Goal: Transaction & Acquisition: Purchase product/service

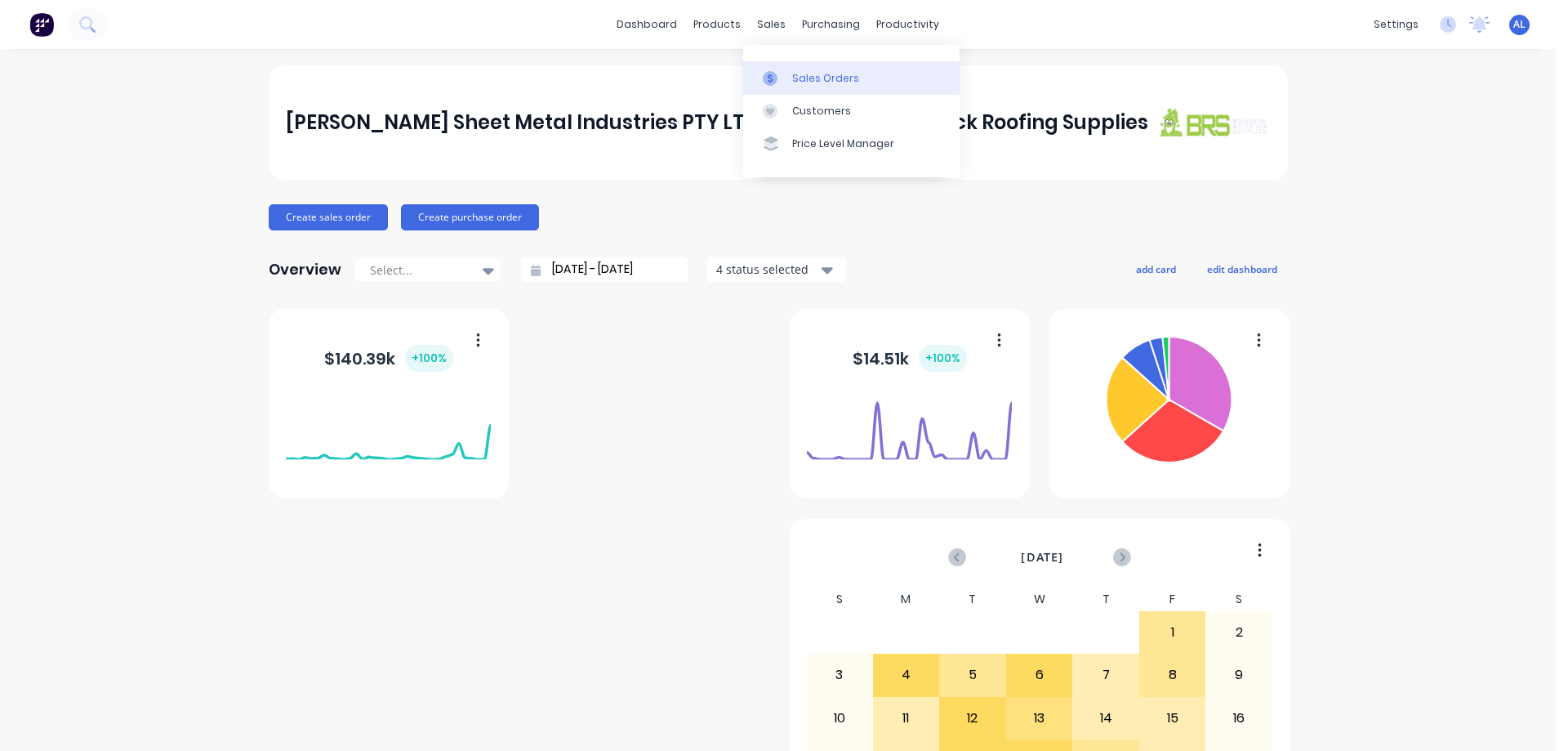
click at [808, 84] on div "Sales Orders" at bounding box center [825, 78] width 67 height 15
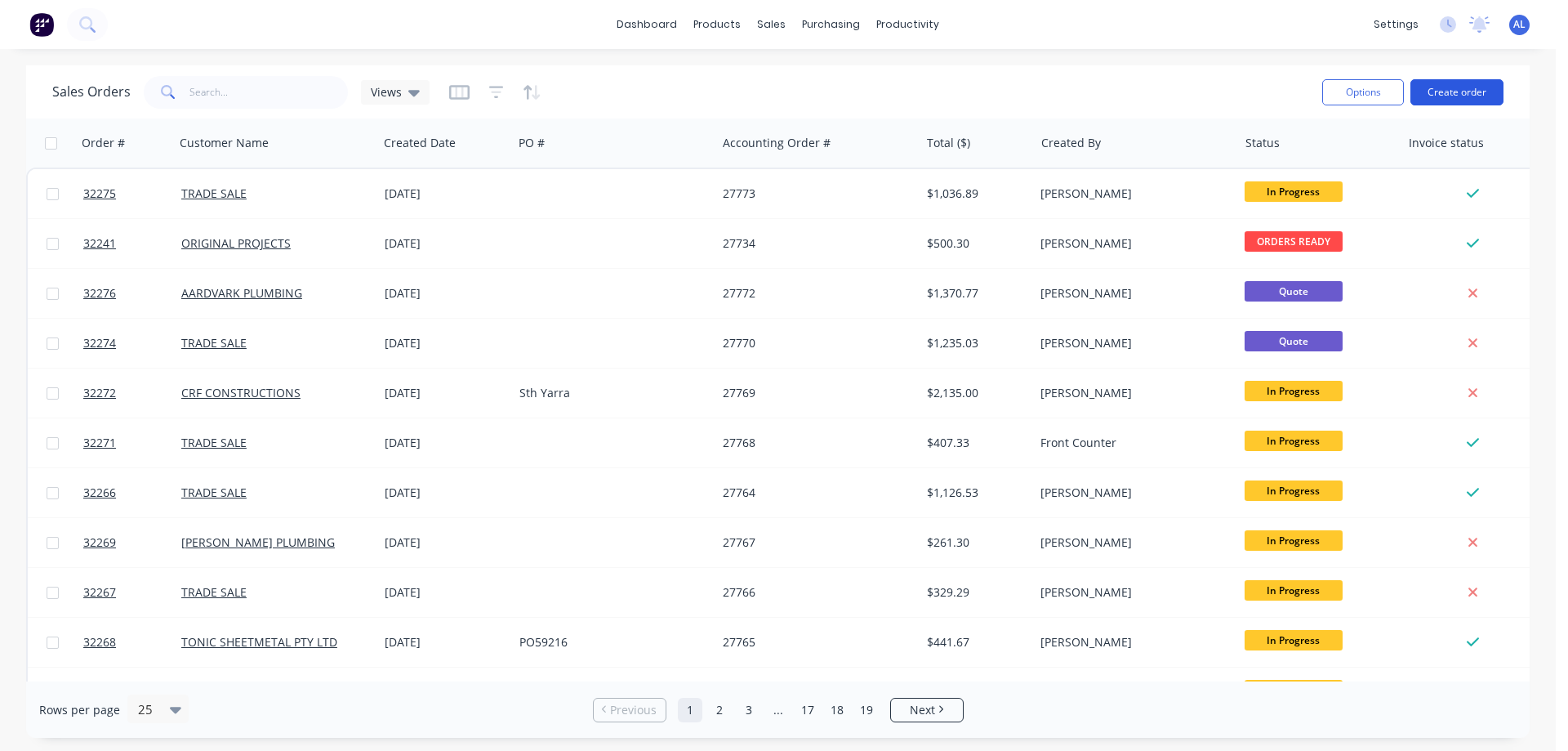
click at [1427, 96] on button "Create order" at bounding box center [1457, 92] width 93 height 26
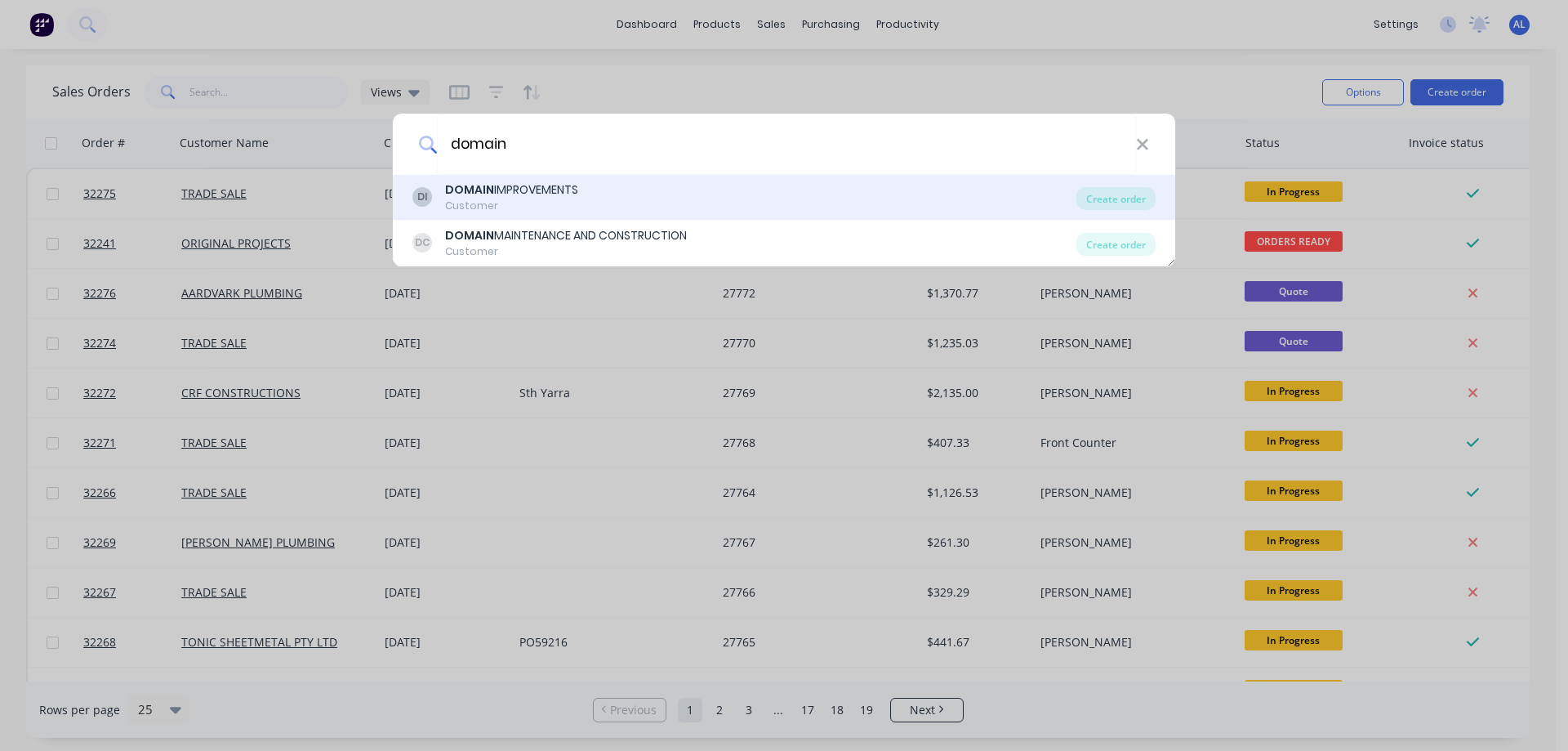
type input "domain"
click at [569, 198] on div "DOMAIN IMPROVEMENTS" at bounding box center [512, 189] width 133 height 17
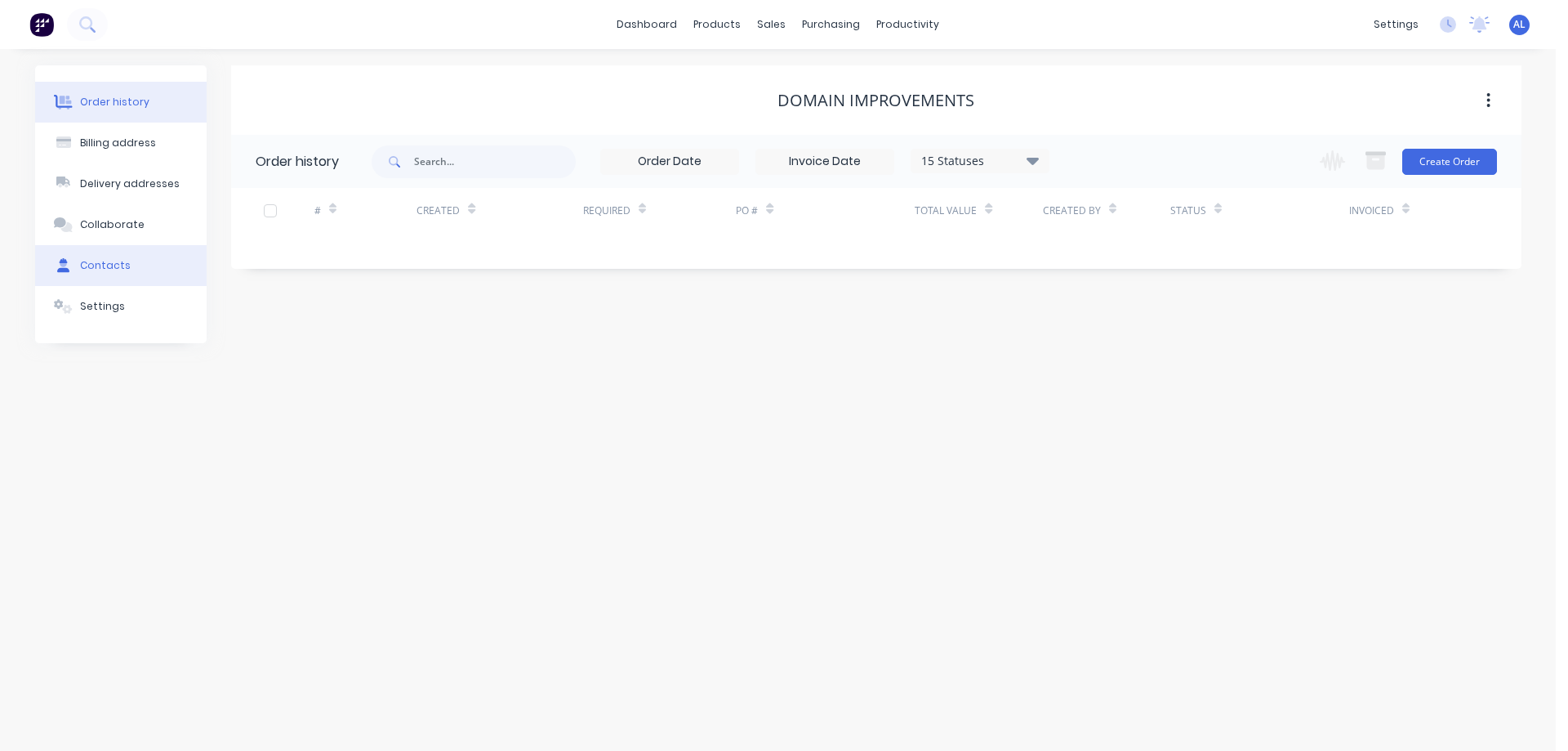
click at [127, 273] on button "Contacts" at bounding box center [121, 266] width 171 height 41
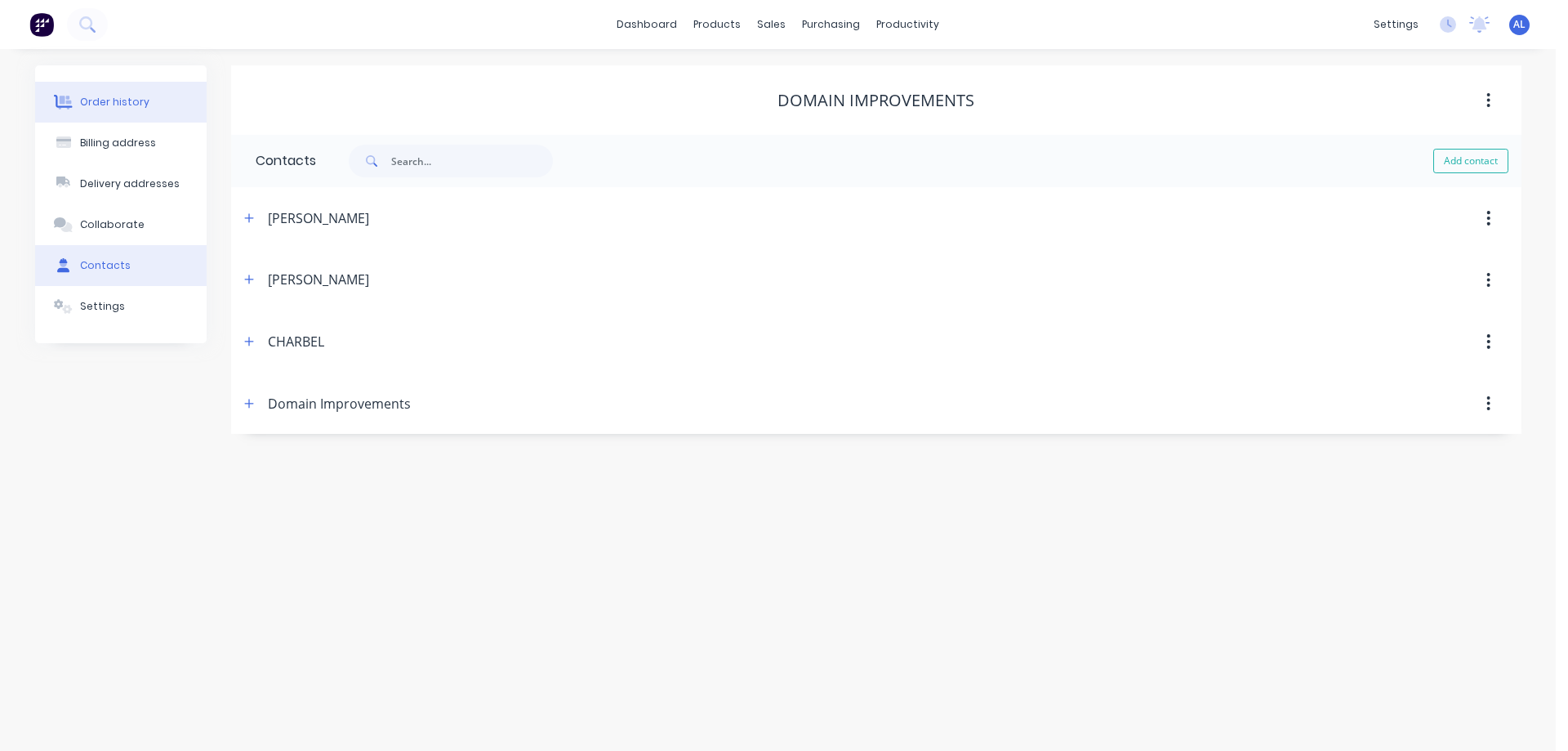
click at [116, 105] on div "Order history" at bounding box center [115, 102] width 69 height 15
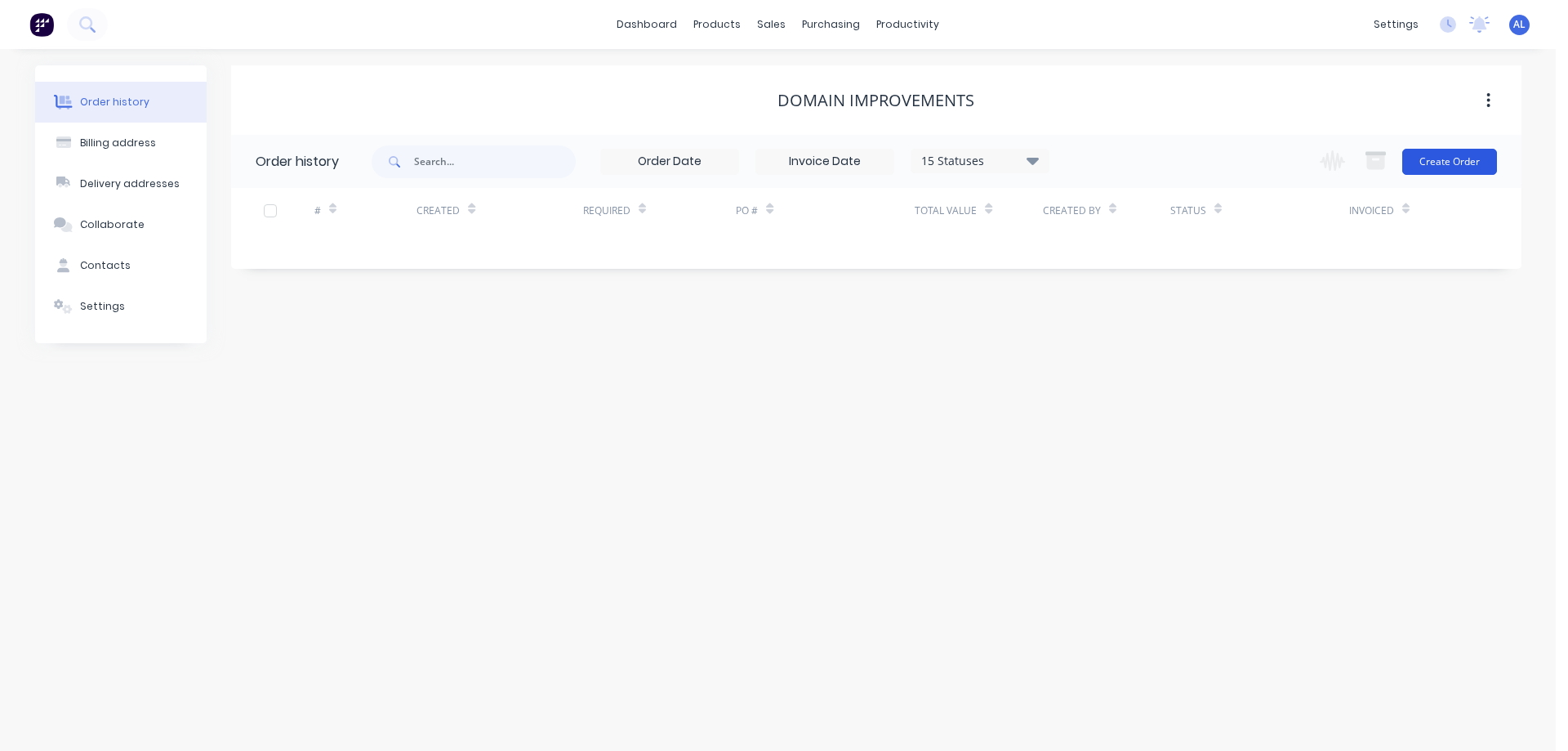
click at [1466, 160] on button "Create Order" at bounding box center [1450, 161] width 95 height 26
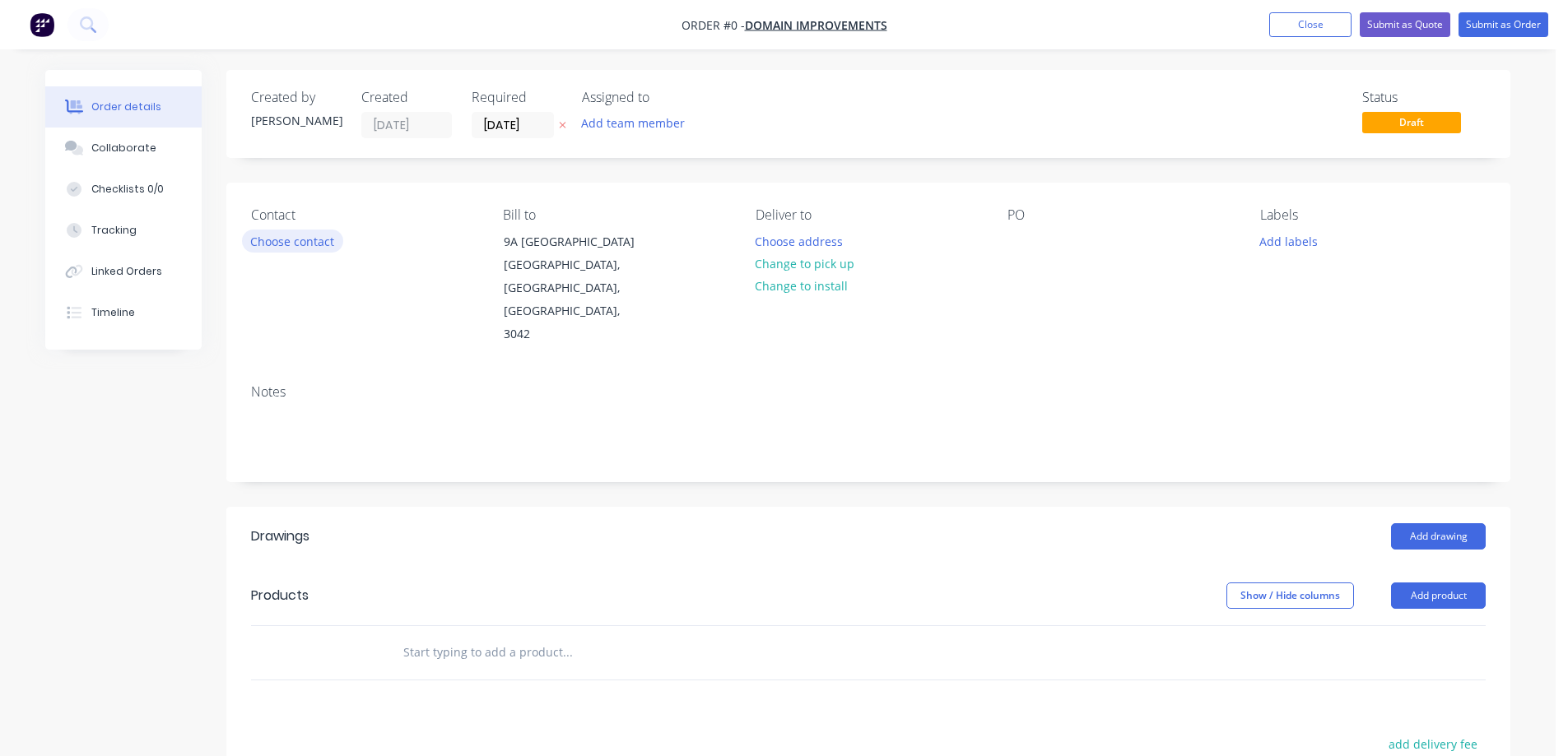
click at [303, 247] on button "Choose contact" at bounding box center [292, 241] width 101 height 22
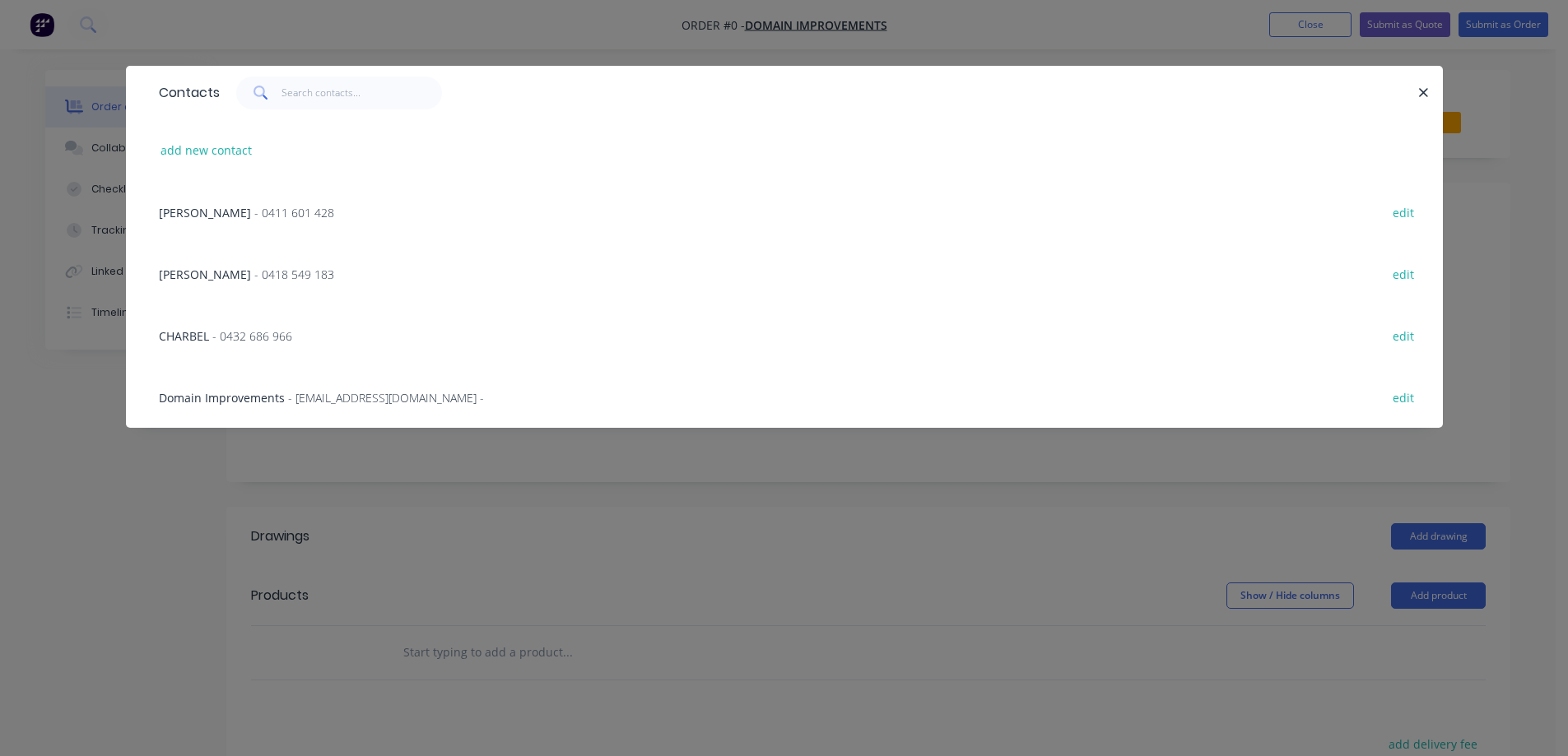
click at [254, 217] on span "- 0411 601 428" at bounding box center [294, 212] width 80 height 15
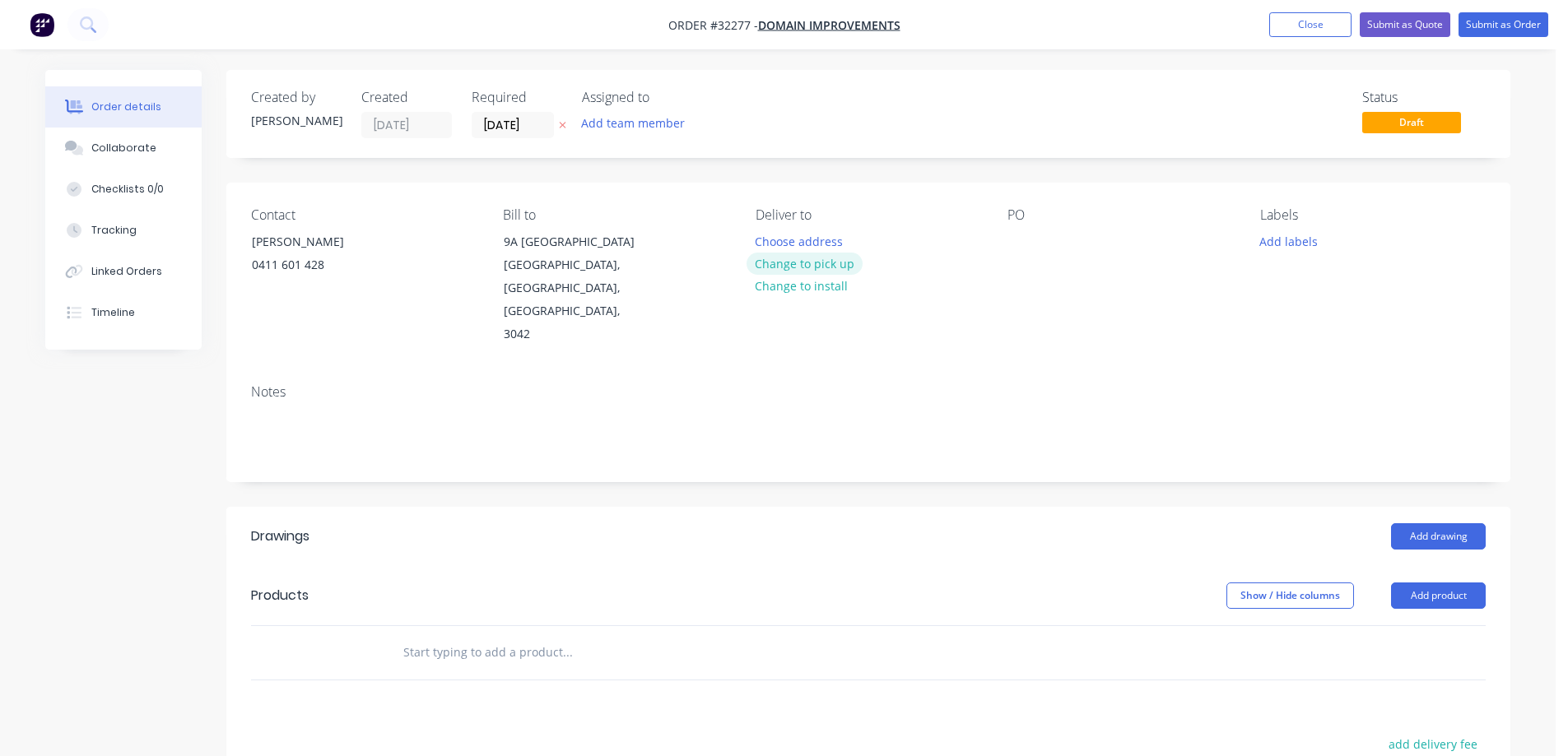
click at [820, 262] on button "Change to pick up" at bounding box center [805, 263] width 117 height 22
click at [1019, 251] on div at bounding box center [1019, 242] width 26 height 24
click at [1419, 523] on button "Add drawing" at bounding box center [1438, 536] width 95 height 26
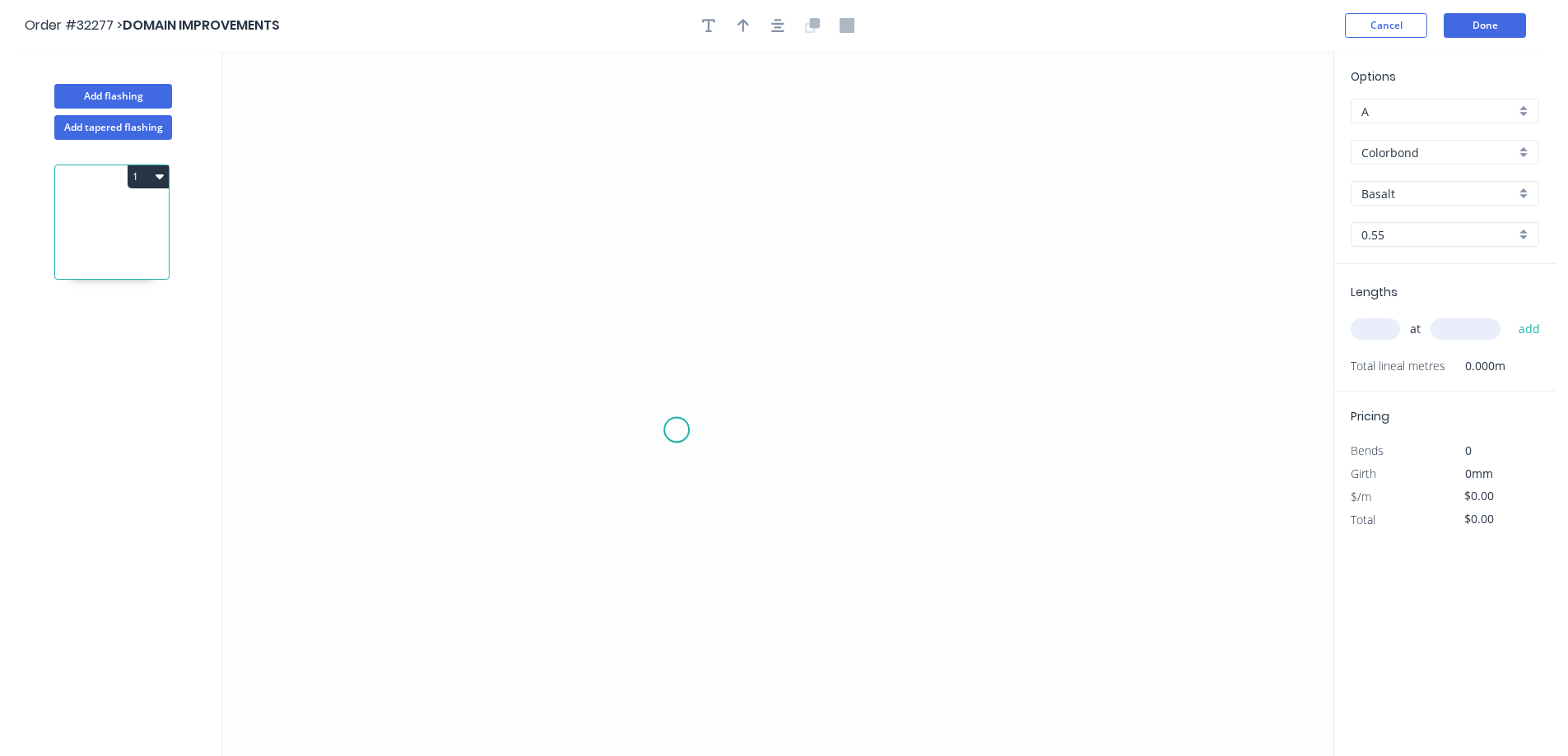
click at [677, 430] on icon "0" at bounding box center [777, 403] width 1111 height 705
click at [682, 224] on icon "0" at bounding box center [777, 403] width 1111 height 705
click at [881, 229] on icon "0 ?" at bounding box center [777, 403] width 1111 height 705
click at [663, 316] on rect at bounding box center [652, 320] width 33 height 23
type input "$7.97"
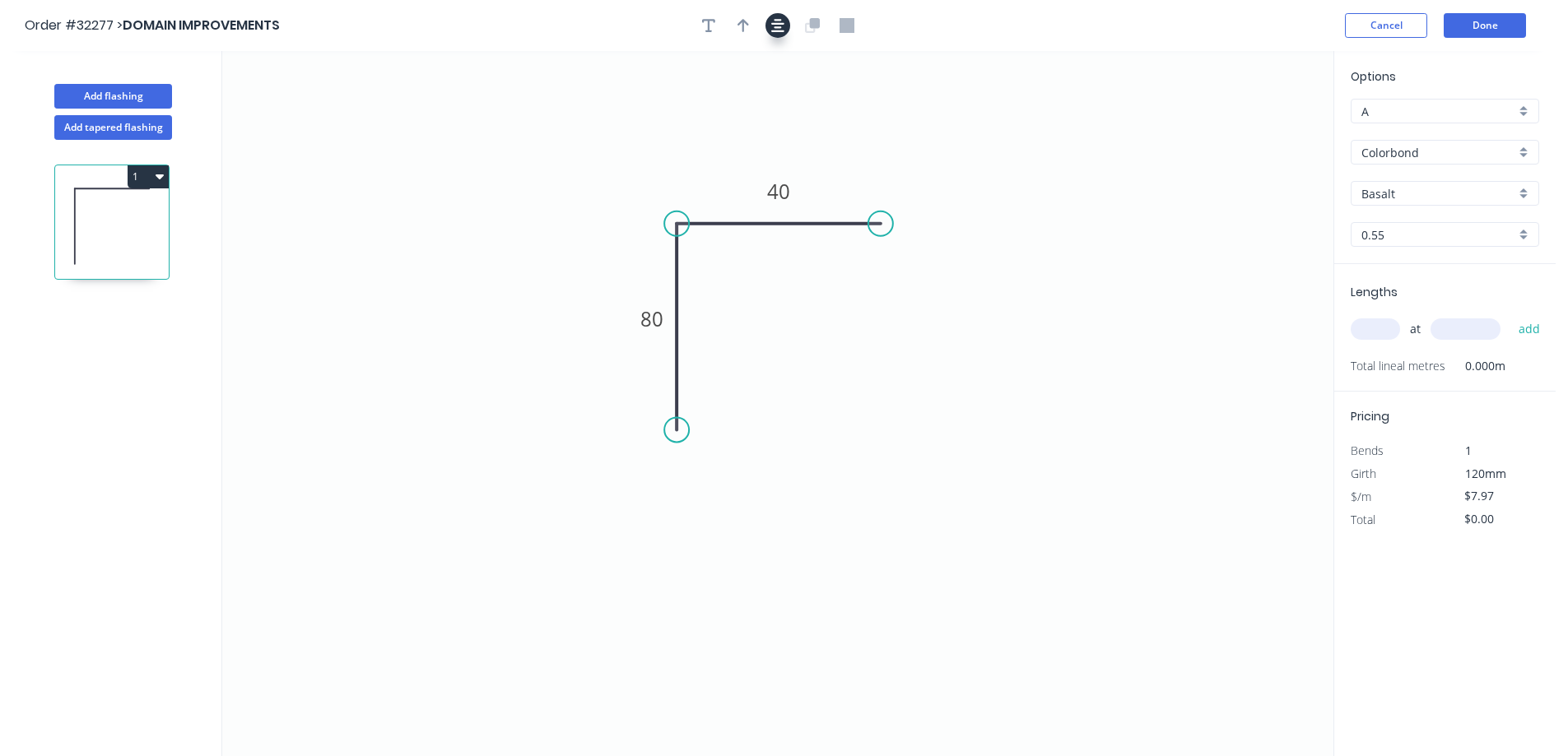
click at [786, 23] on button "button" at bounding box center [778, 26] width 25 height 25
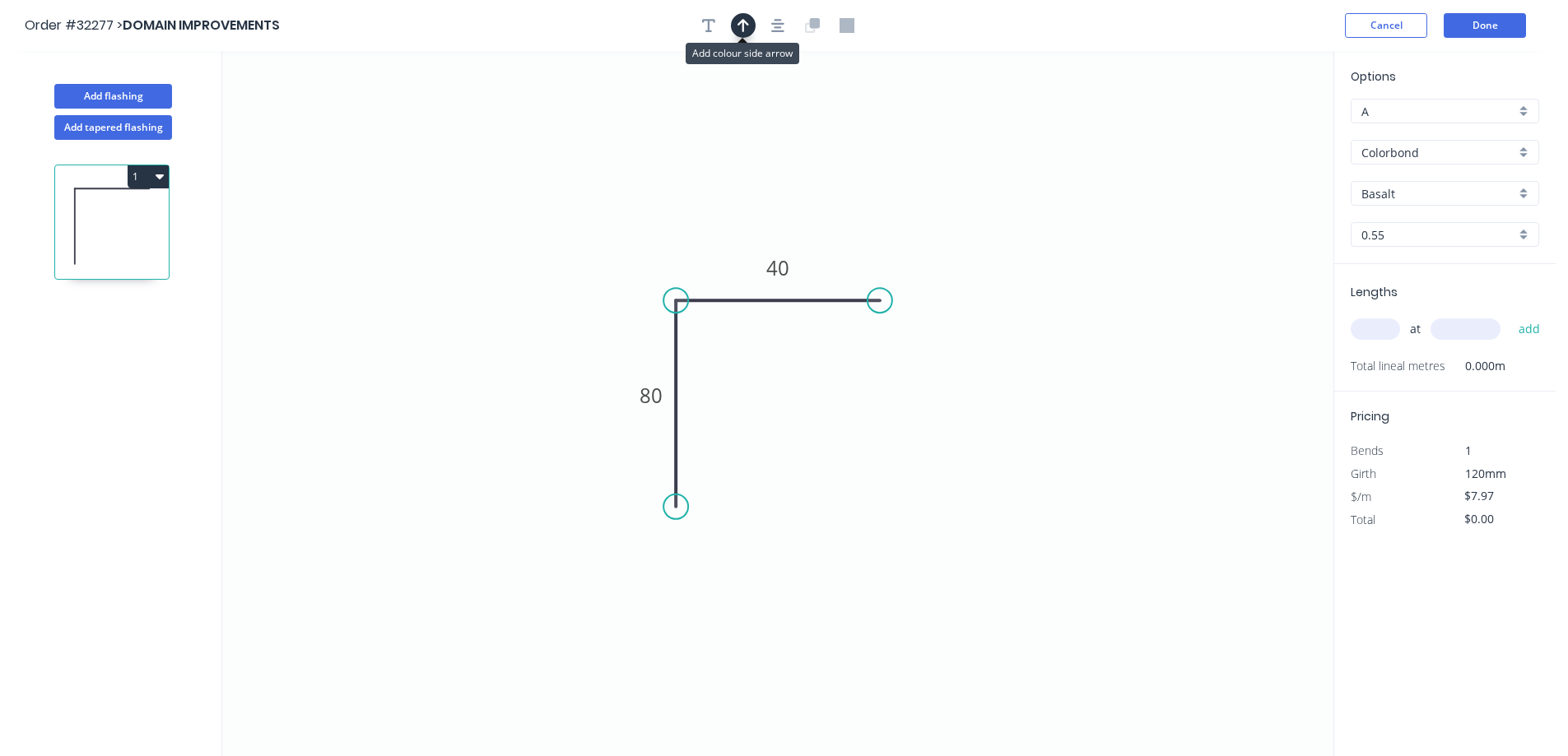
click at [746, 23] on icon "button" at bounding box center [743, 25] width 12 height 13
drag, startPoint x: 1251, startPoint y: 128, endPoint x: 733, endPoint y: 242, distance: 530.4
click at [733, 242] on icon at bounding box center [733, 224] width 15 height 53
click at [1524, 198] on div "Basalt" at bounding box center [1444, 193] width 189 height 25
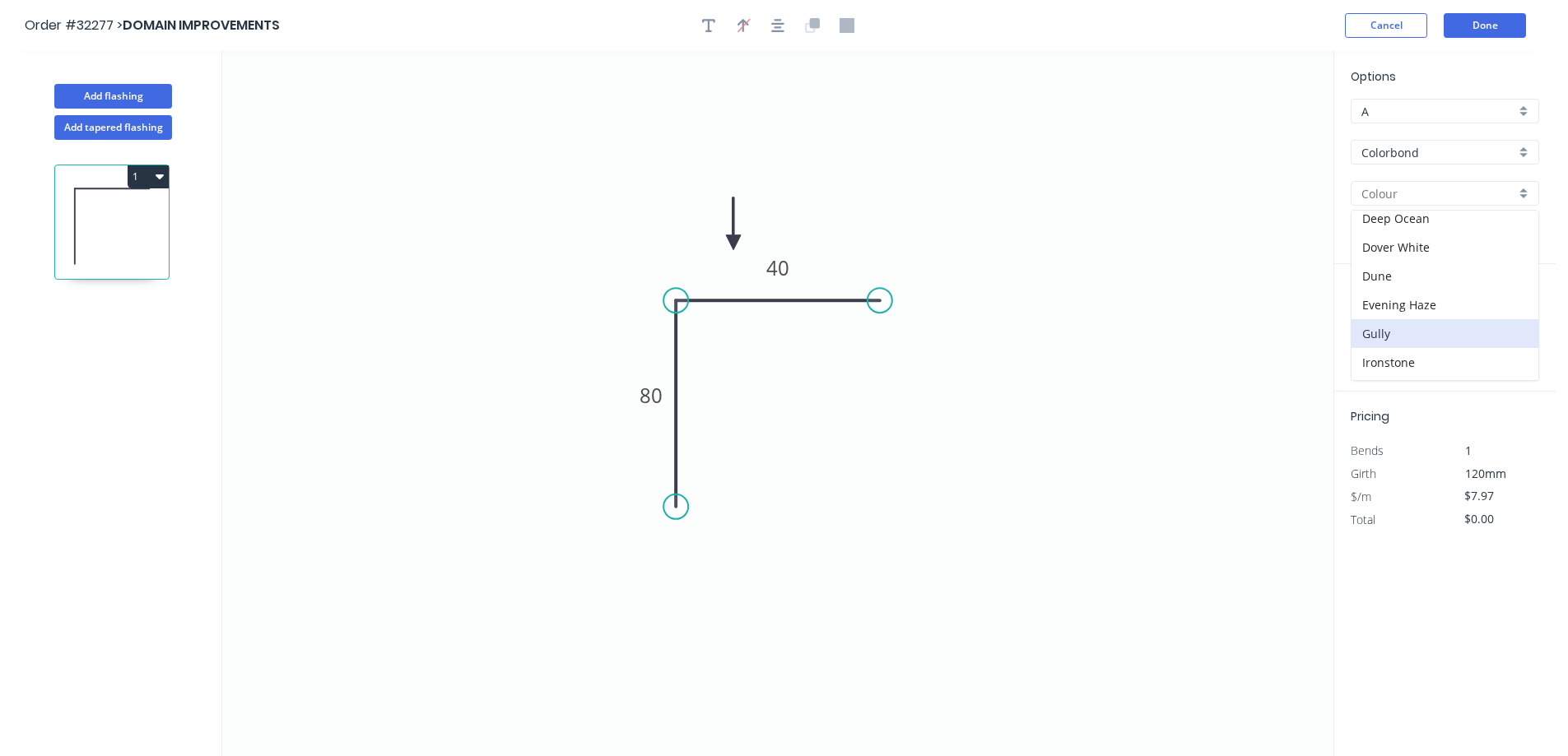
scroll to position [412, 0]
click at [1421, 225] on div "Monument" at bounding box center [1444, 217] width 187 height 29
type input "Monument"
drag, startPoint x: 1368, startPoint y: 329, endPoint x: 1122, endPoint y: 358, distance: 247.7
click at [1357, 330] on input "text" at bounding box center [1375, 329] width 49 height 21
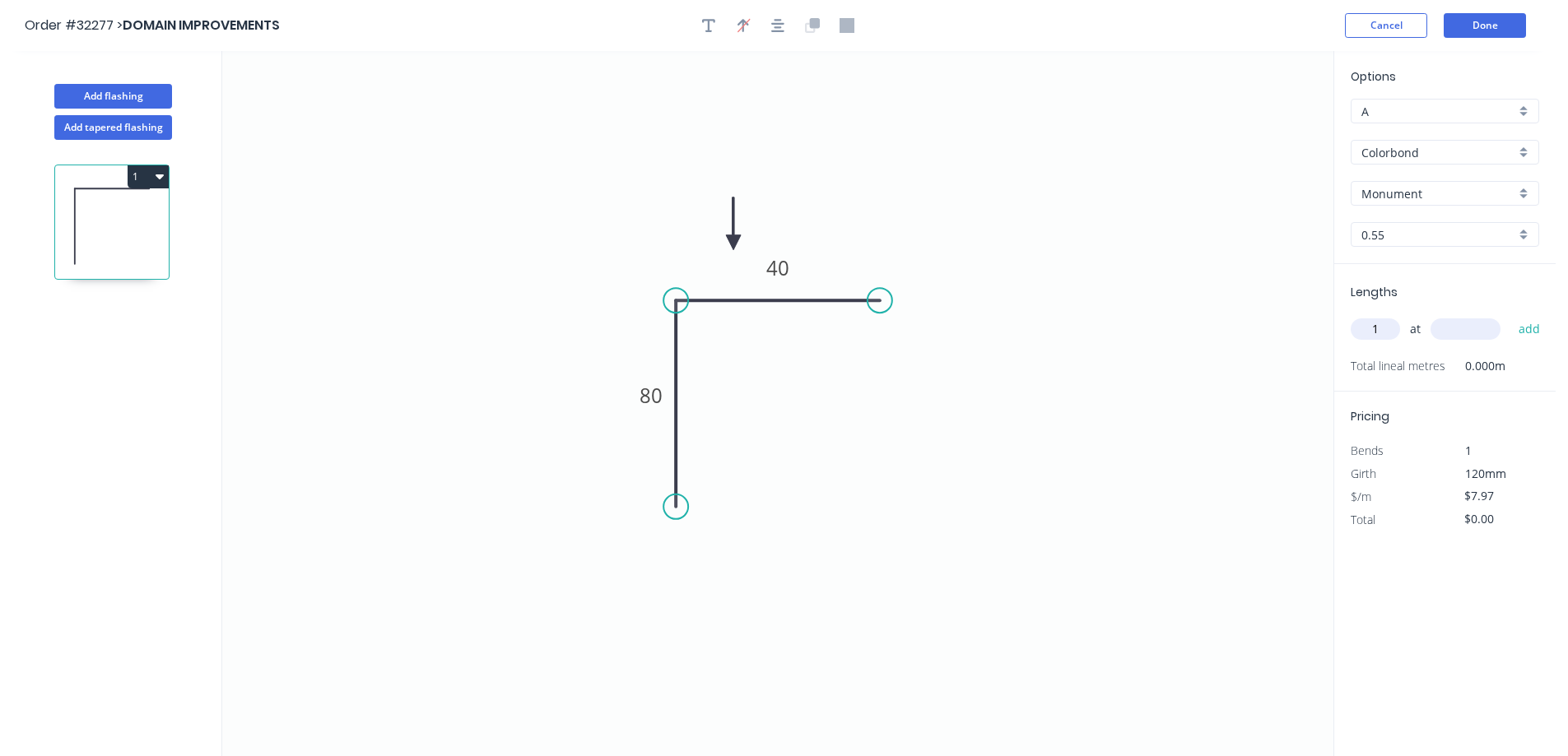
type input "1"
type input "2600"
click at [1510, 315] on button "add" at bounding box center [1529, 328] width 38 height 28
type input "$20.72"
type input "1"
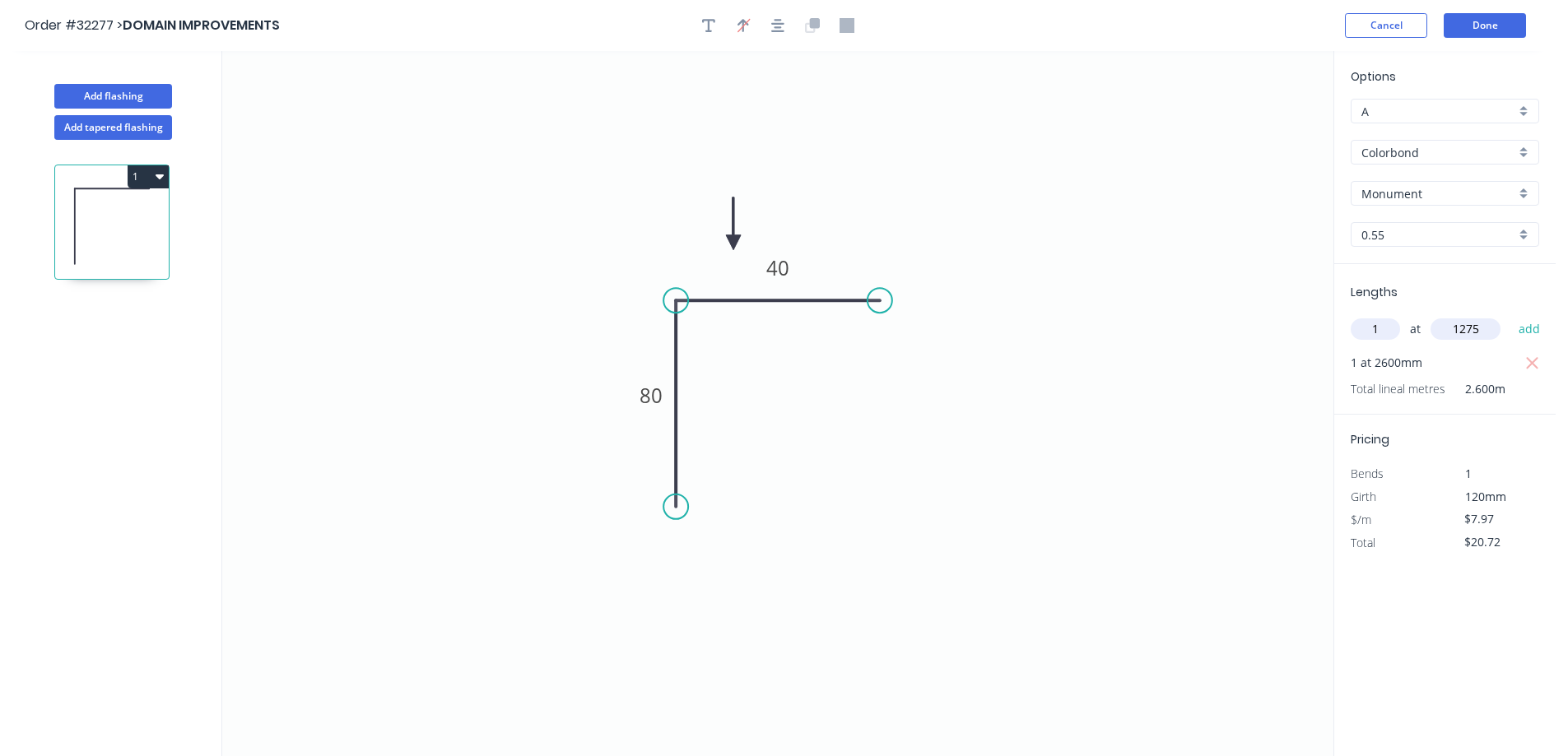
type input "1275"
click at [1510, 315] on button "add" at bounding box center [1529, 328] width 38 height 28
type input "$30.88"
click at [1504, 21] on button "Done" at bounding box center [1485, 26] width 82 height 25
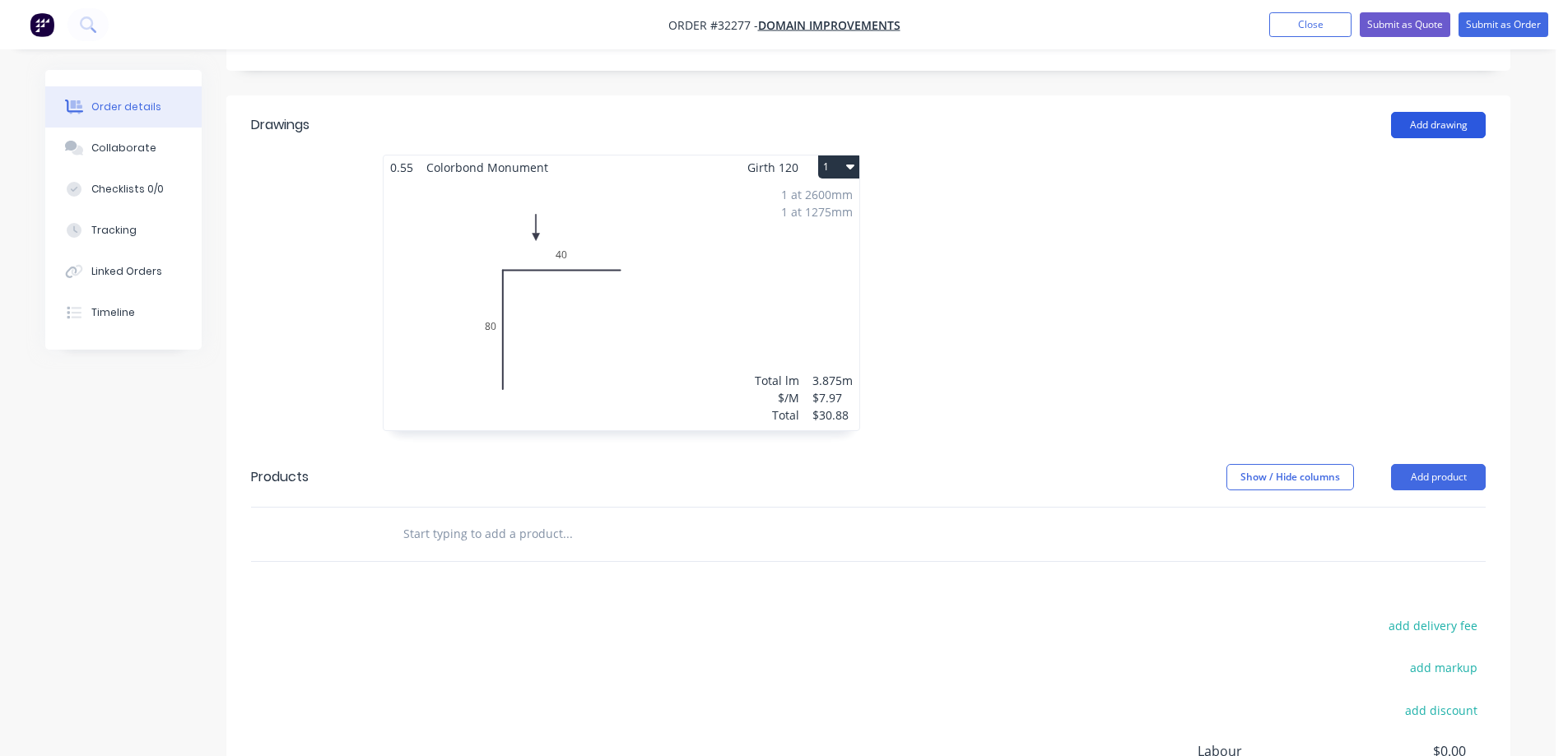
click at [1435, 112] on button "Add drawing" at bounding box center [1438, 124] width 95 height 26
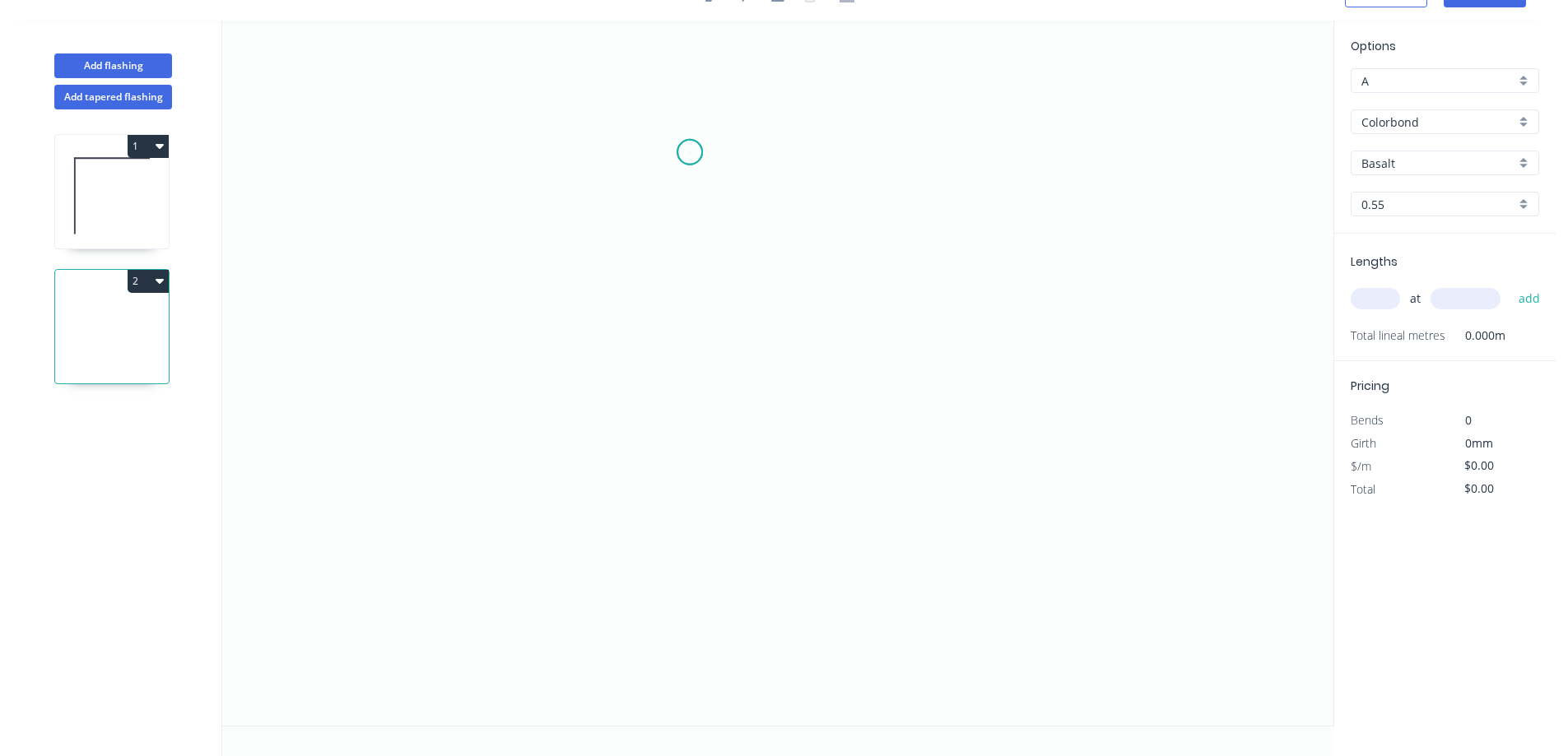
click at [689, 152] on icon "0" at bounding box center [777, 373] width 1111 height 705
click at [690, 376] on icon "0" at bounding box center [777, 373] width 1111 height 705
drag, startPoint x: 884, startPoint y: 364, endPoint x: 110, endPoint y: 544, distance: 794.7
click at [883, 364] on icon "0 ?" at bounding box center [777, 373] width 1111 height 705
click at [675, 261] on rect at bounding box center [665, 258] width 33 height 23
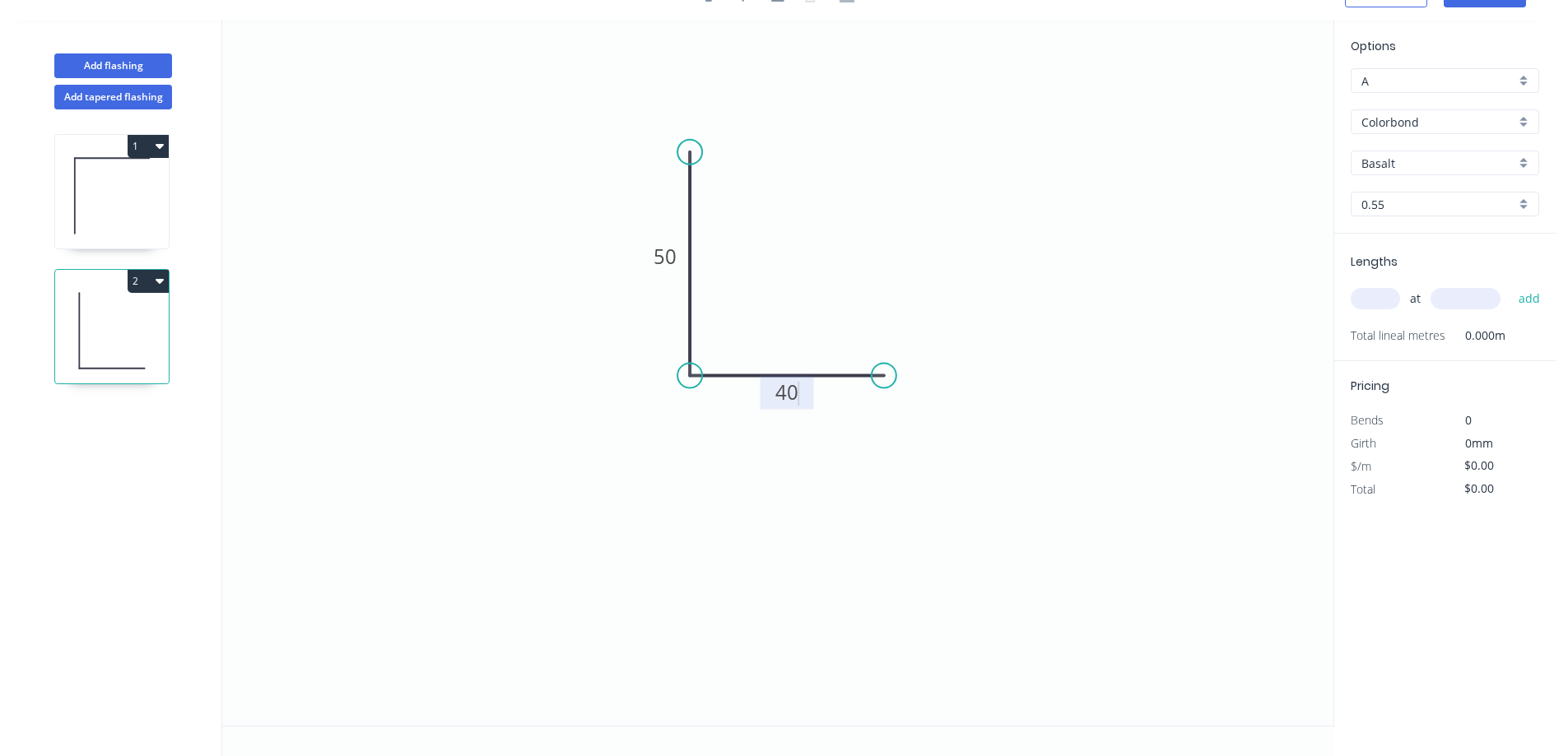
type input "$6.26"
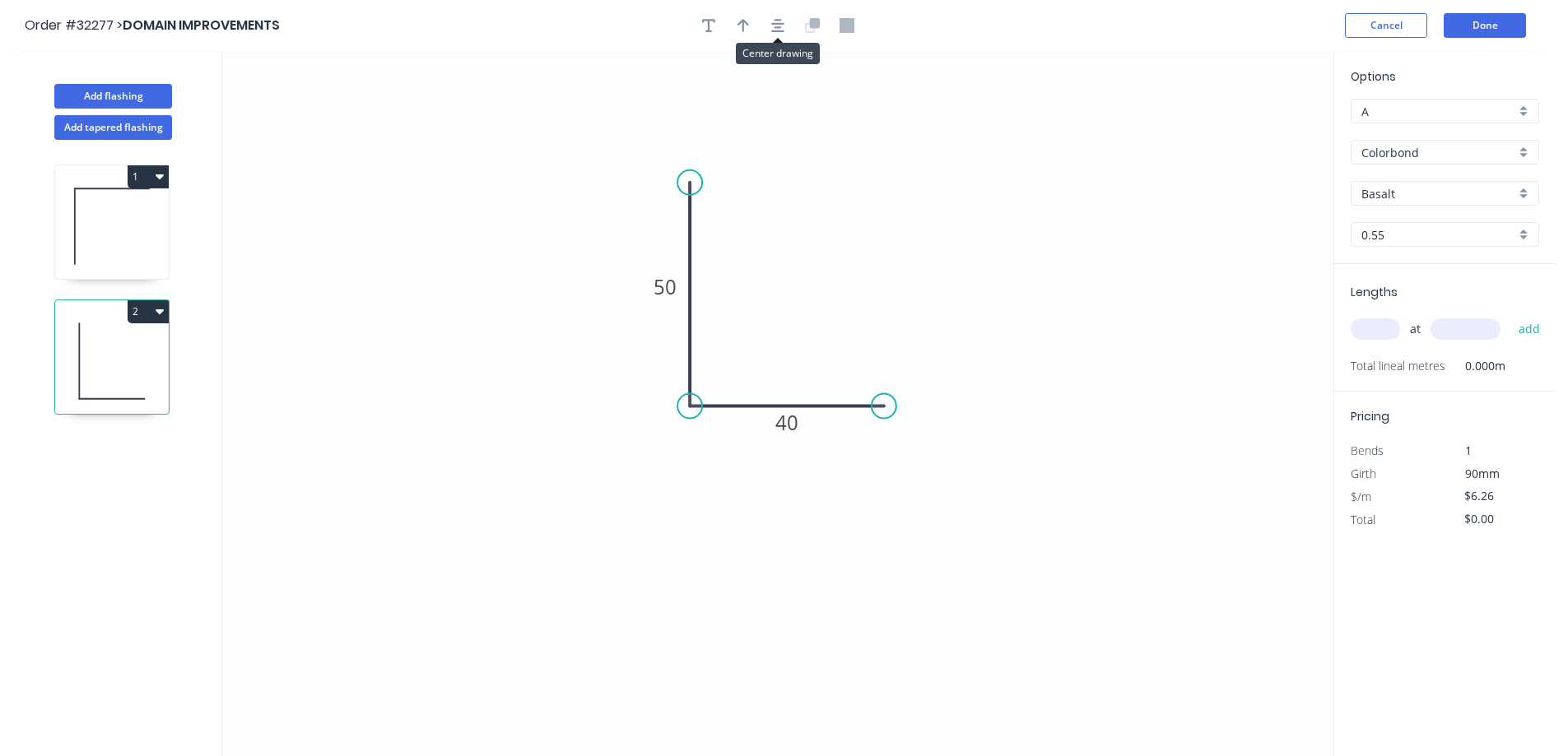
drag, startPoint x: 786, startPoint y: 24, endPoint x: 764, endPoint y: 29, distance: 22.6
click at [785, 23] on button "button" at bounding box center [778, 26] width 25 height 25
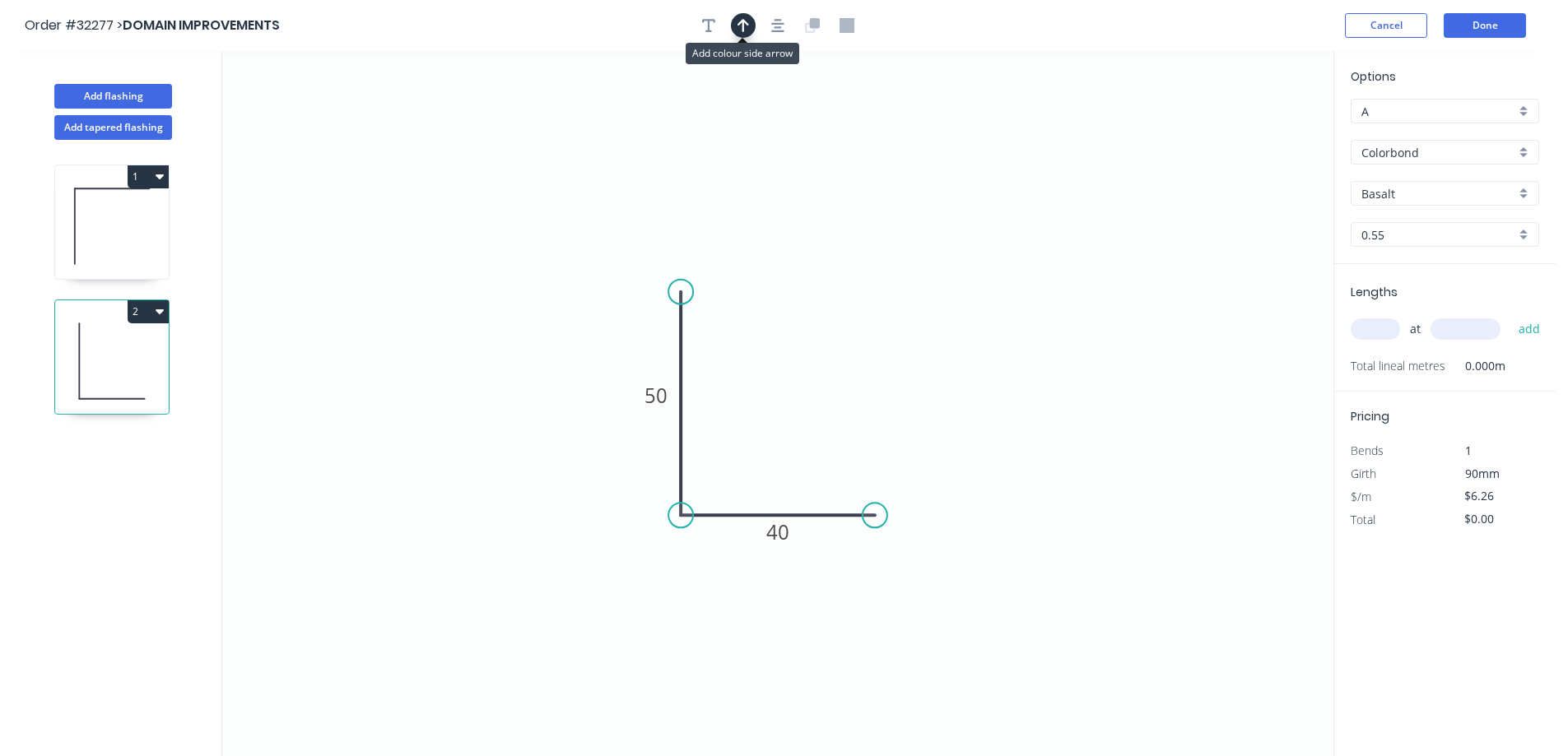
click at [747, 27] on icon "button" at bounding box center [743, 25] width 12 height 15
drag, startPoint x: 1252, startPoint y: 130, endPoint x: 1118, endPoint y: 361, distance: 267.1
click at [817, 435] on icon at bounding box center [814, 419] width 15 height 53
click at [1530, 187] on div "Basalt" at bounding box center [1444, 193] width 189 height 25
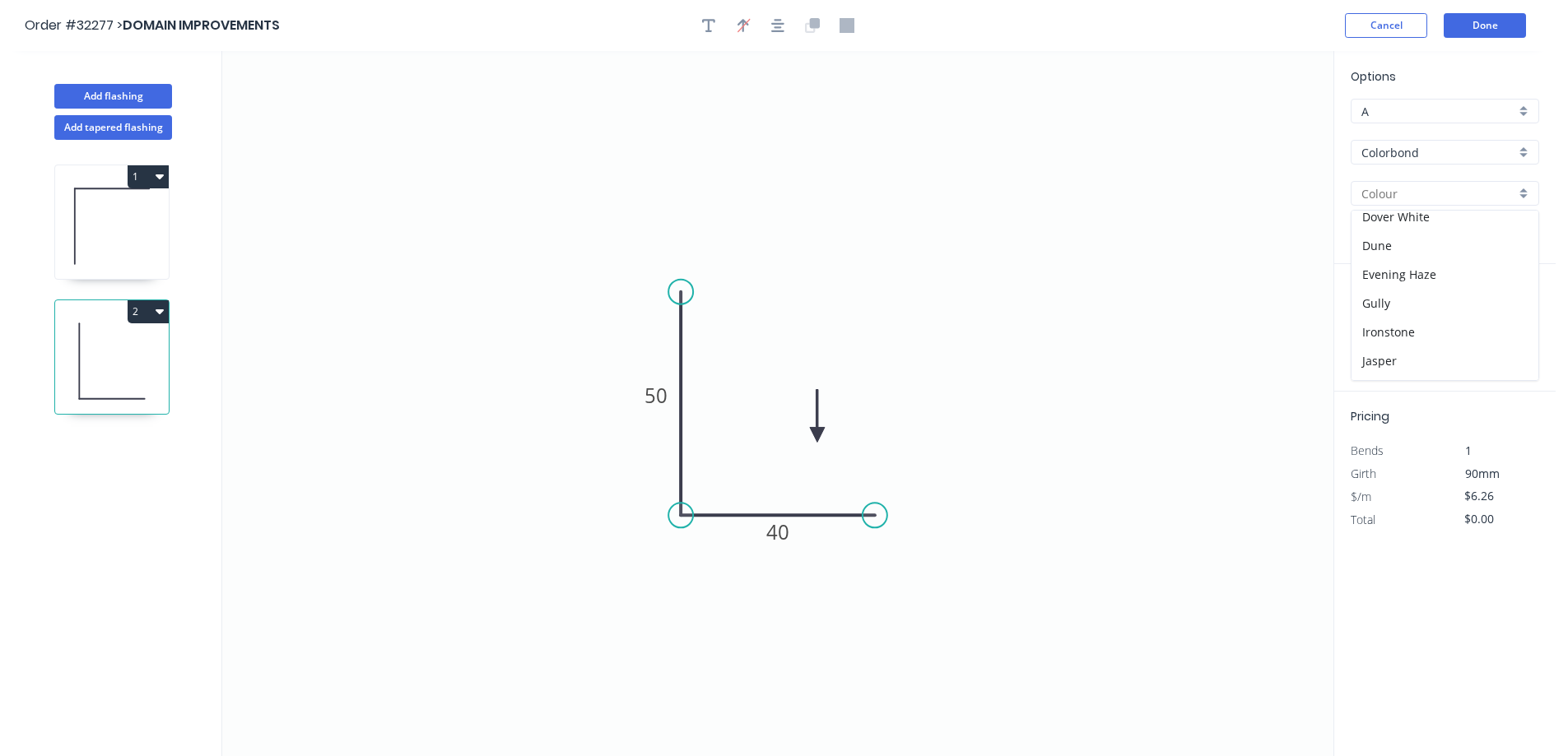
scroll to position [329, 0]
click at [1421, 294] on div "Monument" at bounding box center [1444, 299] width 187 height 29
type input "Monument"
click at [1384, 336] on input "text" at bounding box center [1375, 329] width 49 height 21
type input "1"
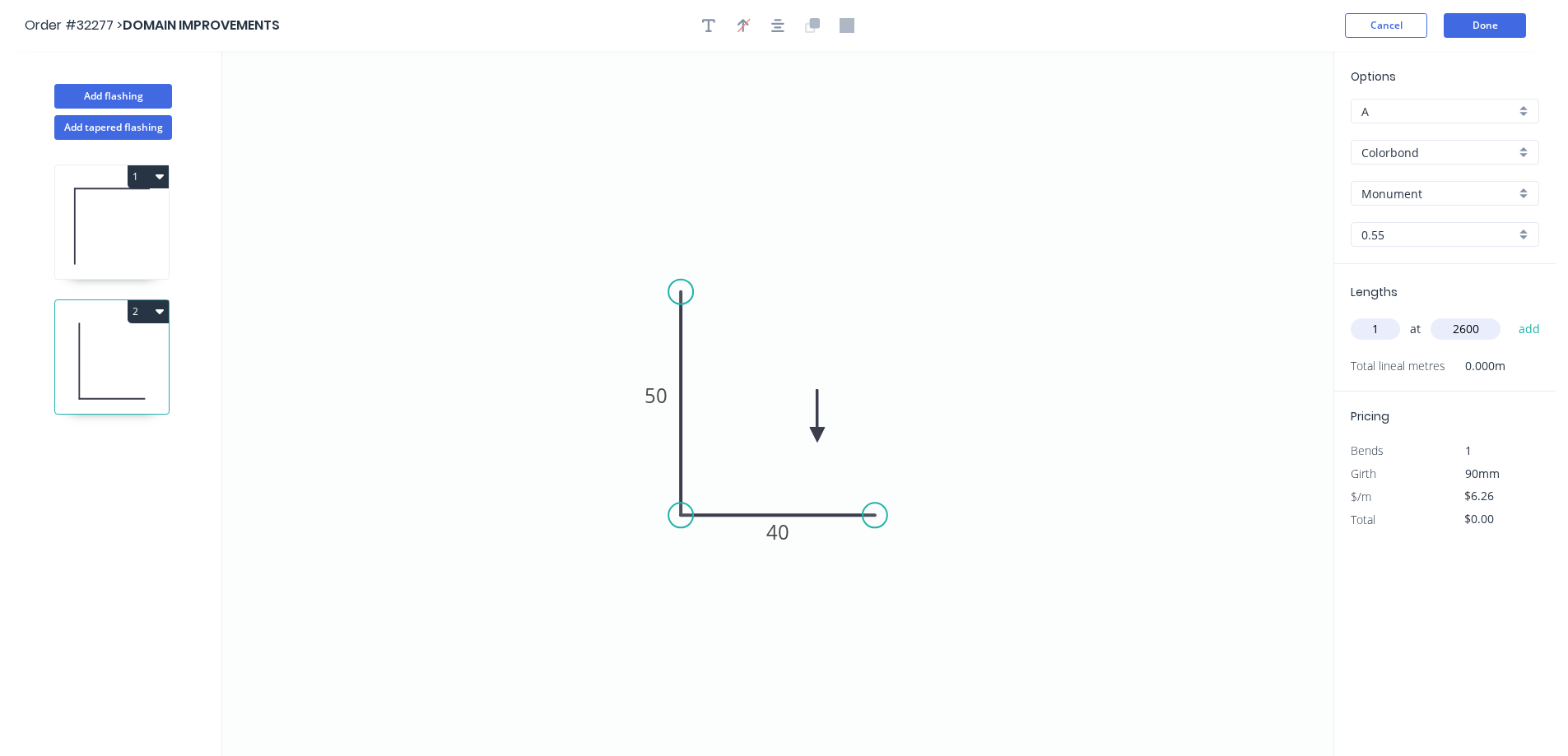
type input "2600"
click at [1510, 315] on button "add" at bounding box center [1529, 328] width 38 height 28
type input "$16.28"
type input "1"
type input "1300"
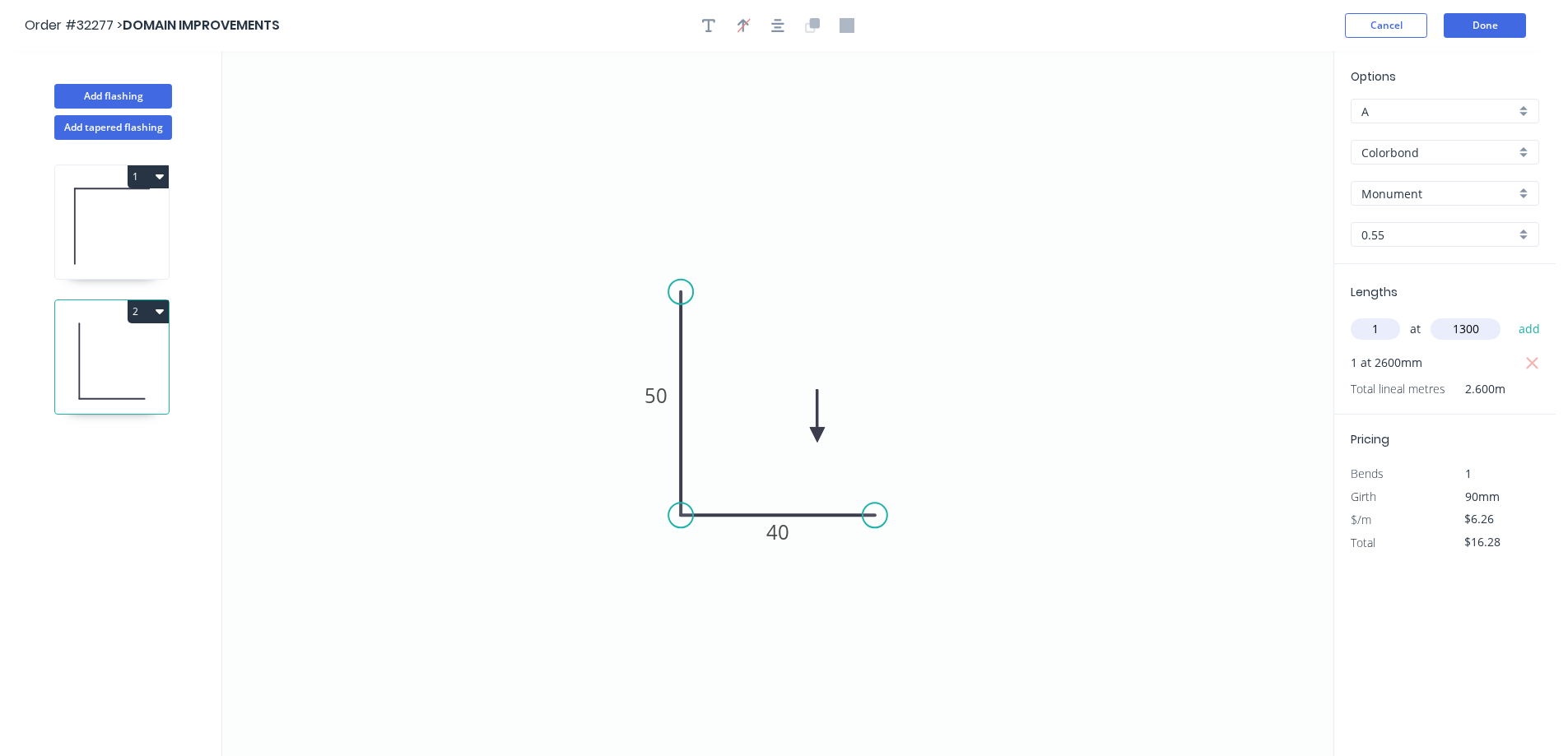
click at [1510, 315] on button "add" at bounding box center [1529, 328] width 38 height 28
type input "$24.41"
click at [1469, 29] on button "Done" at bounding box center [1485, 26] width 82 height 25
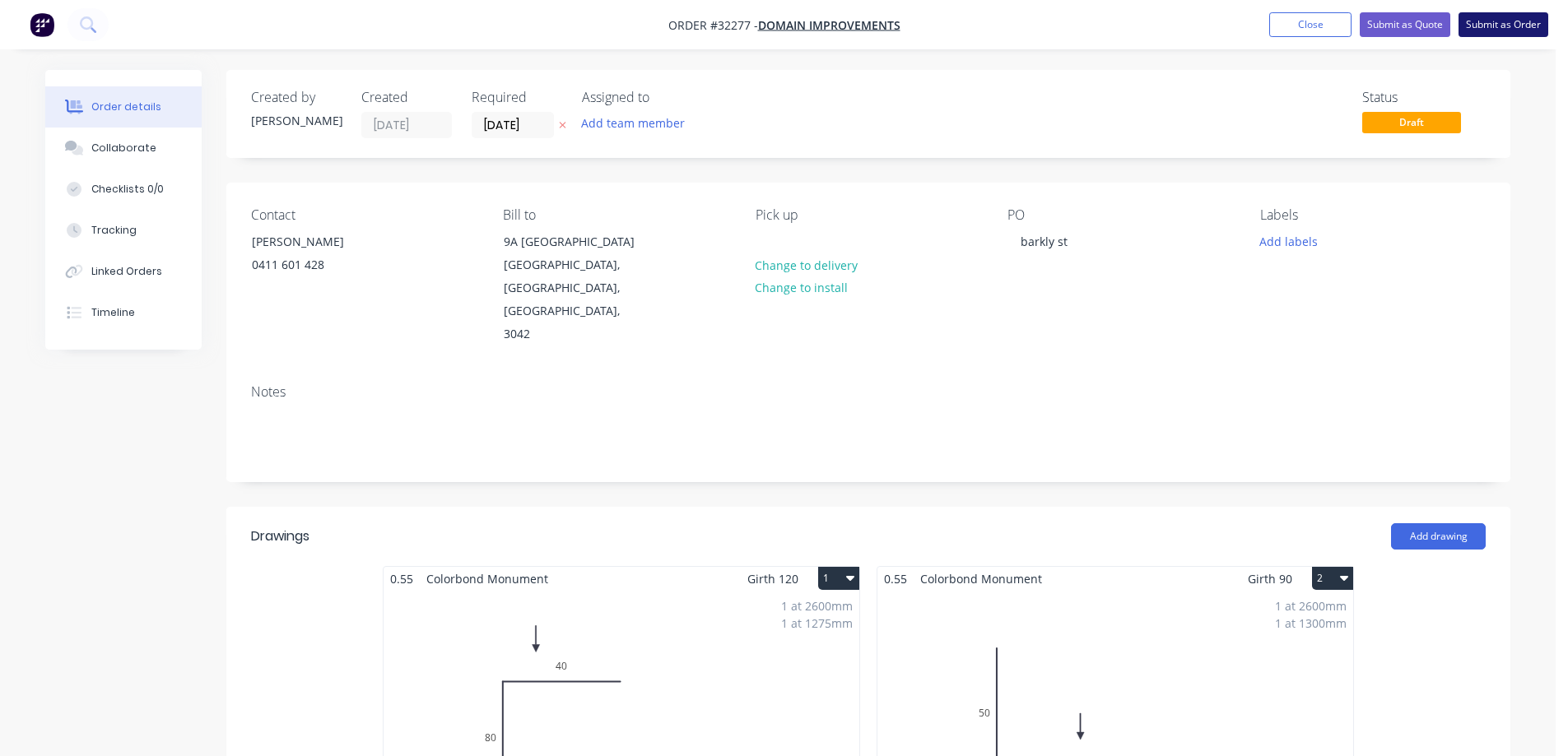
click at [1504, 29] on button "Submit as Order" at bounding box center [1503, 25] width 89 height 25
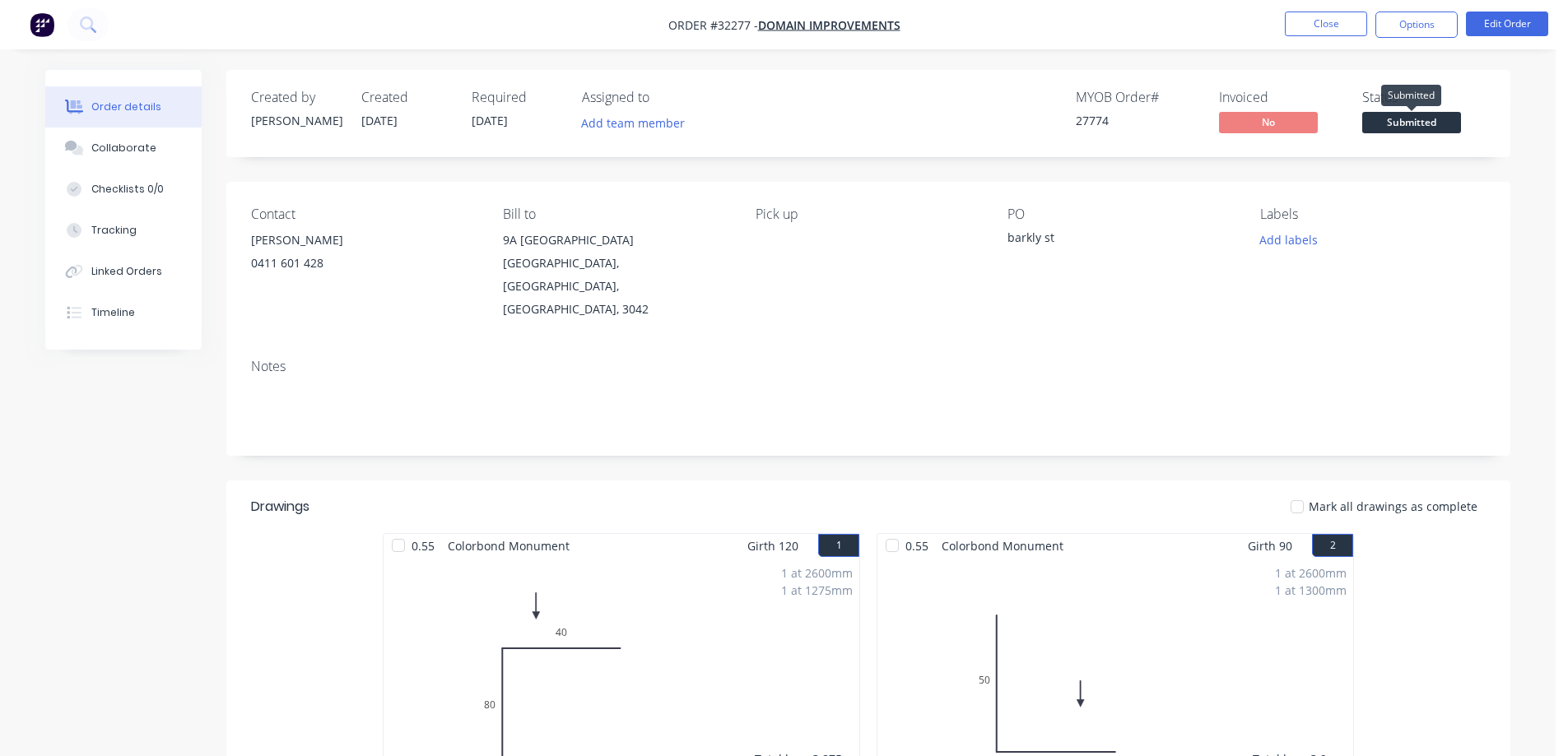
click at [1429, 125] on span "Submitted" at bounding box center [1411, 122] width 98 height 21
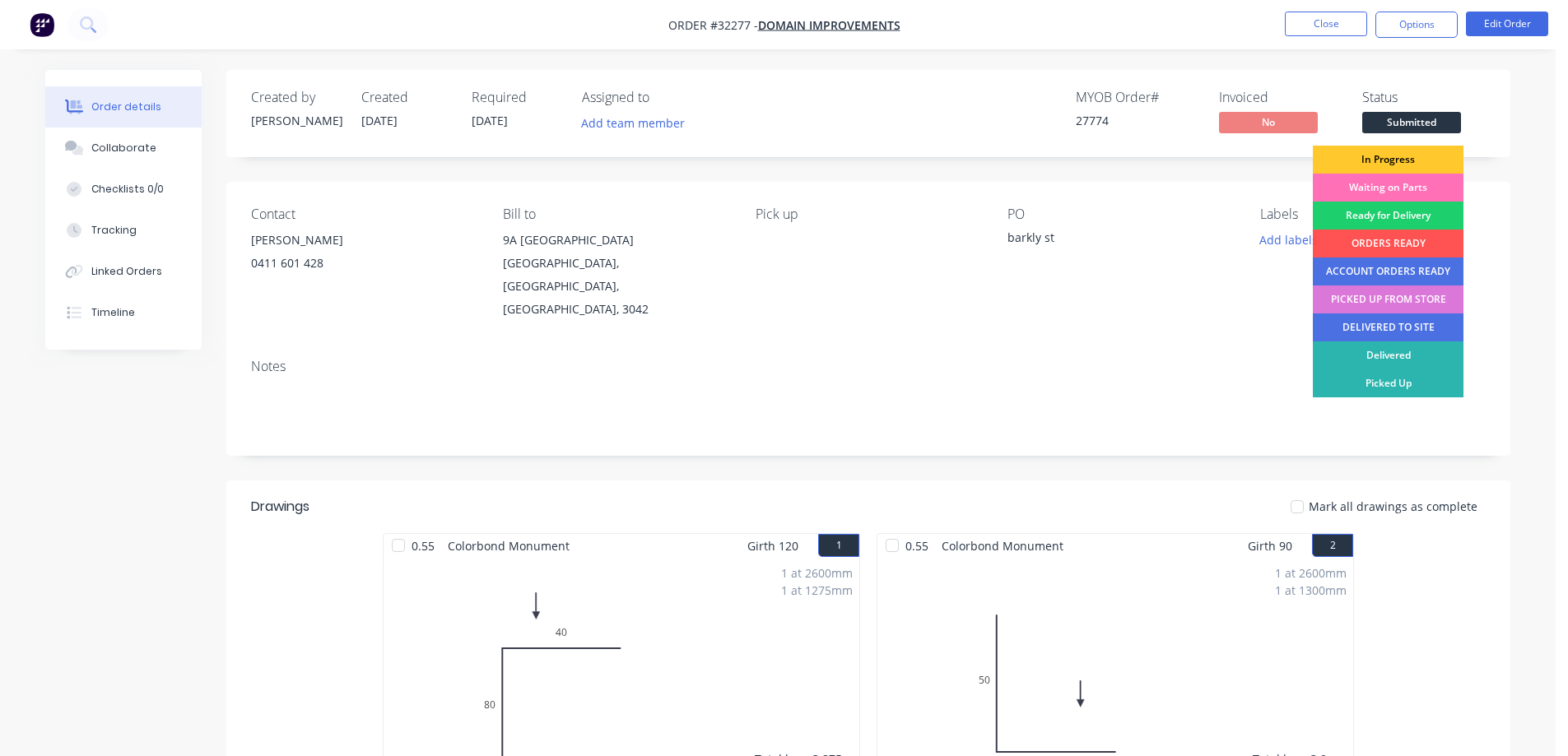
click at [1415, 153] on div "In Progress" at bounding box center [1387, 159] width 150 height 28
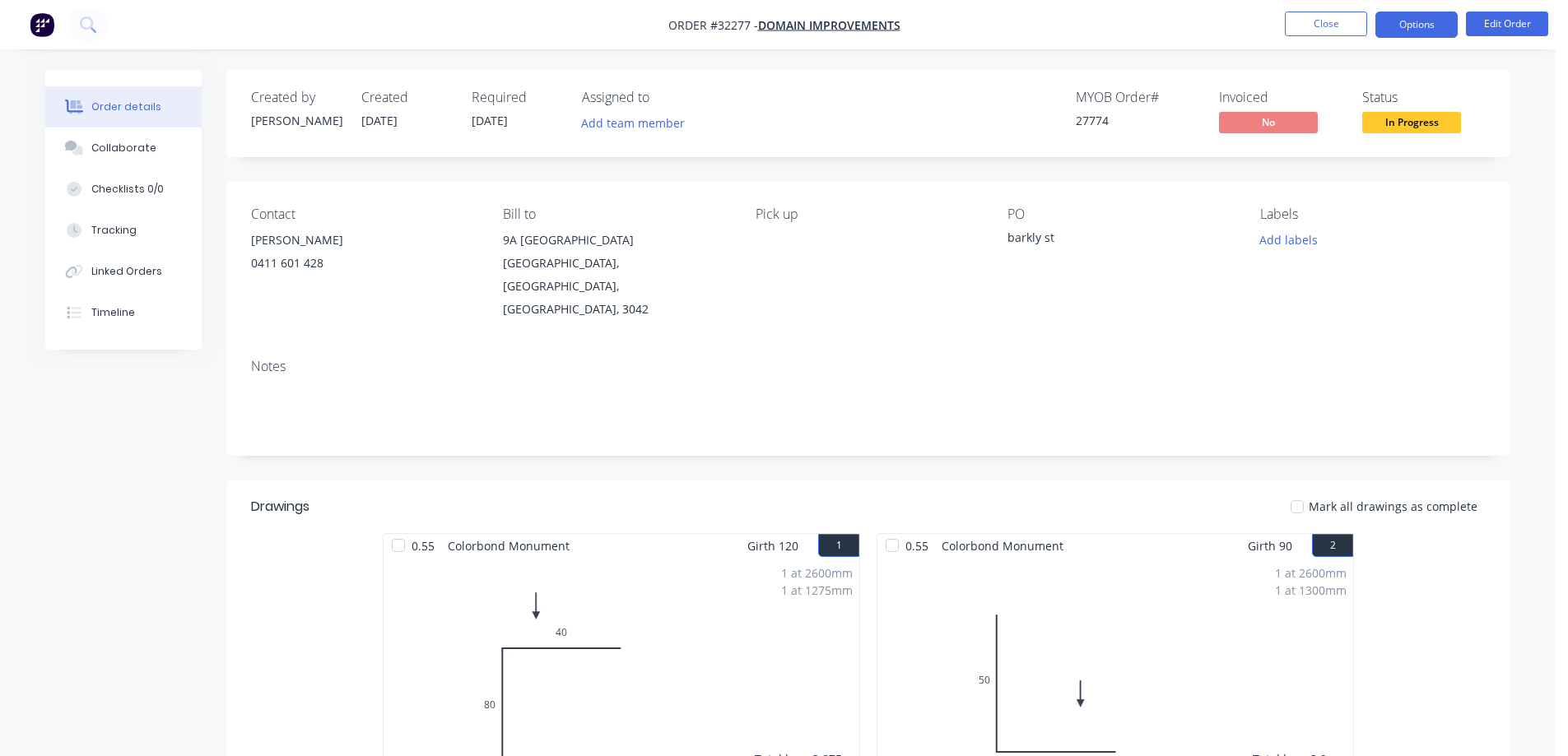
click at [1394, 24] on button "Options" at bounding box center [1416, 24] width 82 height 26
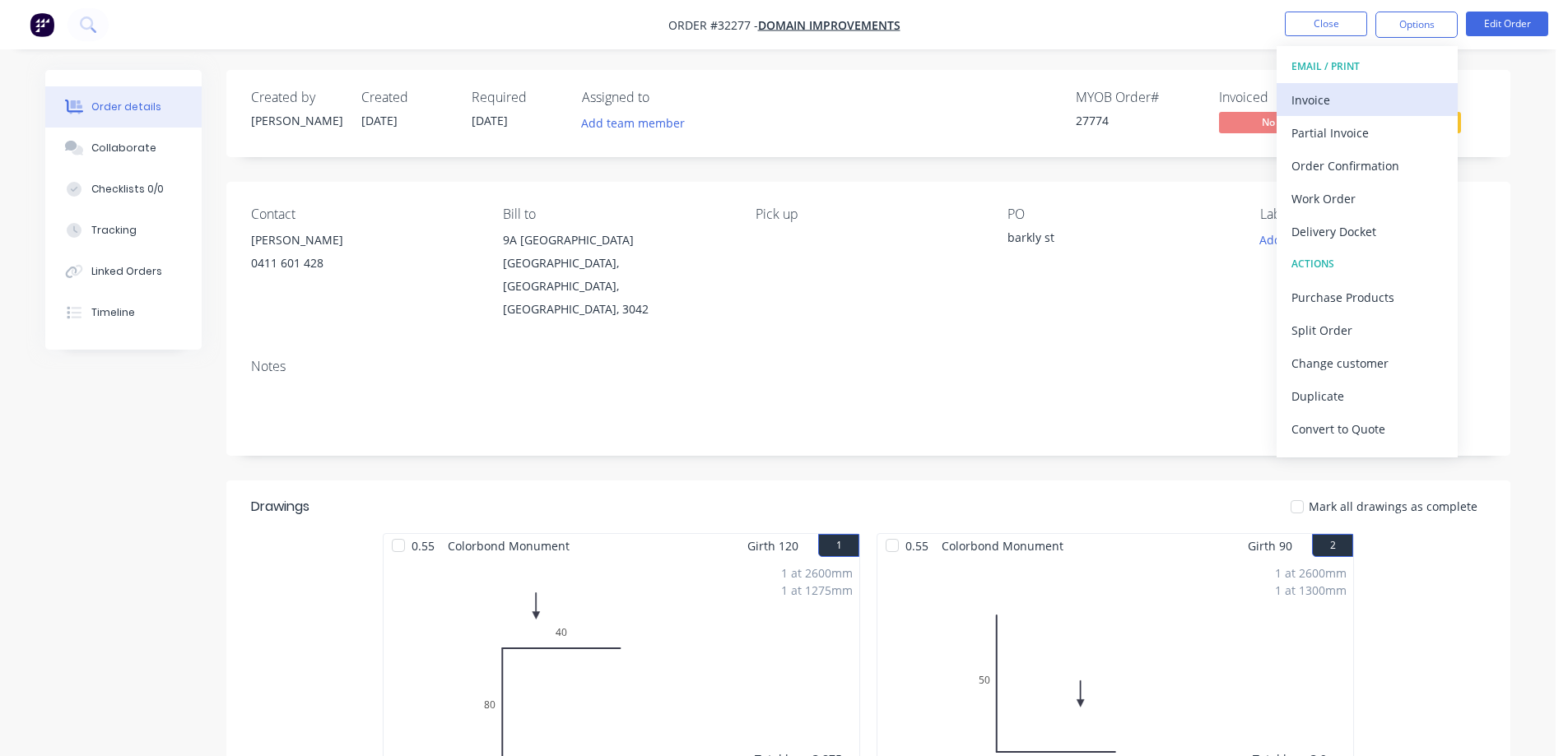
click at [1359, 102] on div "Invoice" at bounding box center [1367, 99] width 151 height 24
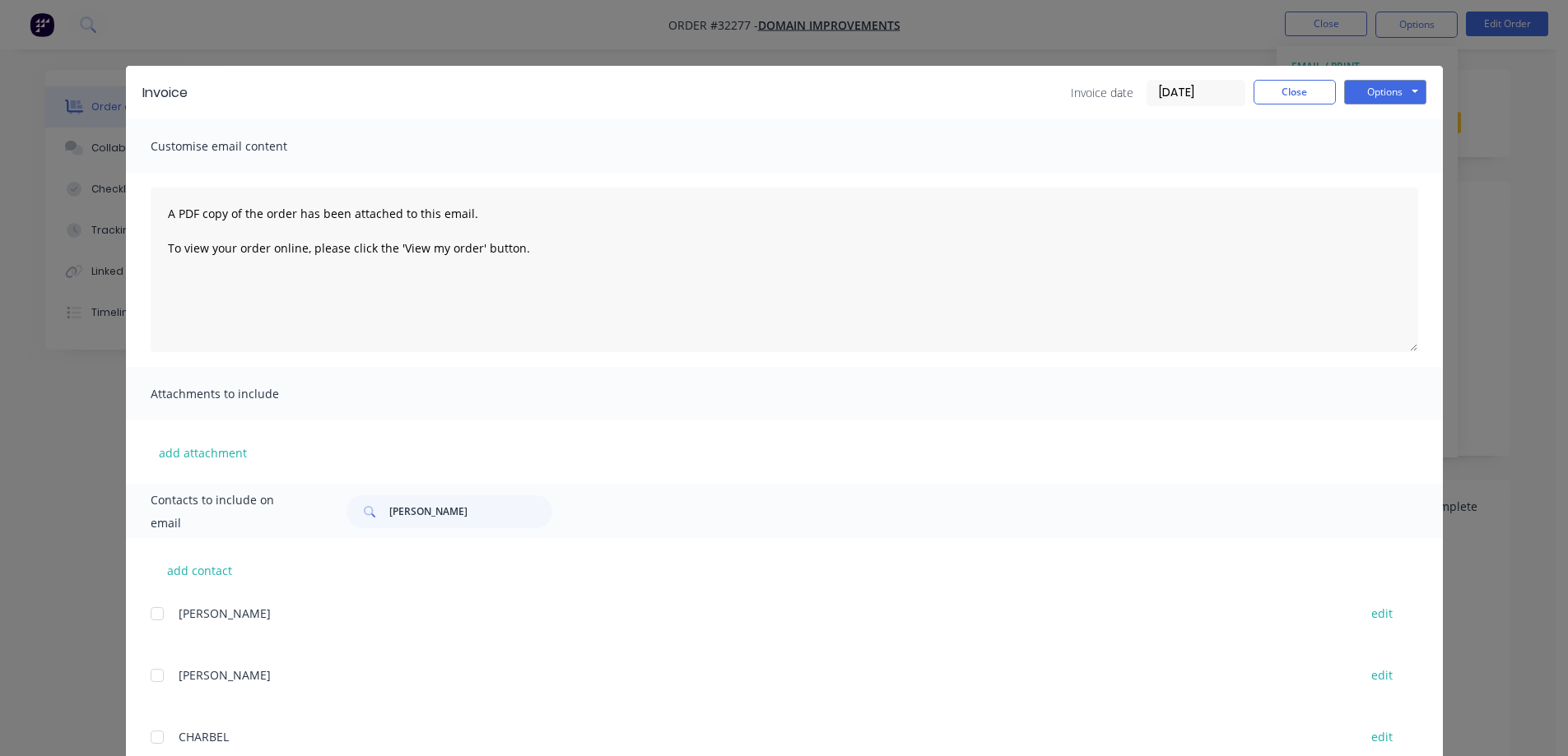
scroll to position [116, 0]
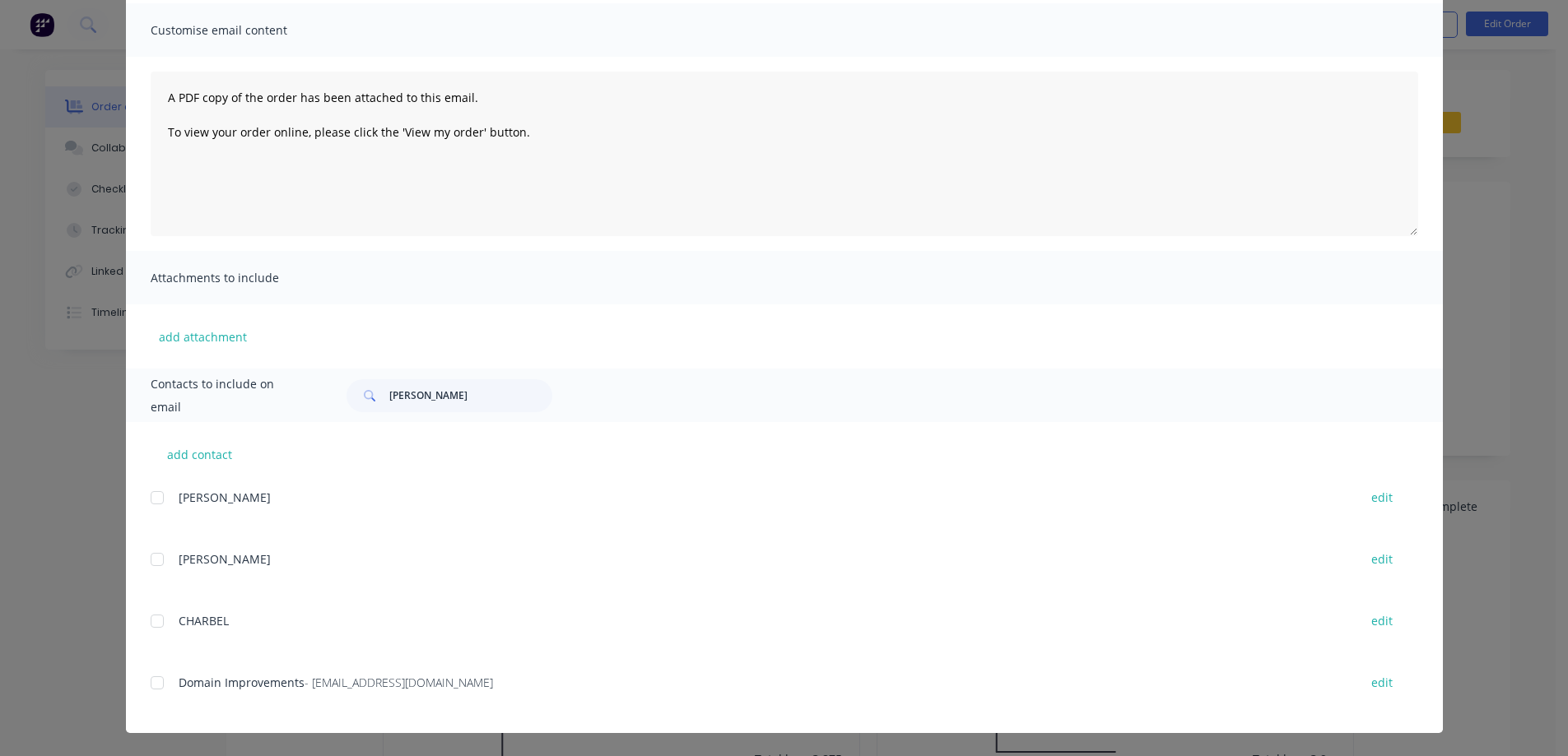
click at [147, 688] on div at bounding box center [157, 683] width 33 height 33
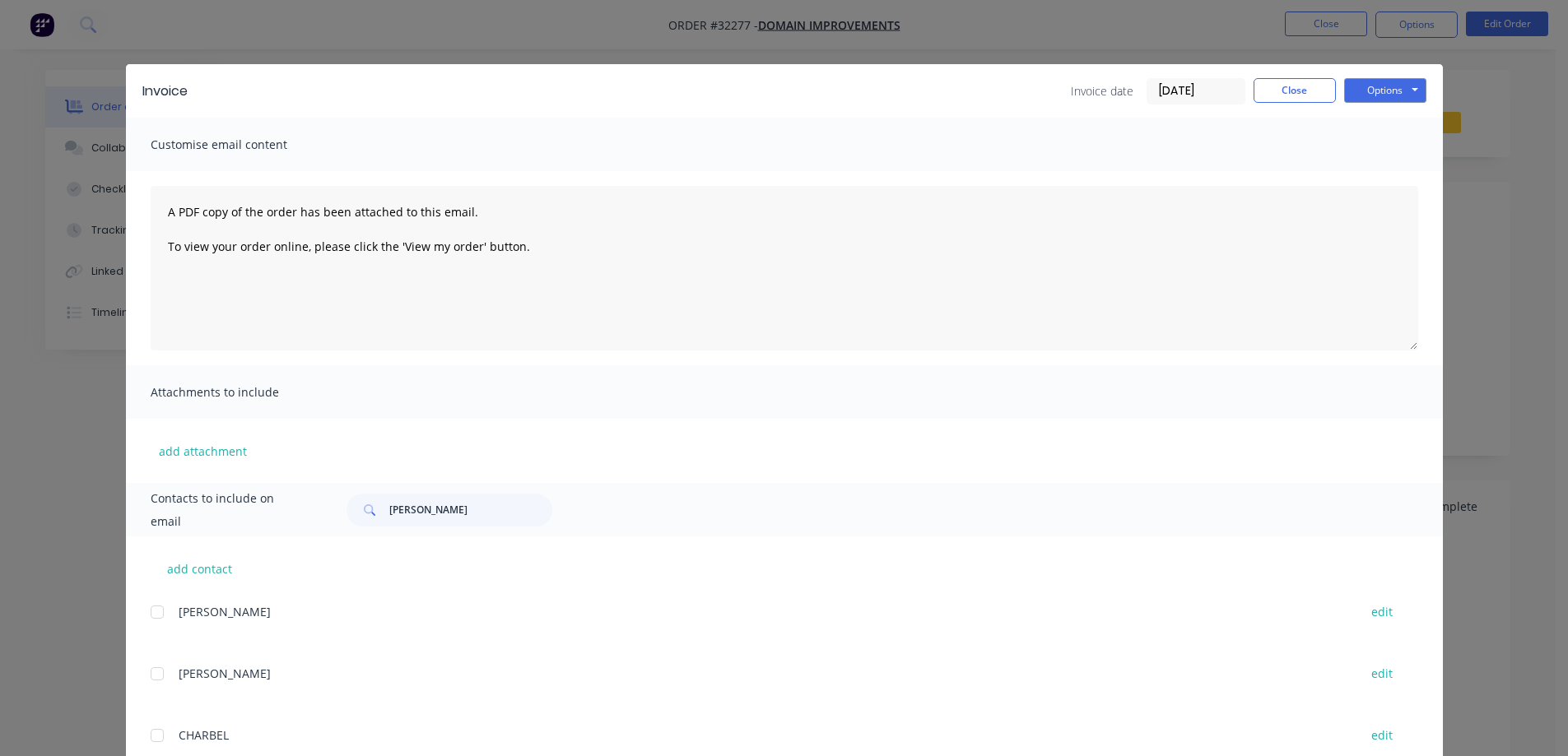
scroll to position [0, 0]
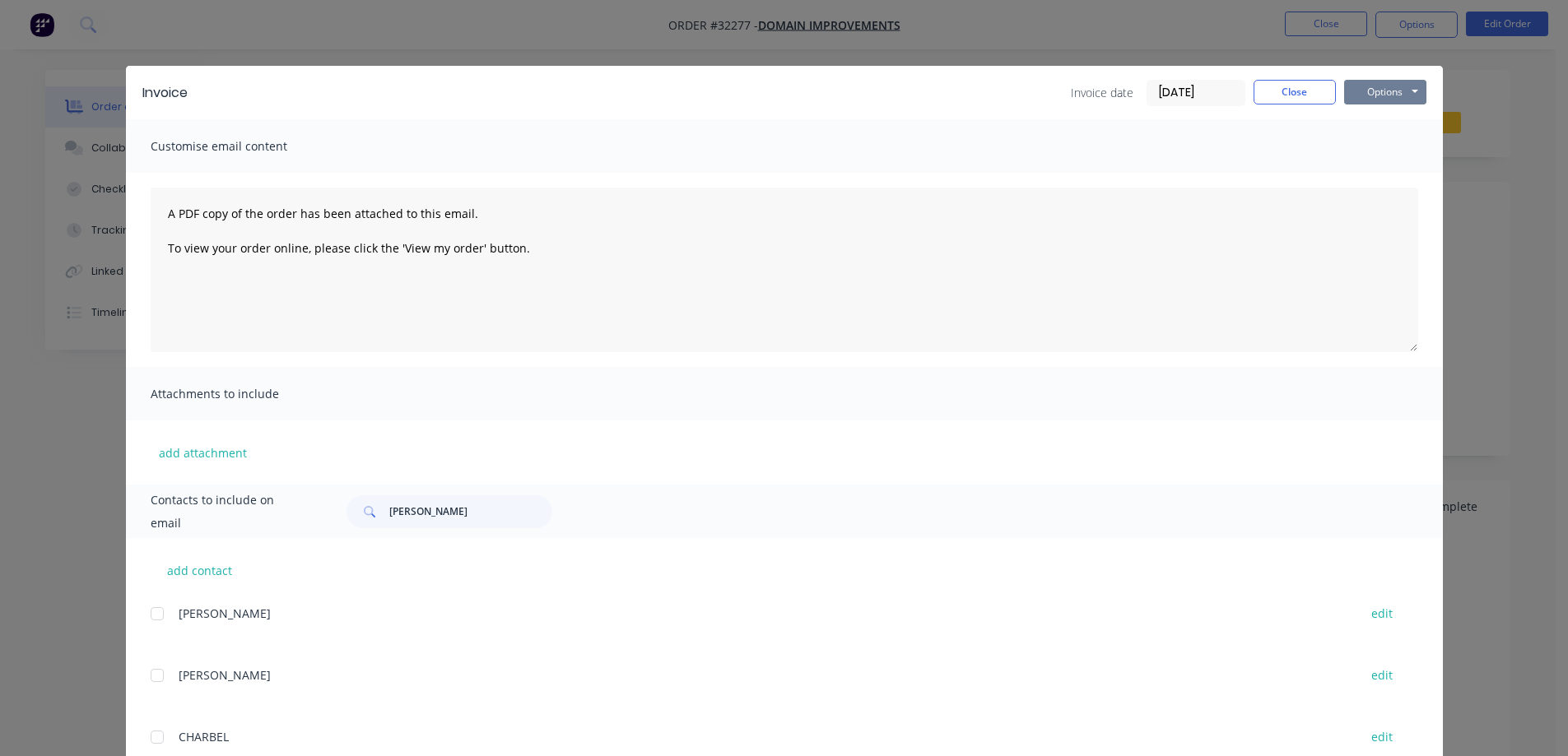
click at [1413, 95] on button "Options" at bounding box center [1385, 92] width 82 height 25
click at [1377, 177] on button "Email" at bounding box center [1396, 175] width 106 height 27
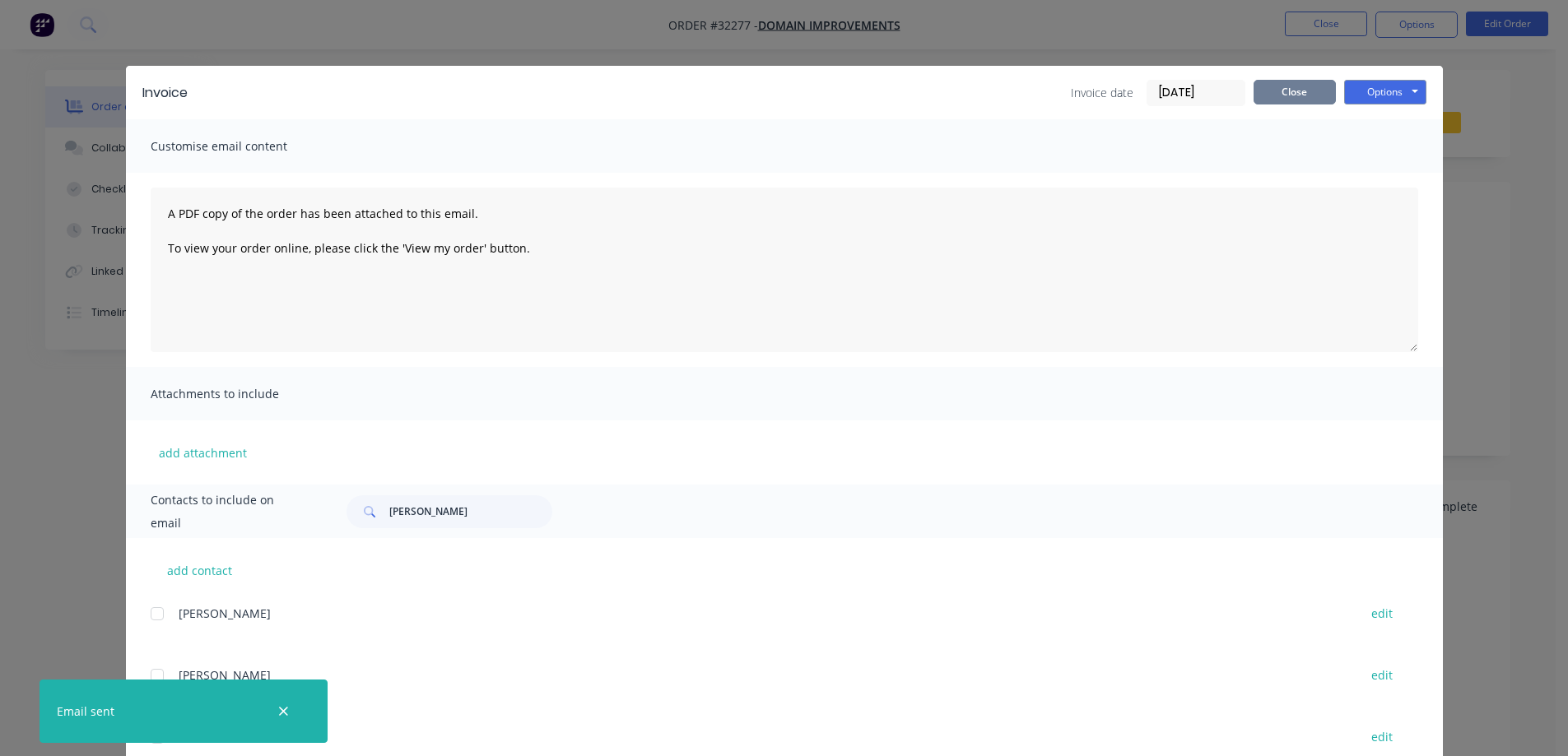
click at [1306, 98] on button "Close" at bounding box center [1294, 92] width 82 height 25
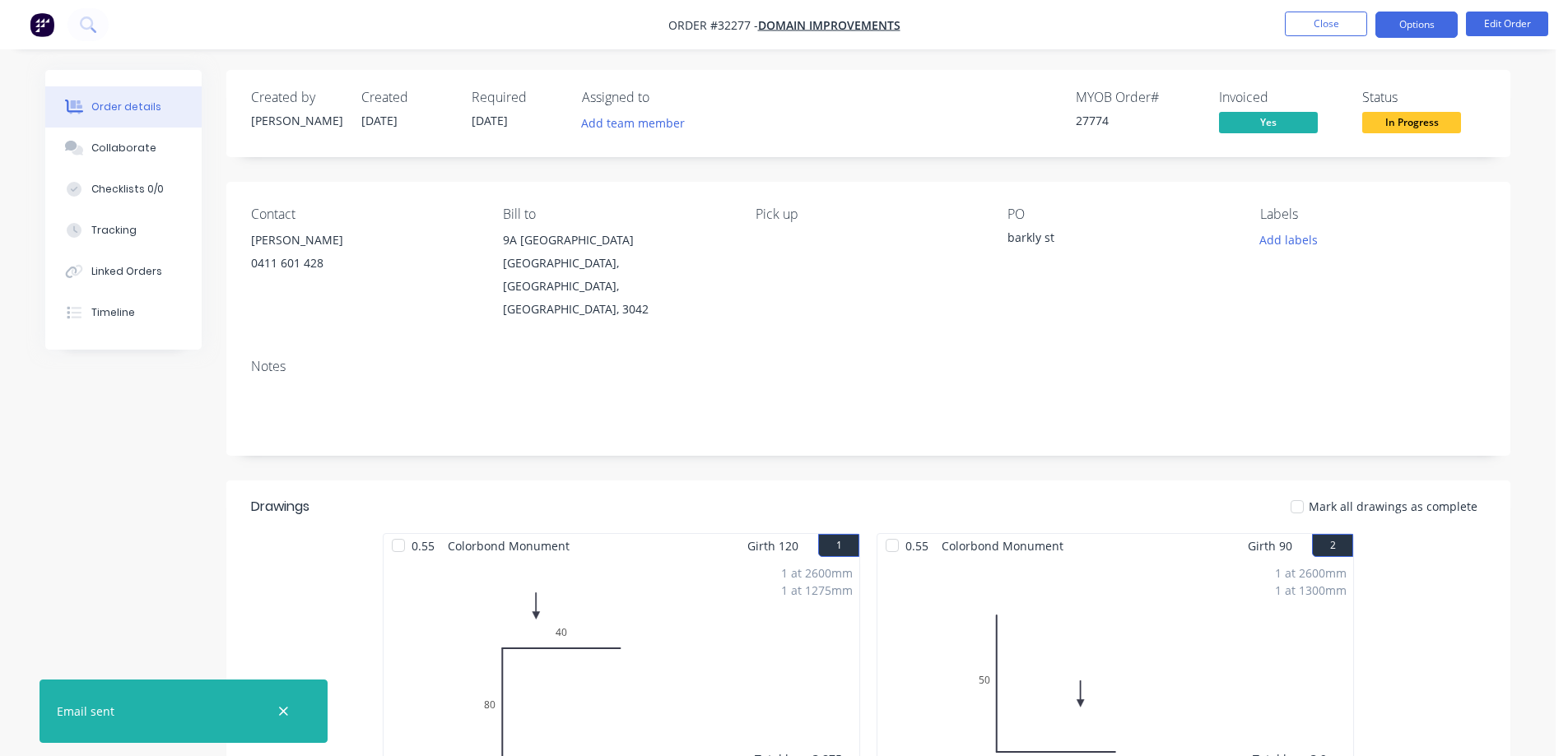
click at [1407, 26] on button "Options" at bounding box center [1416, 24] width 82 height 26
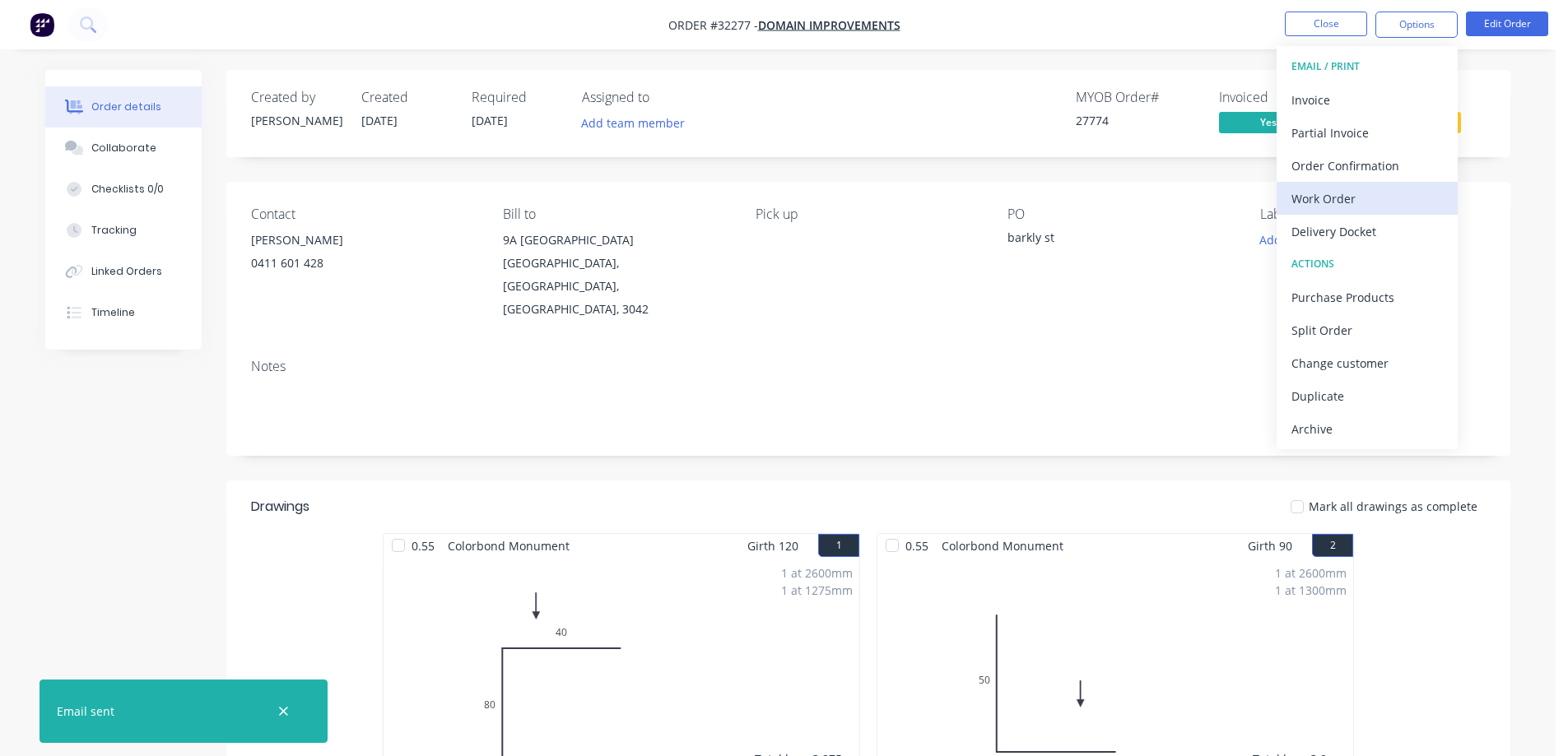
click at [1354, 197] on div "Work Order" at bounding box center [1367, 199] width 151 height 24
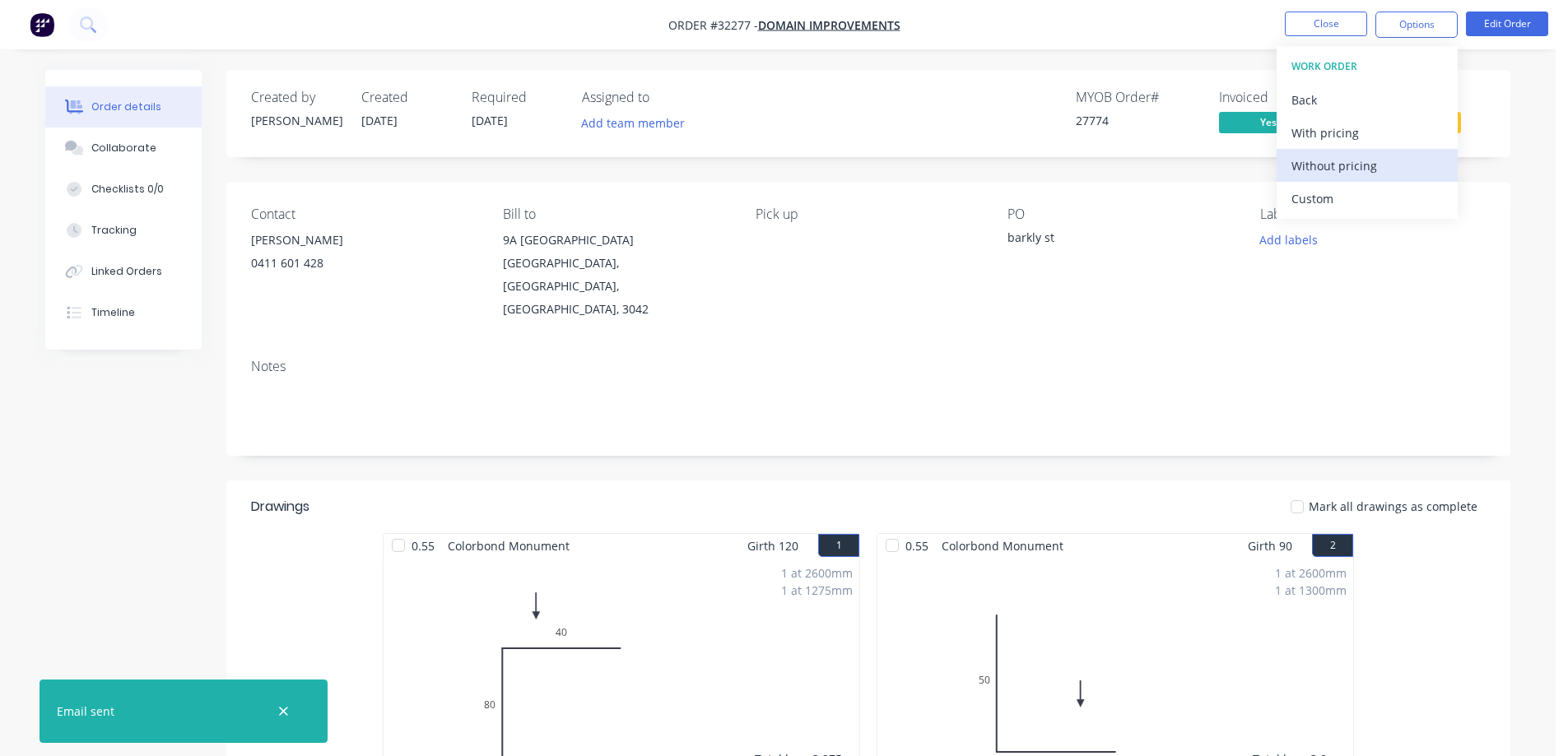
click at [1344, 172] on div "Without pricing" at bounding box center [1367, 166] width 151 height 24
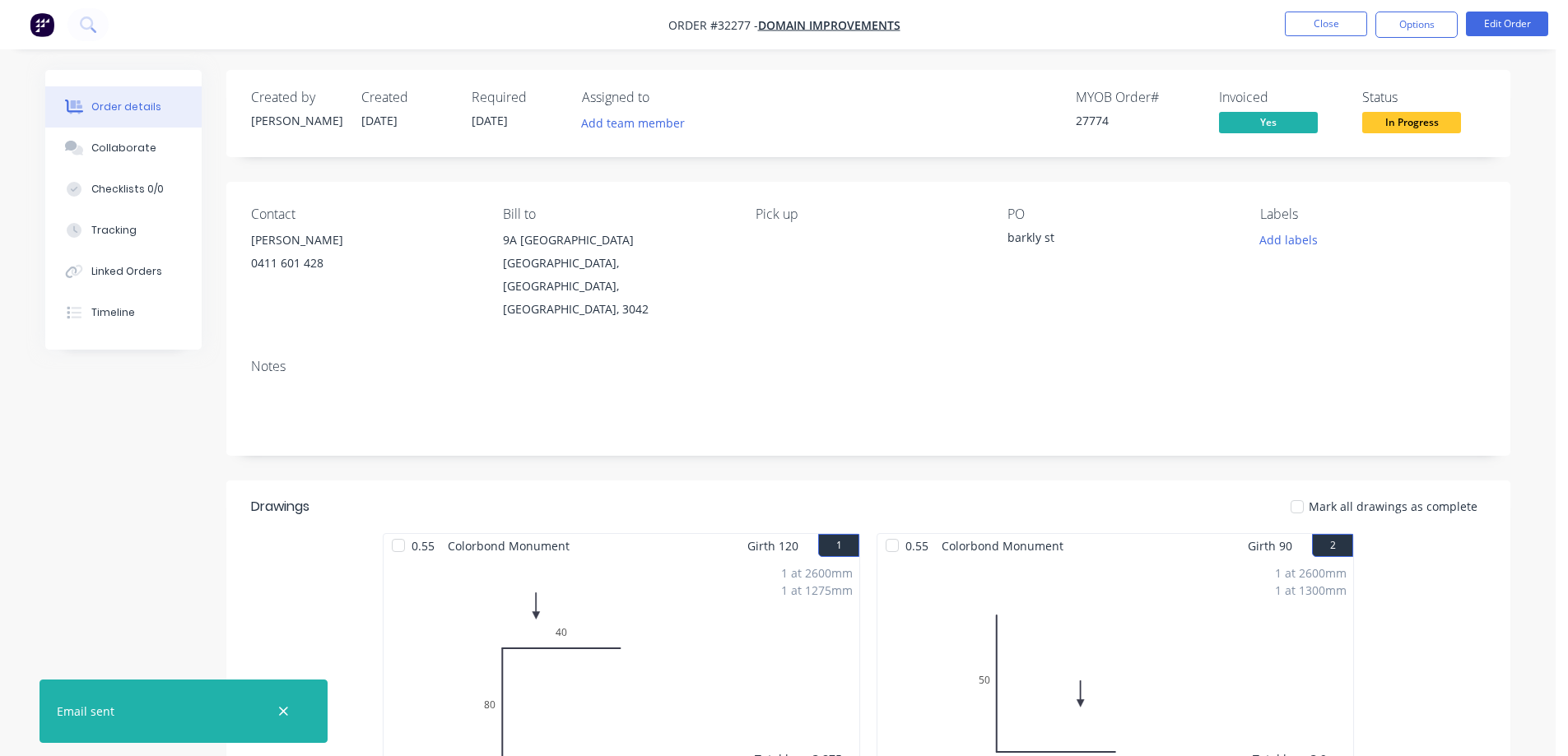
click at [1113, 47] on nav "Order #32277 - DOMAIN IMPROVEMENTS Close Options Edit Order" at bounding box center [784, 24] width 1568 height 49
click at [1317, 26] on button "Close" at bounding box center [1325, 24] width 82 height 25
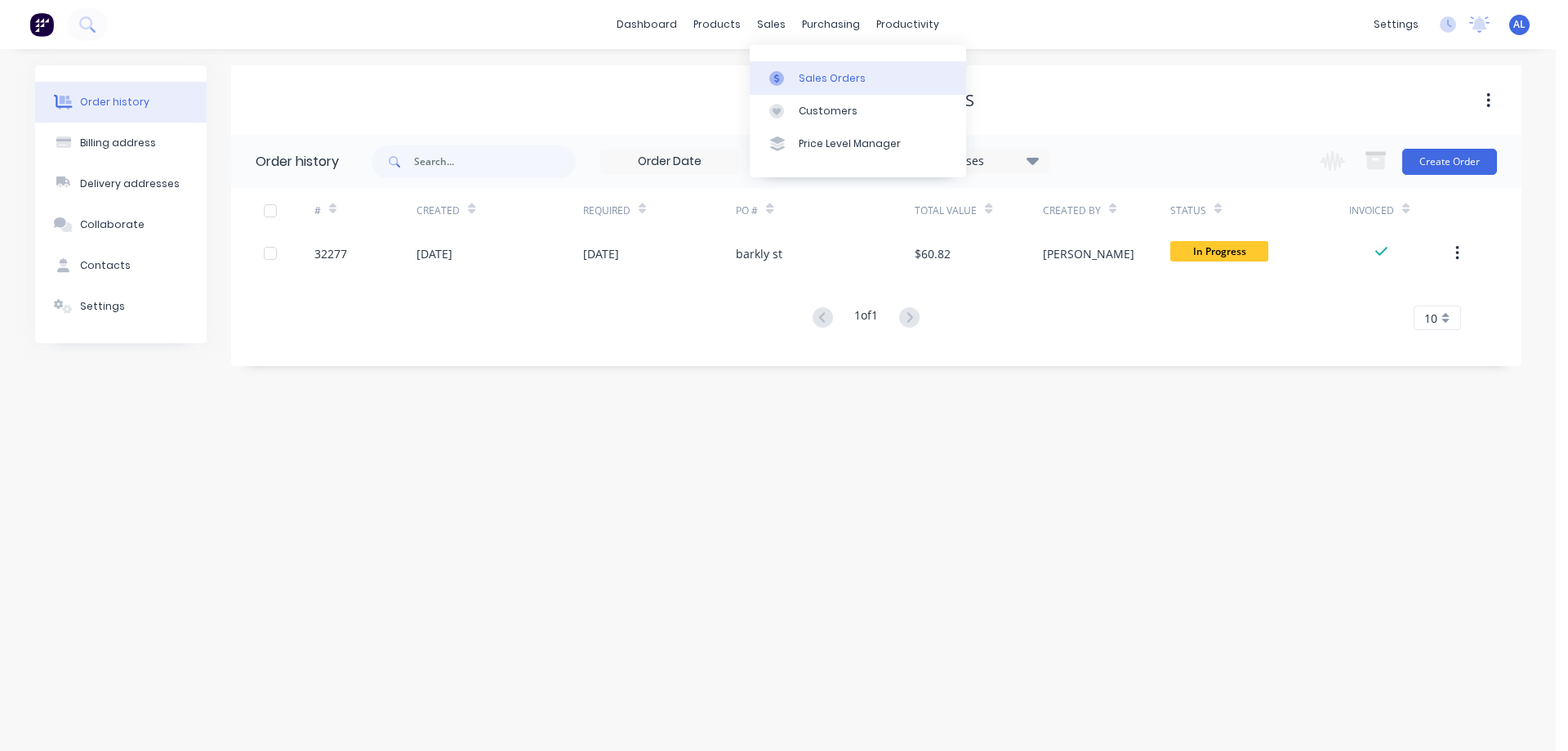
click at [818, 76] on div "Sales Orders" at bounding box center [832, 78] width 67 height 15
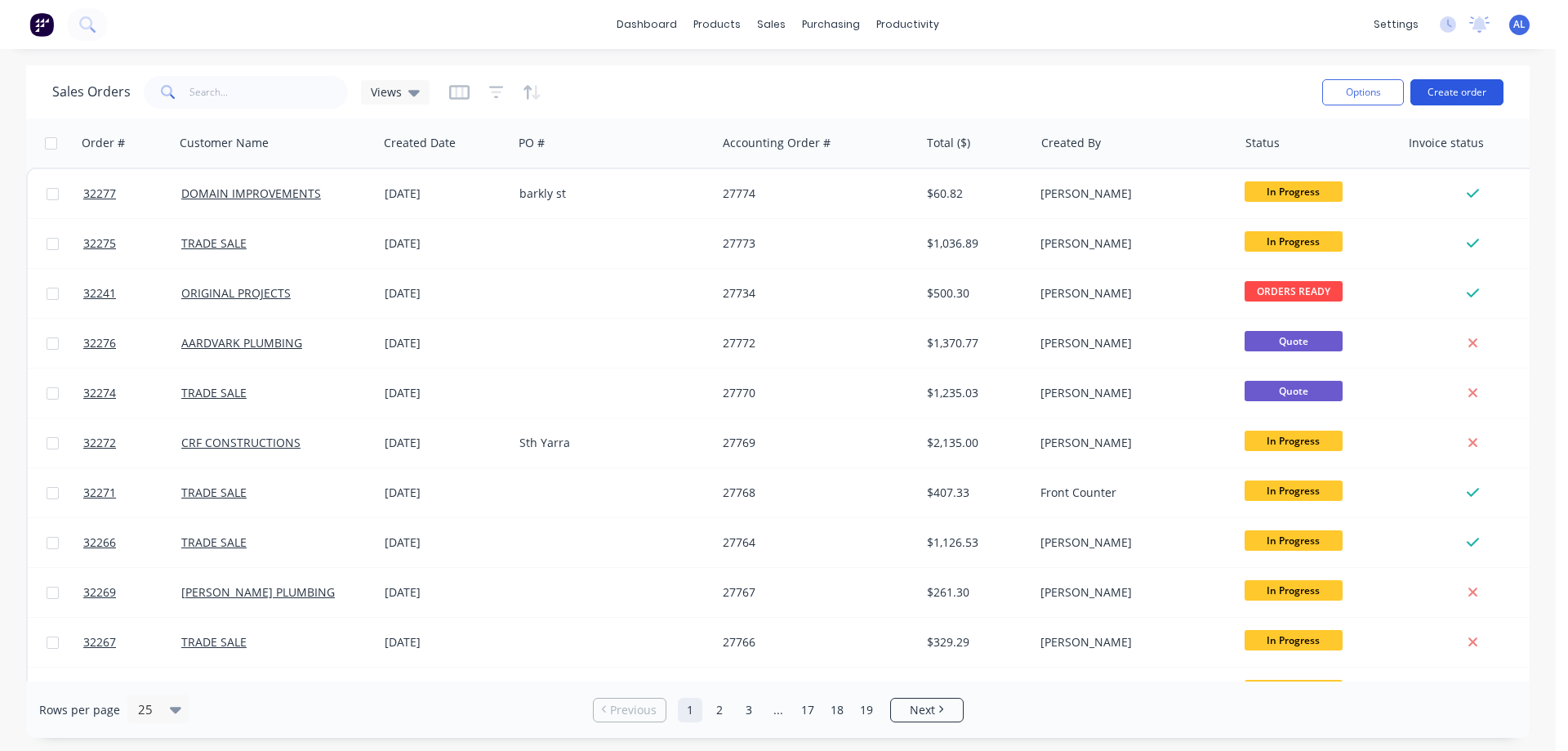
click at [1480, 89] on button "Create order" at bounding box center [1457, 92] width 93 height 26
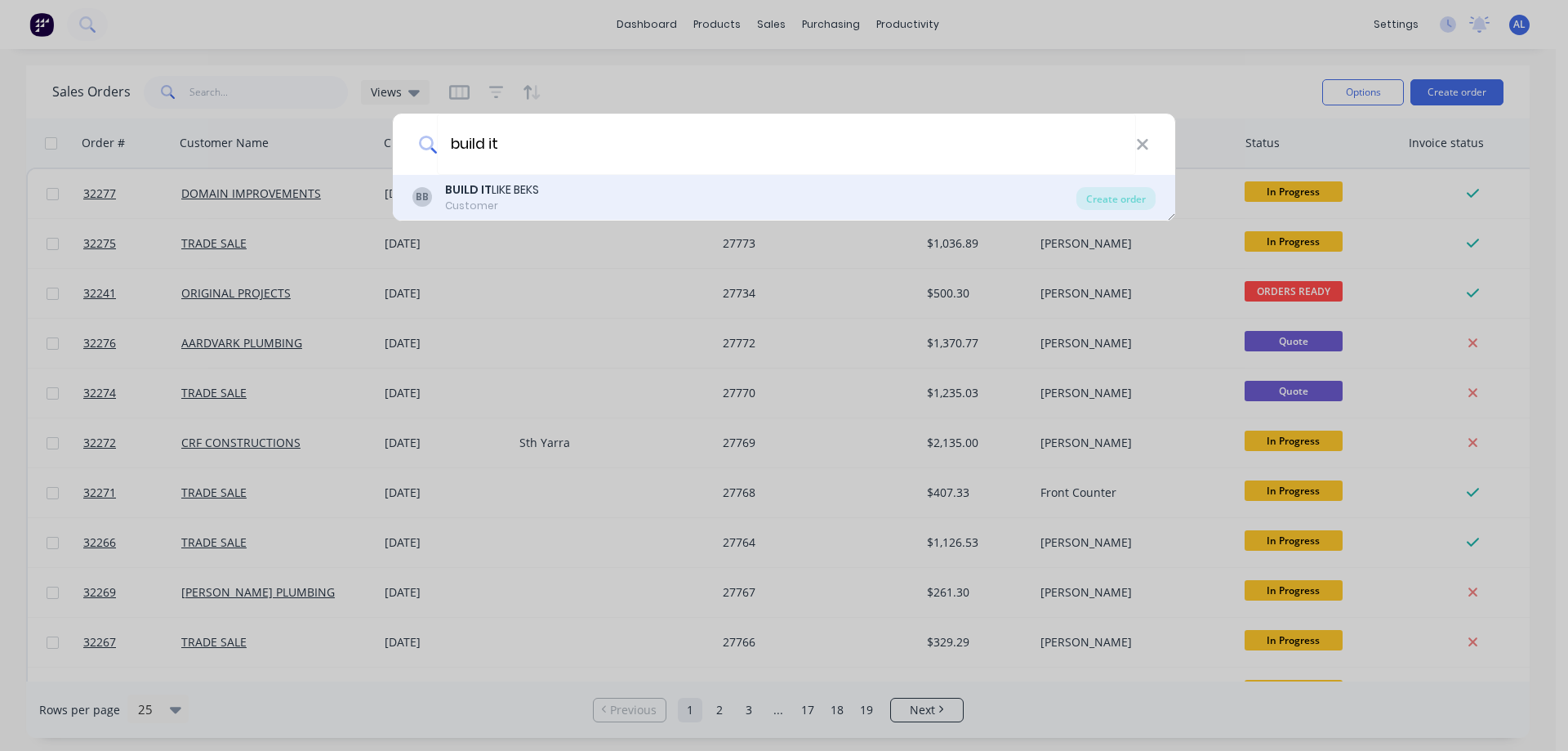
type input "build it"
click at [544, 204] on div "BB BUILD IT LIKE BEKS Customer" at bounding box center [744, 197] width 664 height 32
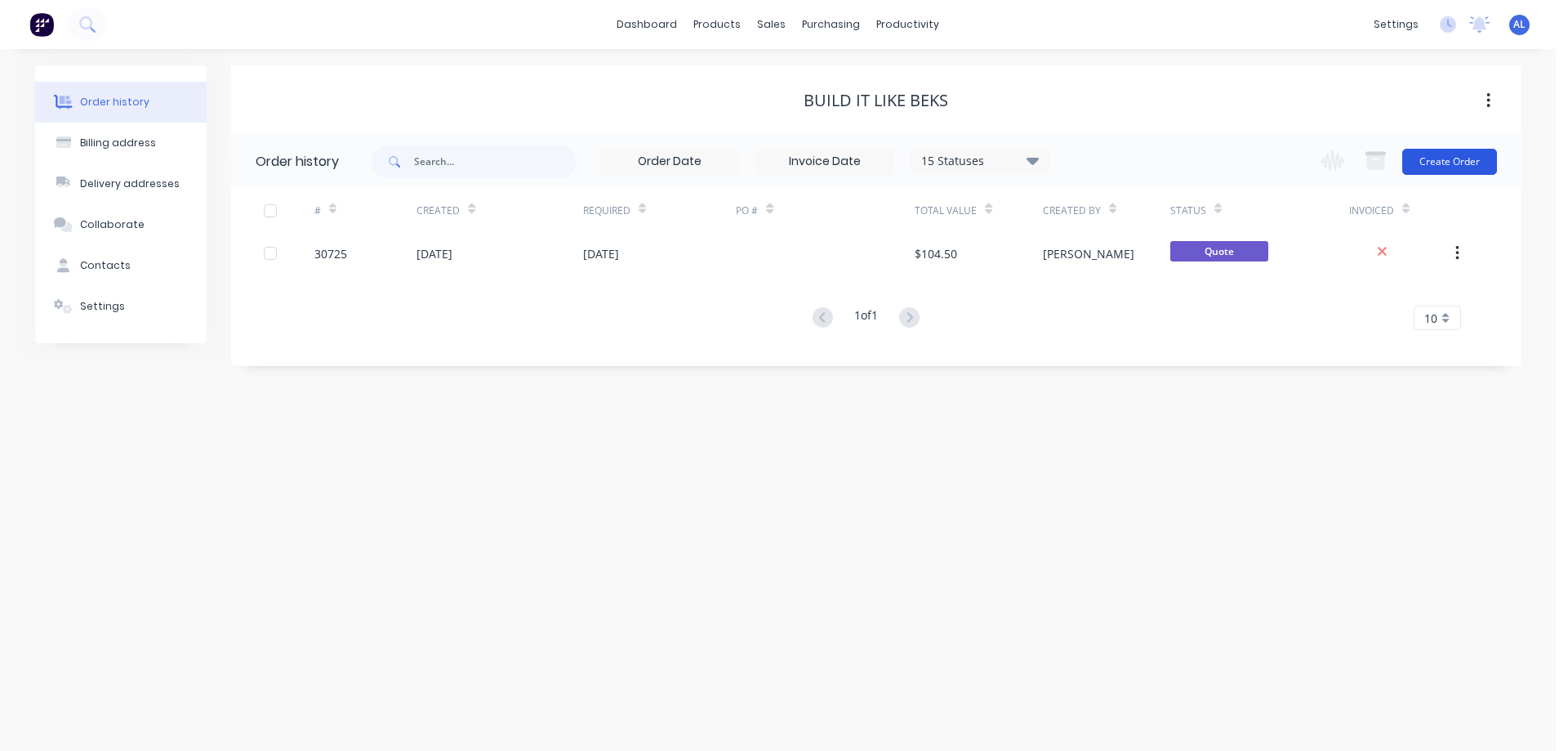
click at [1462, 167] on button "Create Order" at bounding box center [1450, 161] width 95 height 26
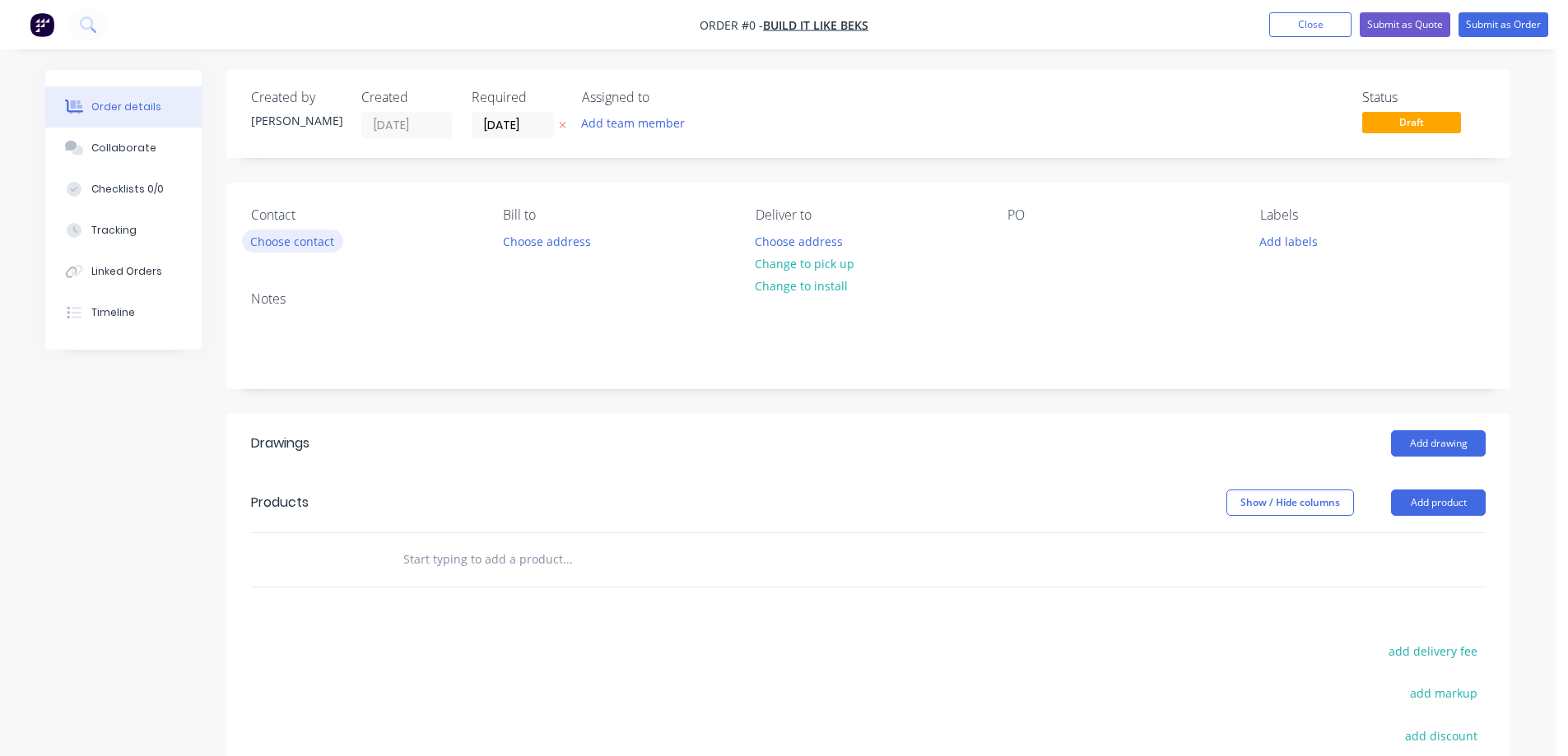
click at [295, 240] on button "Choose contact" at bounding box center [292, 241] width 101 height 22
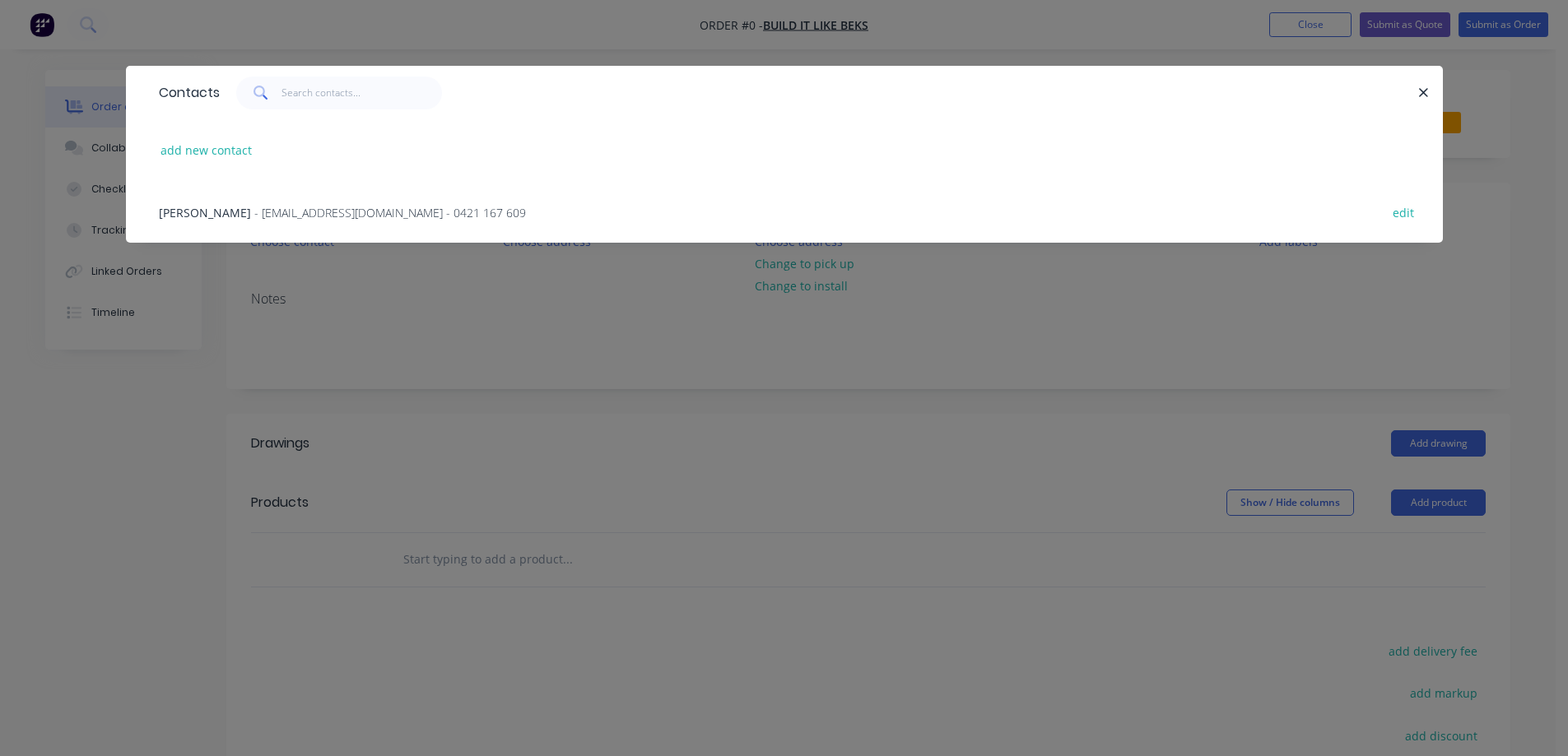
click at [255, 211] on span "- builditlikebeks@gmail.com - 0421 167 609" at bounding box center [389, 212] width 271 height 15
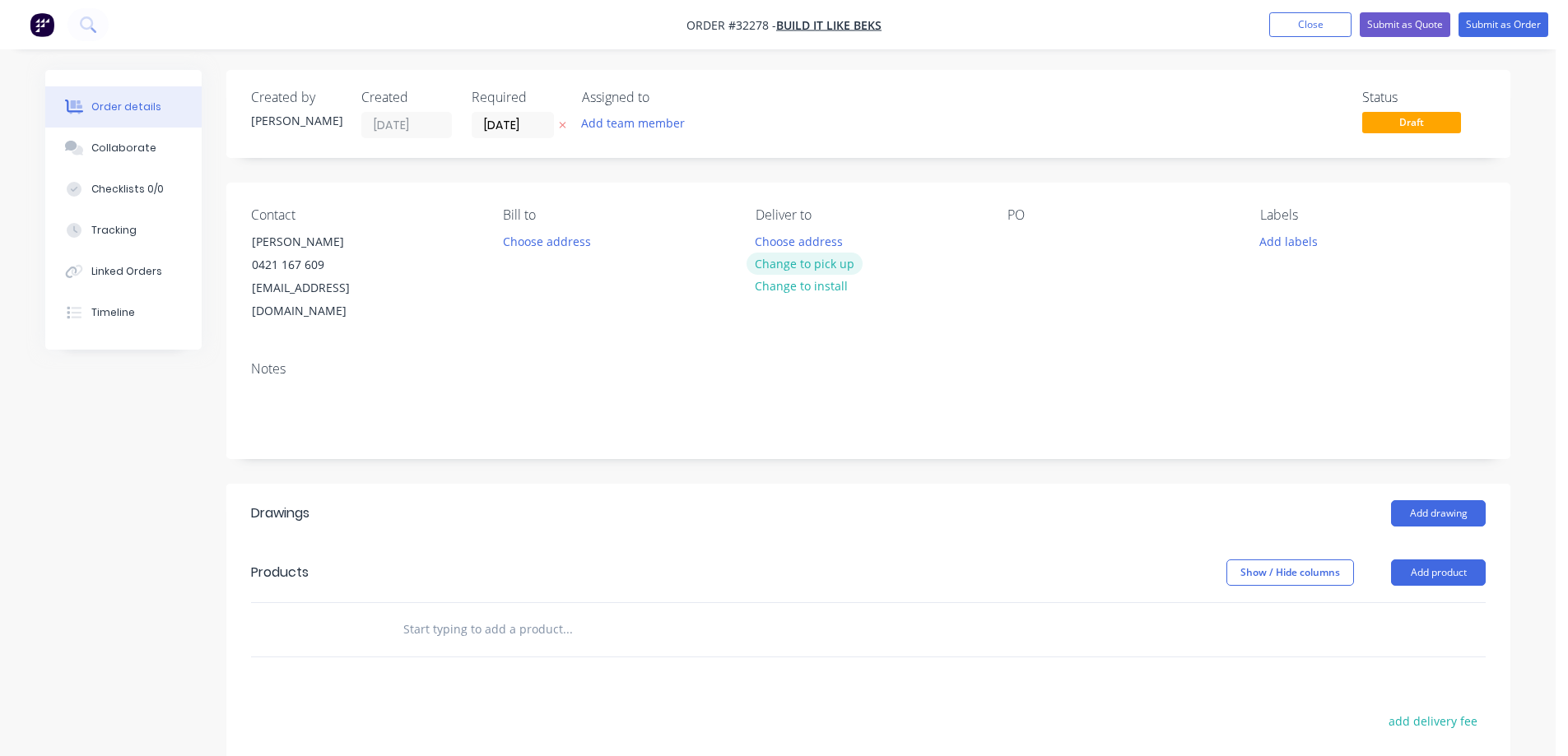
click at [816, 262] on button "Change to pick up" at bounding box center [805, 263] width 117 height 22
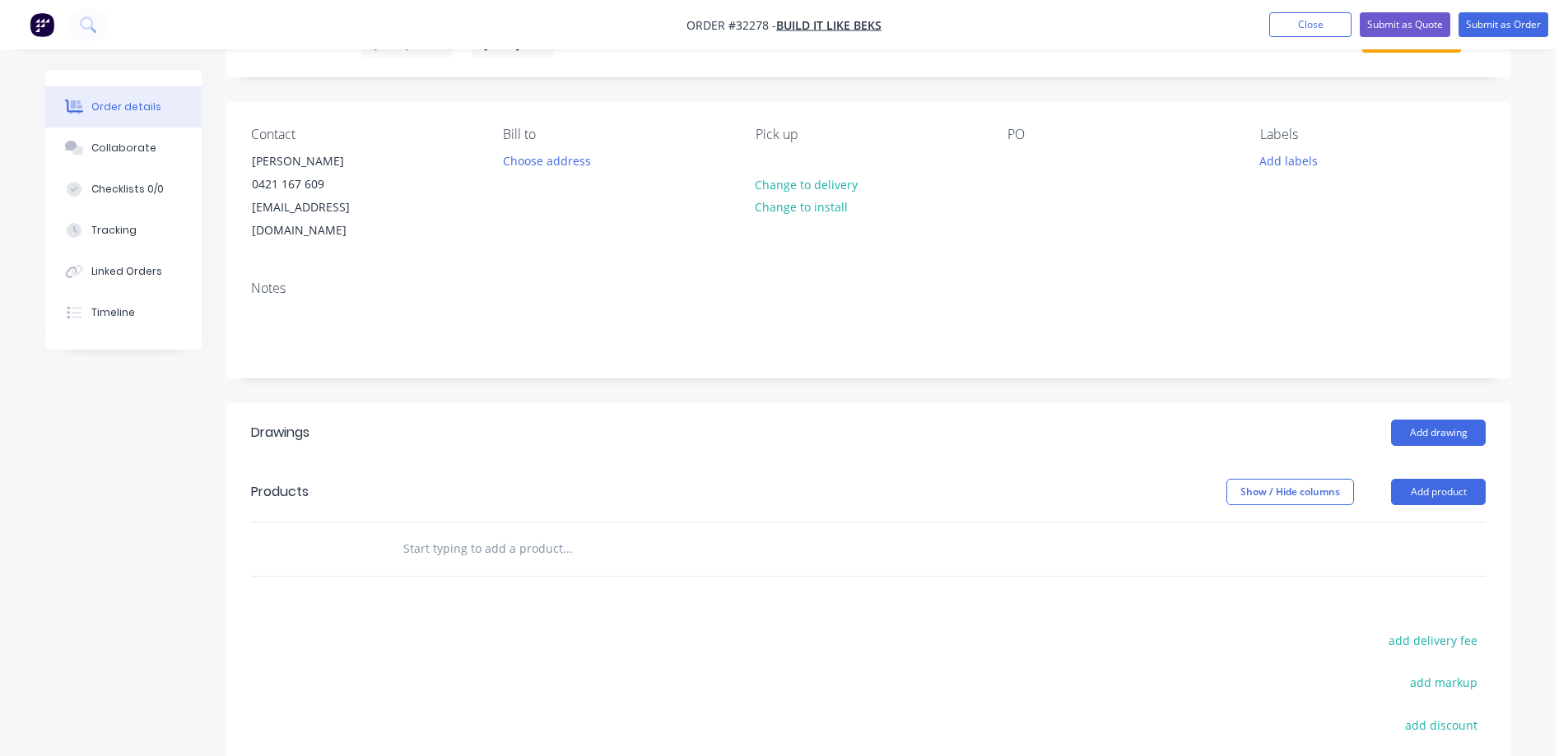
scroll to position [298, 0]
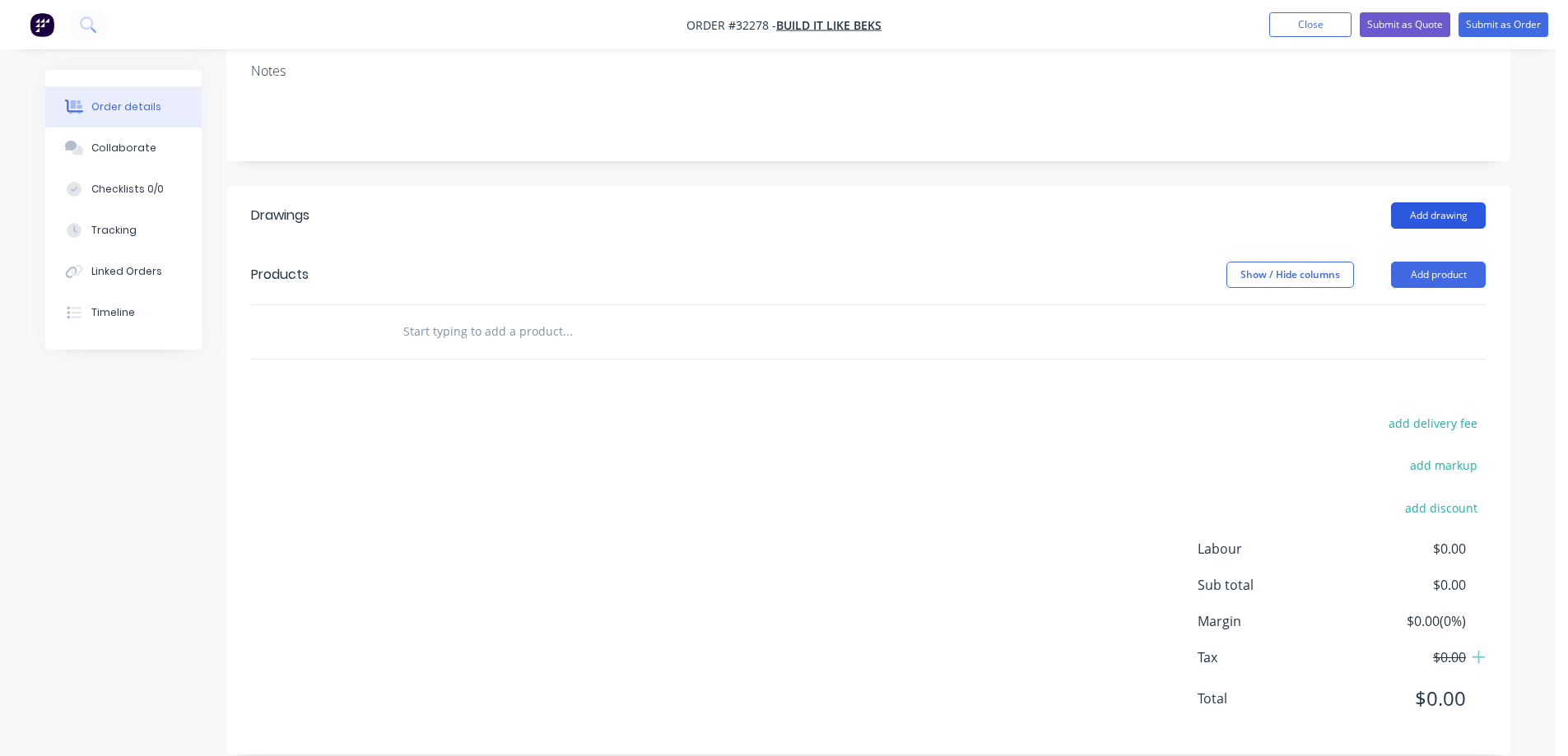
click at [1444, 202] on button "Add drawing" at bounding box center [1438, 215] width 95 height 26
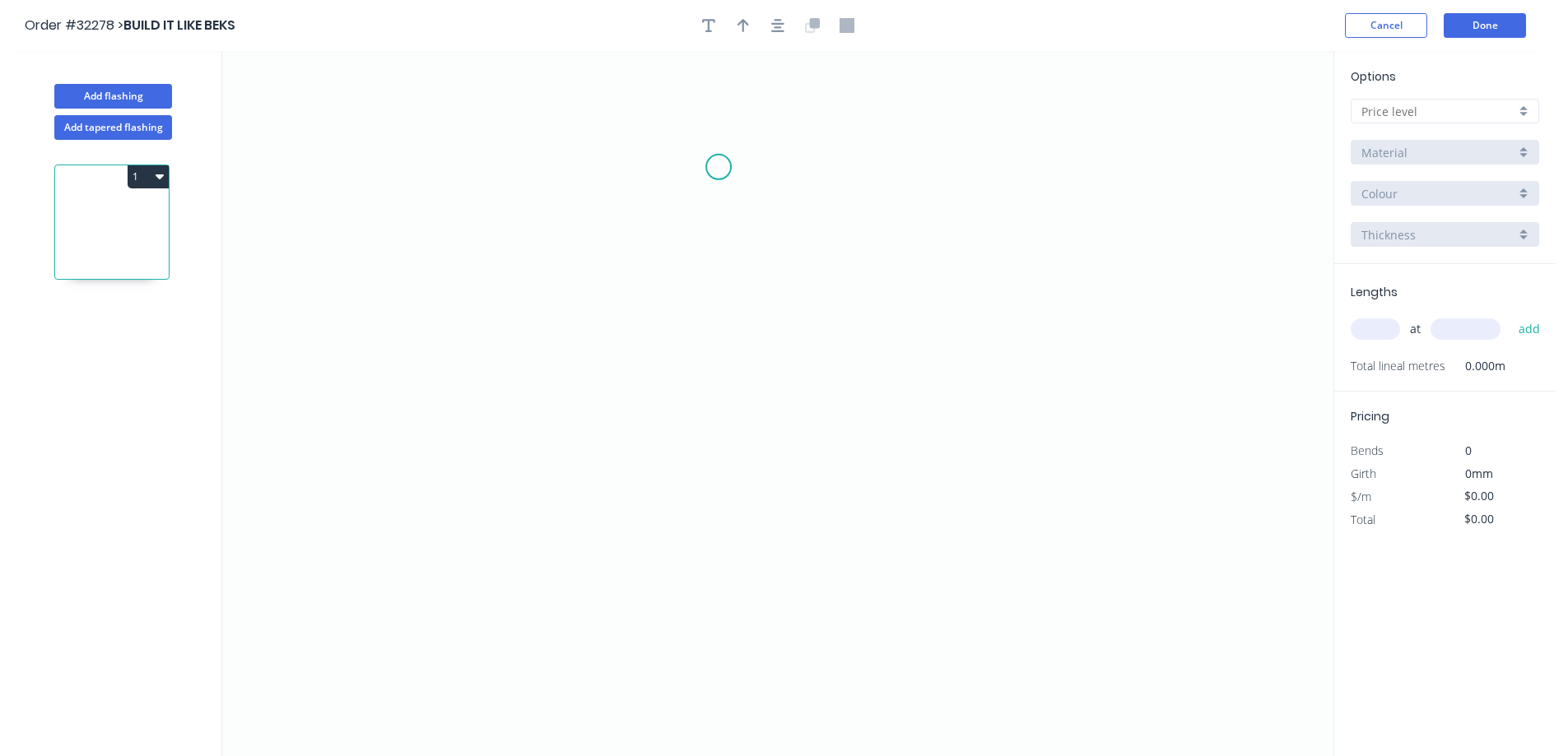
click at [719, 167] on icon "0" at bounding box center [777, 403] width 1111 height 705
drag, startPoint x: 720, startPoint y: 419, endPoint x: 837, endPoint y: 424, distance: 117.1
click at [720, 418] on icon "0" at bounding box center [777, 403] width 1111 height 705
click at [918, 416] on icon "0 ?" at bounding box center [777, 403] width 1111 height 705
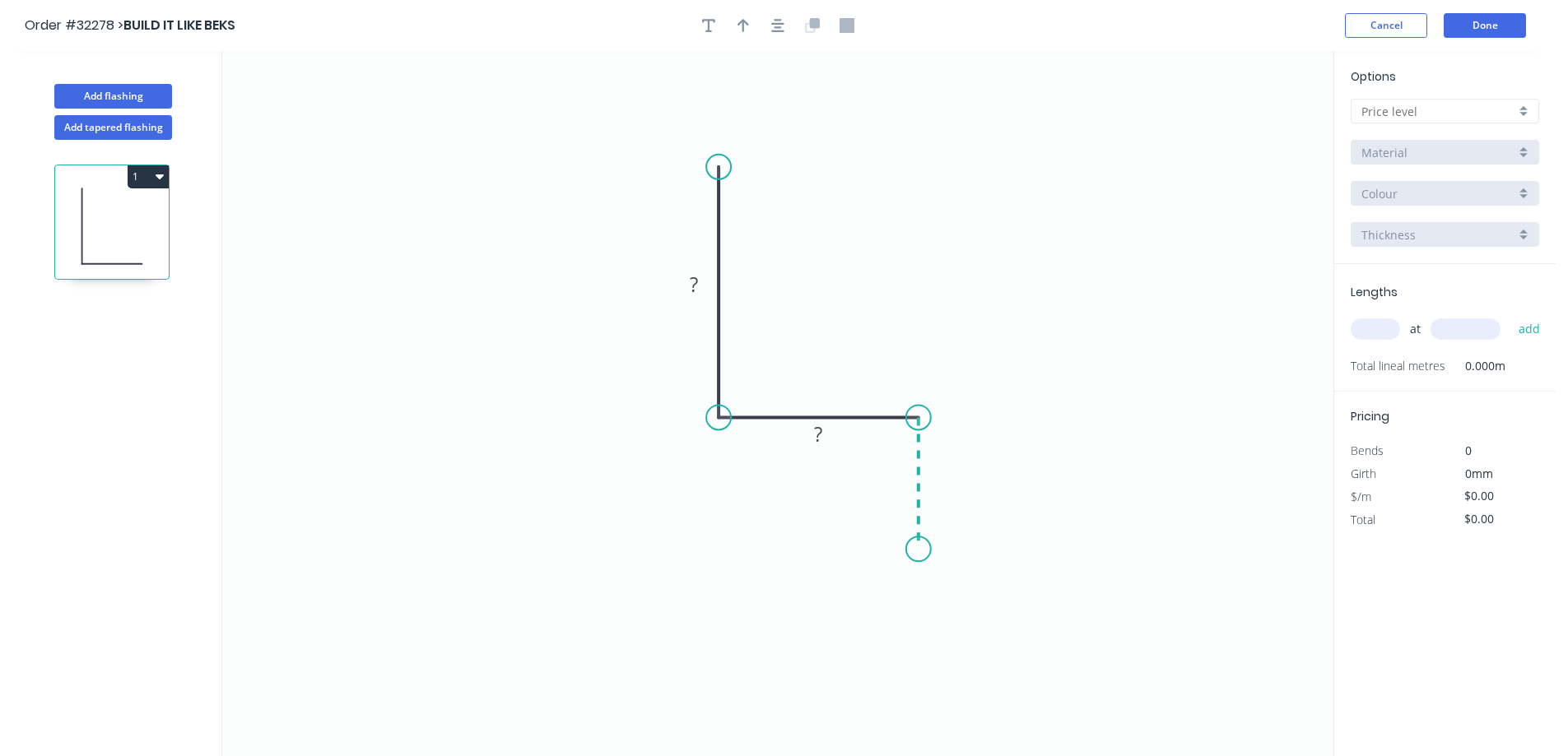
click at [925, 549] on icon "0 ? ?" at bounding box center [777, 403] width 1111 height 705
click at [978, 606] on div "Crush & Fold" at bounding box center [987, 604] width 166 height 34
click at [963, 607] on div "Flip bend" at bounding box center [998, 607] width 166 height 34
click at [945, 480] on tspan "?" at bounding box center [942, 475] width 8 height 27
click at [824, 426] on rect at bounding box center [818, 436] width 33 height 23
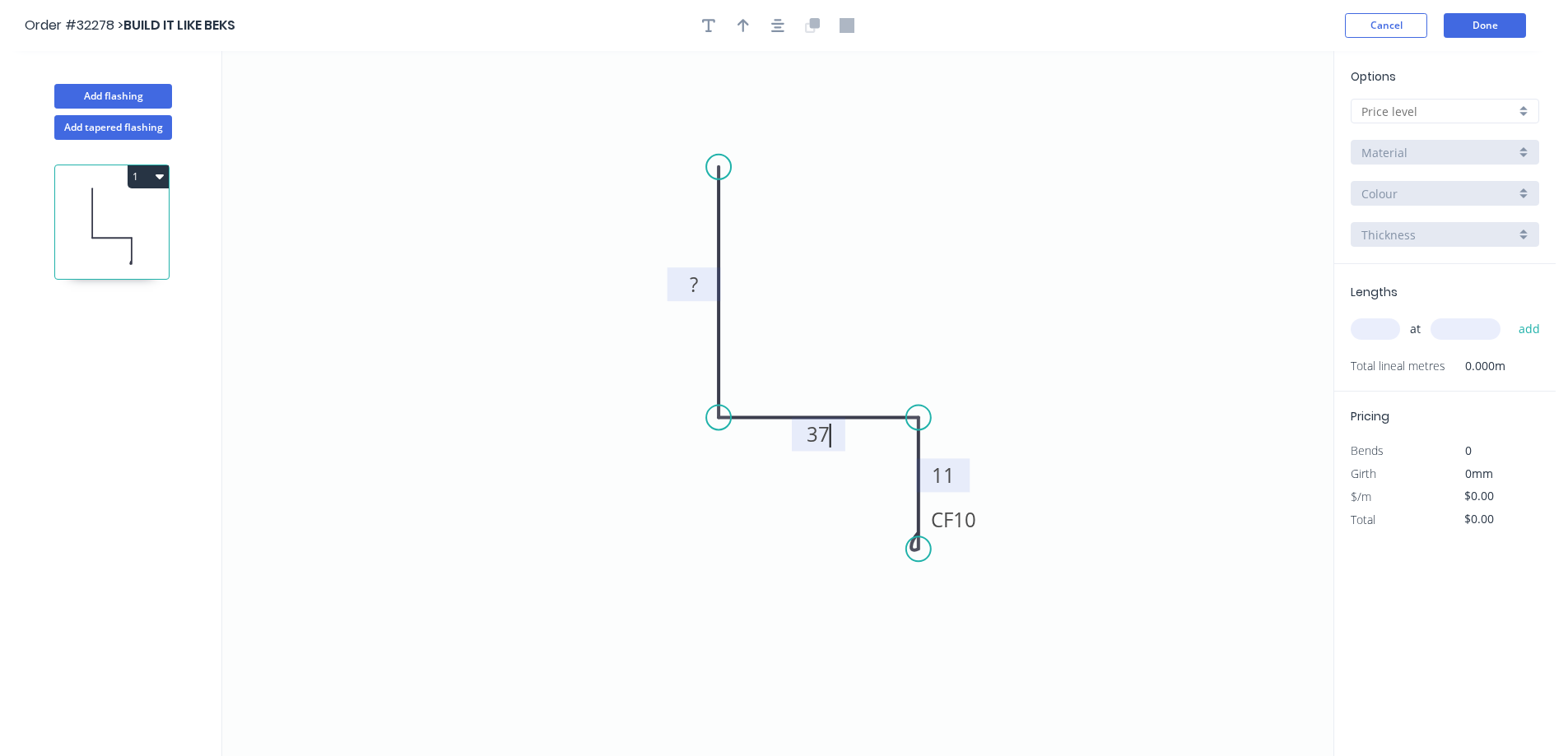
click at [699, 280] on rect at bounding box center [694, 285] width 33 height 23
click at [1521, 107] on div at bounding box center [1444, 111] width 189 height 25
click at [1451, 140] on div "A" at bounding box center [1444, 142] width 187 height 29
type input "A"
type input "$13.79"
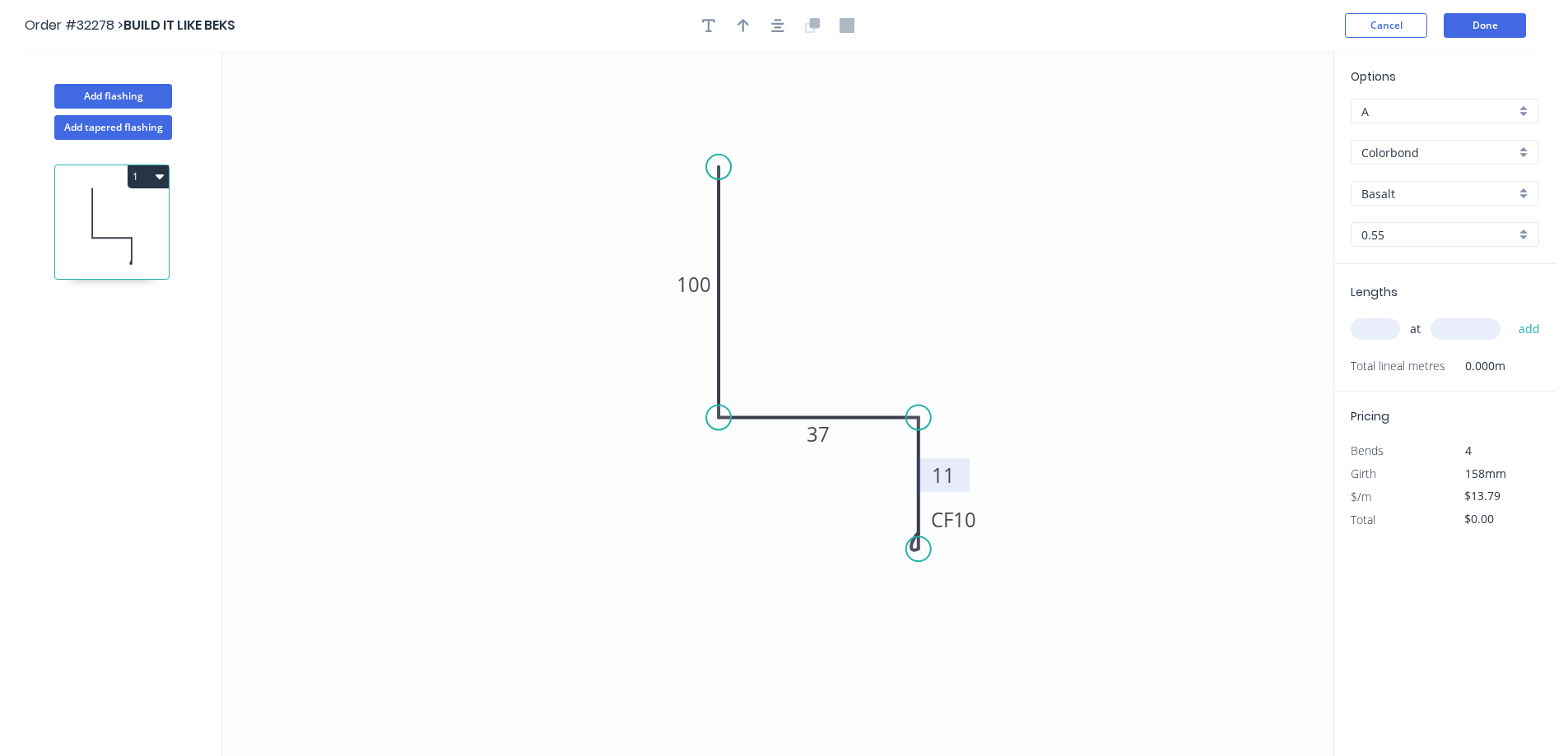
click at [1530, 149] on div "Colorbond" at bounding box center [1444, 152] width 189 height 25
click at [1445, 272] on div "Zinc" at bounding box center [1444, 270] width 187 height 29
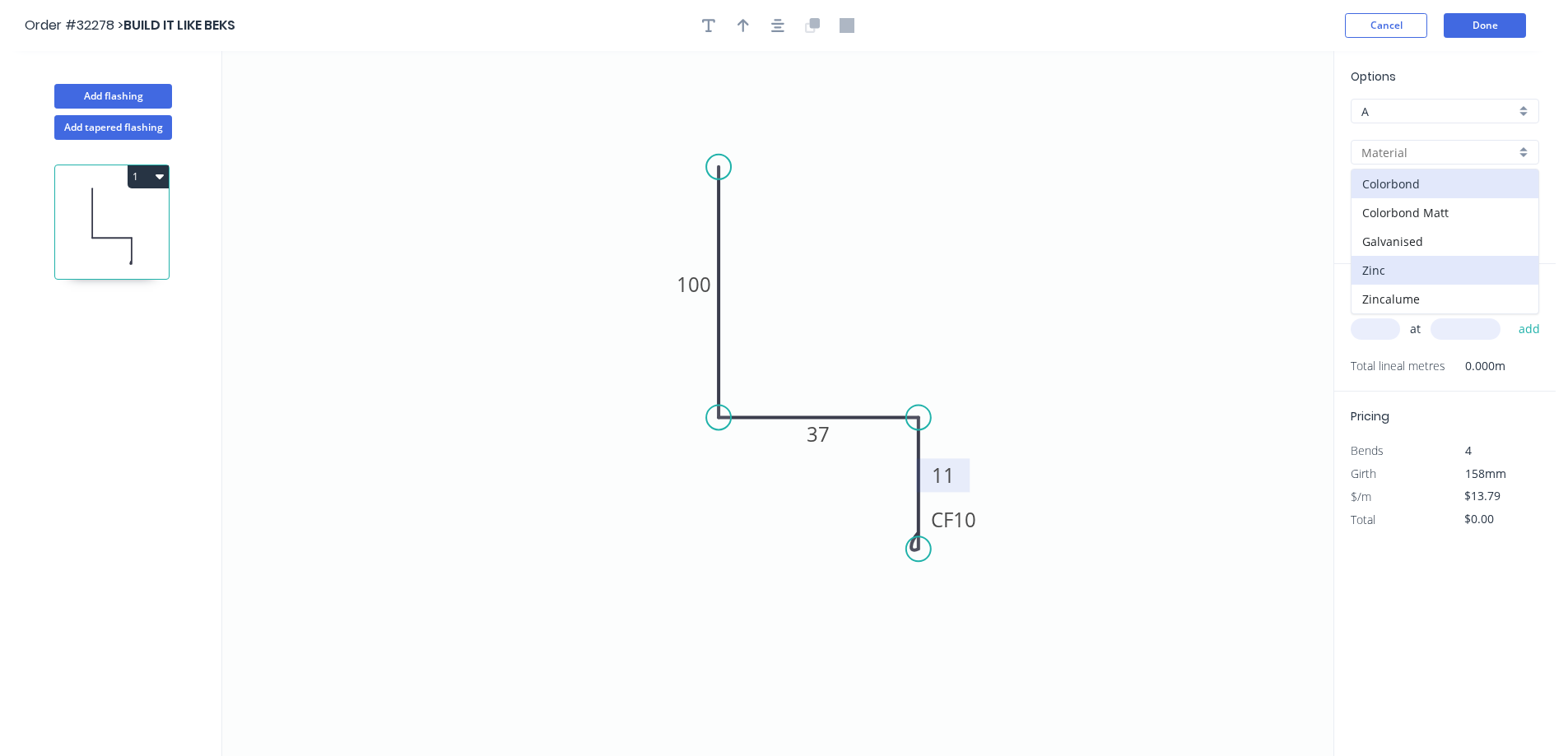
type input "Zinc"
type input "$12.75"
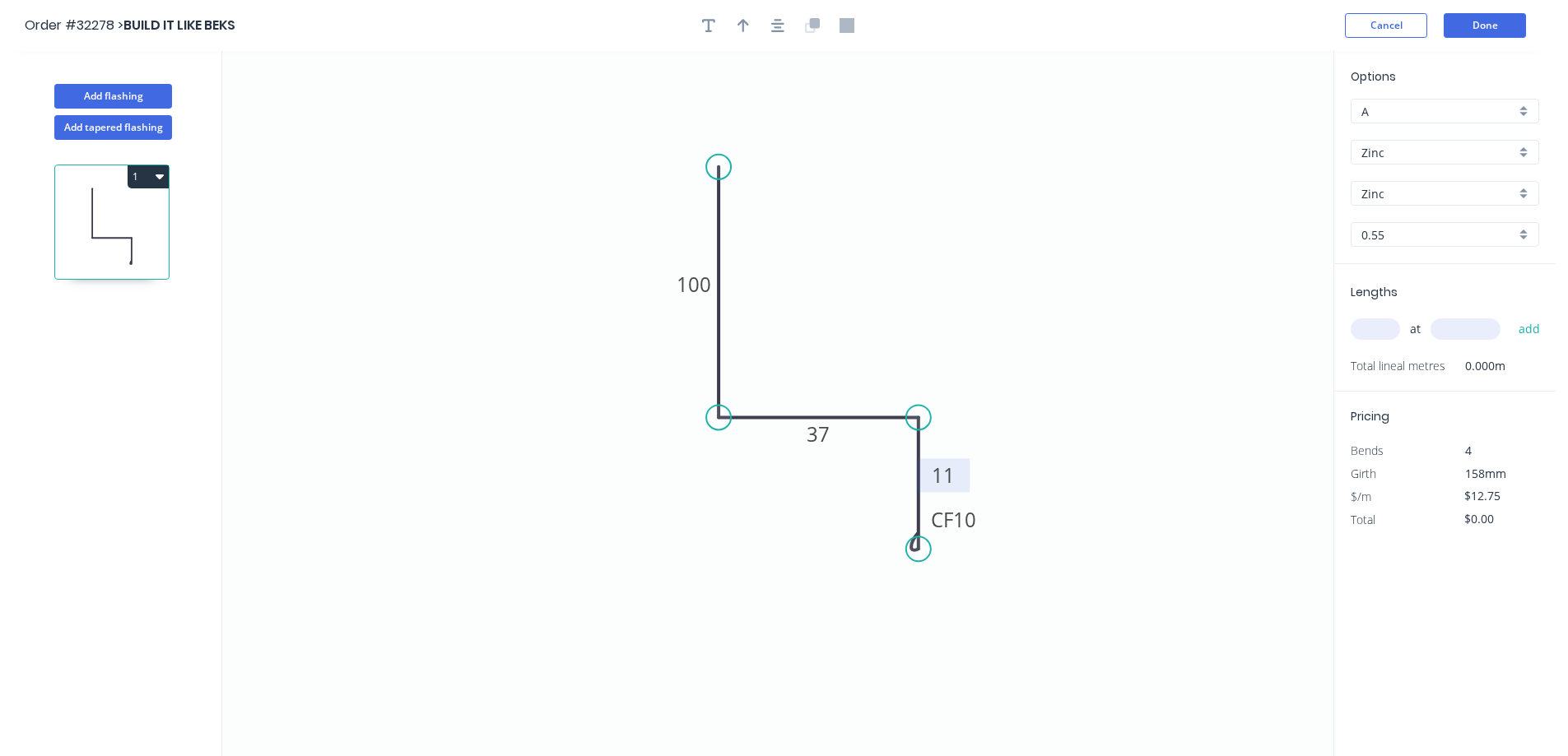
click at [1387, 335] on input "text" at bounding box center [1375, 329] width 49 height 21
type input "1"
type input "1200"
click at [1510, 315] on button "add" at bounding box center [1529, 328] width 38 height 28
type input "$15.30"
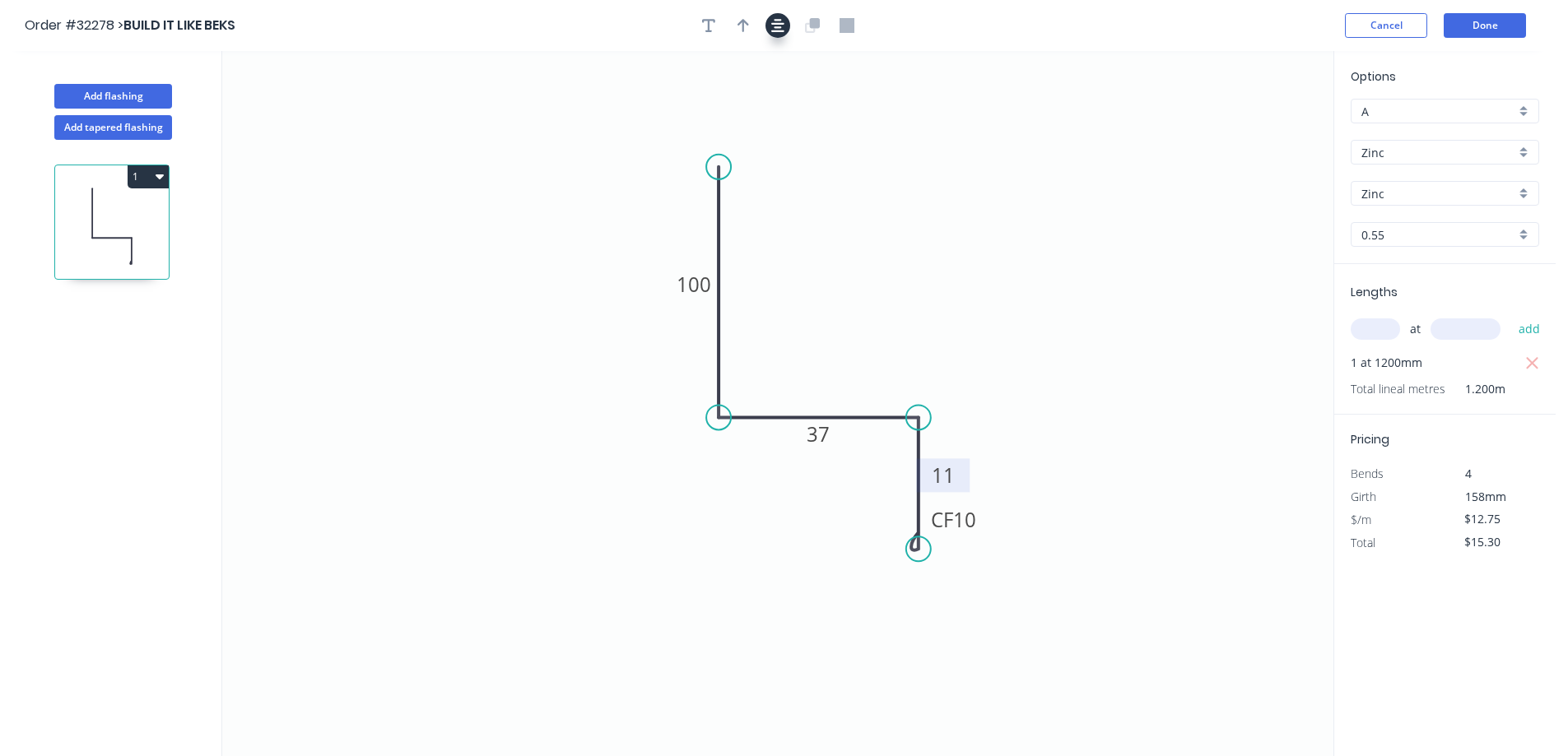
click at [776, 25] on icon "button" at bounding box center [778, 25] width 13 height 15
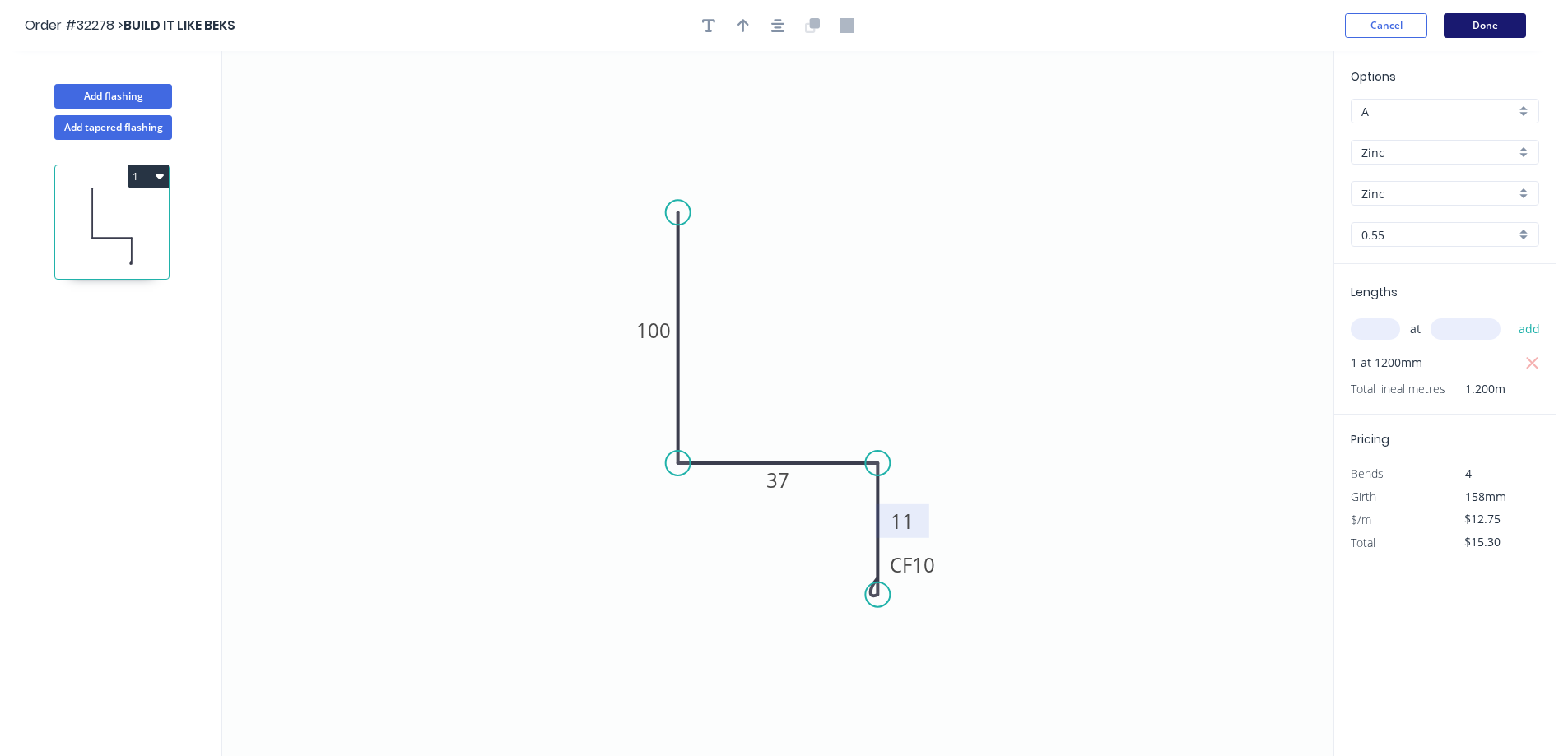
click at [1487, 23] on button "Done" at bounding box center [1485, 26] width 82 height 25
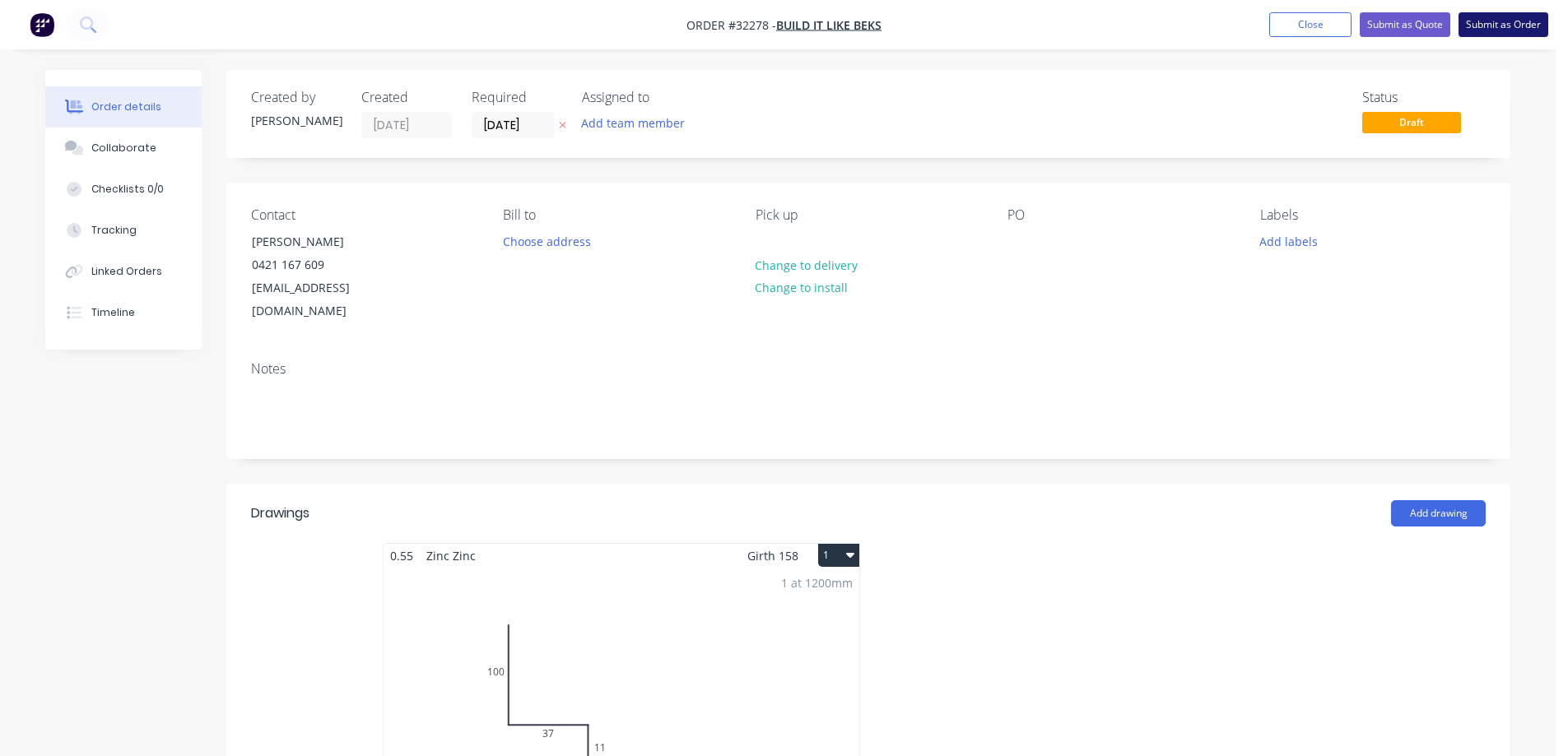
click at [1514, 30] on button "Submit as Order" at bounding box center [1503, 25] width 89 height 25
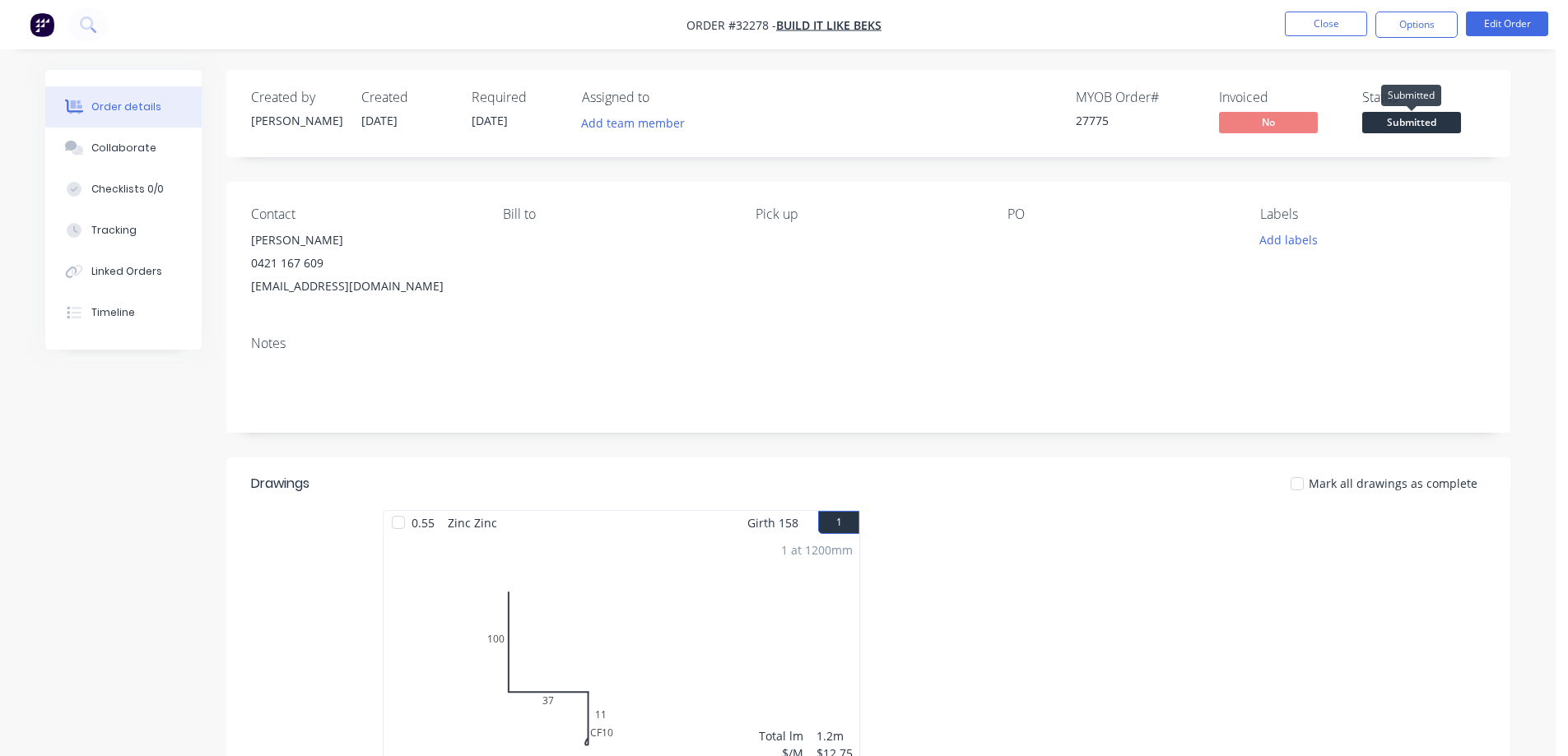
click at [1415, 122] on span "Submitted" at bounding box center [1411, 122] width 98 height 21
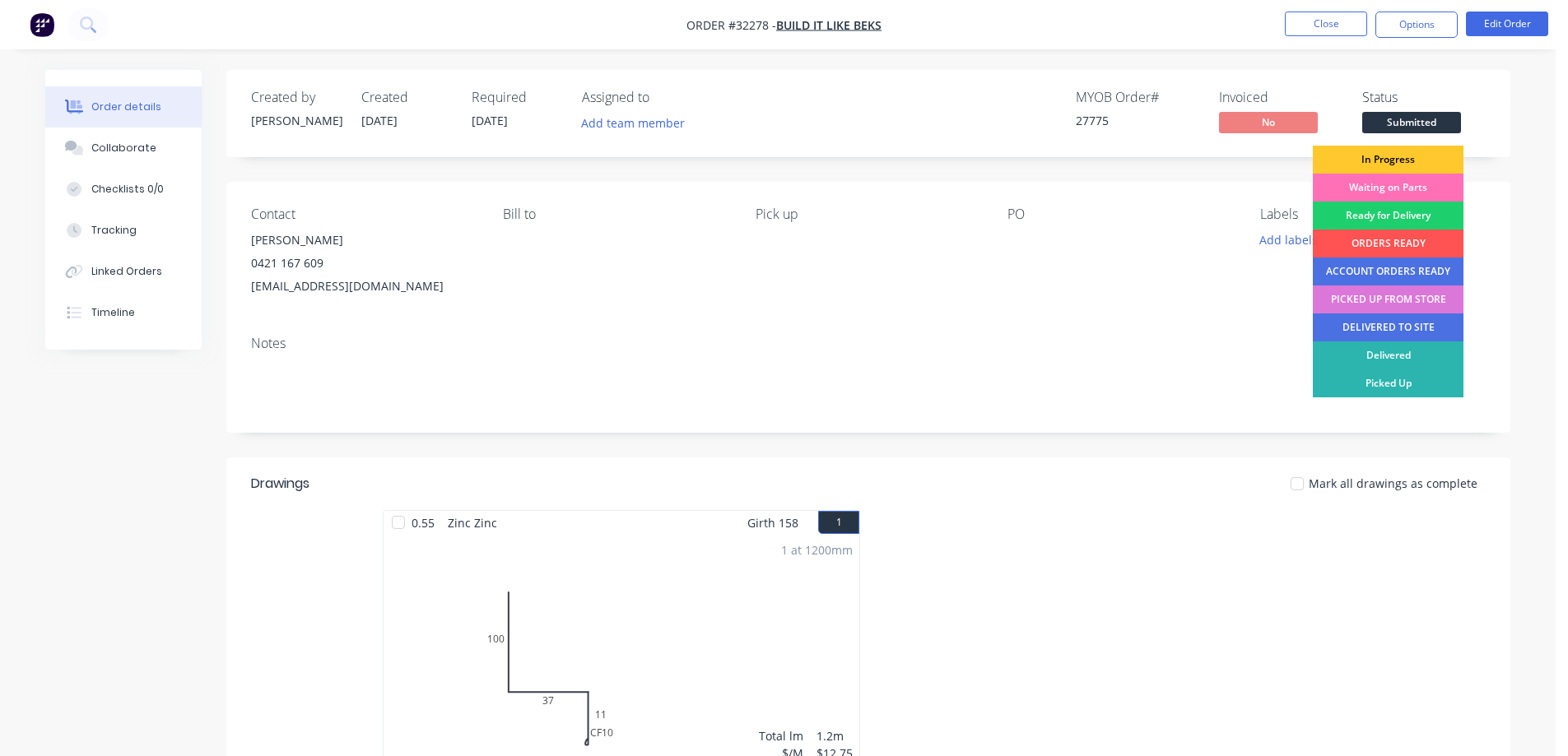
click at [1407, 152] on div "In Progress" at bounding box center [1387, 159] width 150 height 28
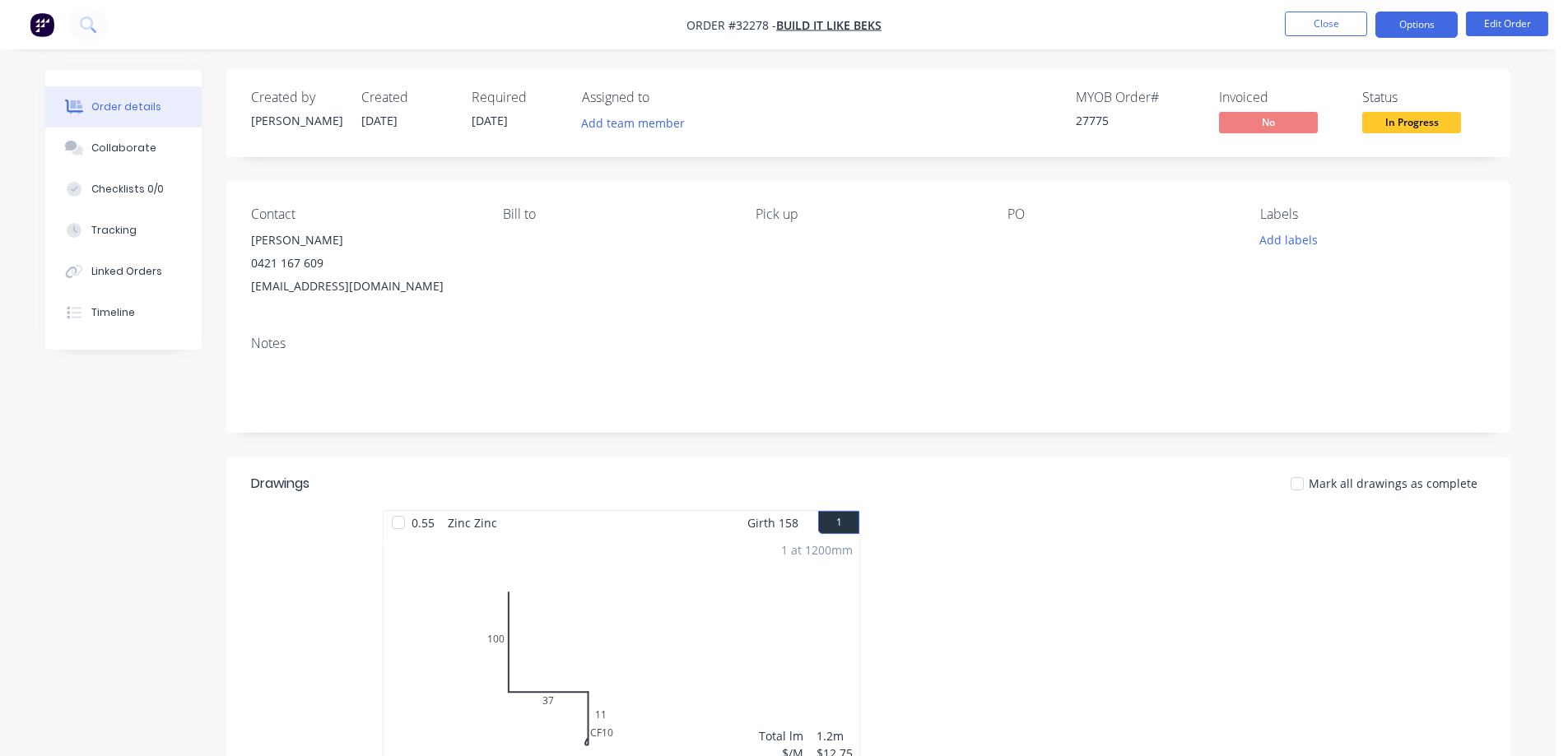
click at [1413, 31] on button "Options" at bounding box center [1416, 24] width 82 height 26
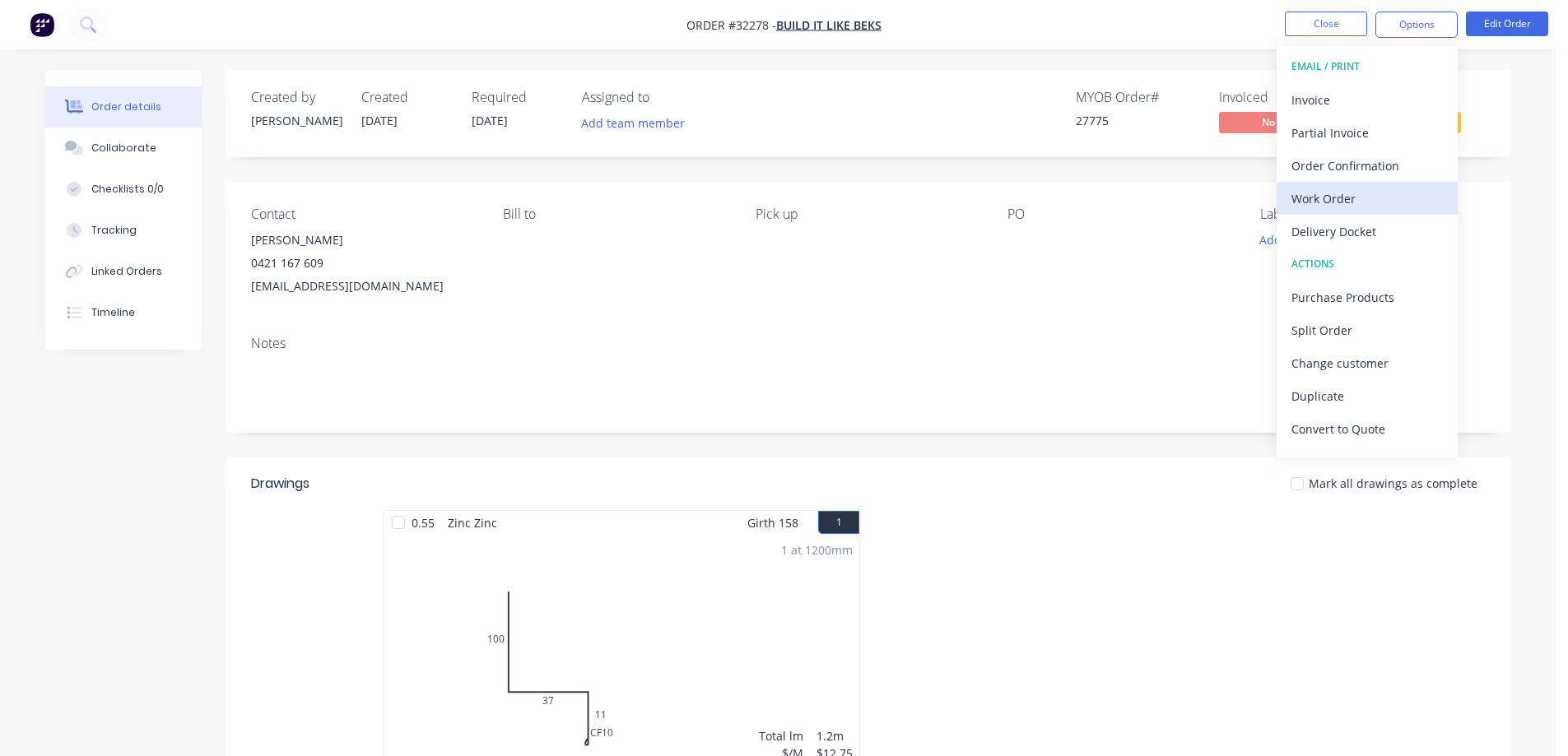
click at [1372, 203] on div "Work Order" at bounding box center [1367, 199] width 151 height 24
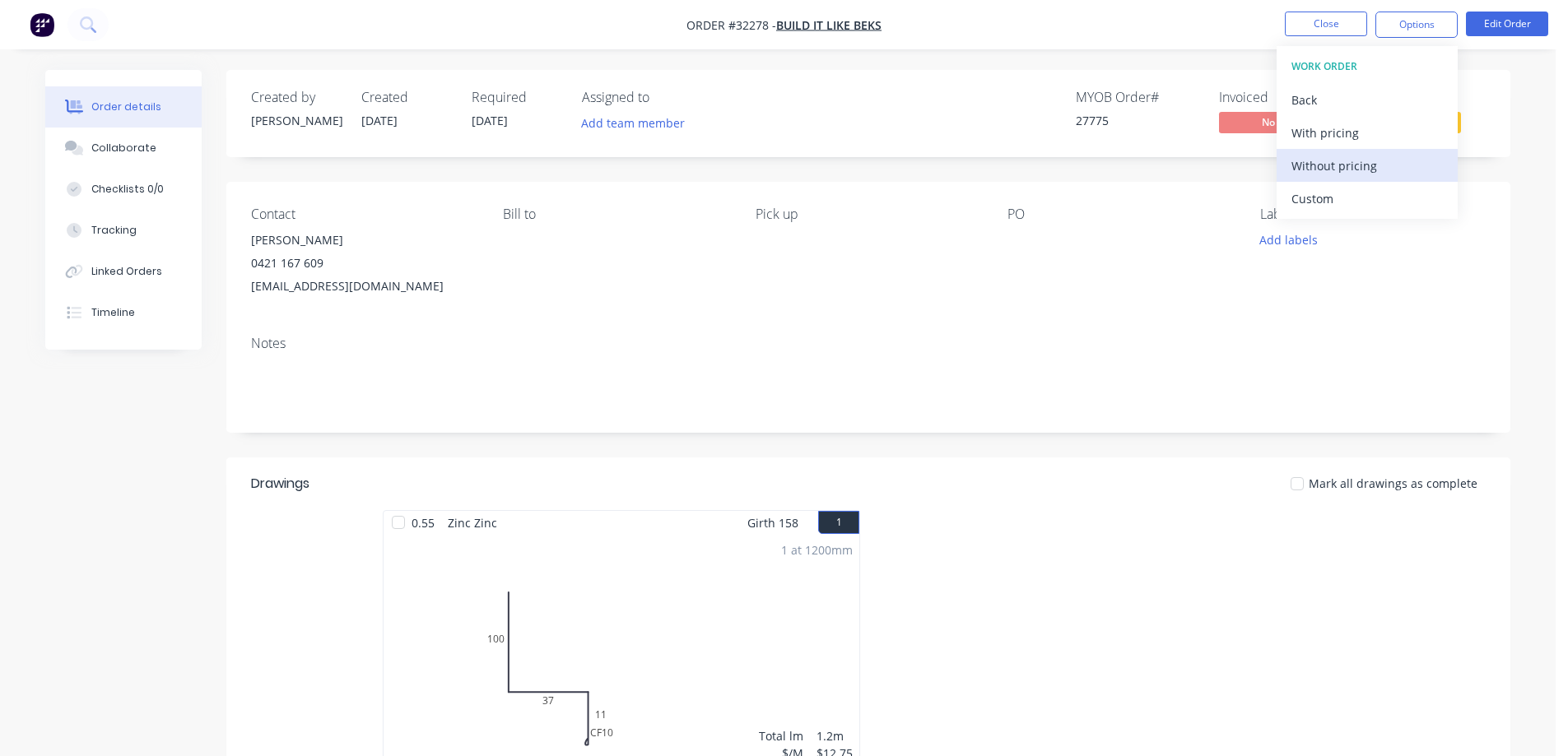
click at [1368, 175] on div "Without pricing" at bounding box center [1367, 166] width 151 height 24
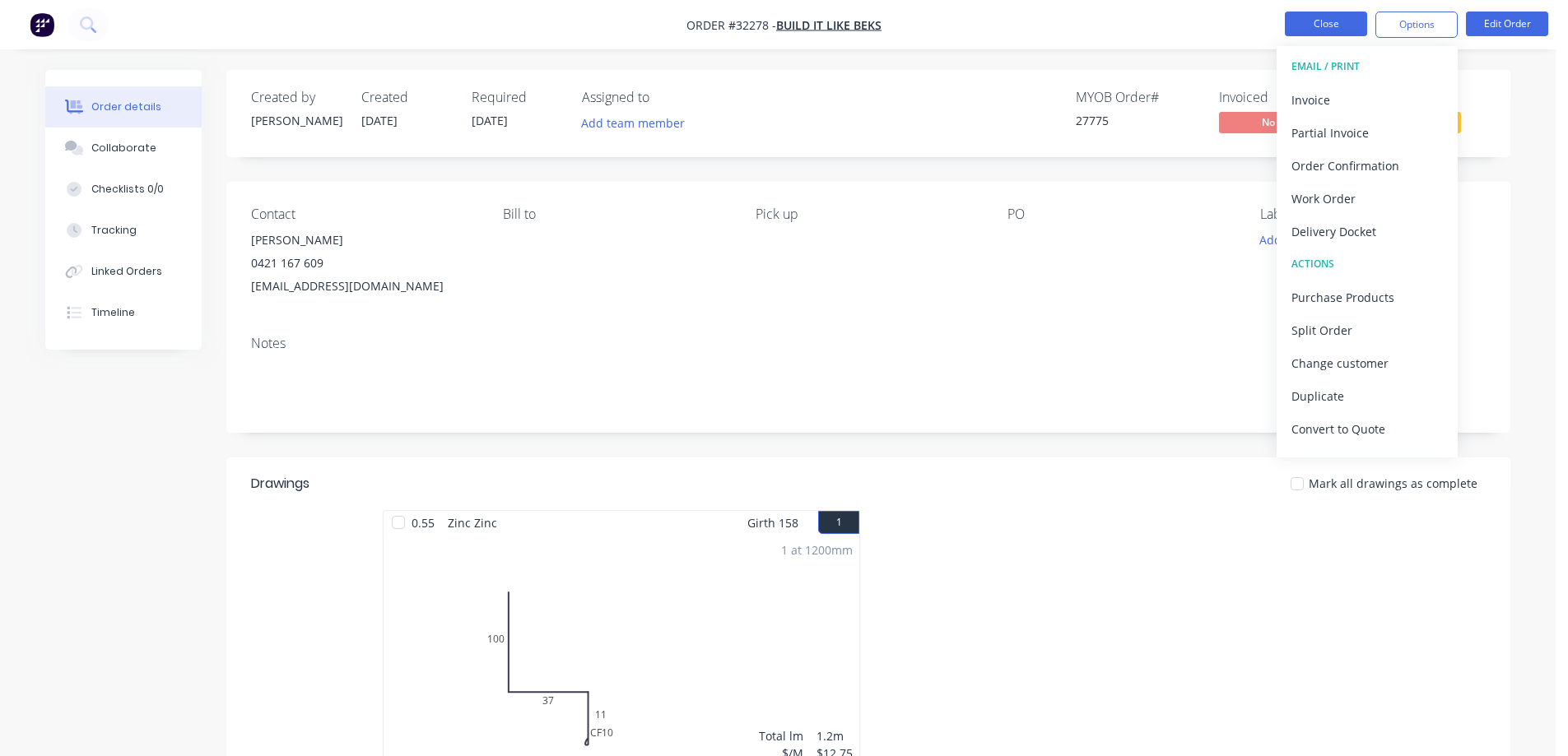
click at [1328, 21] on button "Close" at bounding box center [1325, 24] width 82 height 25
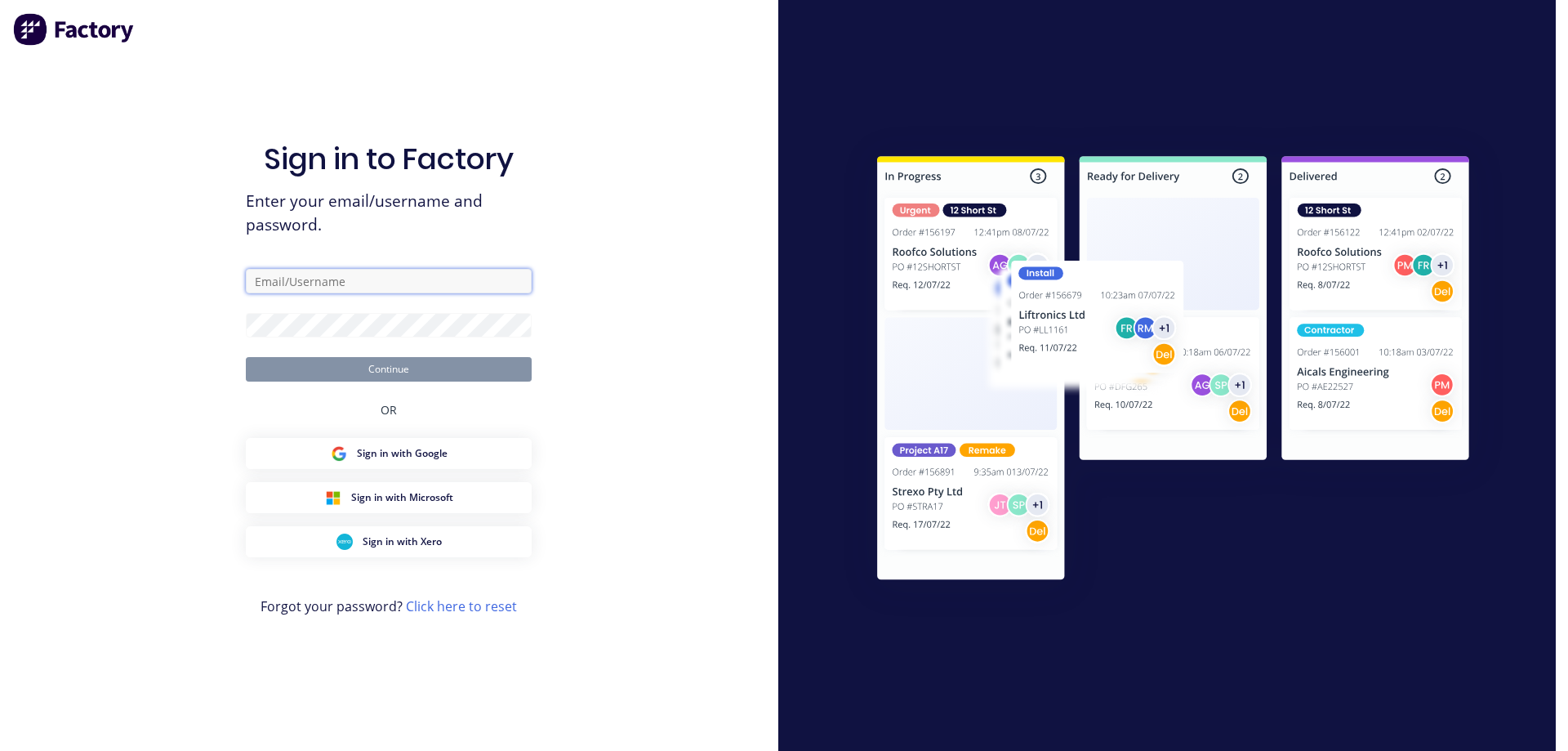
type input "[PERSON_NAME][EMAIL_ADDRESS][DOMAIN_NAME]"
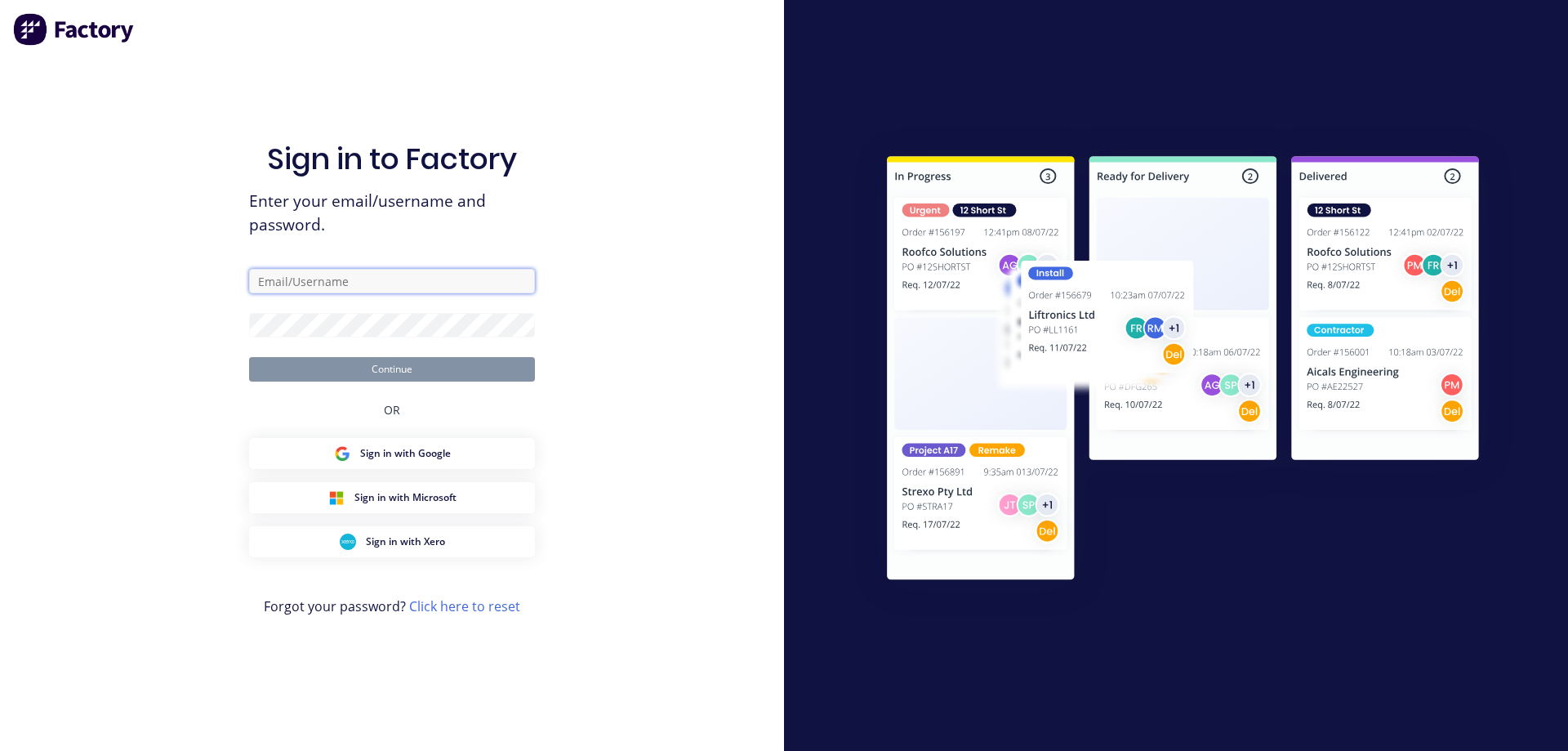
type input "[PERSON_NAME][EMAIL_ADDRESS][DOMAIN_NAME]"
click at [370, 374] on button "Continue" at bounding box center [392, 370] width 286 height 25
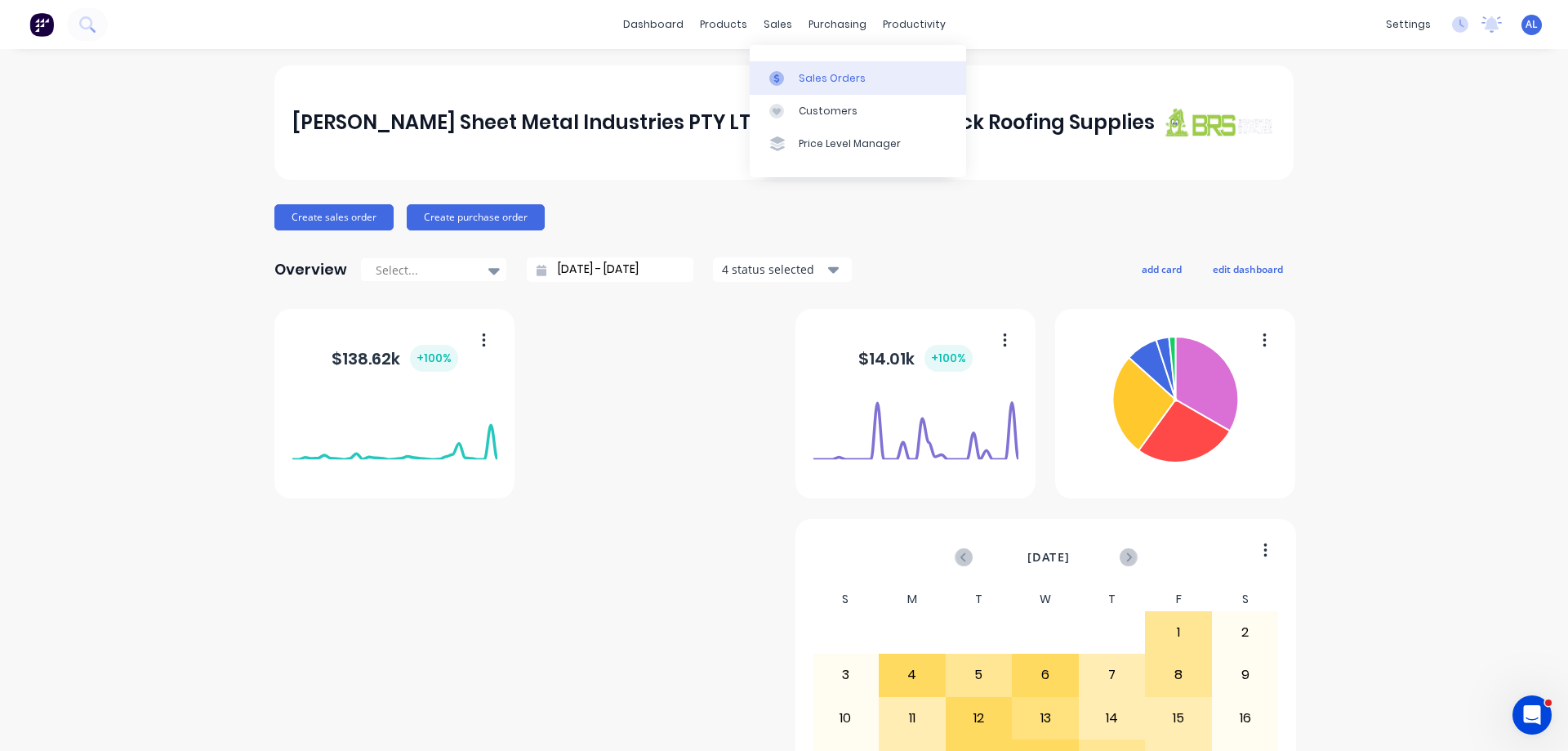
click at [890, 75] on link "Sales Orders" at bounding box center [858, 77] width 217 height 33
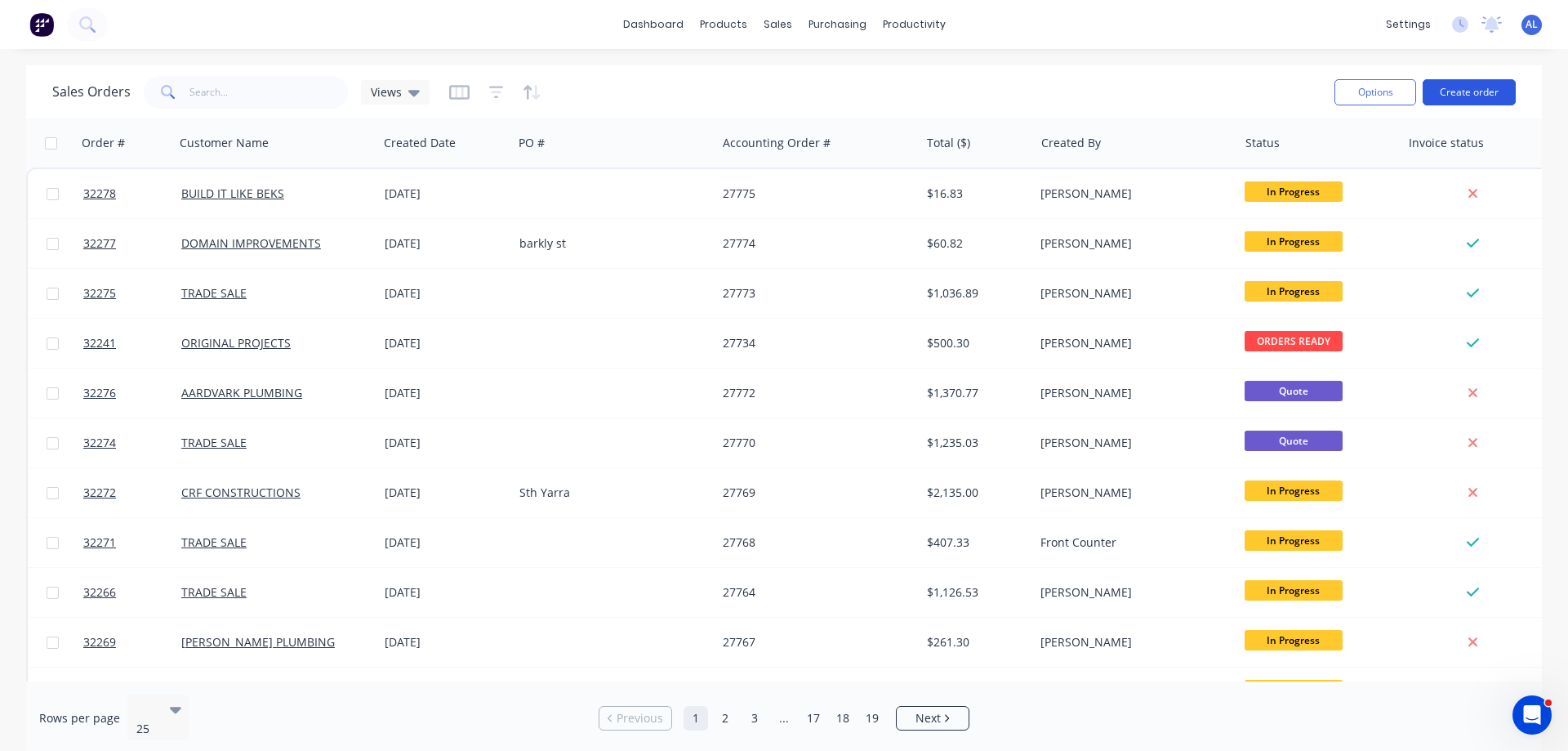
click at [1454, 87] on button "Create order" at bounding box center [1469, 92] width 93 height 26
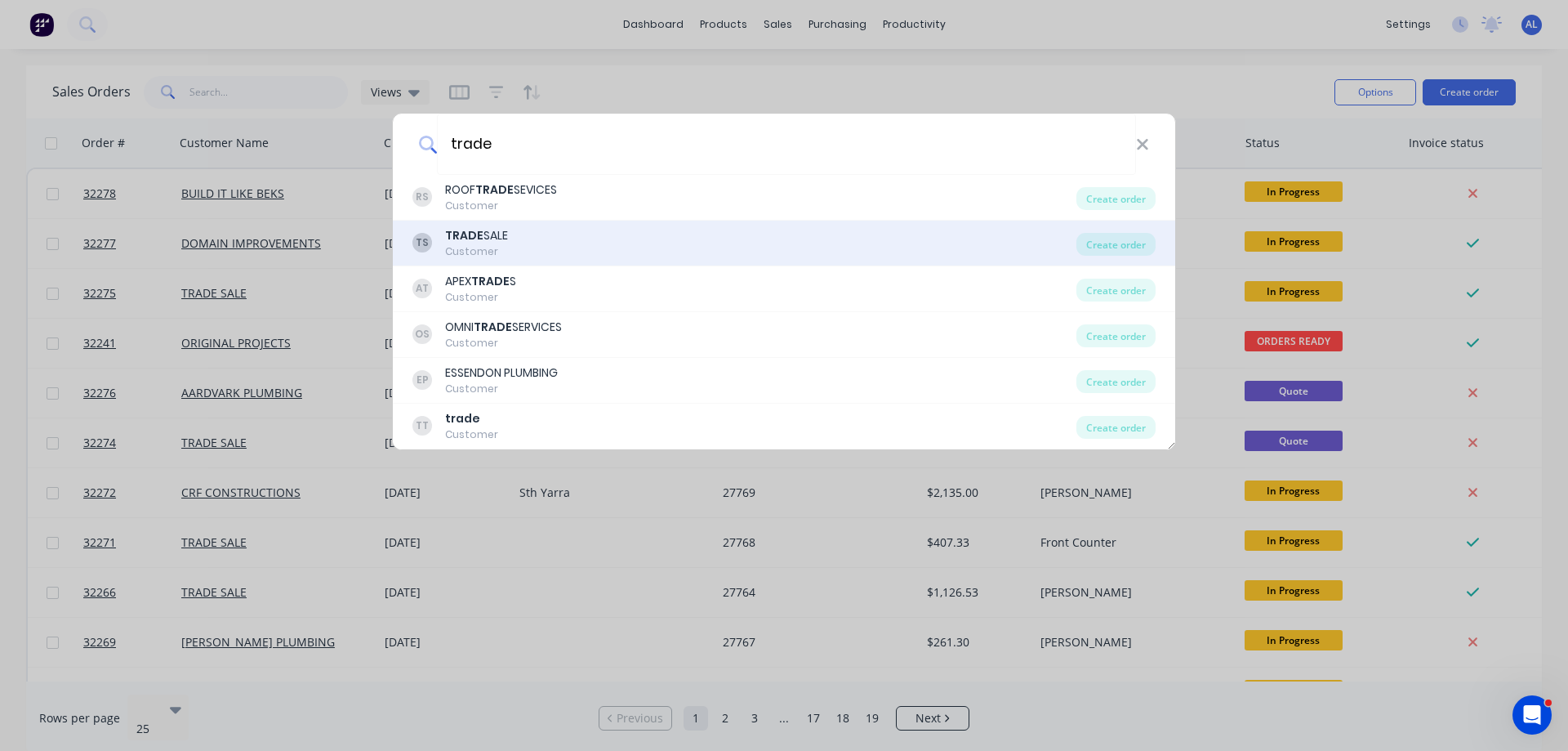
type input "trade"
click at [532, 243] on div "TS TRADE SALE Customer" at bounding box center [744, 244] width 664 height 32
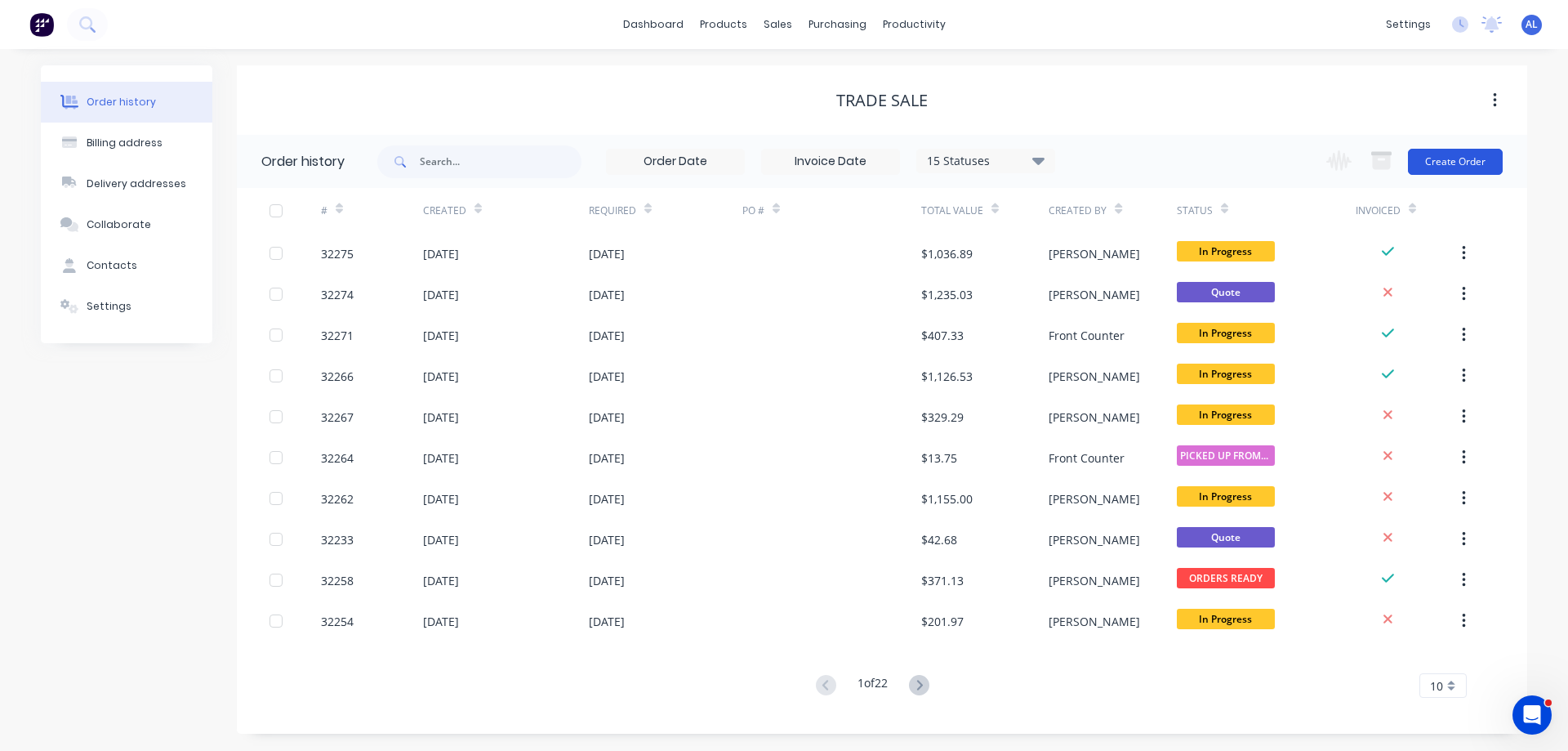
click at [1455, 164] on button "Create Order" at bounding box center [1455, 161] width 95 height 26
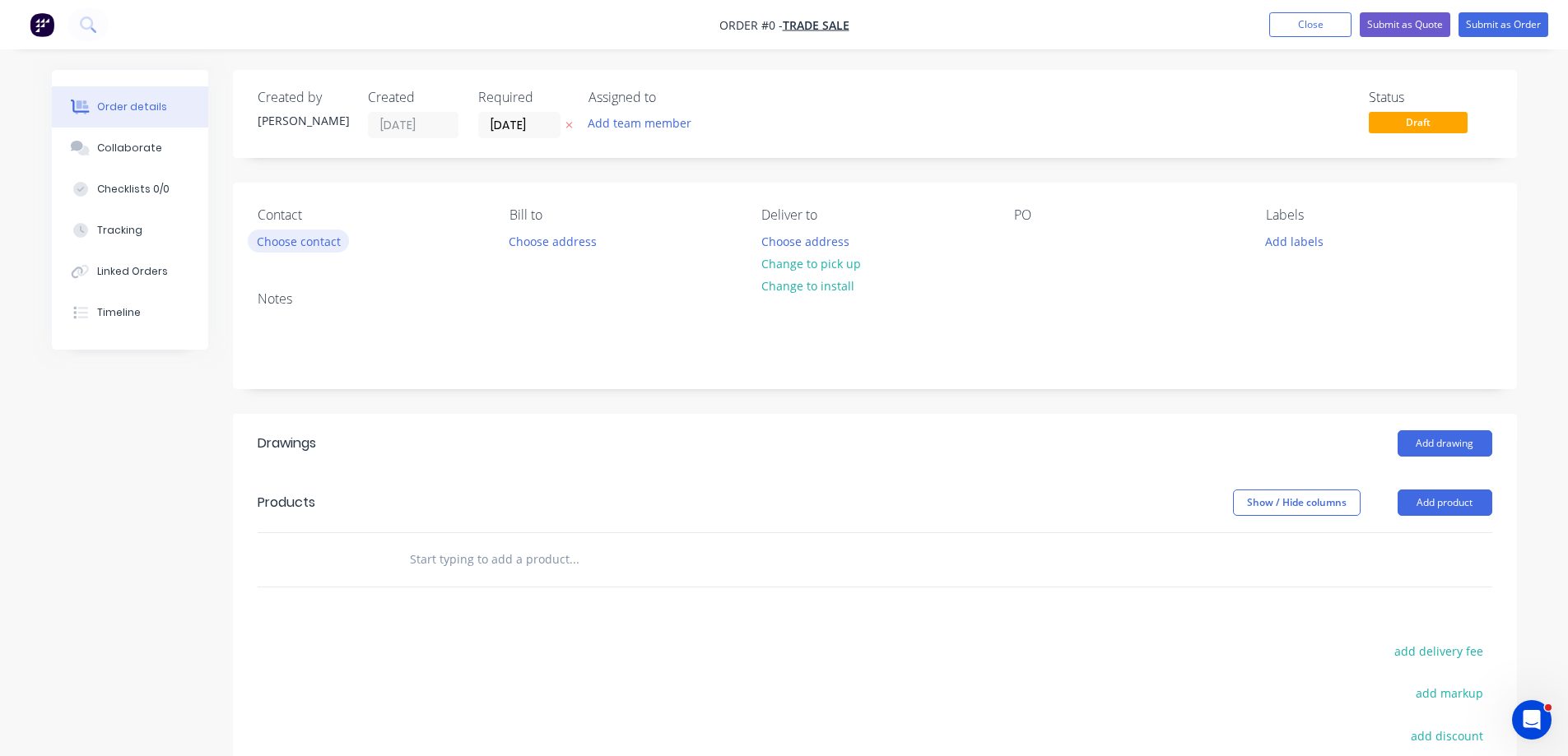
click at [307, 235] on button "Choose contact" at bounding box center [298, 241] width 101 height 22
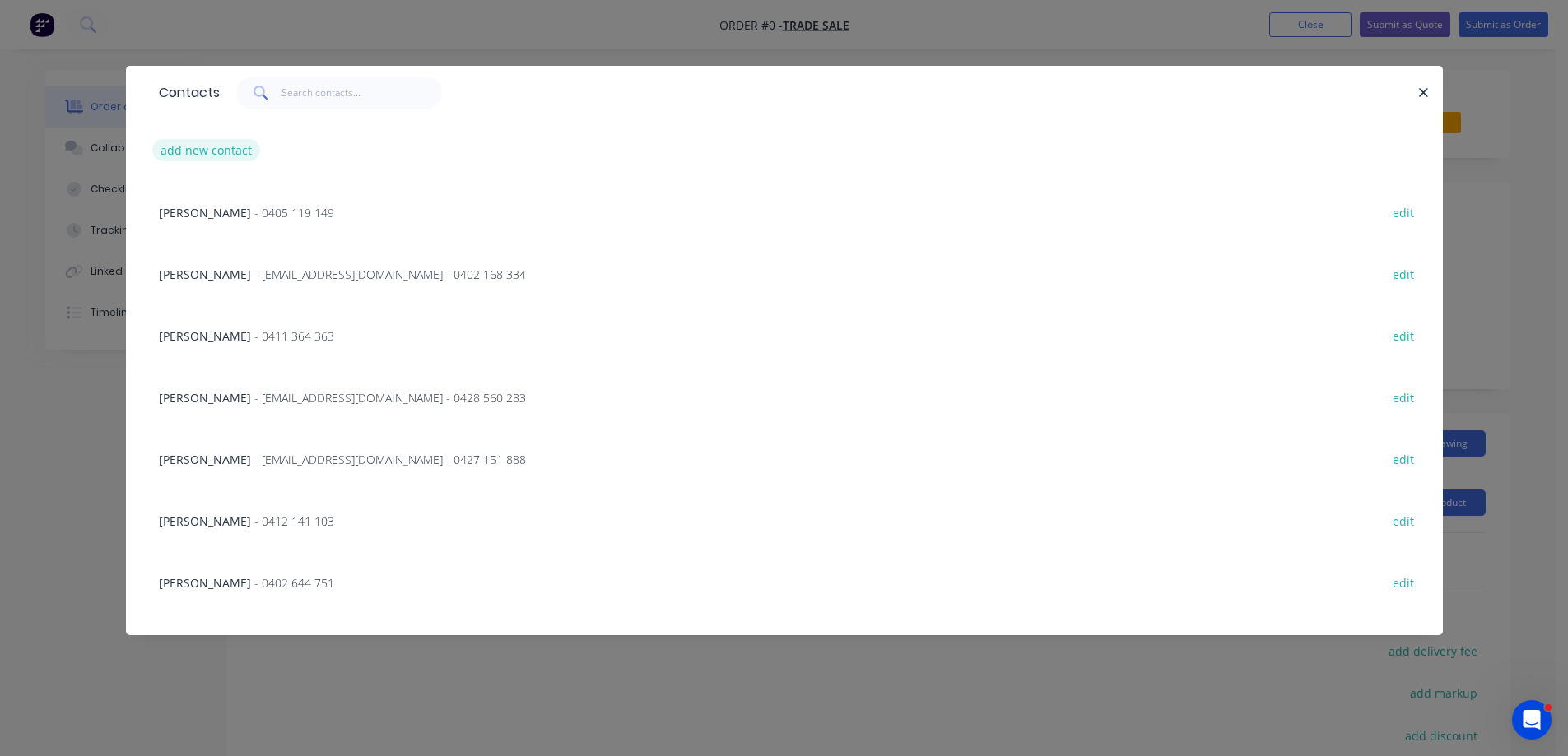
click at [248, 151] on button "add new contact" at bounding box center [206, 149] width 108 height 22
select select "AU"
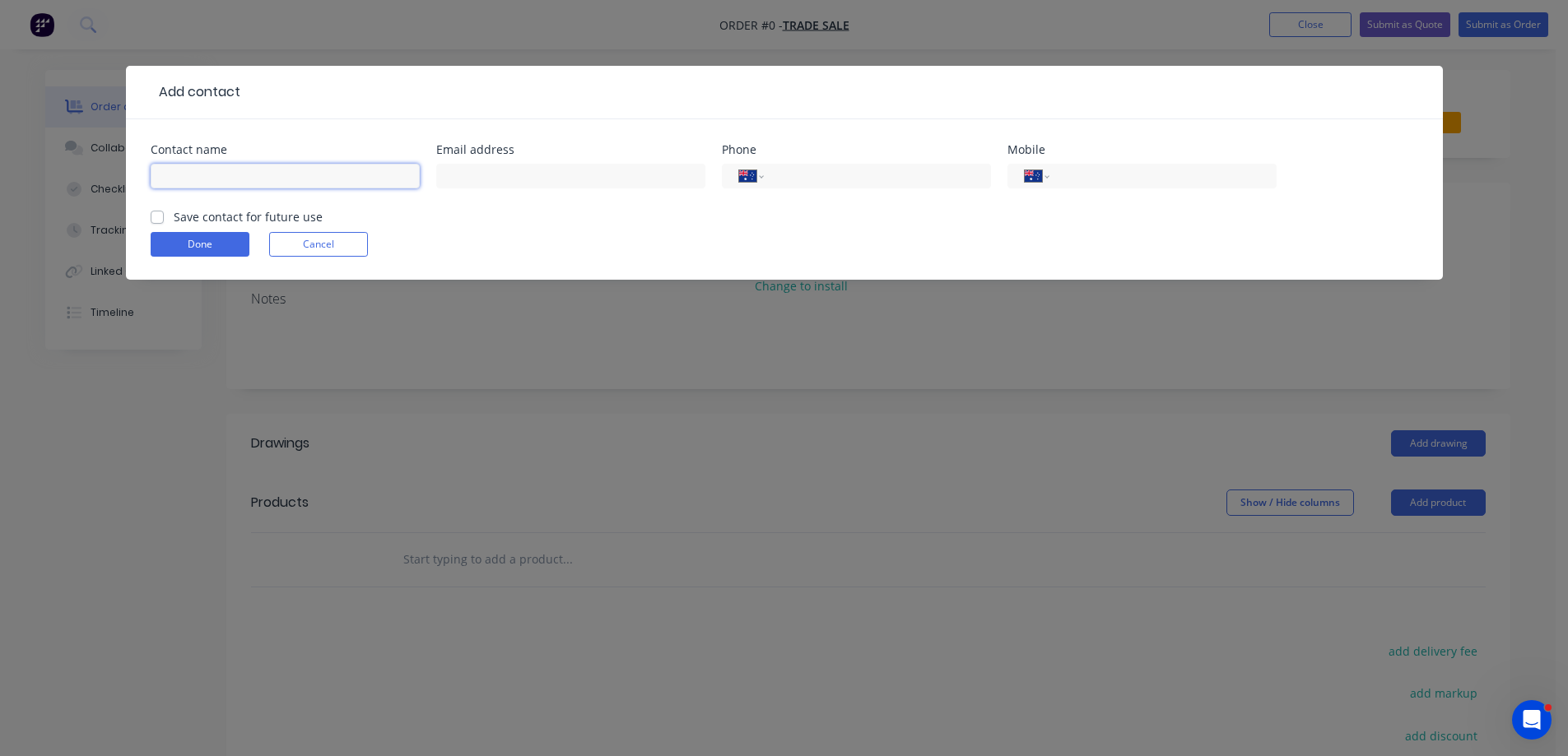
click at [362, 166] on input "text" at bounding box center [285, 176] width 269 height 25
type input "[PERSON_NAME]"
click at [654, 176] on input "text" at bounding box center [570, 176] width 269 height 25
click at [608, 174] on input "text" at bounding box center [570, 176] width 269 height 25
paste input "[PERSON_NAME] <[EMAIL_ADDRESS][DOMAIN_NAME]>"
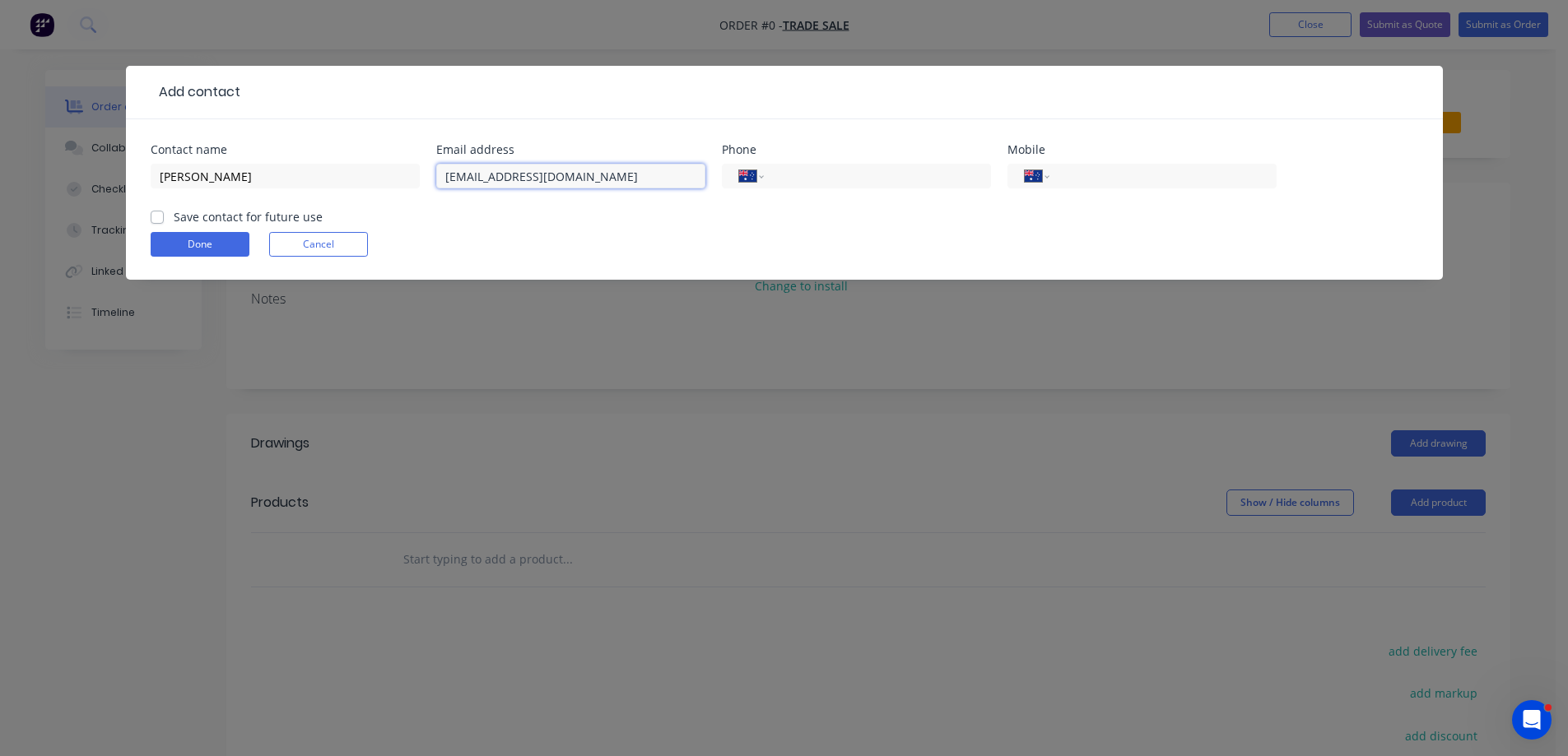
type input "[EMAIL_ADDRESS][DOMAIN_NAME]"
click at [174, 215] on label "Save contact for future use" at bounding box center [248, 217] width 149 height 17
click at [156, 215] on input "Save contact for future use" at bounding box center [157, 216] width 13 height 15
checkbox input "true"
drag, startPoint x: 190, startPoint y: 239, endPoint x: 199, endPoint y: 241, distance: 9.2
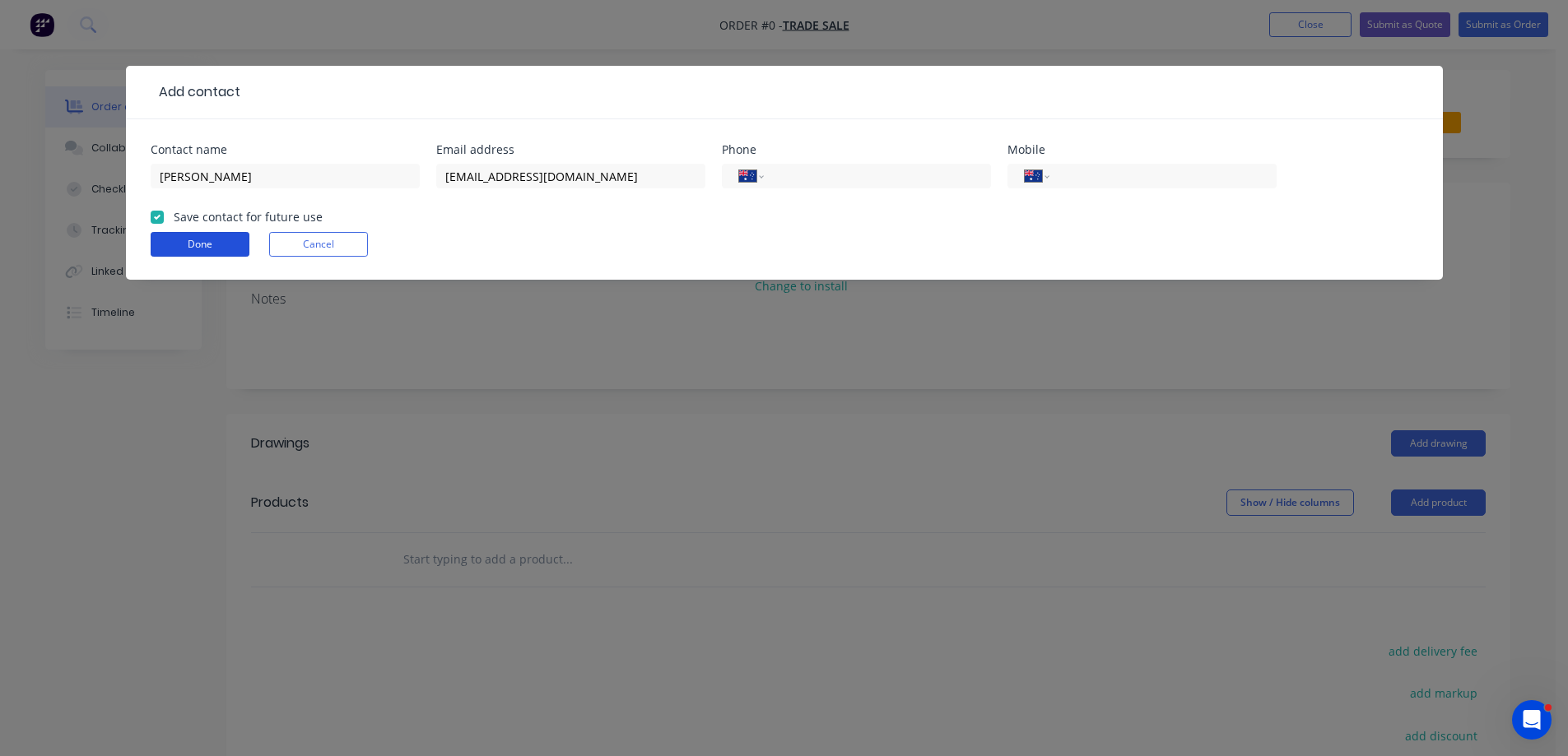
click at [191, 241] on button "Done" at bounding box center [200, 244] width 98 height 25
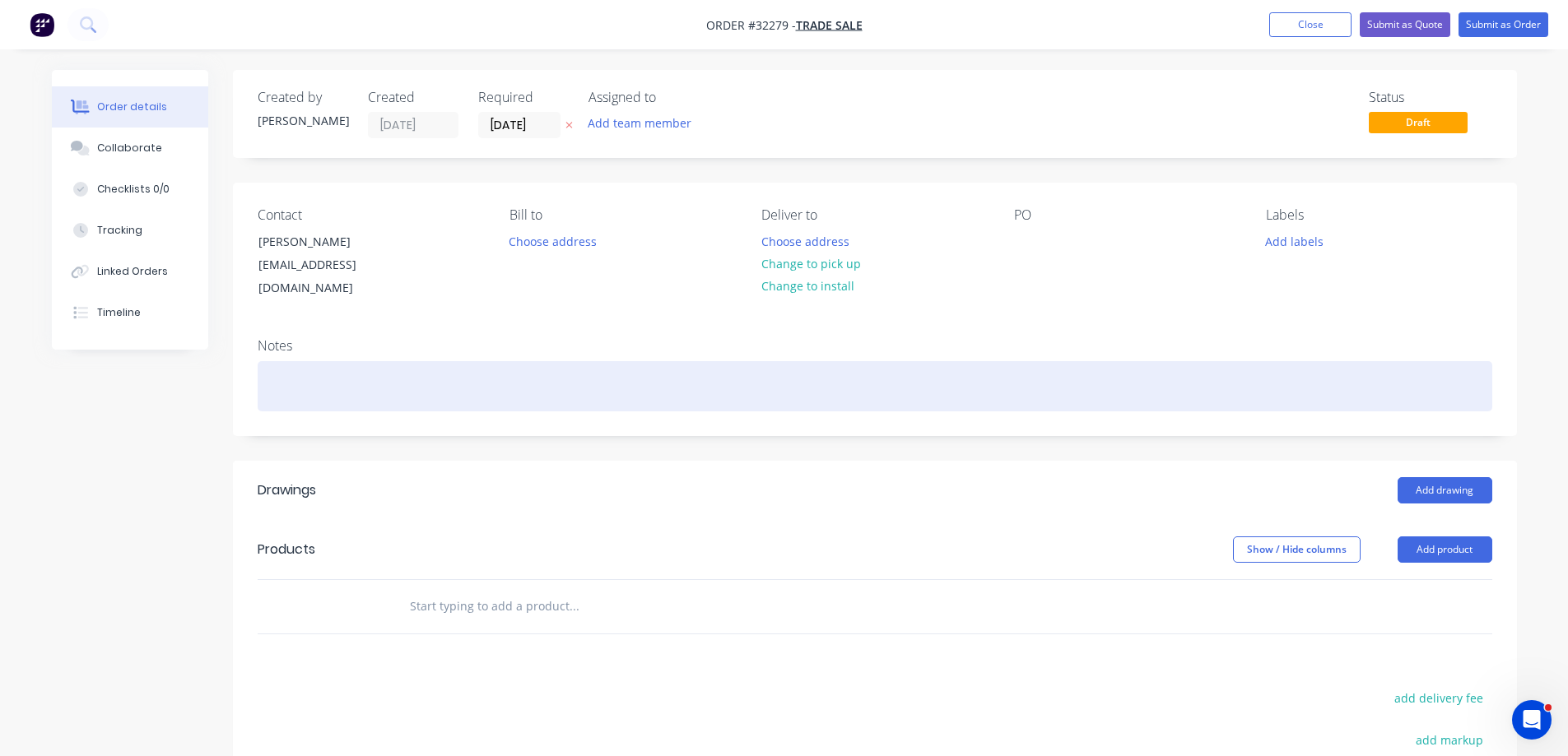
click at [846, 260] on button "Change to pick up" at bounding box center [810, 263] width 117 height 22
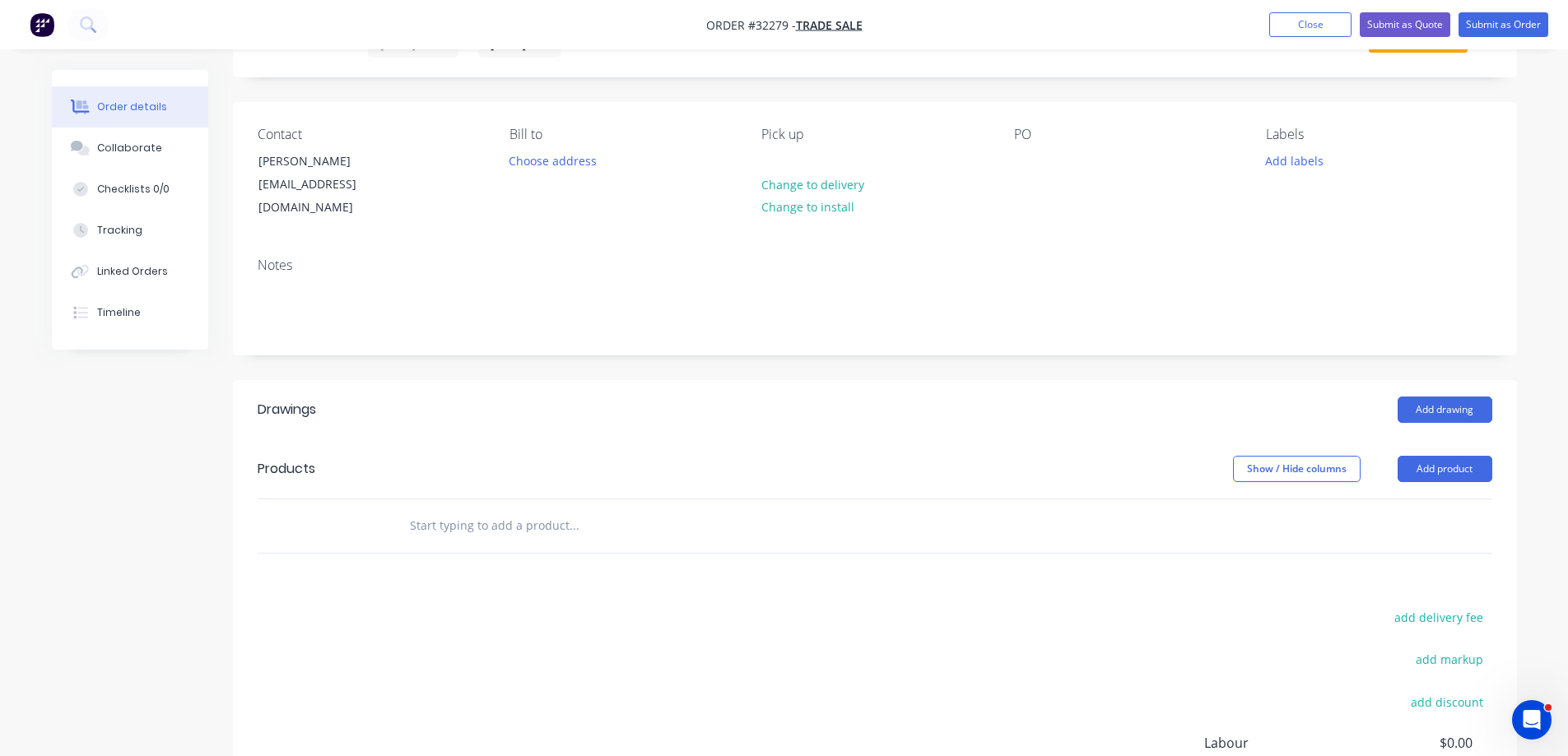
scroll to position [247, 0]
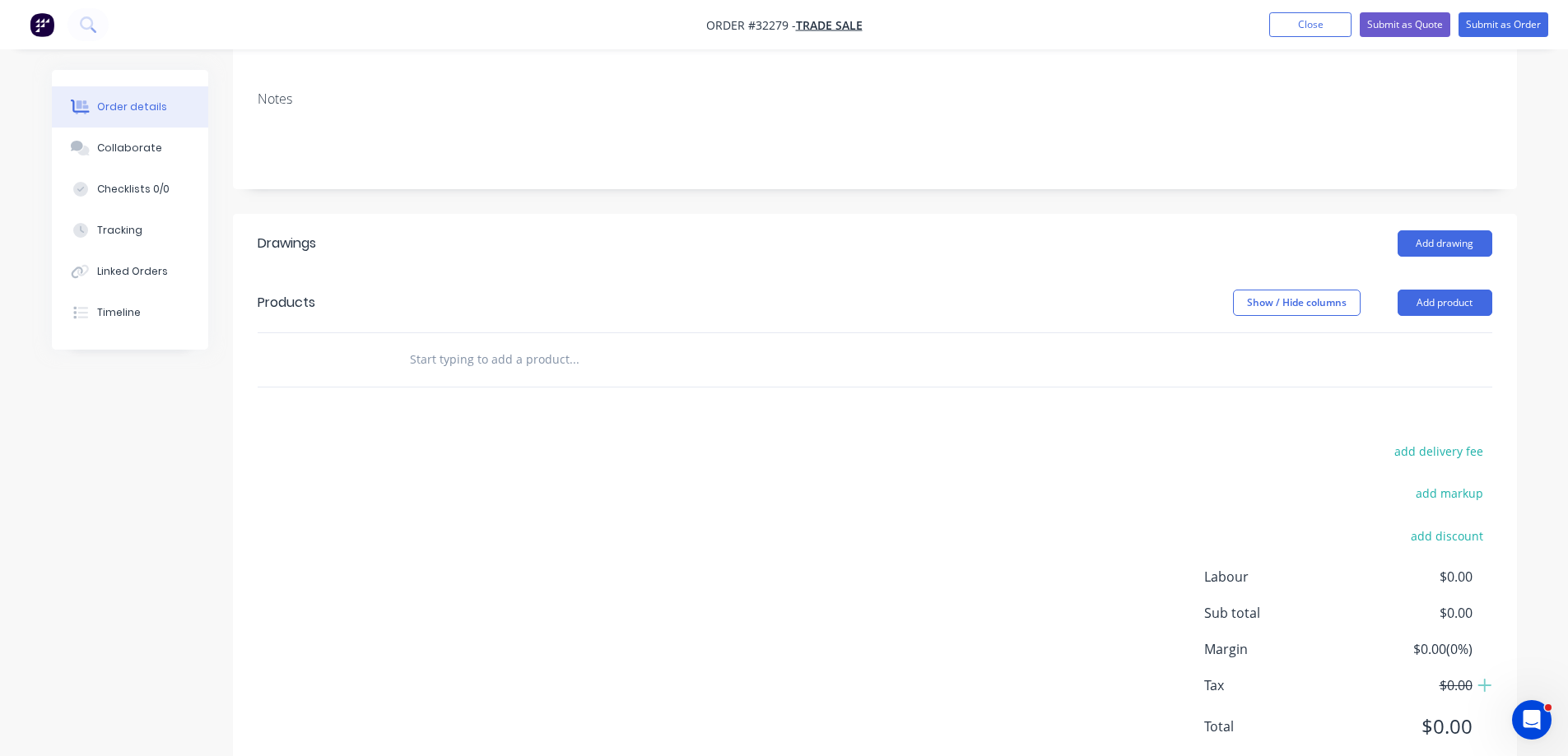
click at [564, 343] on input "text" at bounding box center [574, 359] width 329 height 33
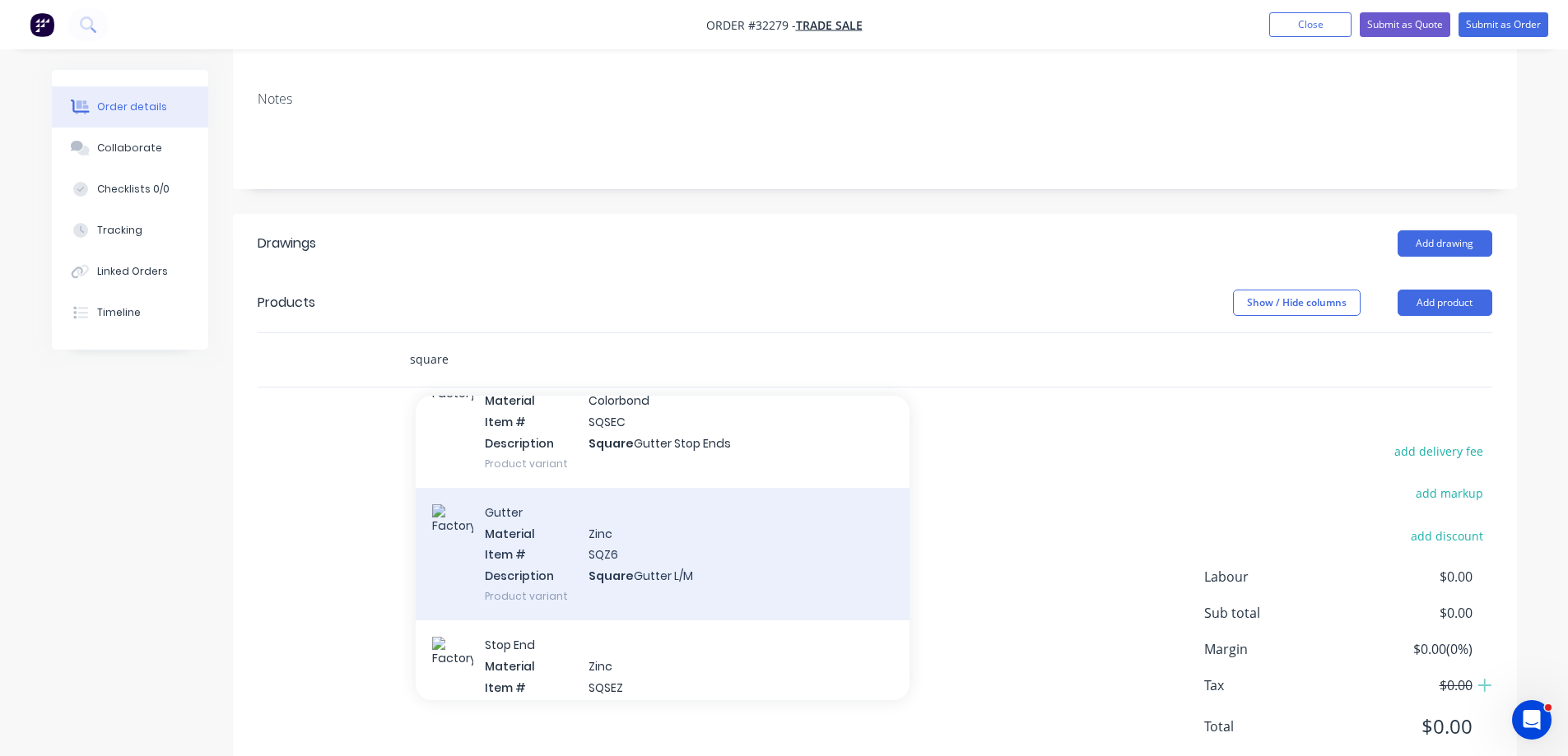
type input "square"
click at [707, 548] on div "Gutter Material Zinc Item # SQZ6 Description Square Gutter L/M Product variant" at bounding box center [662, 554] width 494 height 132
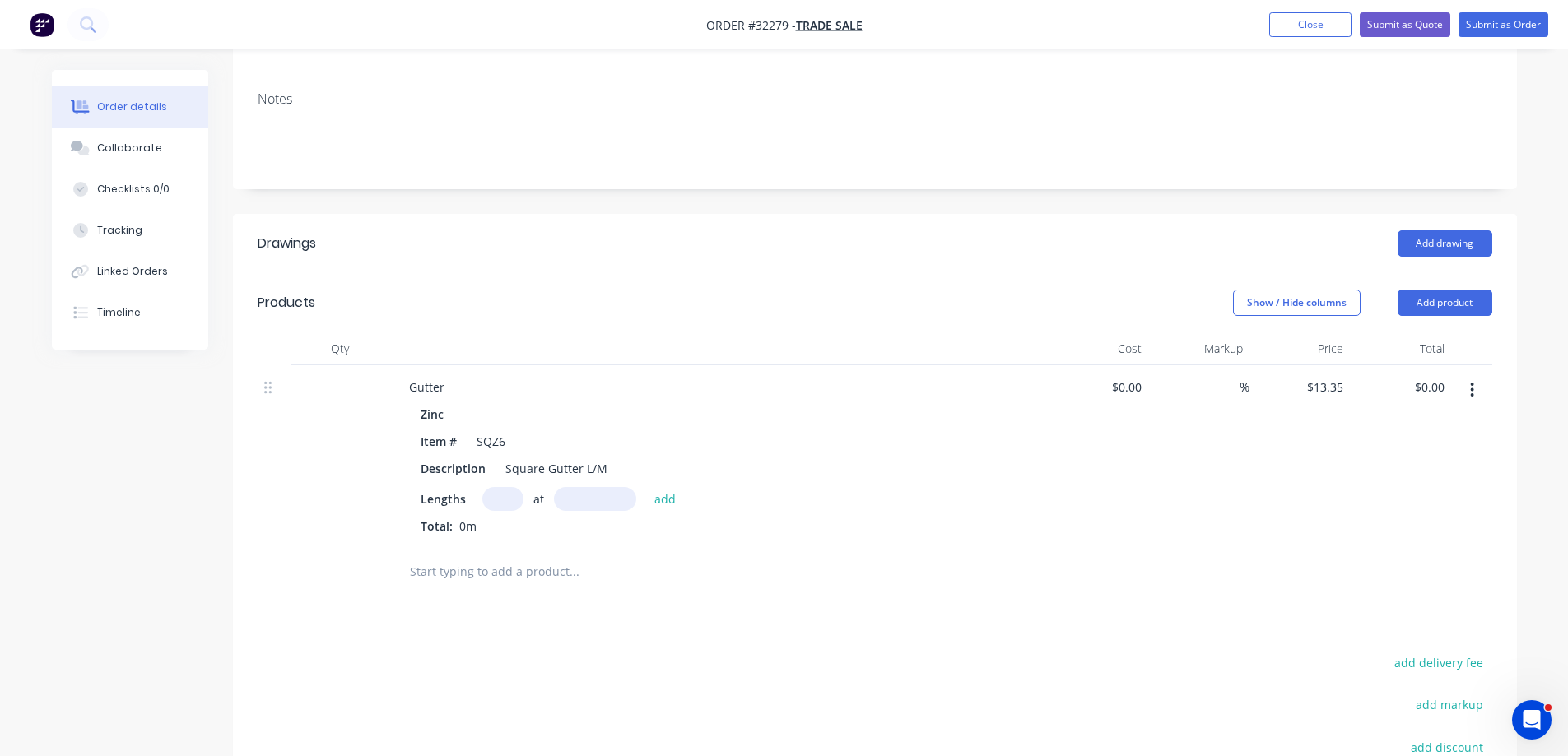
click at [499, 487] on input "text" at bounding box center [503, 498] width 41 height 24
type input "1"
type input "5000"
click at [646, 487] on button "add" at bounding box center [665, 497] width 38 height 22
type input "$66.75"
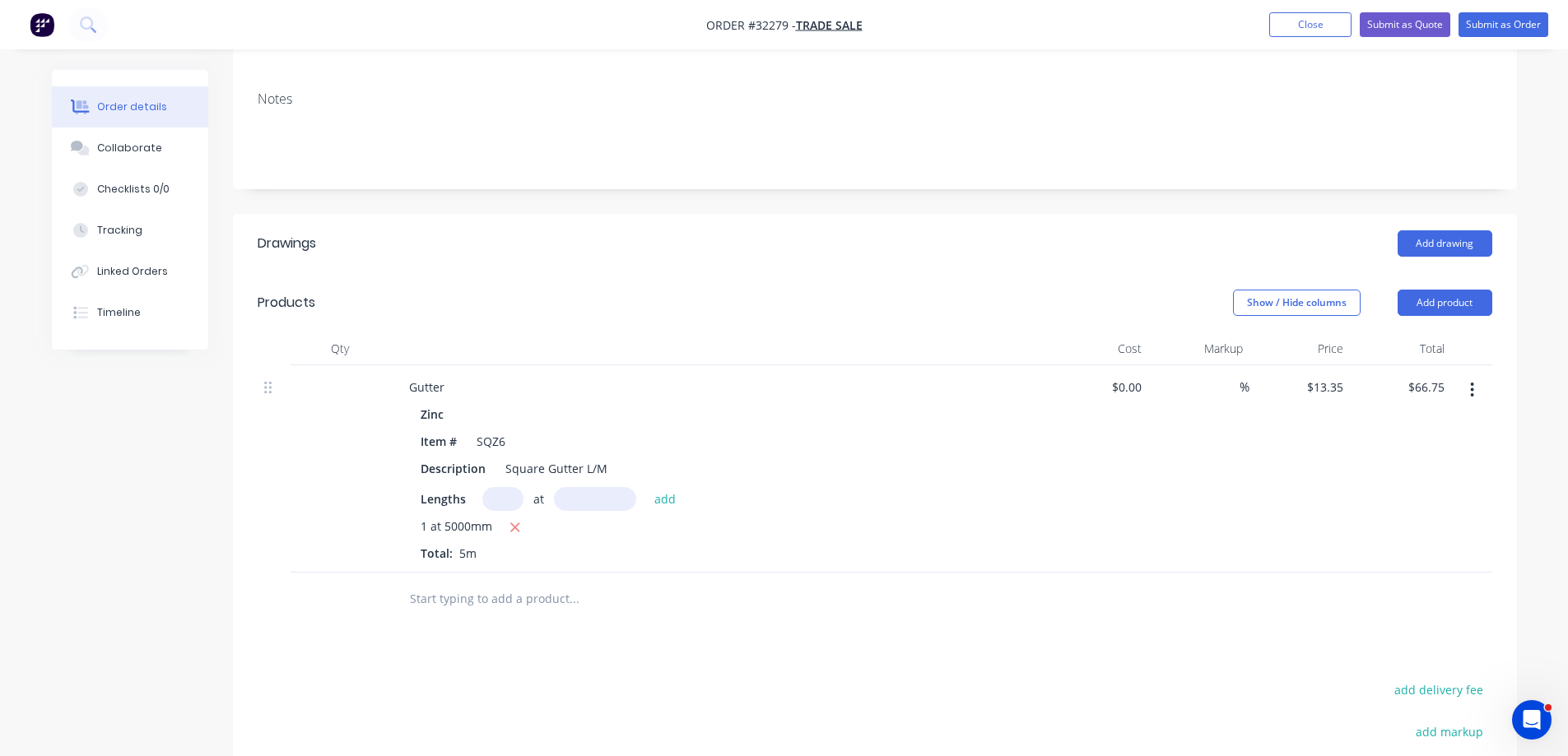
click at [507, 582] on input "text" at bounding box center [574, 599] width 329 height 33
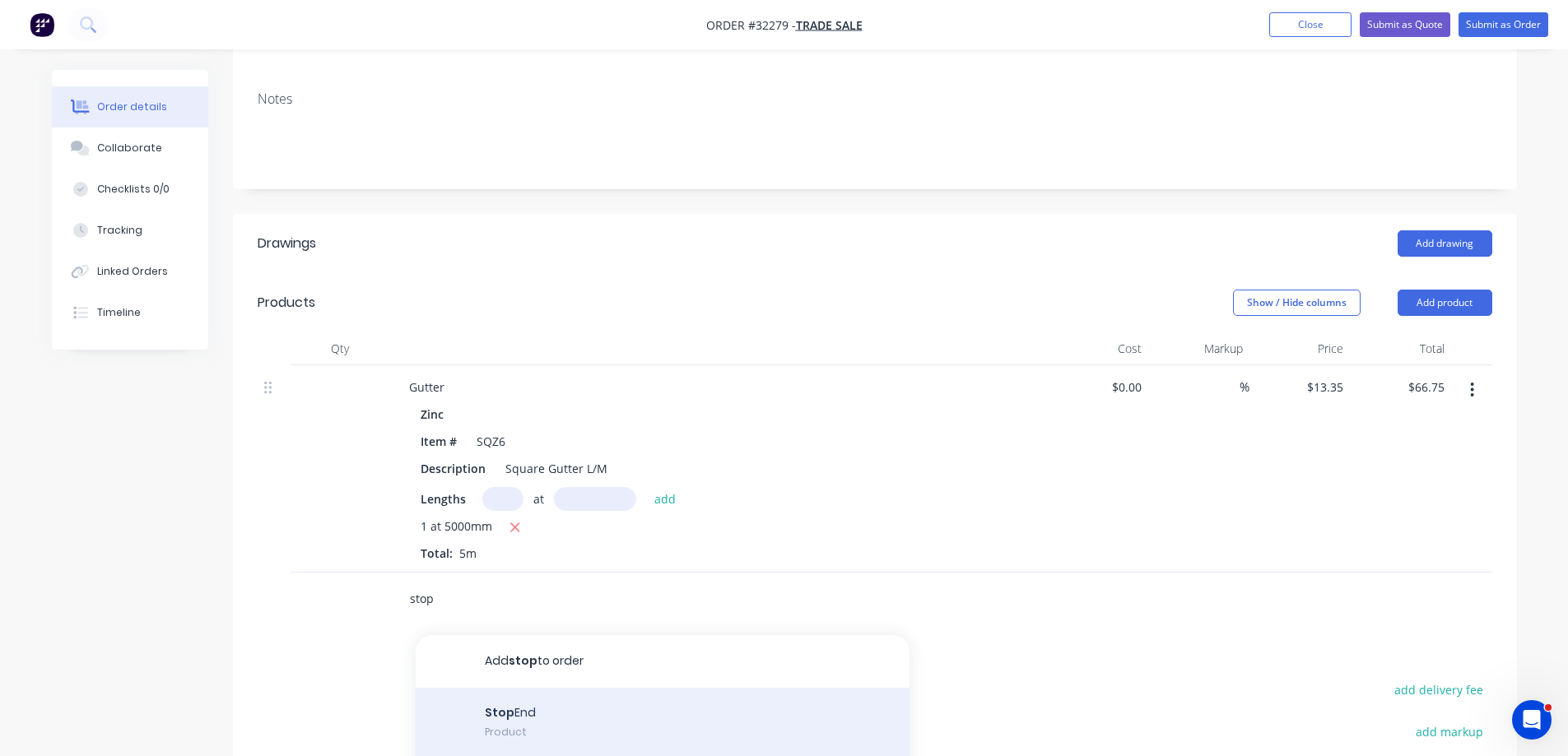
type input "stop"
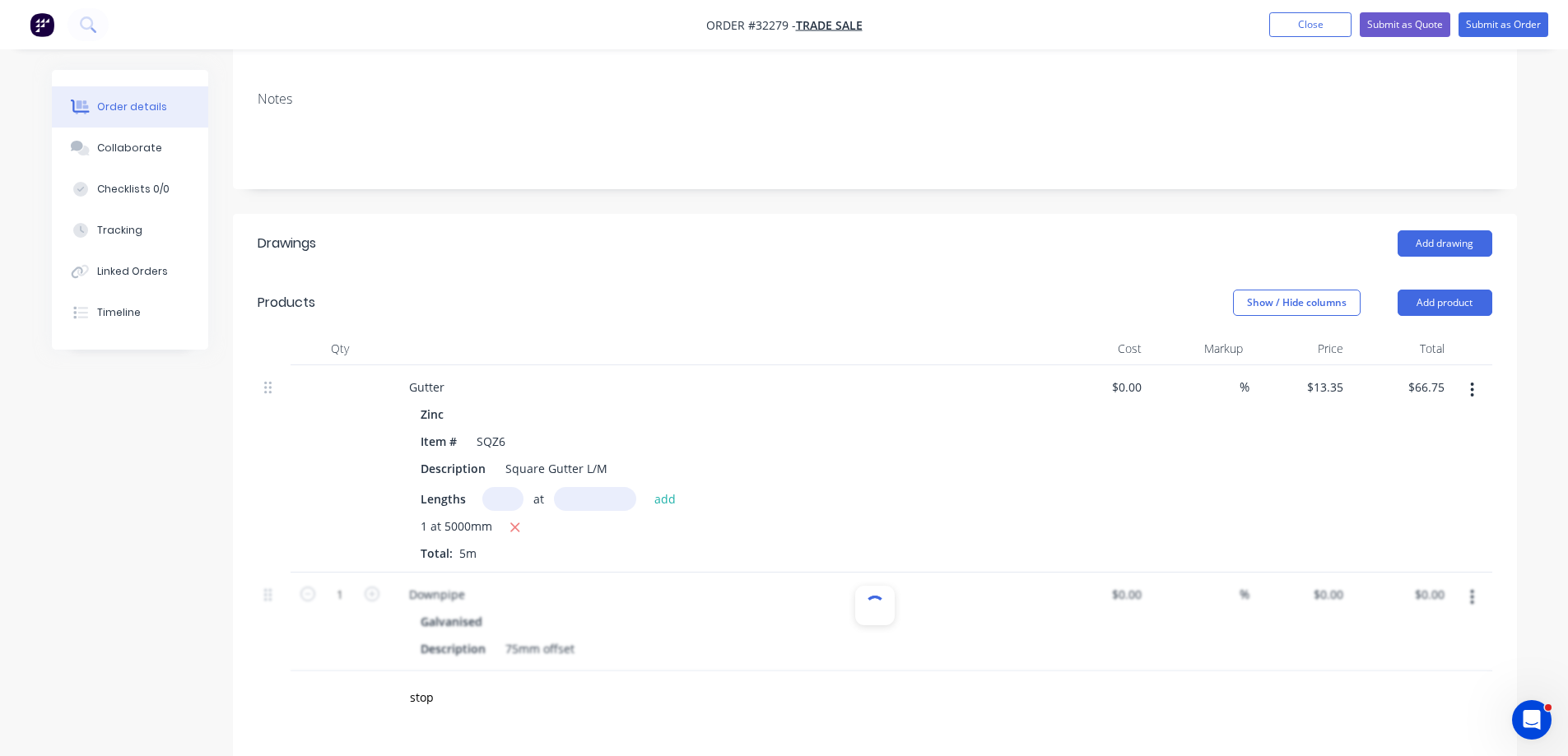
type input "$63.30"
click at [1468, 582] on button "button" at bounding box center [1471, 597] width 38 height 30
click at [1390, 727] on div "Delete" at bounding box center [1414, 739] width 127 height 24
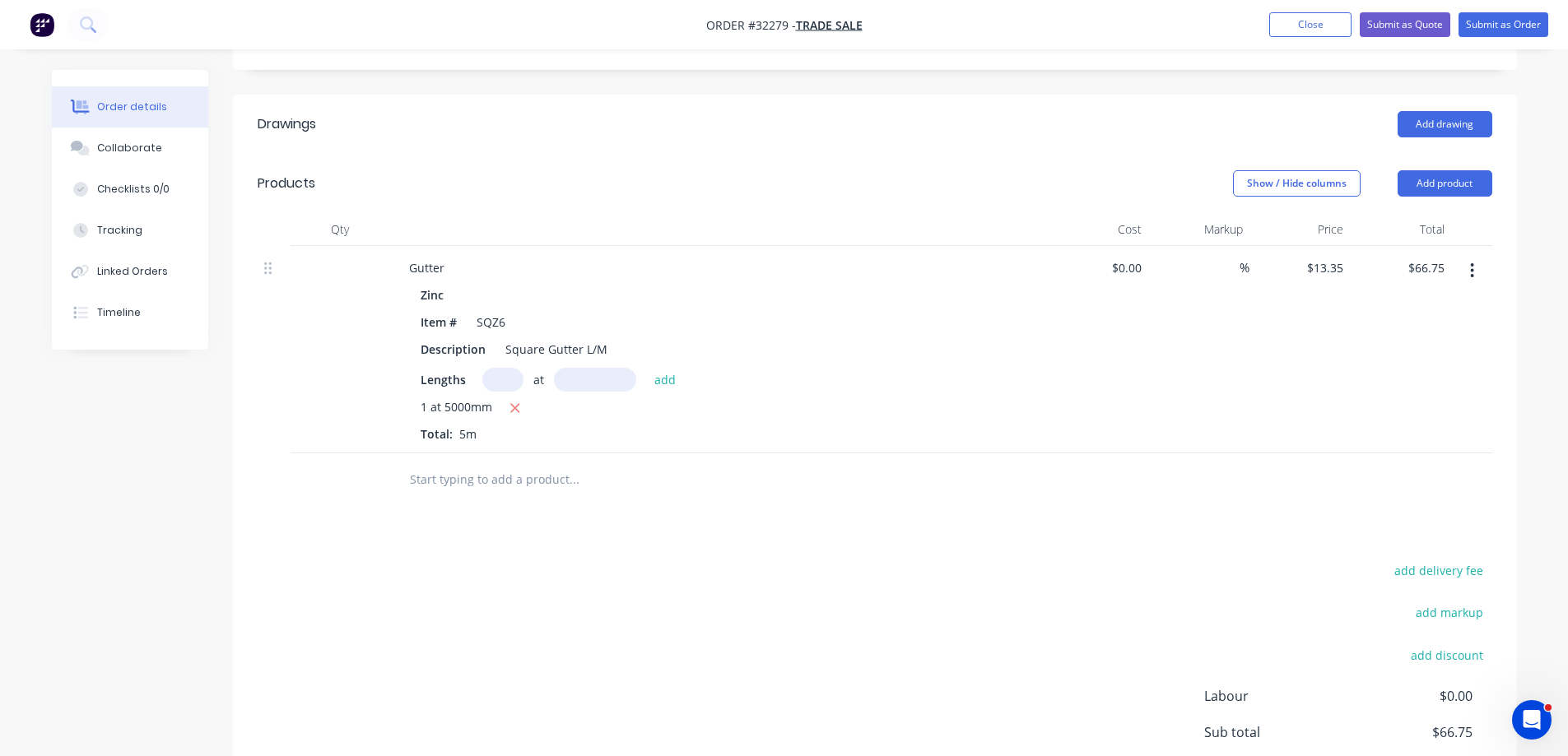
scroll to position [518, 0]
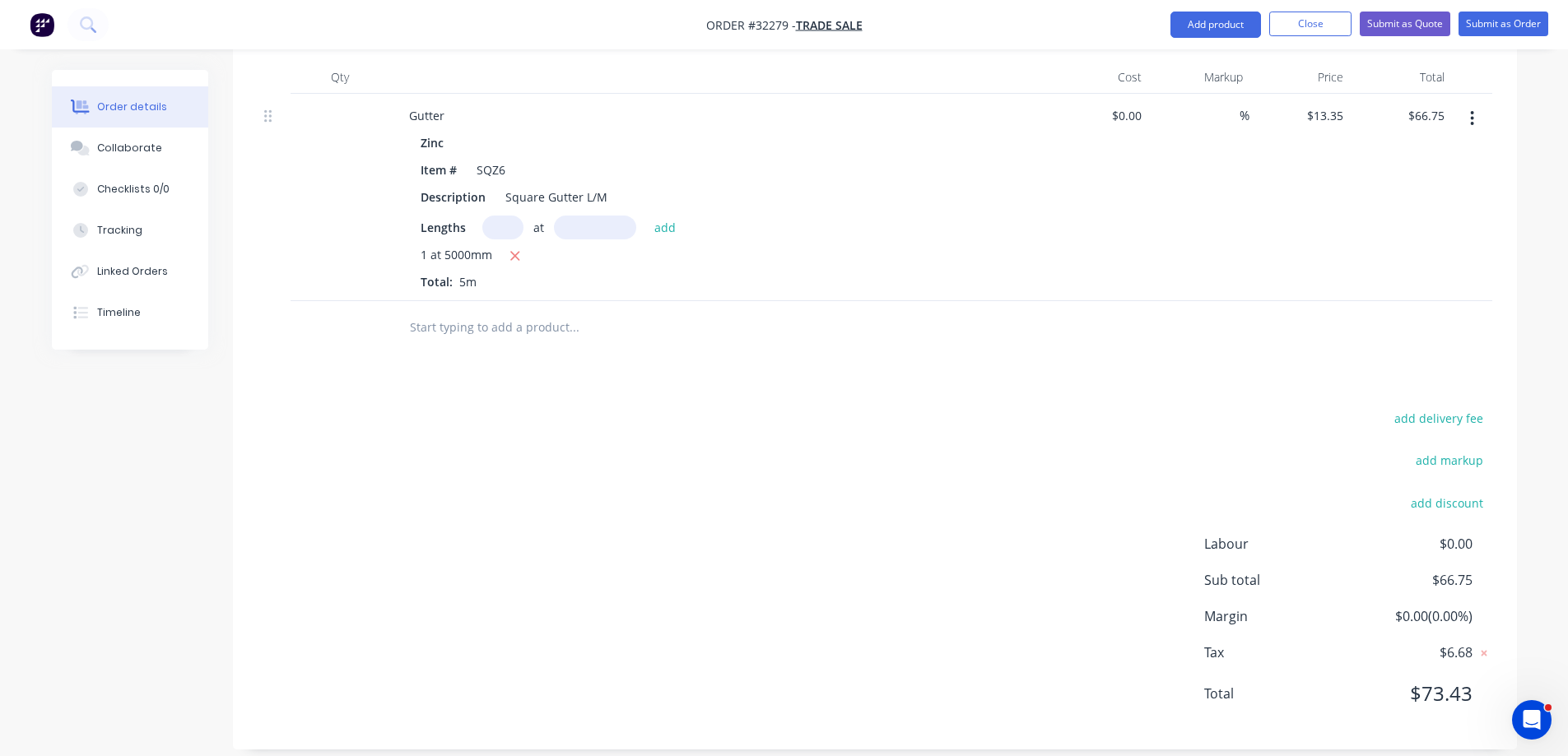
click at [482, 311] on input "text" at bounding box center [574, 327] width 329 height 33
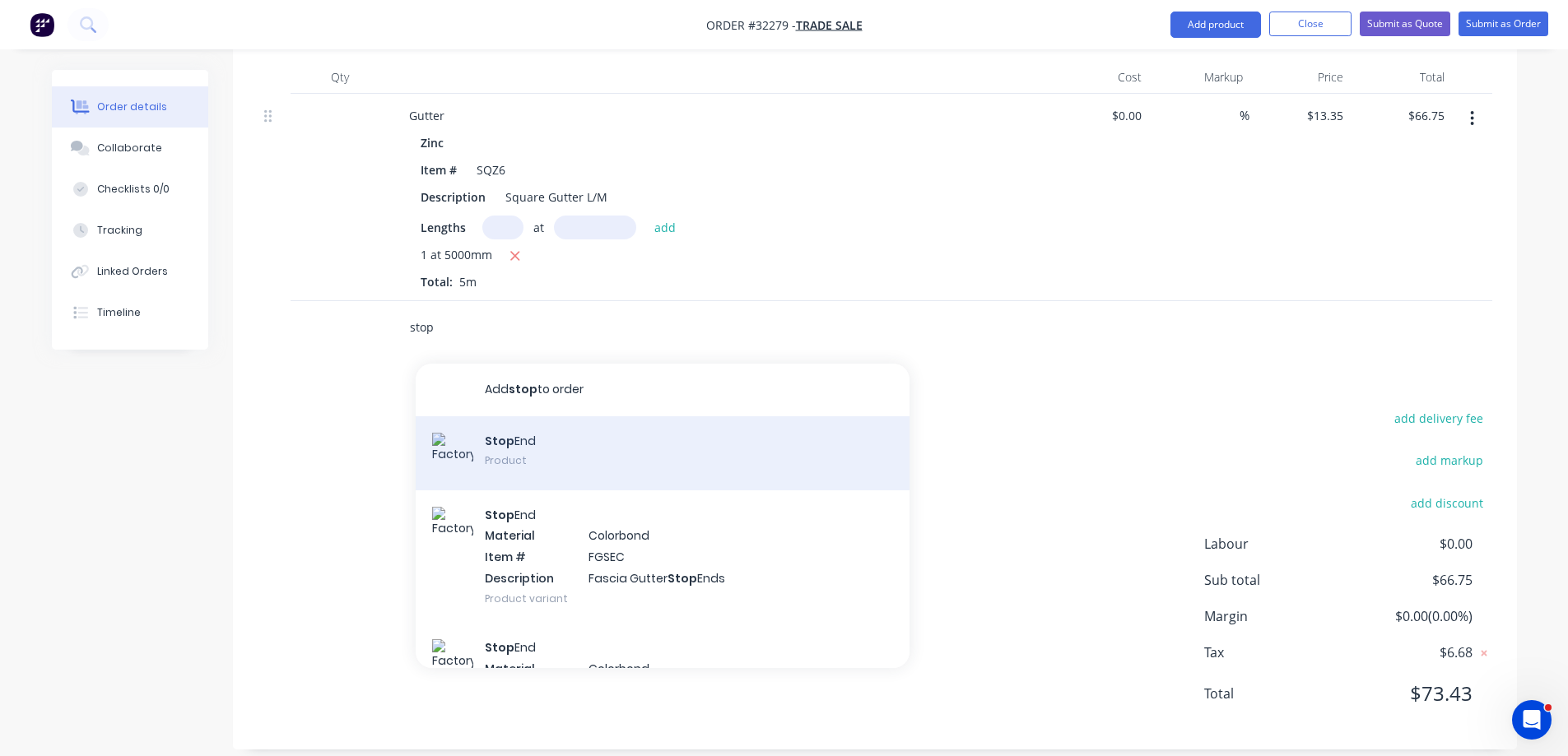
type input "stop"
click at [533, 422] on div "Stop End Product" at bounding box center [662, 453] width 494 height 74
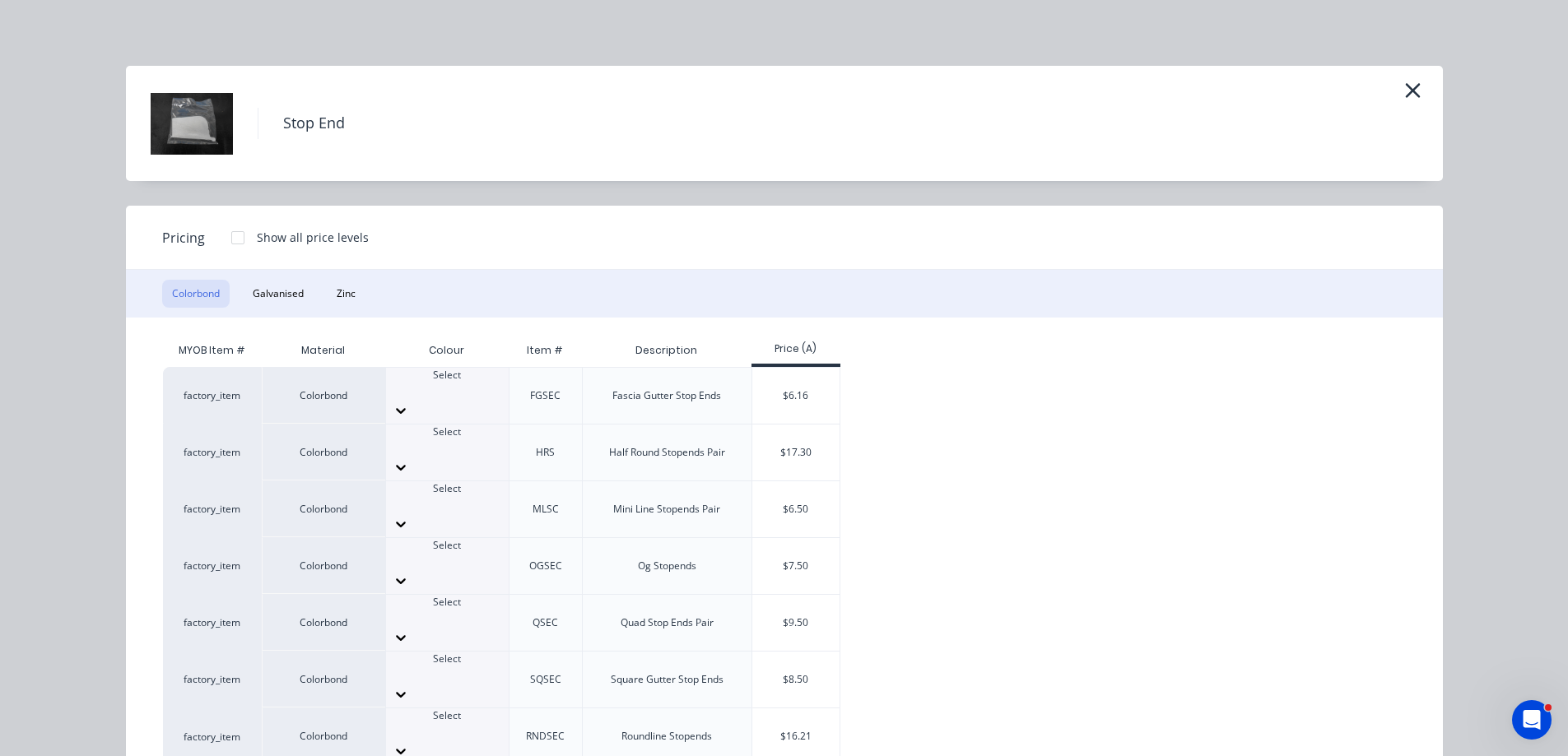
click at [409, 686] on icon at bounding box center [401, 694] width 16 height 16
drag, startPoint x: 338, startPoint y: 290, endPoint x: 353, endPoint y: 298, distance: 17.0
click at [338, 291] on button "Zinc" at bounding box center [345, 293] width 38 height 28
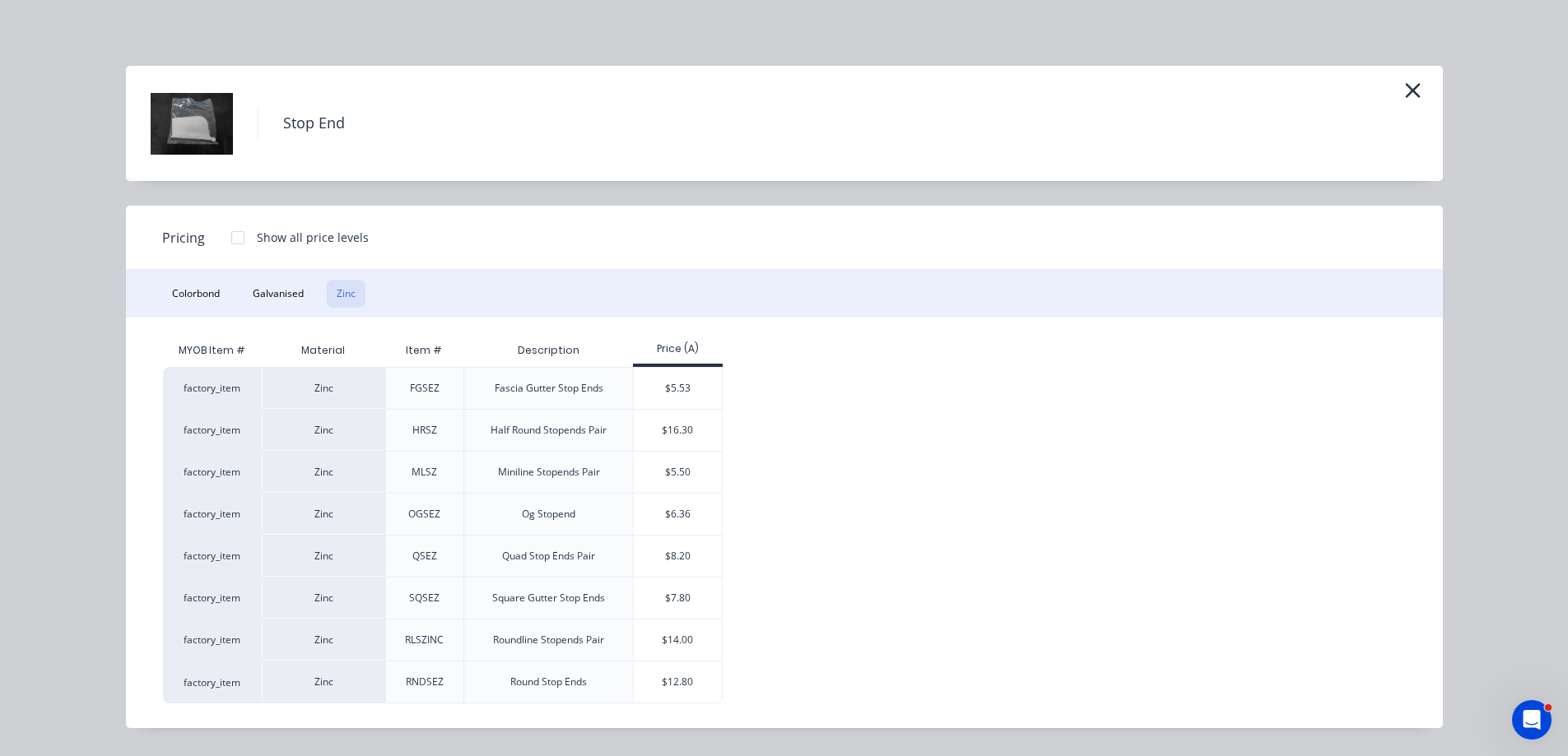
scroll to position [541, 0]
click at [669, 599] on div "$7.80" at bounding box center [677, 598] width 88 height 41
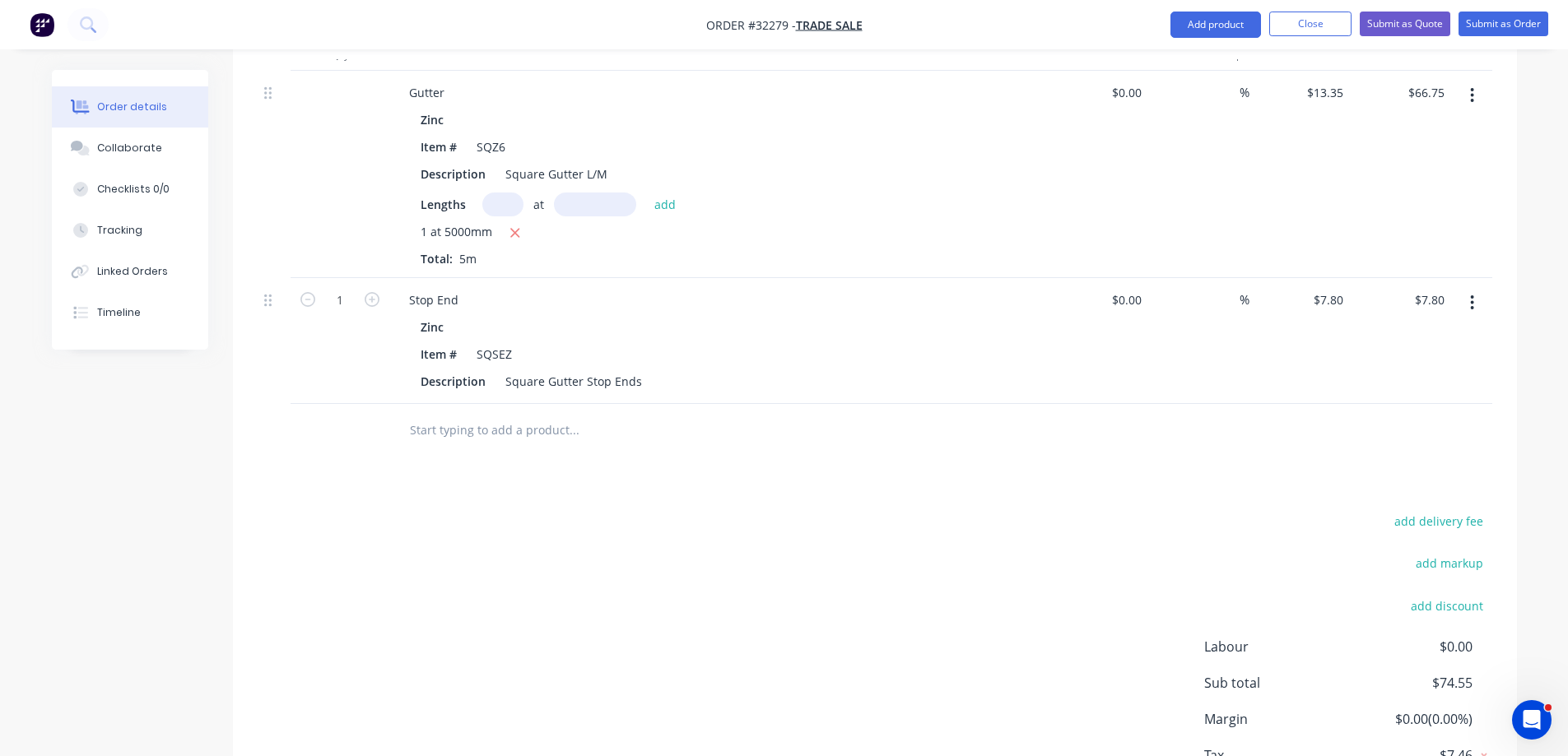
click at [371, 292] on icon "button" at bounding box center [371, 299] width 15 height 15
type input "2"
type input "$15.60"
click at [525, 420] on input "text" at bounding box center [574, 429] width 329 height 33
click at [524, 420] on input "text" at bounding box center [574, 429] width 329 height 33
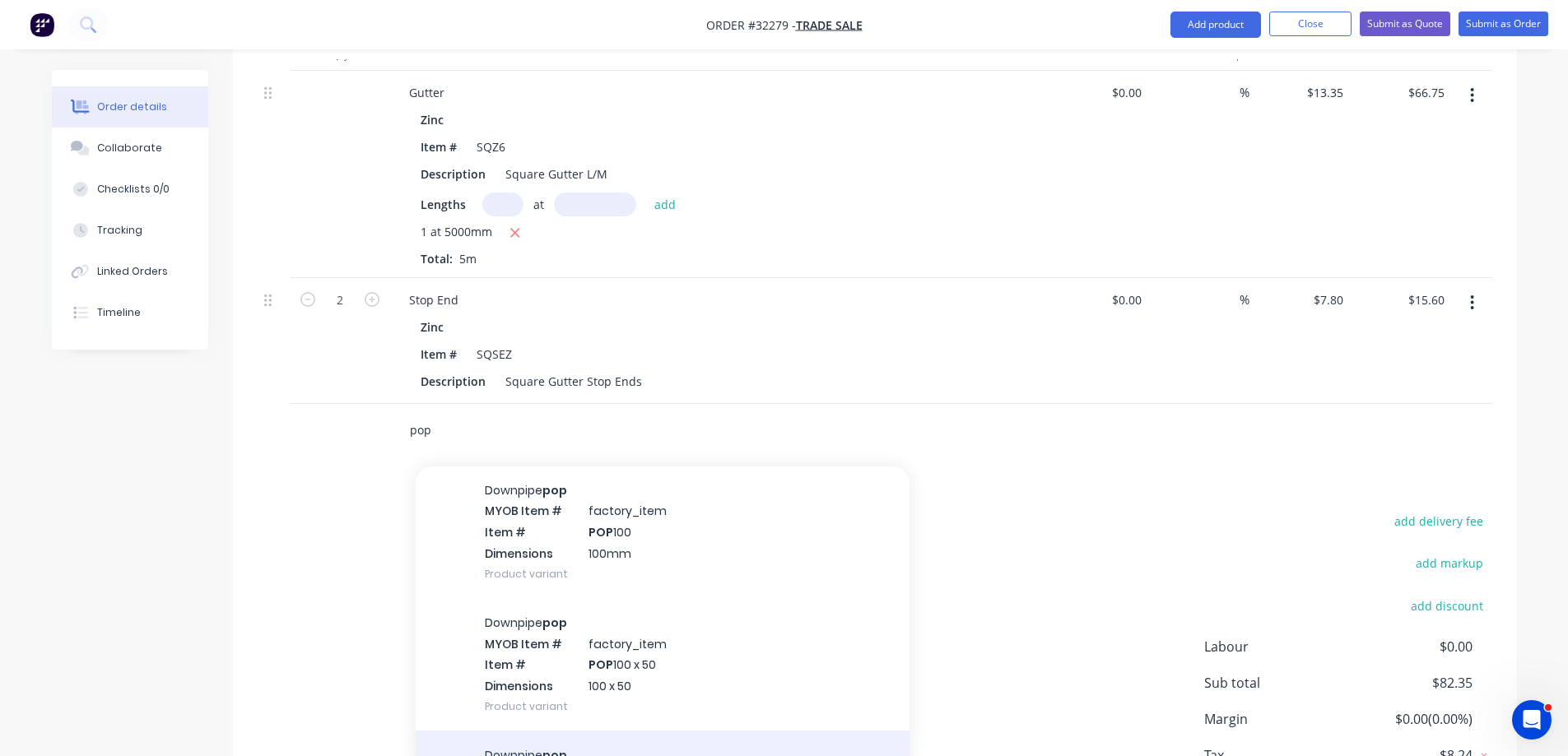
scroll to position [82, 0]
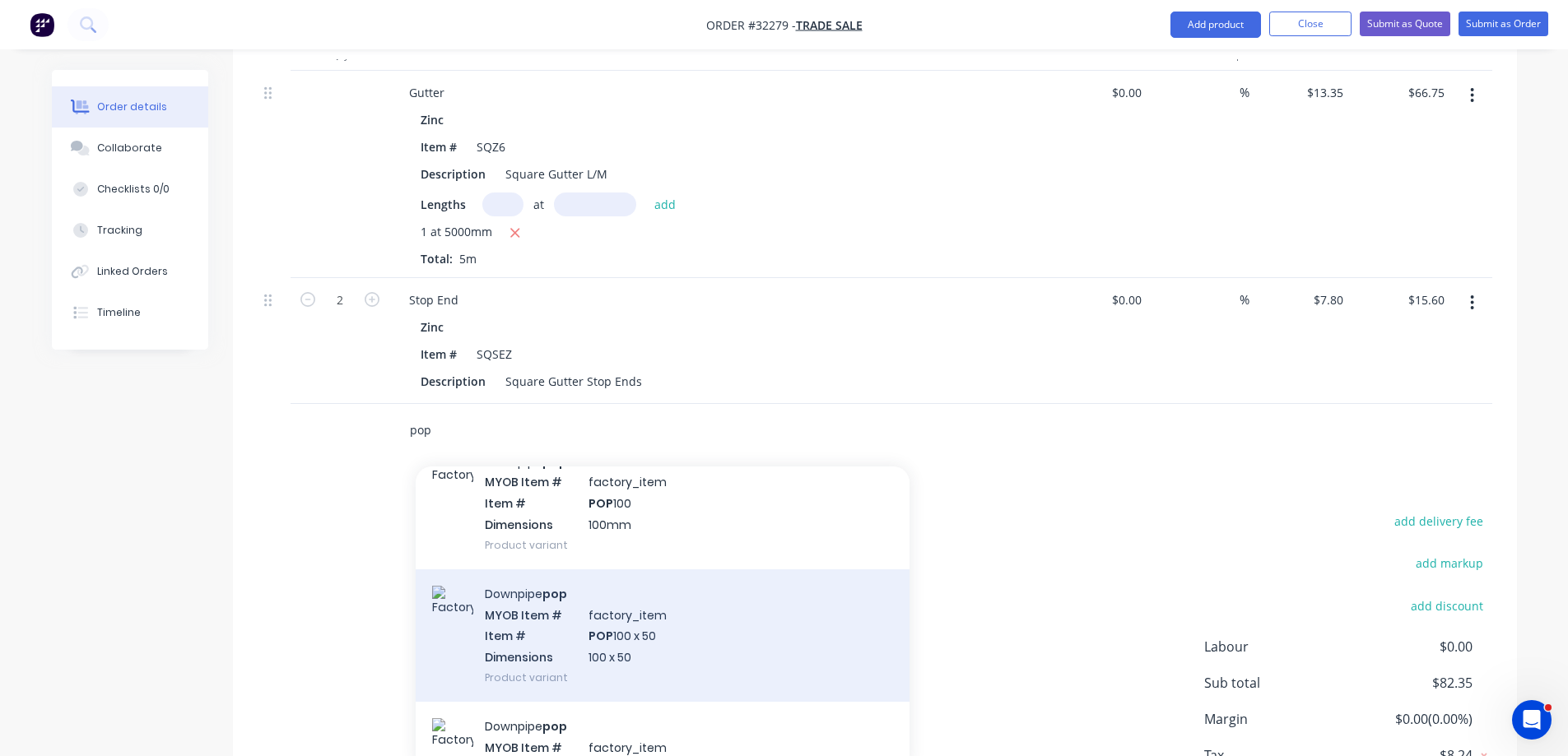
type input "pop"
click at [678, 607] on div "Downpipe pop MYOB Item # factory_item Item # POP 100 x 50 Dimensions 100 x 50 P…" at bounding box center [662, 635] width 494 height 132
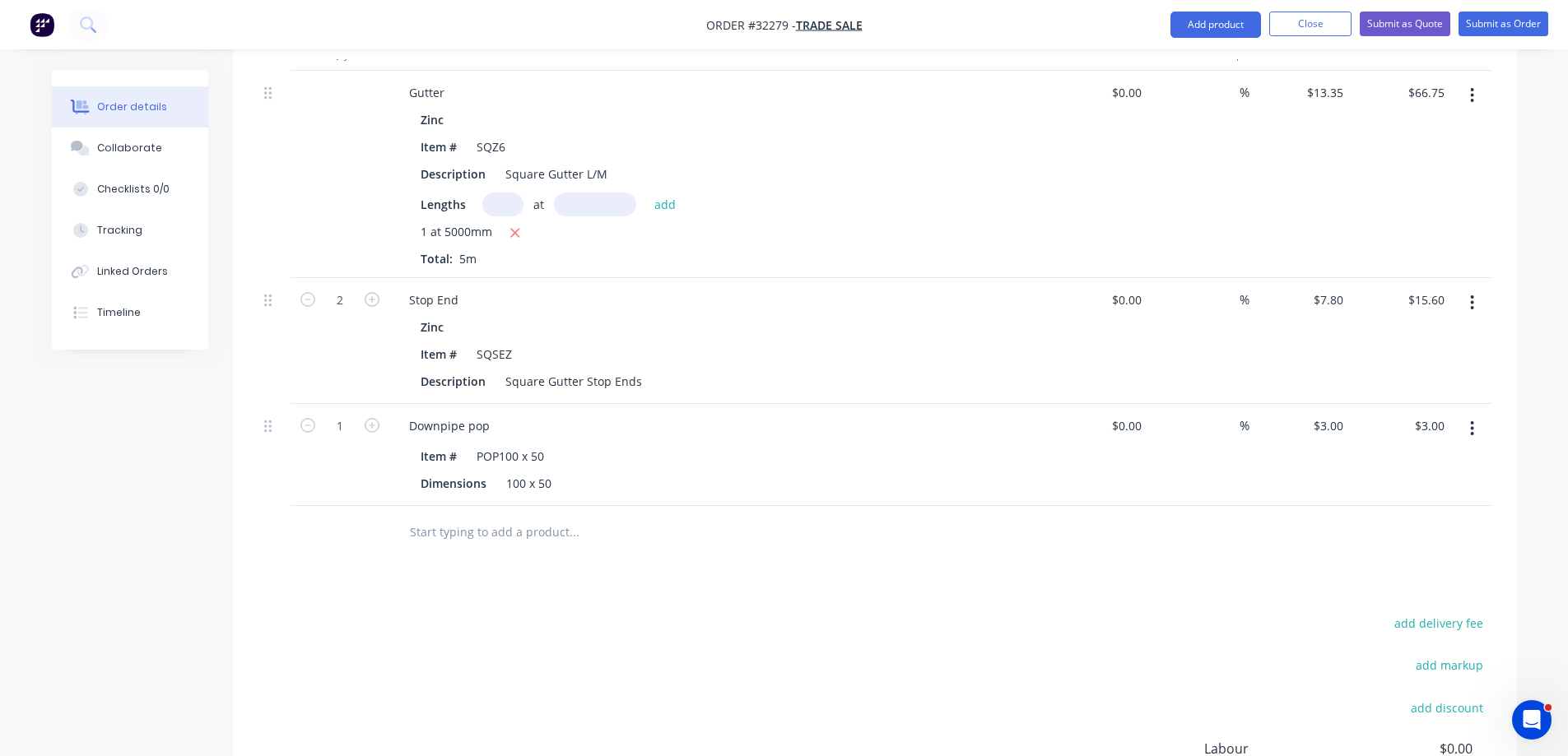
click at [500, 519] on input "text" at bounding box center [574, 531] width 329 height 33
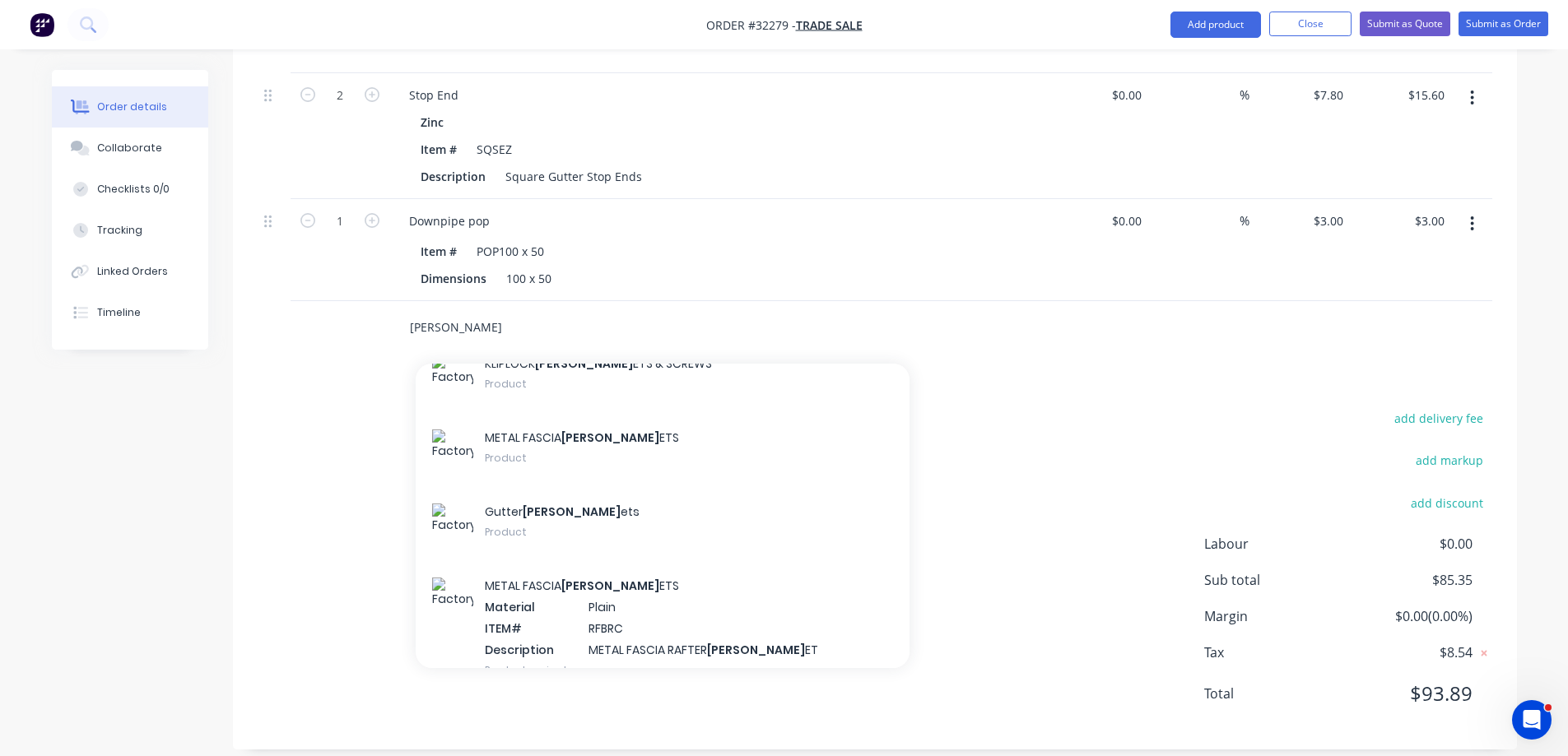
scroll to position [3538, 0]
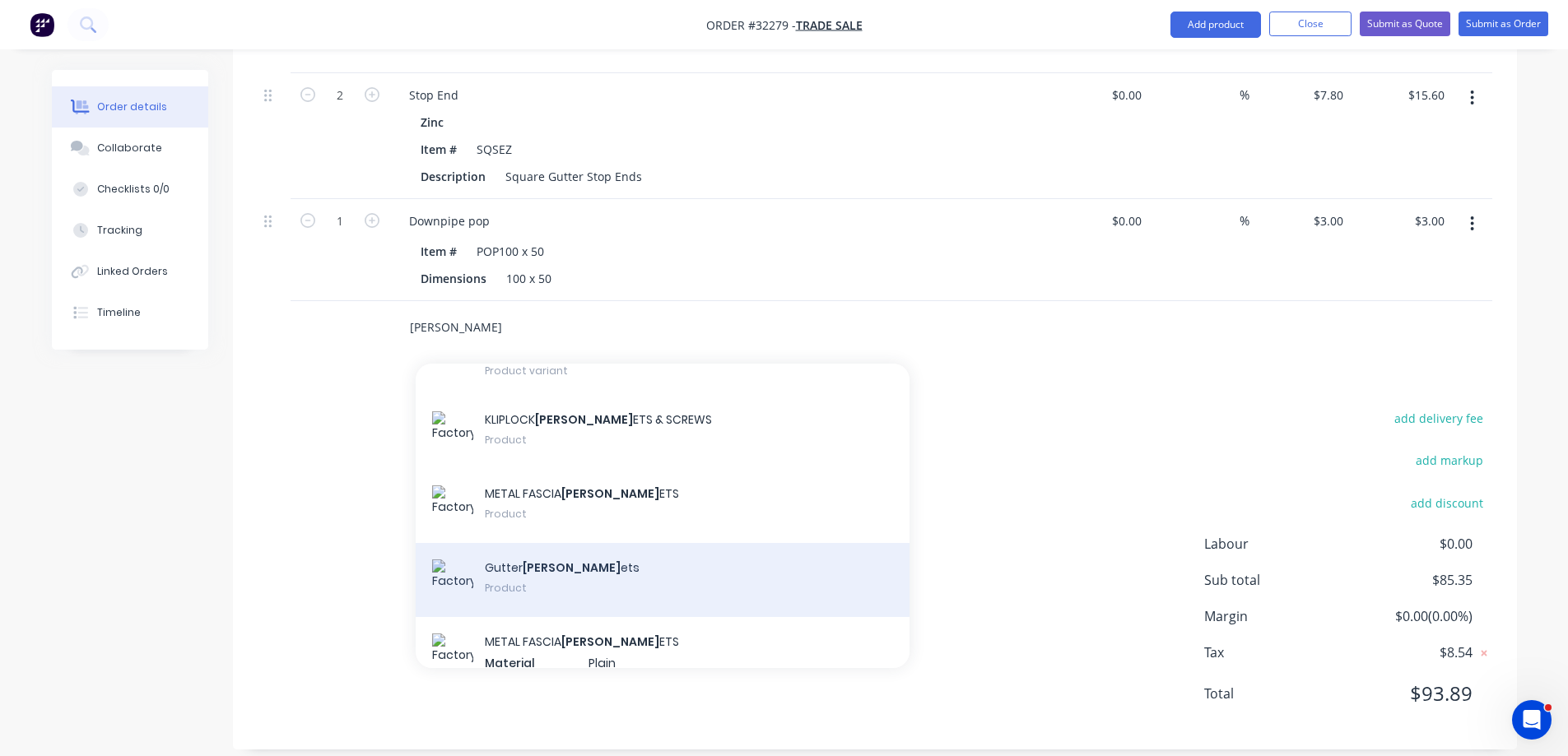
type input "[PERSON_NAME]"
click at [575, 565] on div "Gutter [PERSON_NAME] ets Product" at bounding box center [662, 580] width 494 height 74
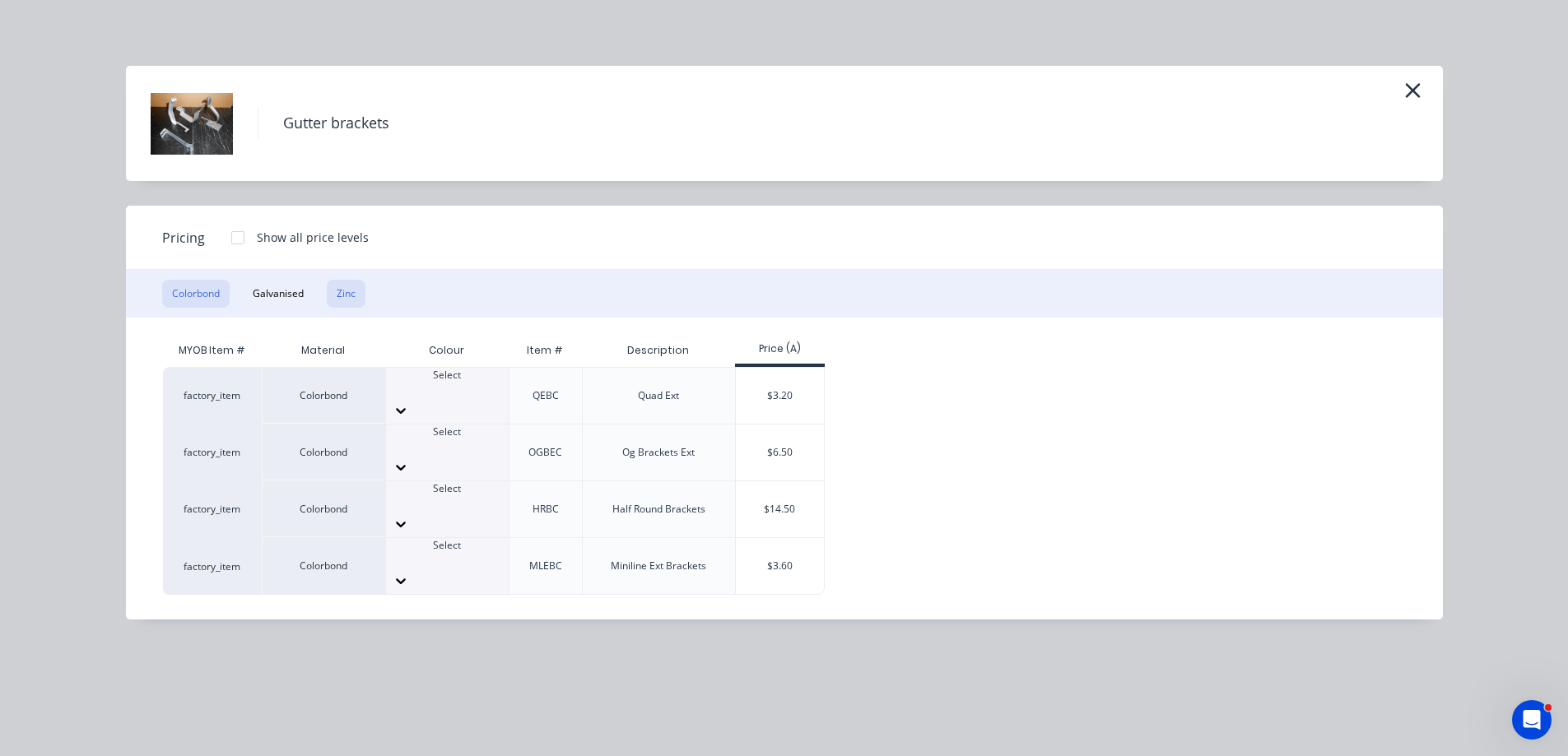
click at [354, 298] on button "Zinc" at bounding box center [345, 293] width 38 height 28
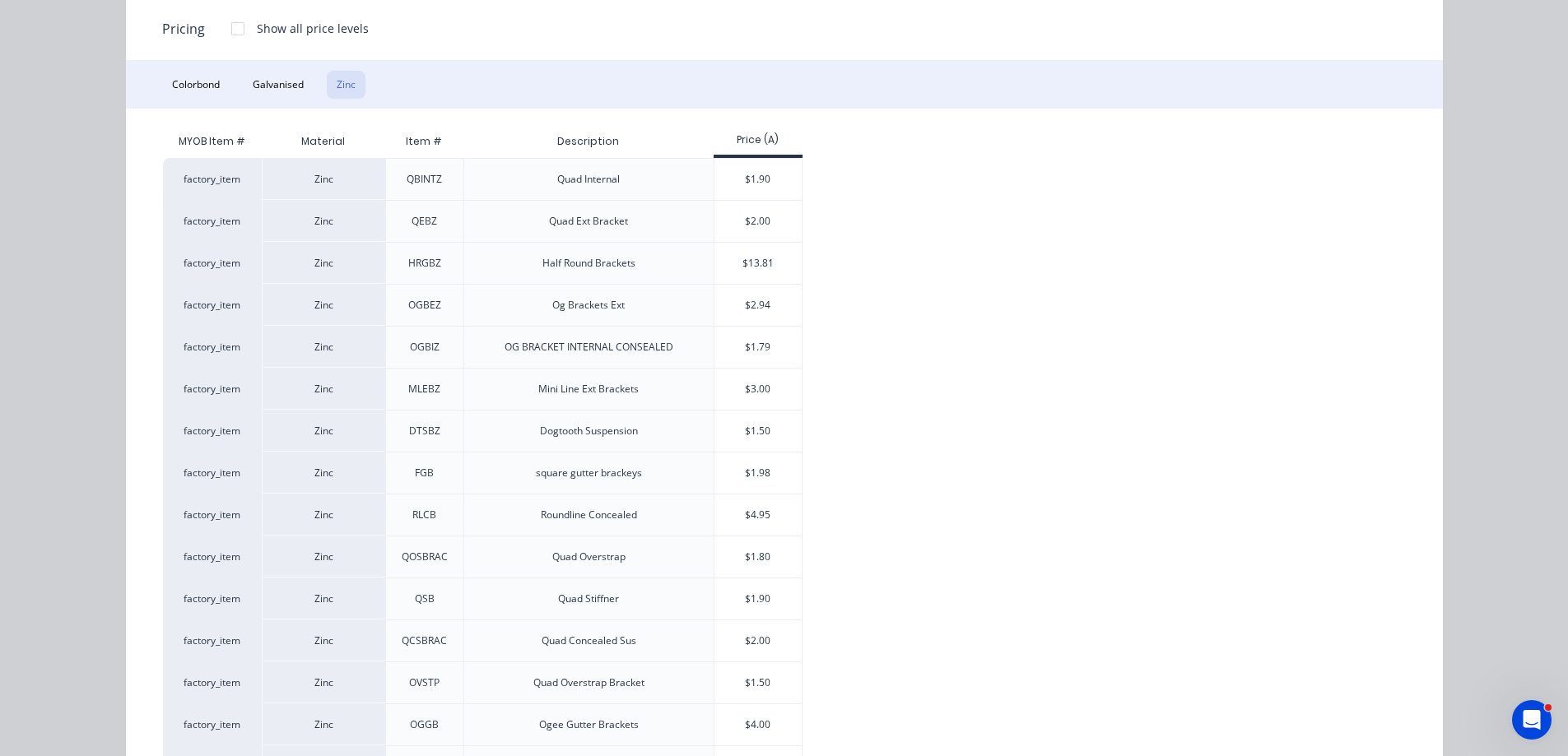
scroll to position [247, 0]
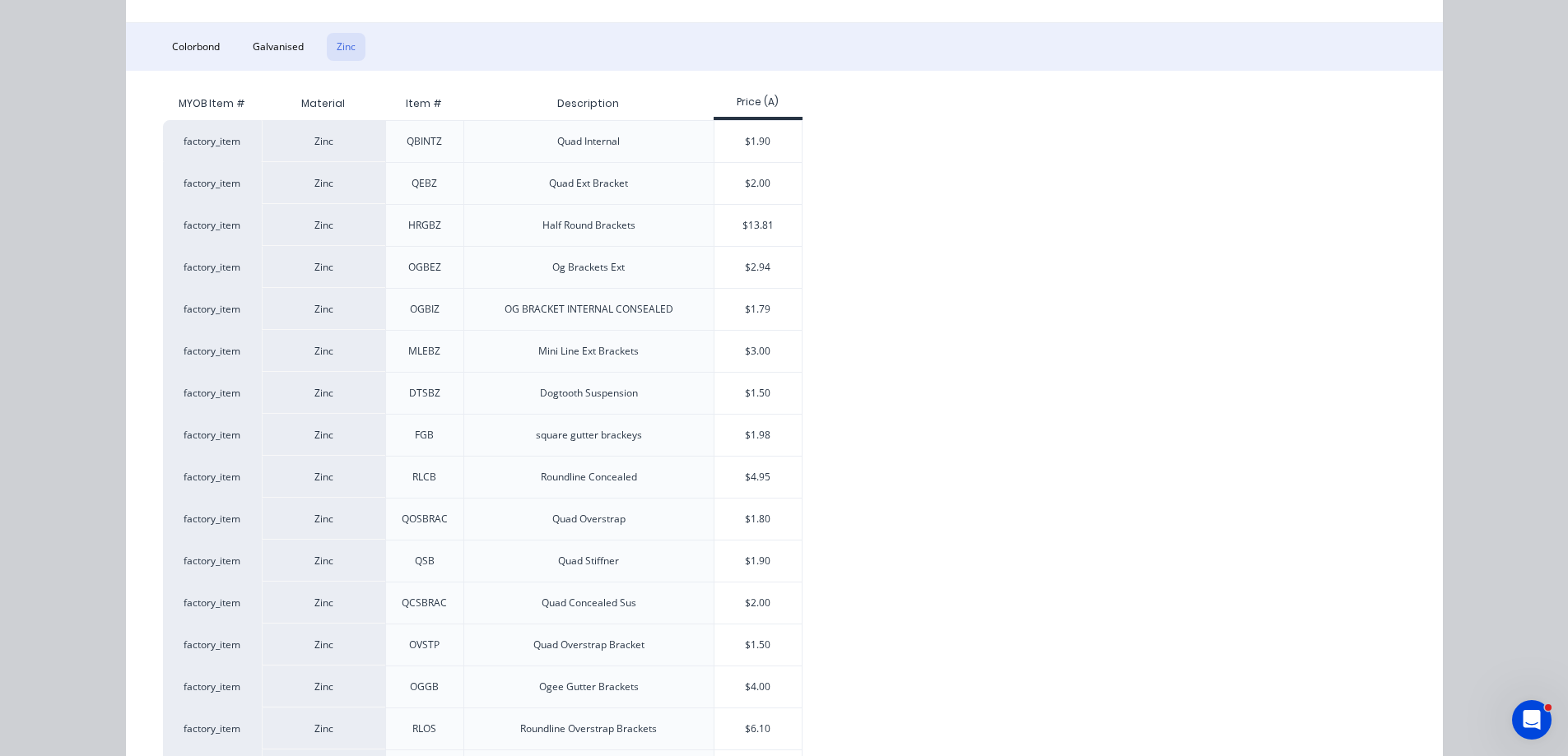
click at [751, 434] on div "$1.98" at bounding box center [758, 435] width 88 height 41
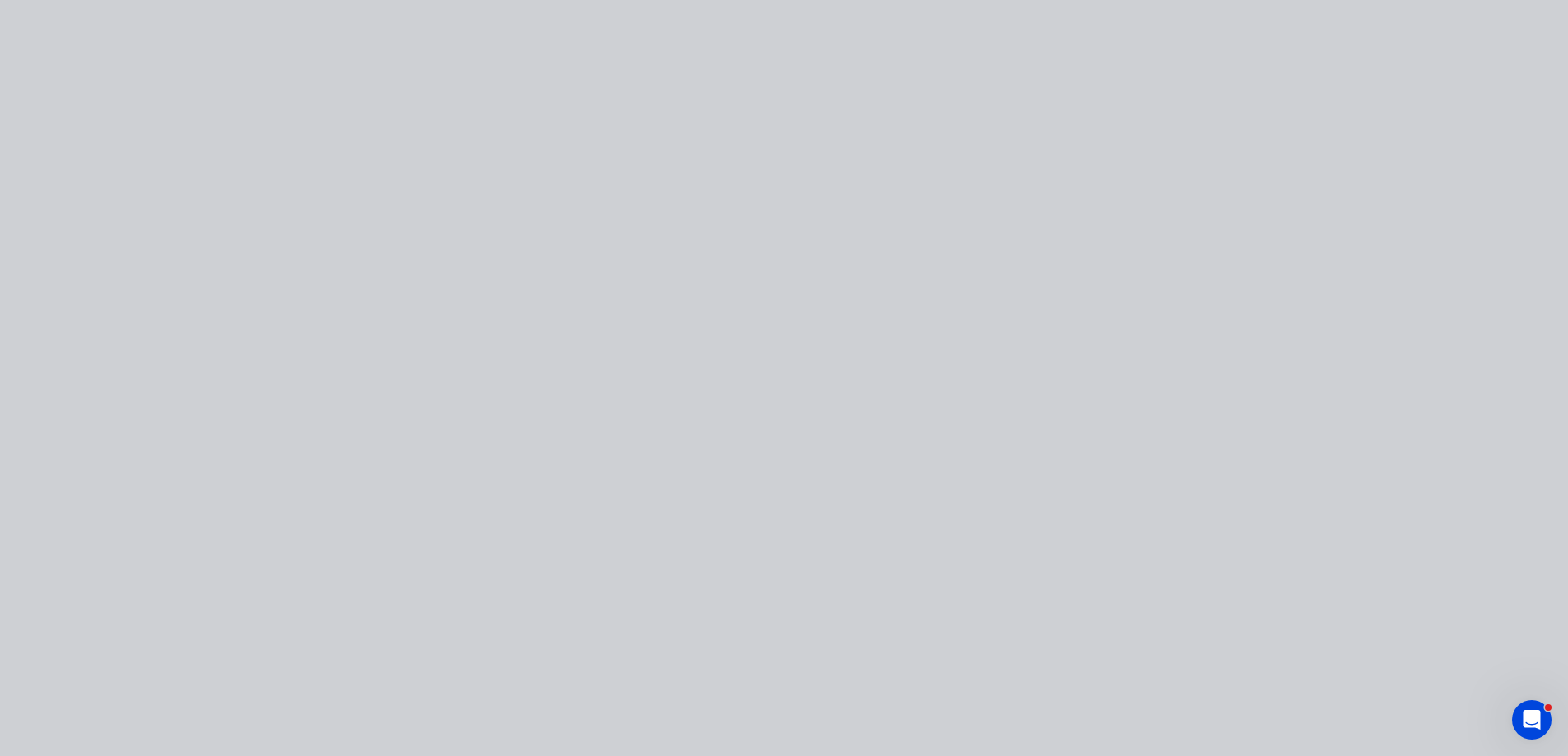
scroll to position [0, 0]
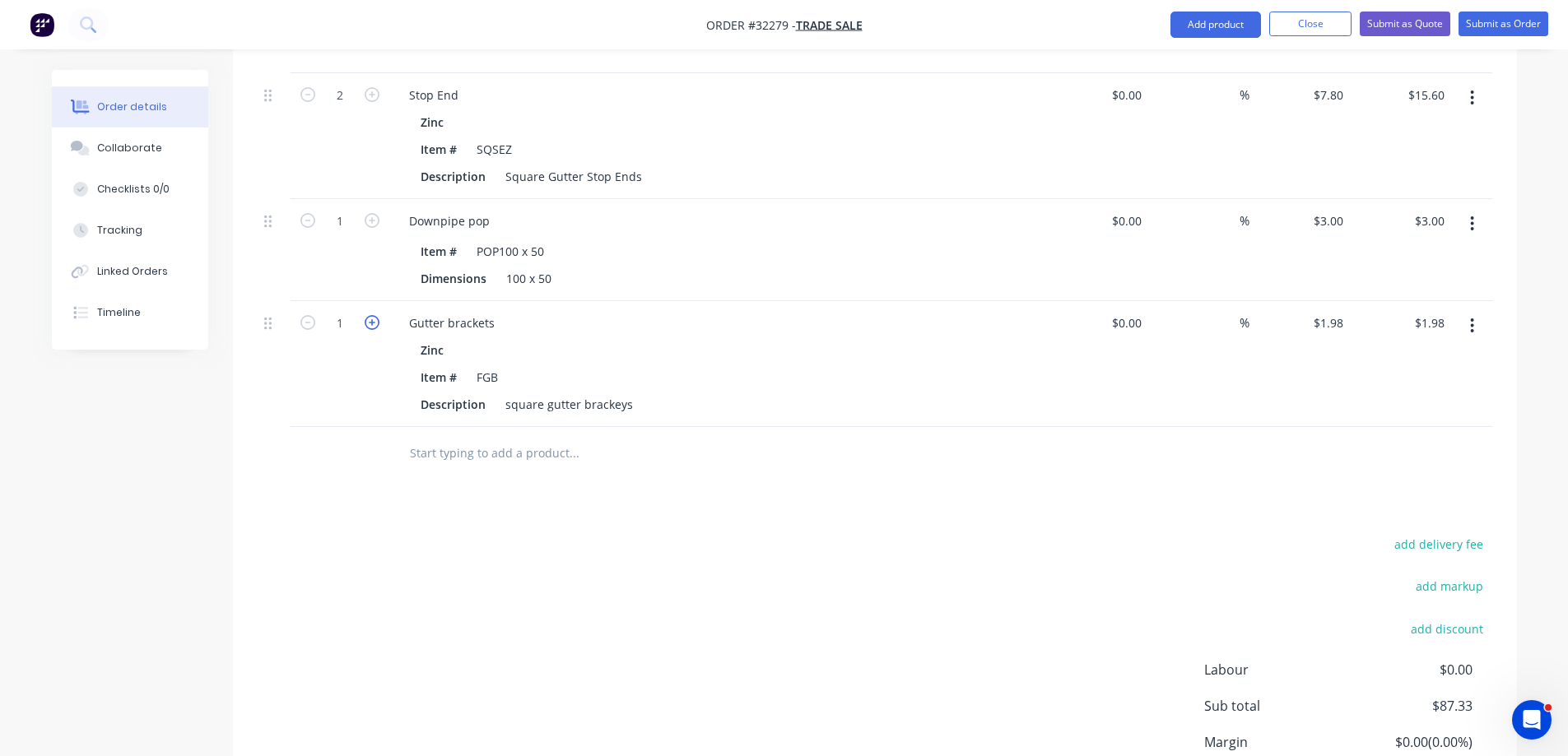
click at [372, 315] on icon "button" at bounding box center [371, 322] width 15 height 15
type input "2"
type input "$3.96"
click at [372, 315] on icon "button" at bounding box center [371, 322] width 15 height 15
type input "3"
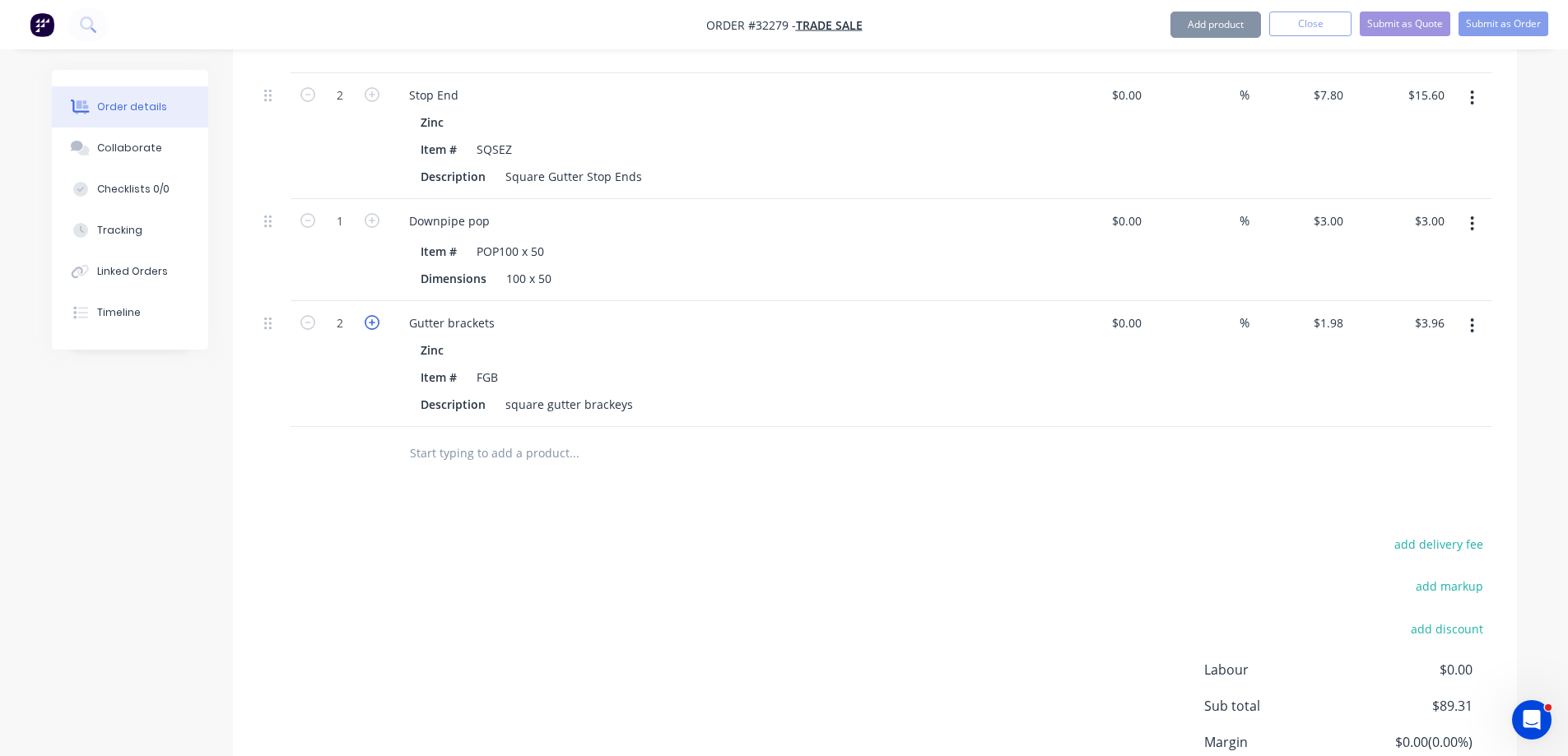
type input "$5.94"
click at [372, 315] on icon "button" at bounding box center [371, 322] width 15 height 15
type input "4"
type input "$7.92"
click at [372, 315] on icon "button" at bounding box center [371, 322] width 15 height 15
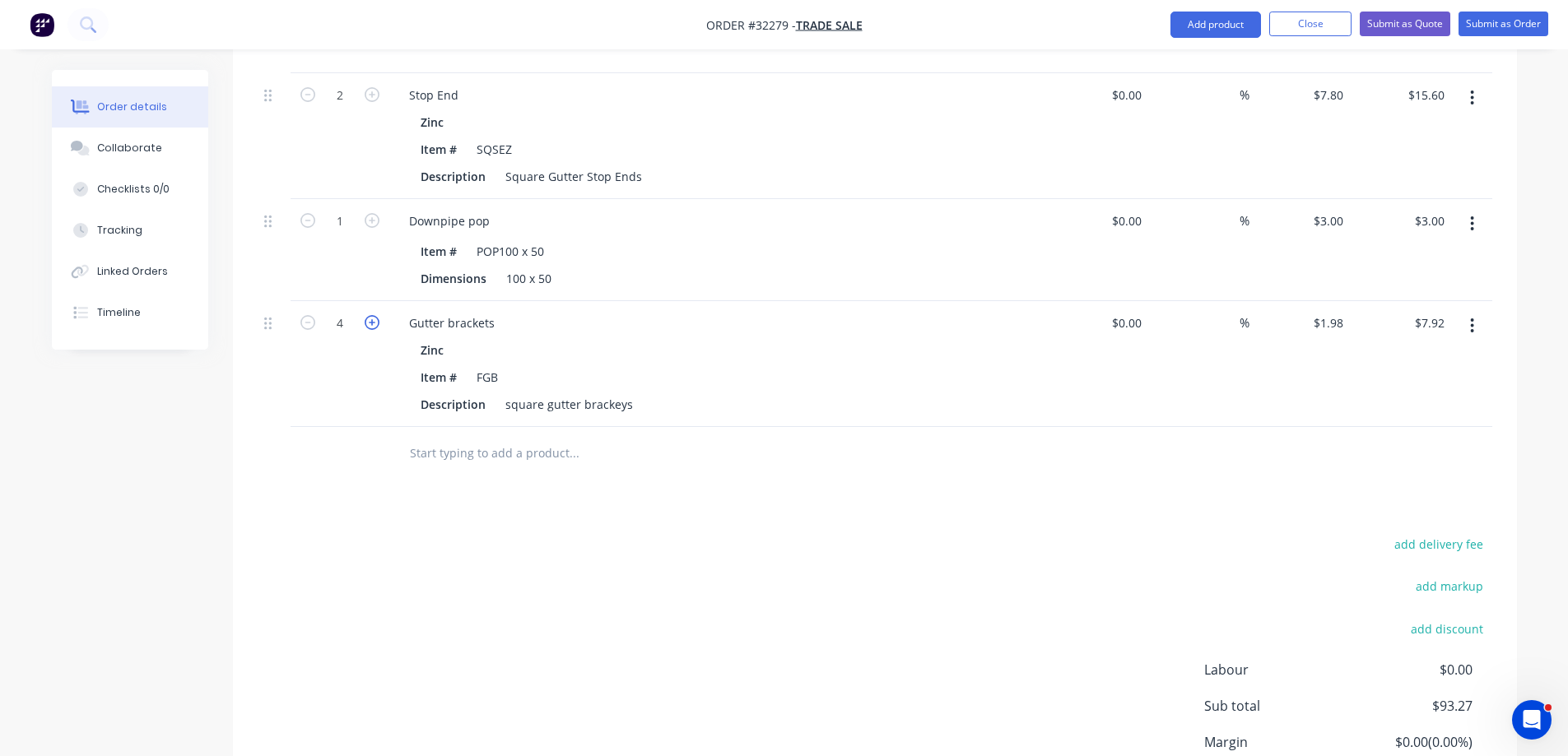
type input "5"
type input "$9.90"
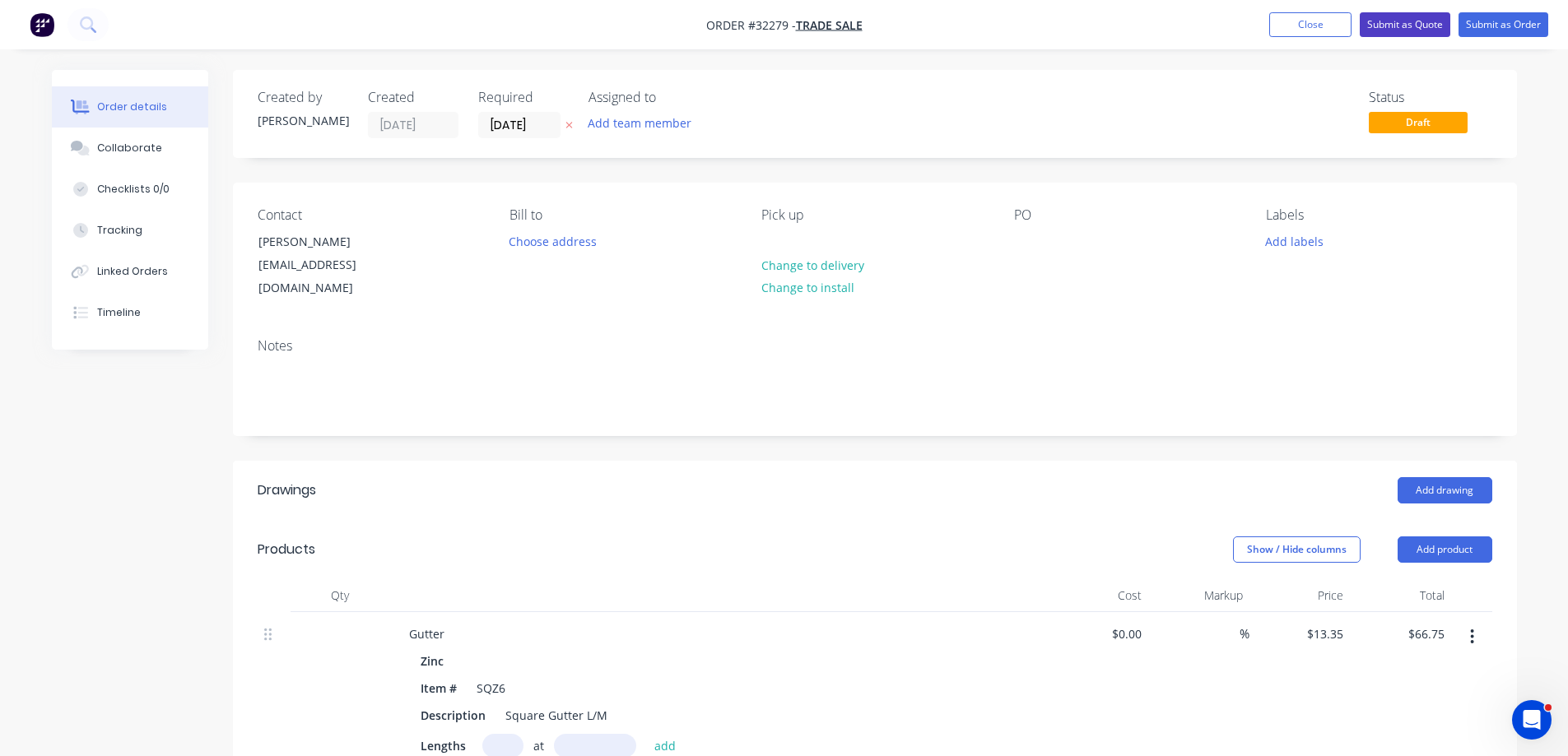
click at [1429, 20] on button "Submit as Quote" at bounding box center [1404, 25] width 90 height 25
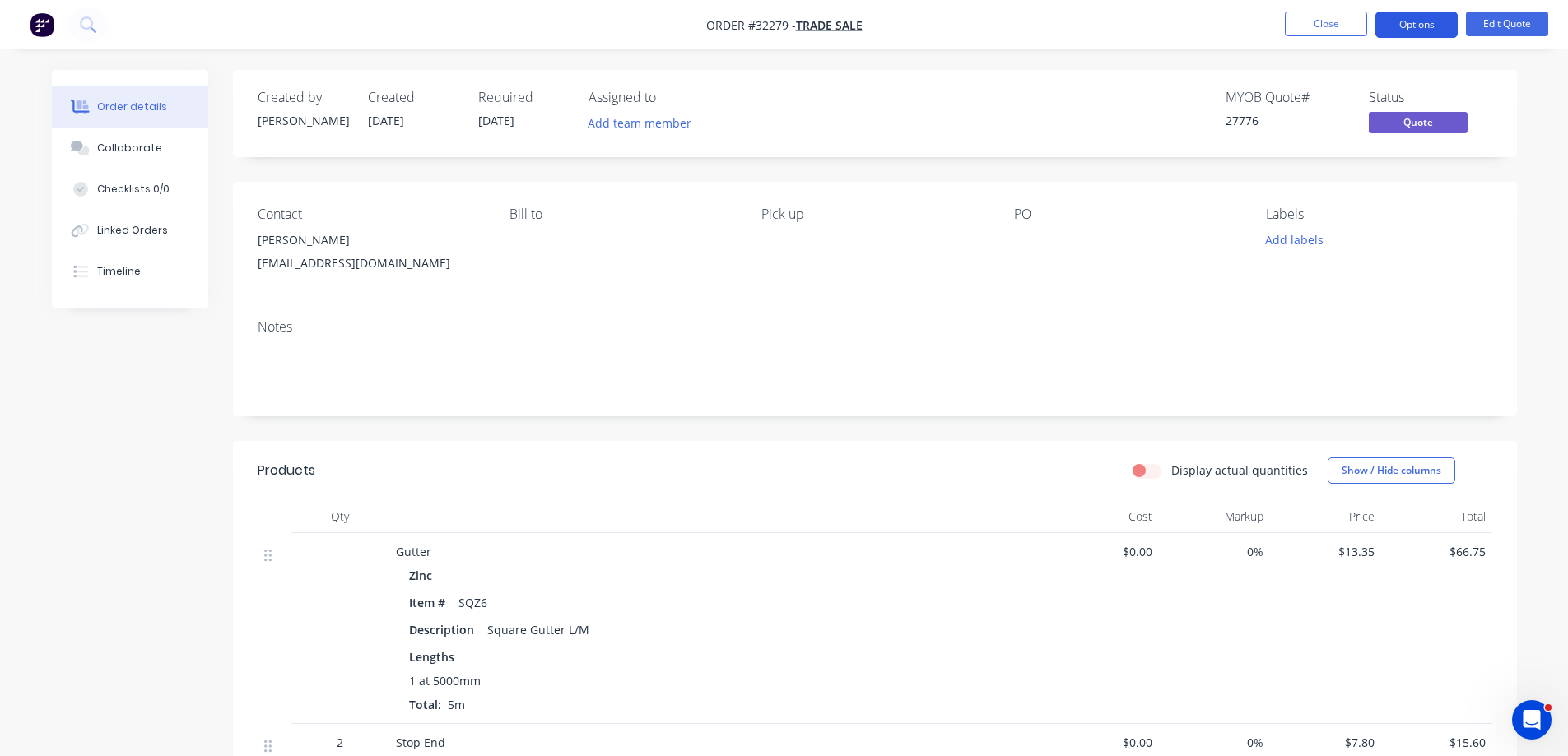
click at [1409, 31] on button "Options" at bounding box center [1416, 24] width 82 height 26
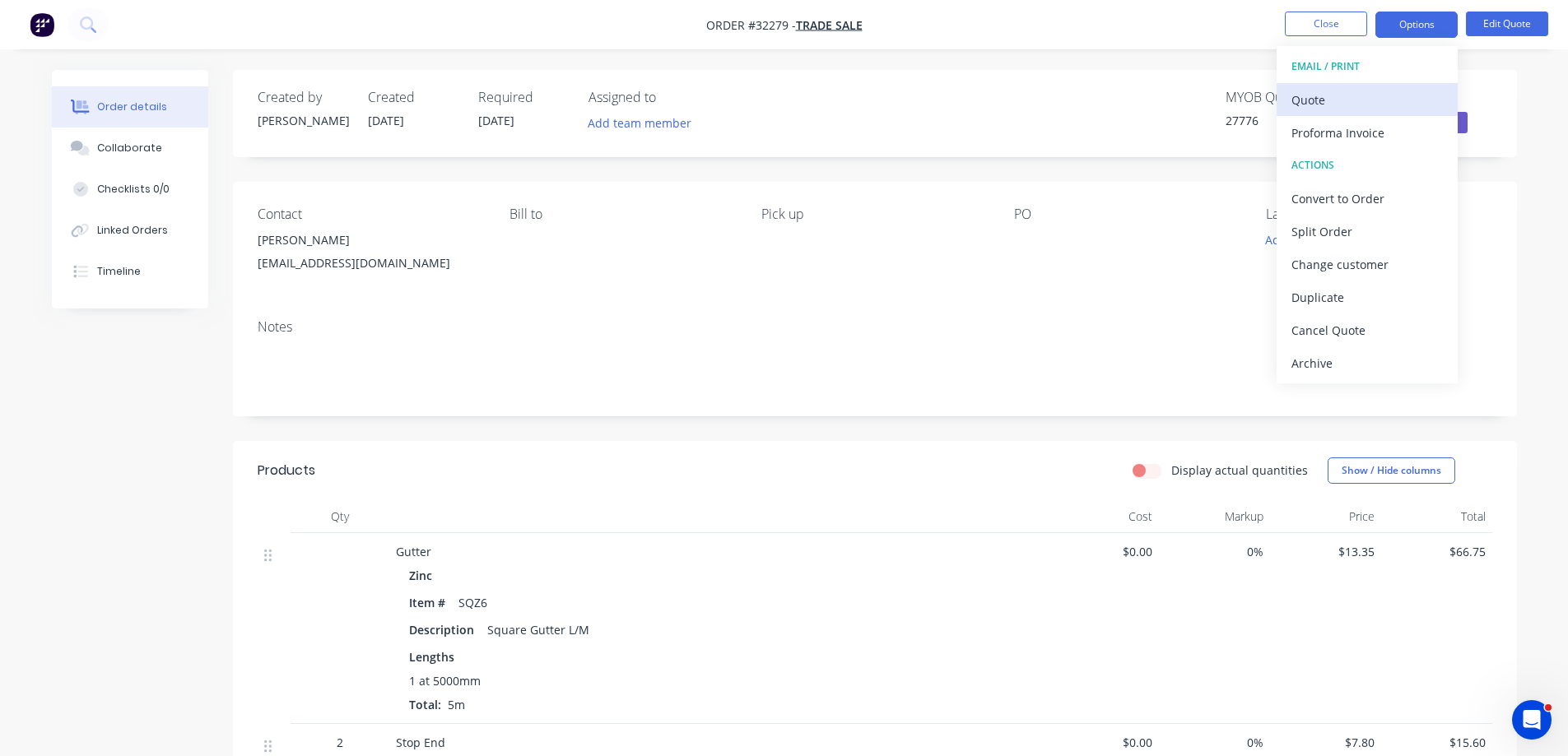
click at [1372, 85] on button "Quote" at bounding box center [1367, 99] width 181 height 33
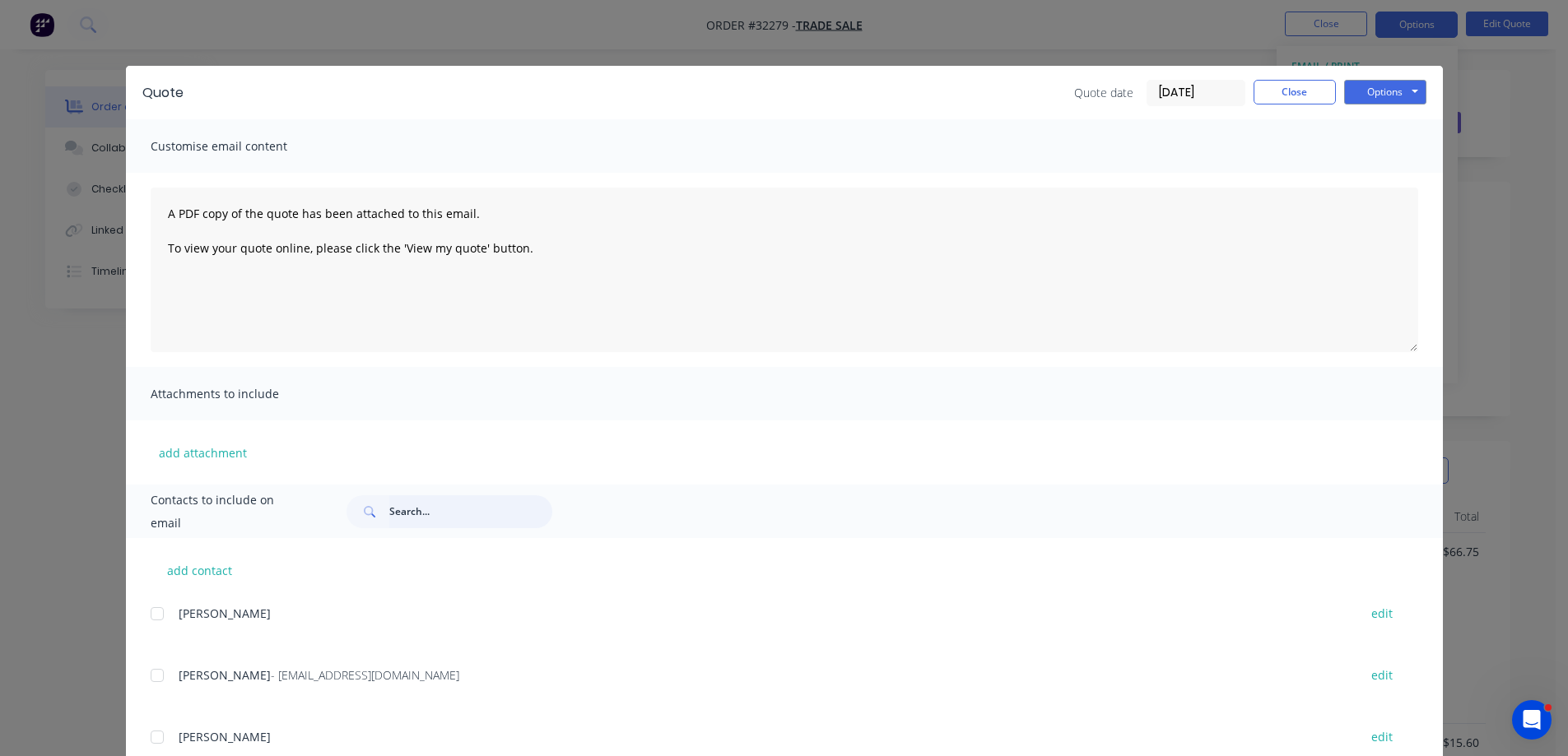
click at [445, 503] on input "text" at bounding box center [471, 511] width 163 height 33
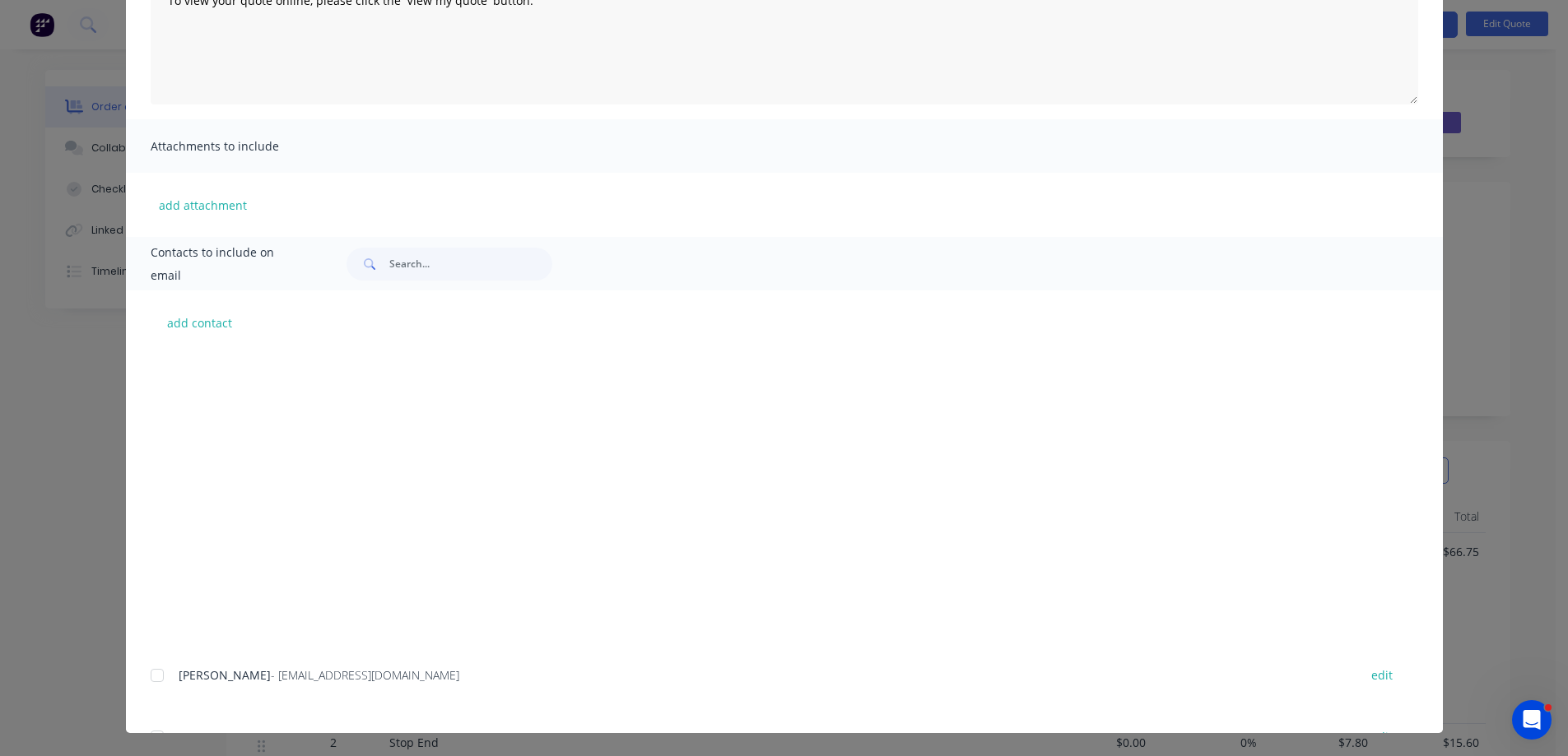
scroll to position [43178, 0]
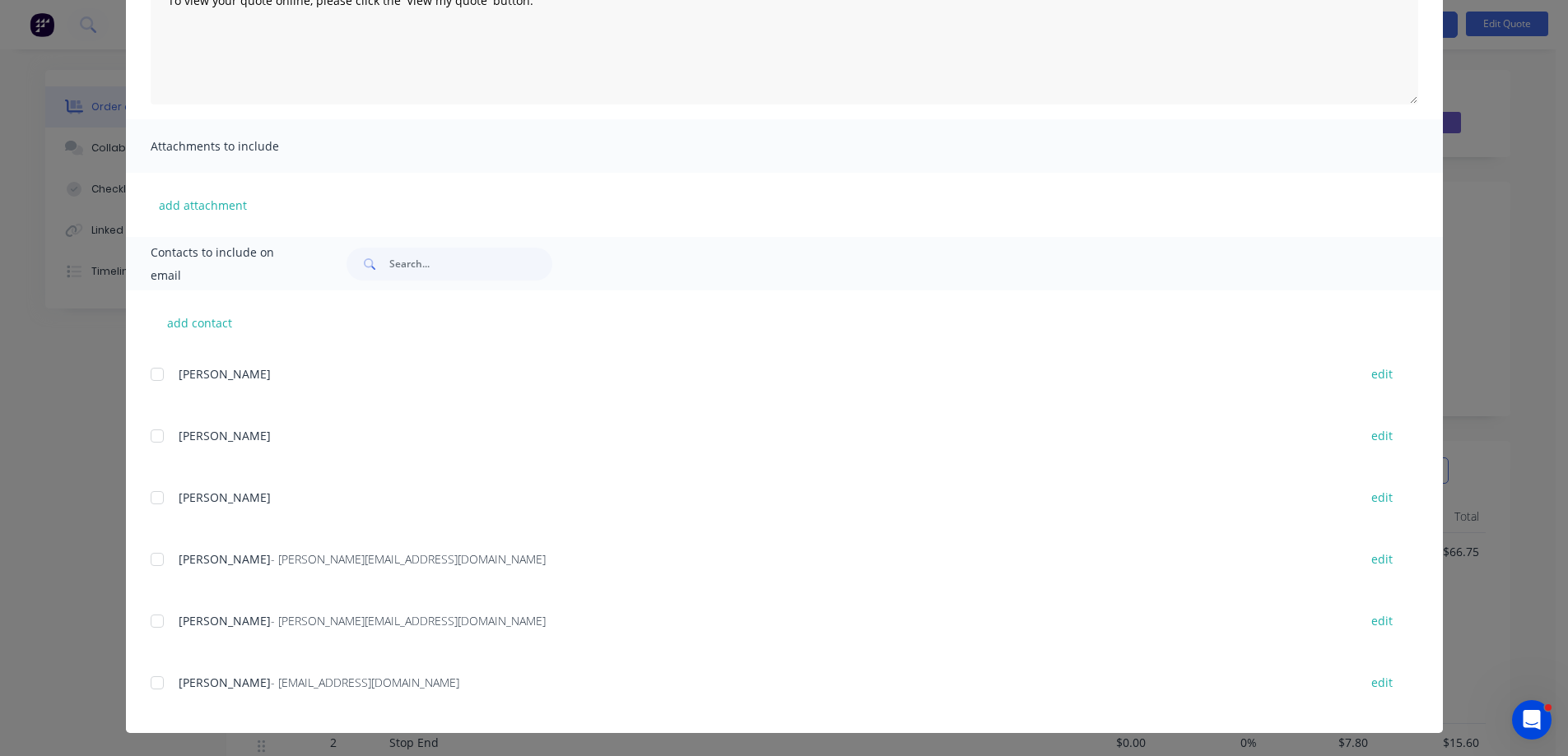
click at [147, 691] on div at bounding box center [157, 683] width 33 height 33
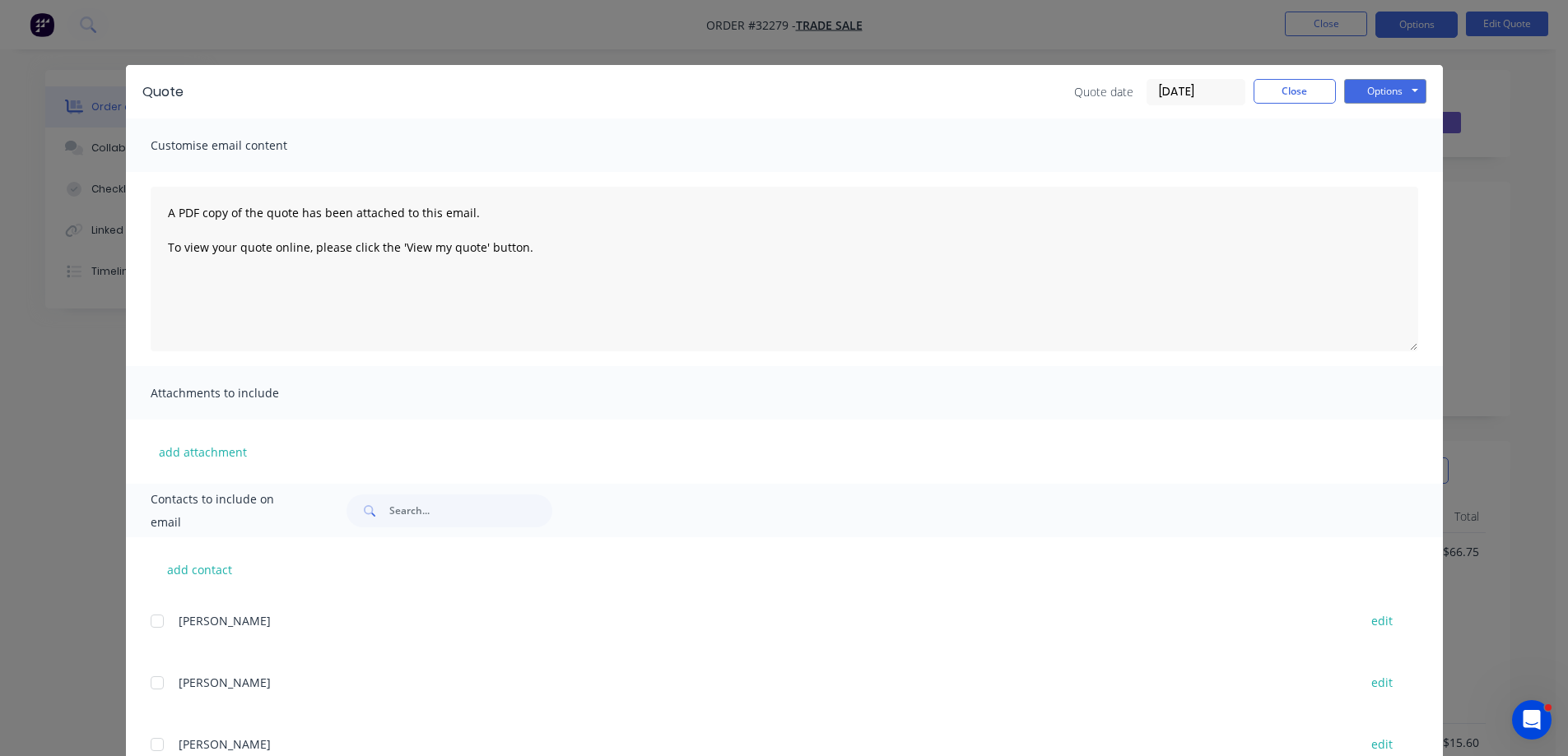
scroll to position [0, 0]
drag, startPoint x: 1392, startPoint y: 91, endPoint x: 1381, endPoint y: 106, distance: 18.6
click at [1391, 91] on button "Options" at bounding box center [1385, 92] width 82 height 25
click at [1387, 177] on button "Email" at bounding box center [1396, 175] width 106 height 27
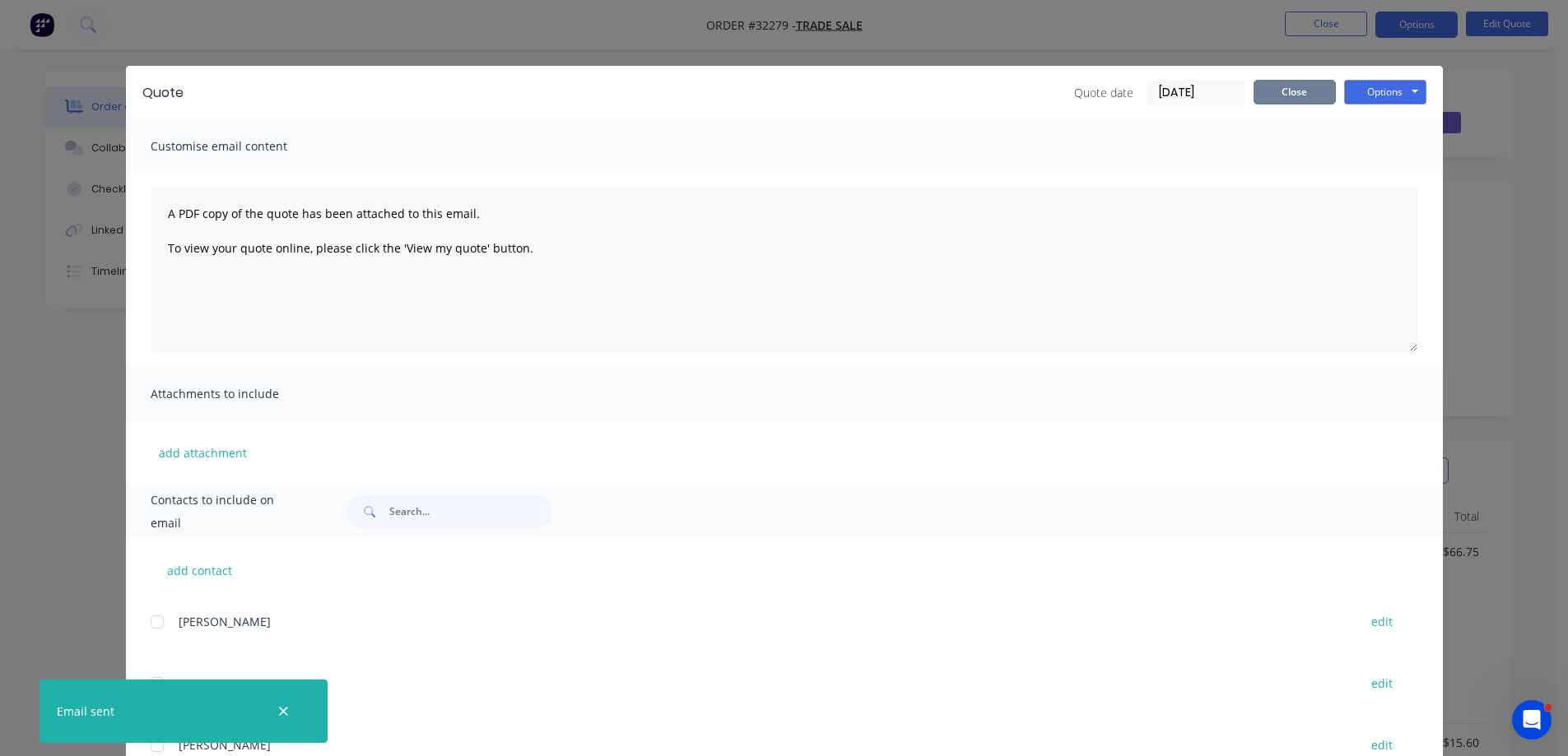
click at [1297, 95] on button "Close" at bounding box center [1294, 92] width 82 height 25
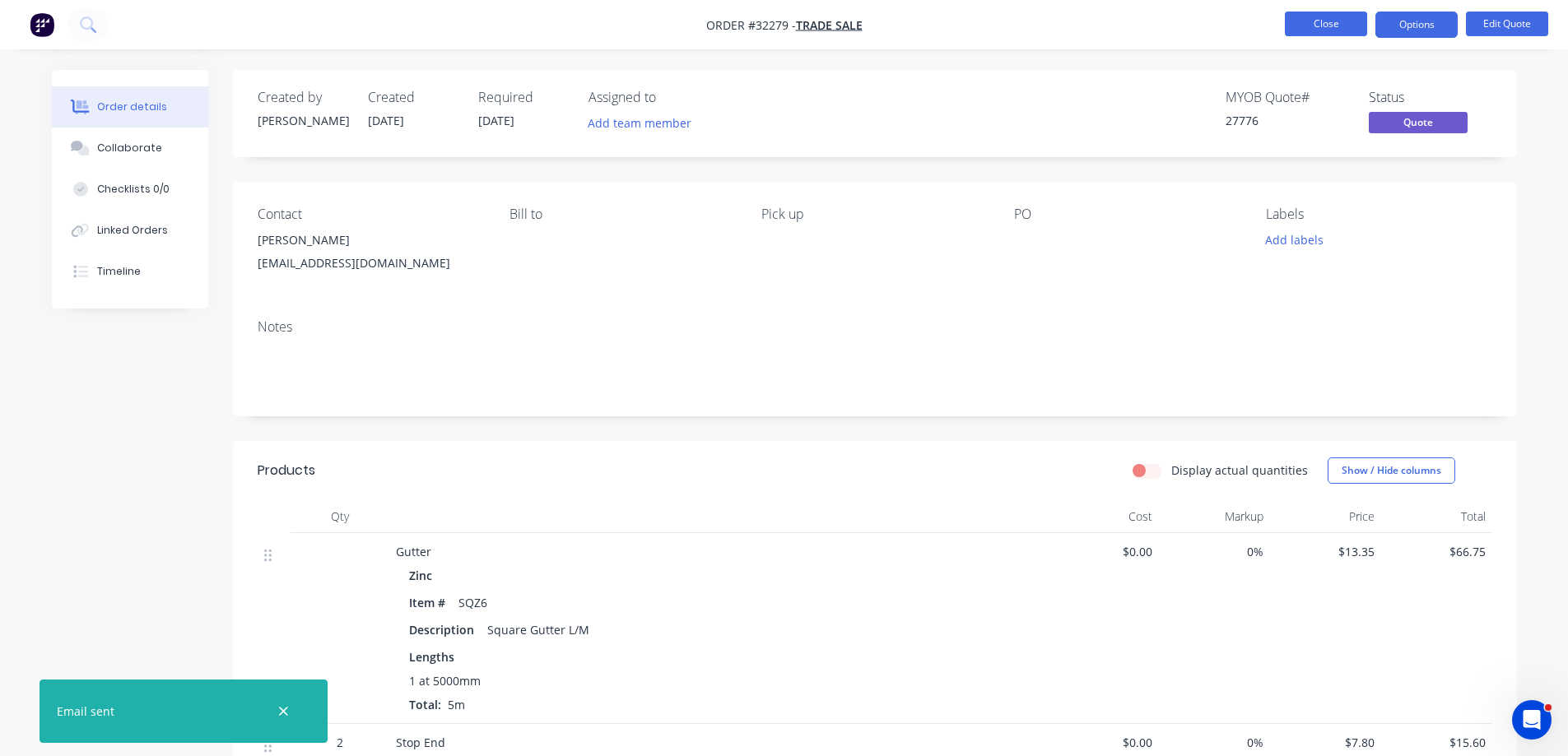
click at [1349, 20] on button "Close" at bounding box center [1325, 24] width 82 height 25
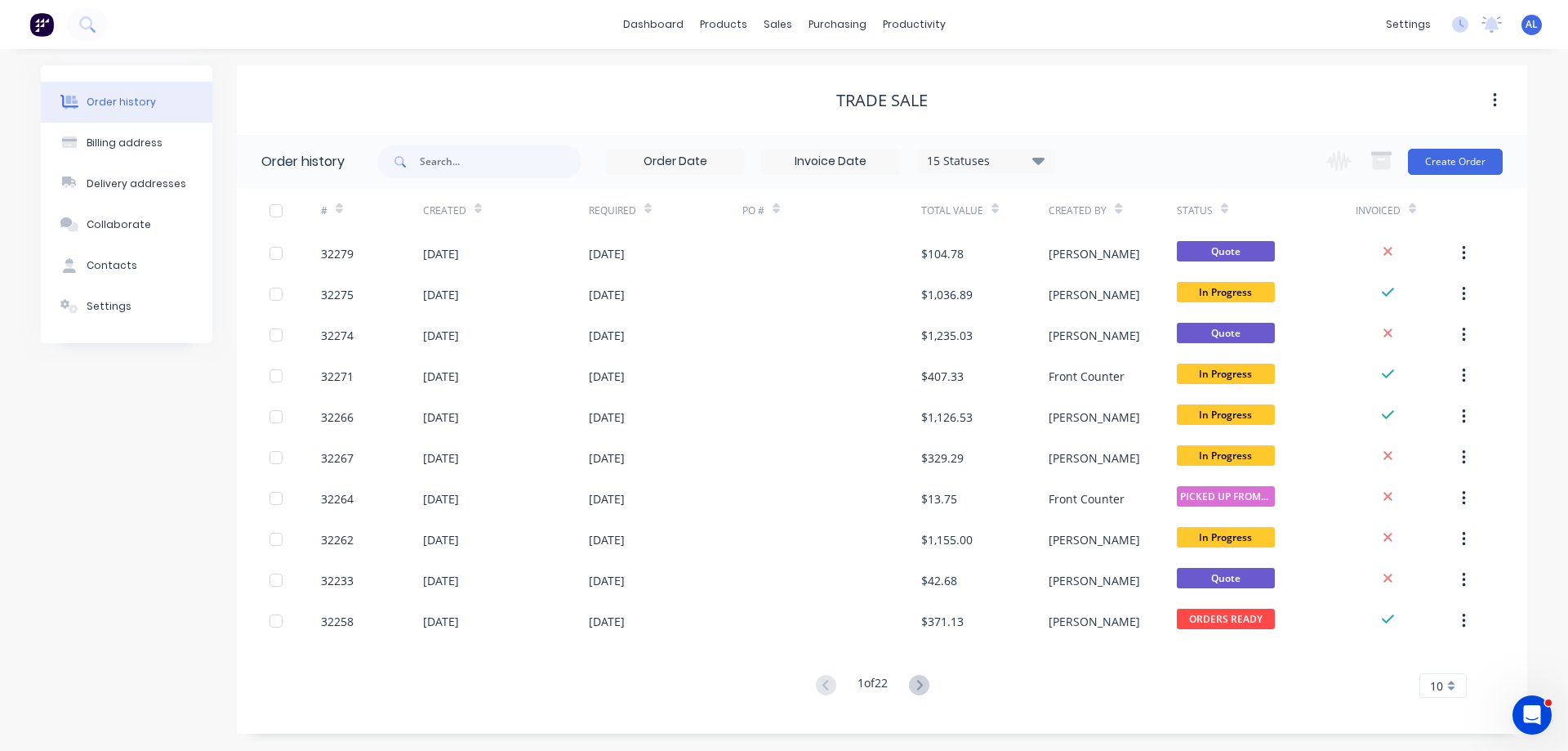
click at [36, 31] on img at bounding box center [42, 25] width 25 height 25
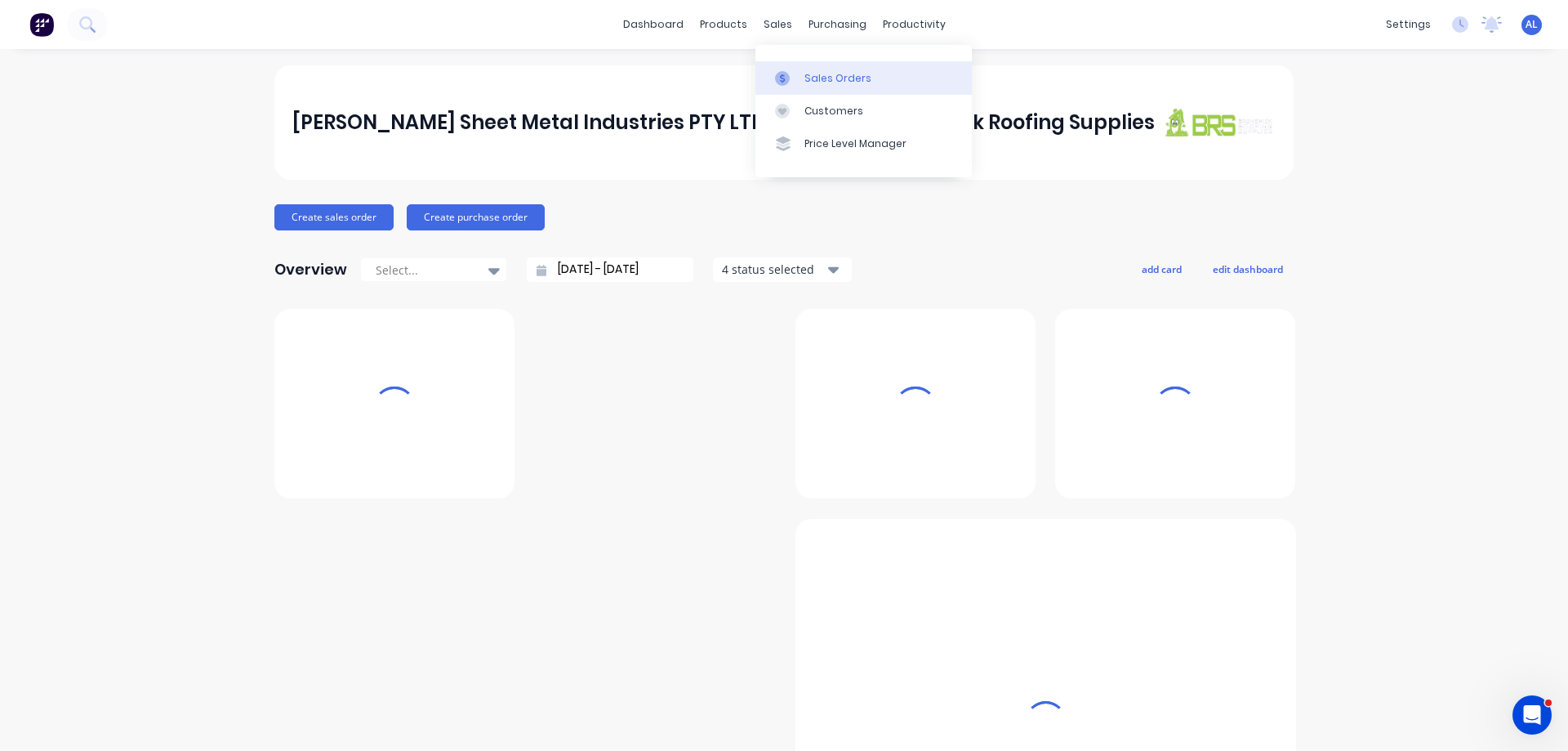
click at [856, 77] on div "Sales Orders" at bounding box center [838, 78] width 67 height 15
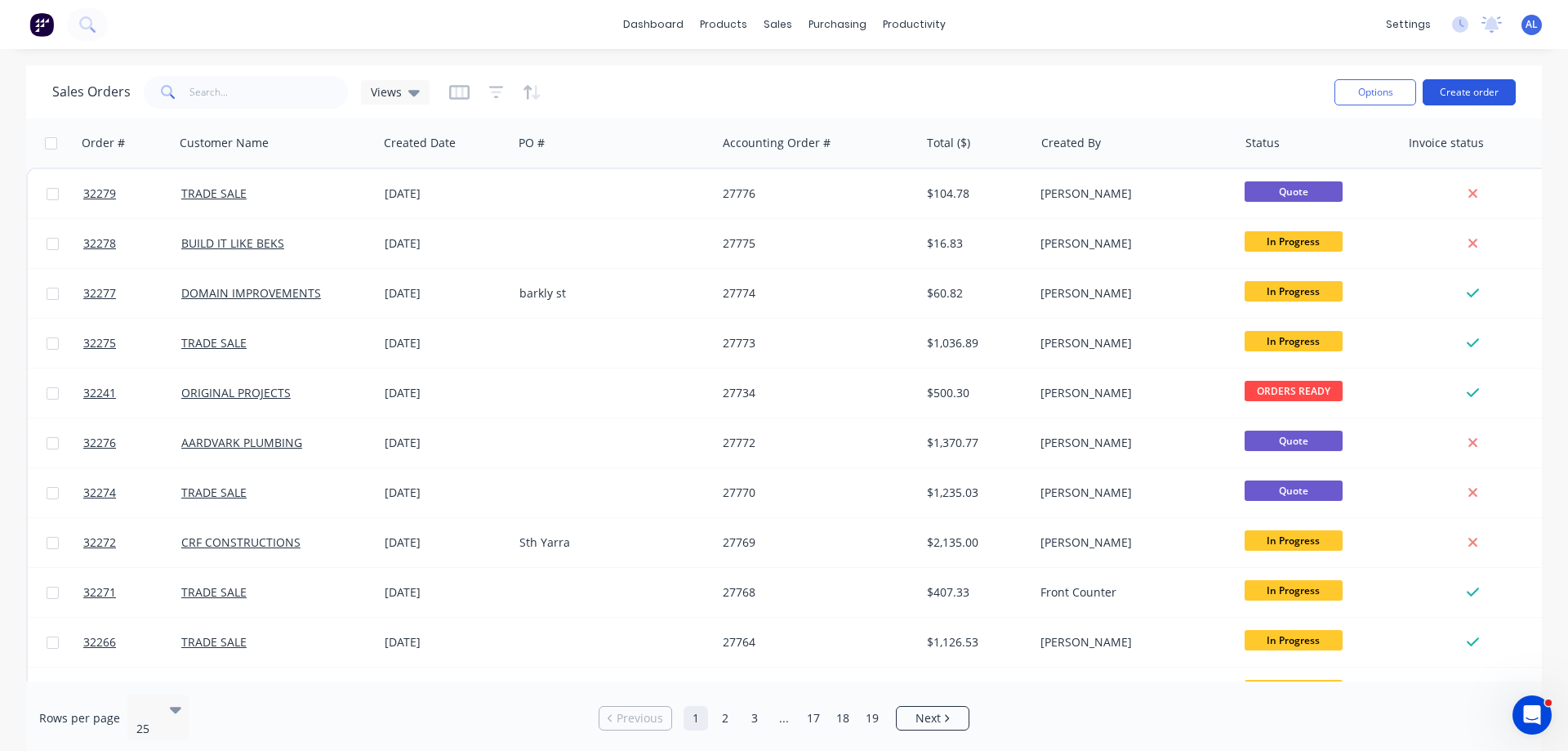
click at [1468, 93] on button "Create order" at bounding box center [1469, 92] width 93 height 26
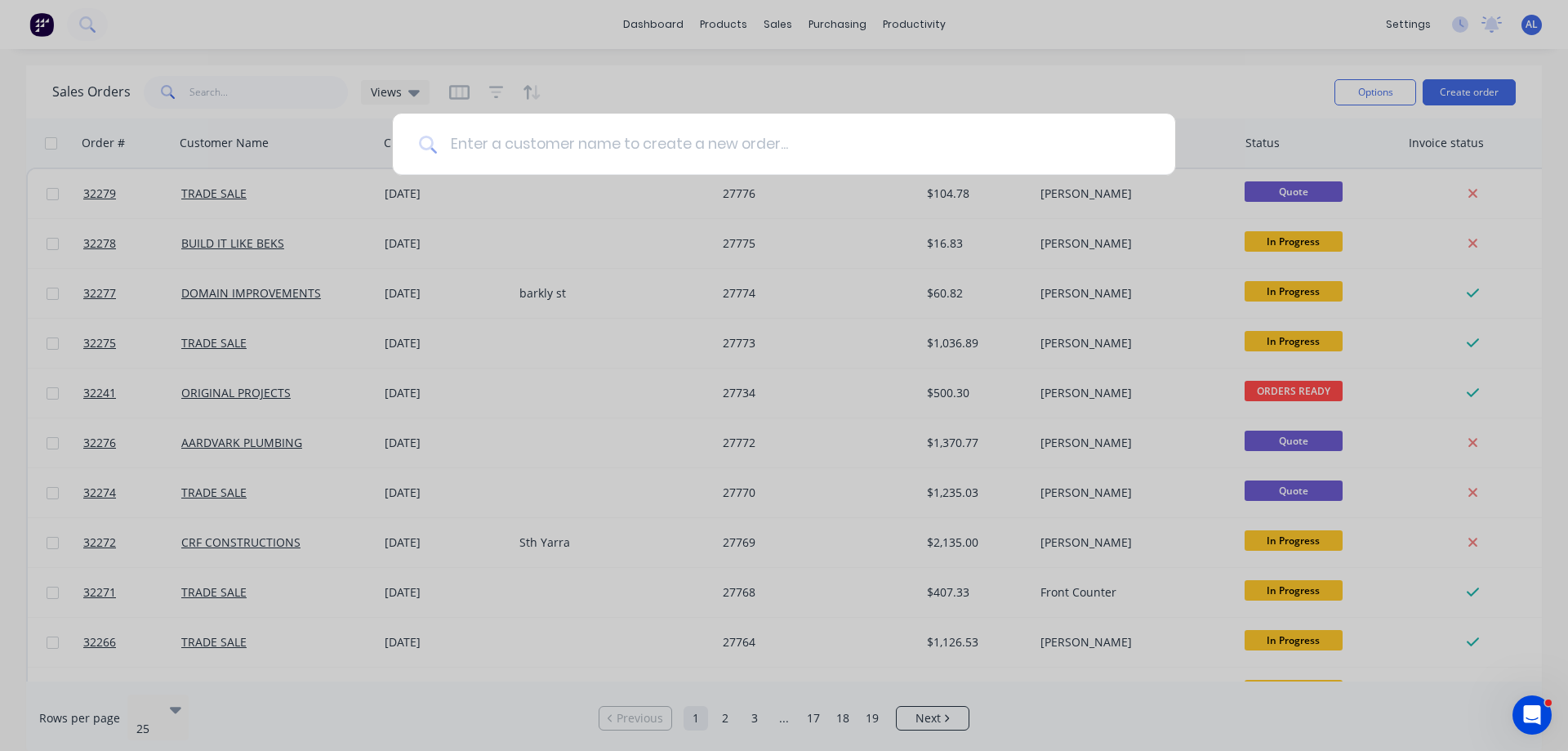
click at [610, 150] on input at bounding box center [793, 144] width 712 height 61
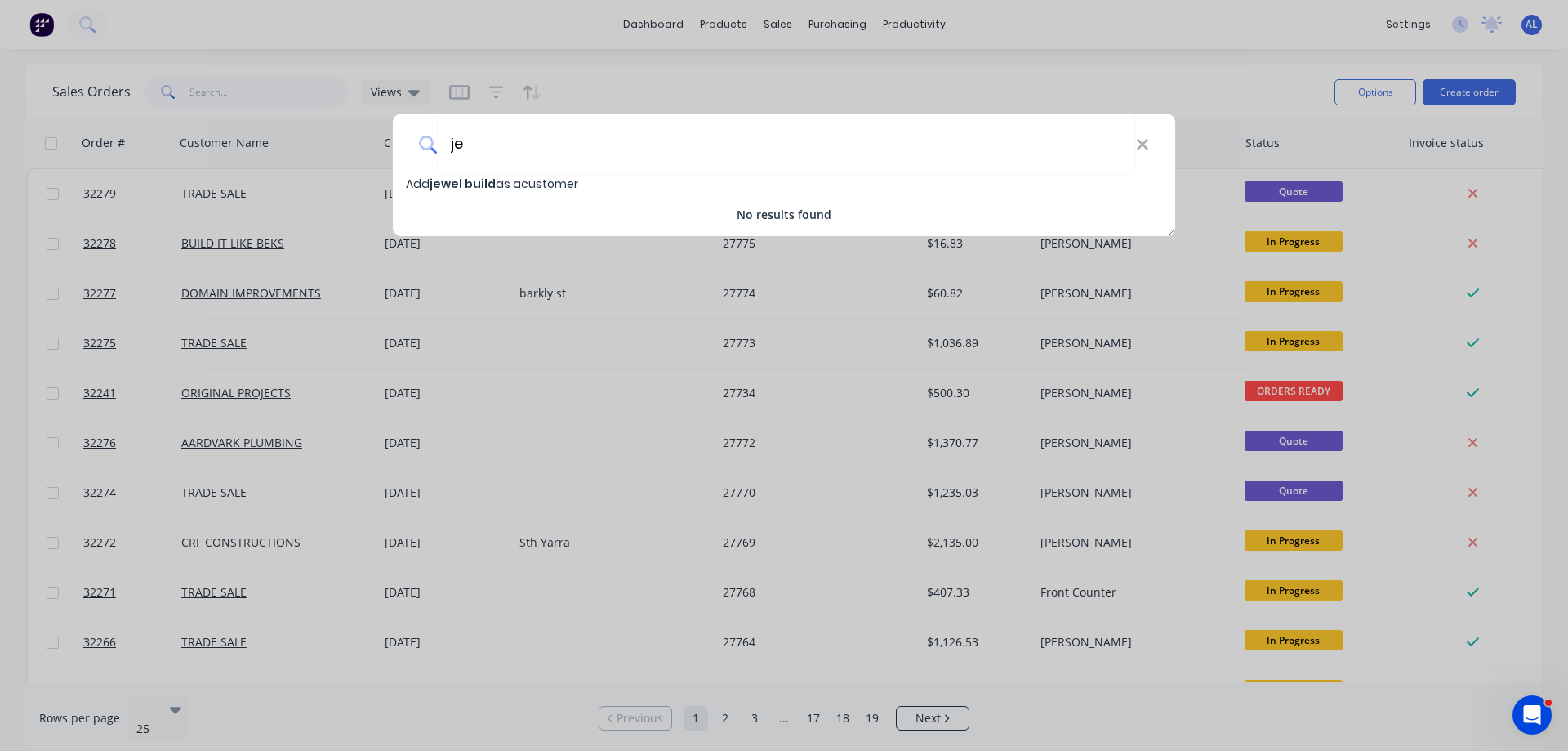
type input "j"
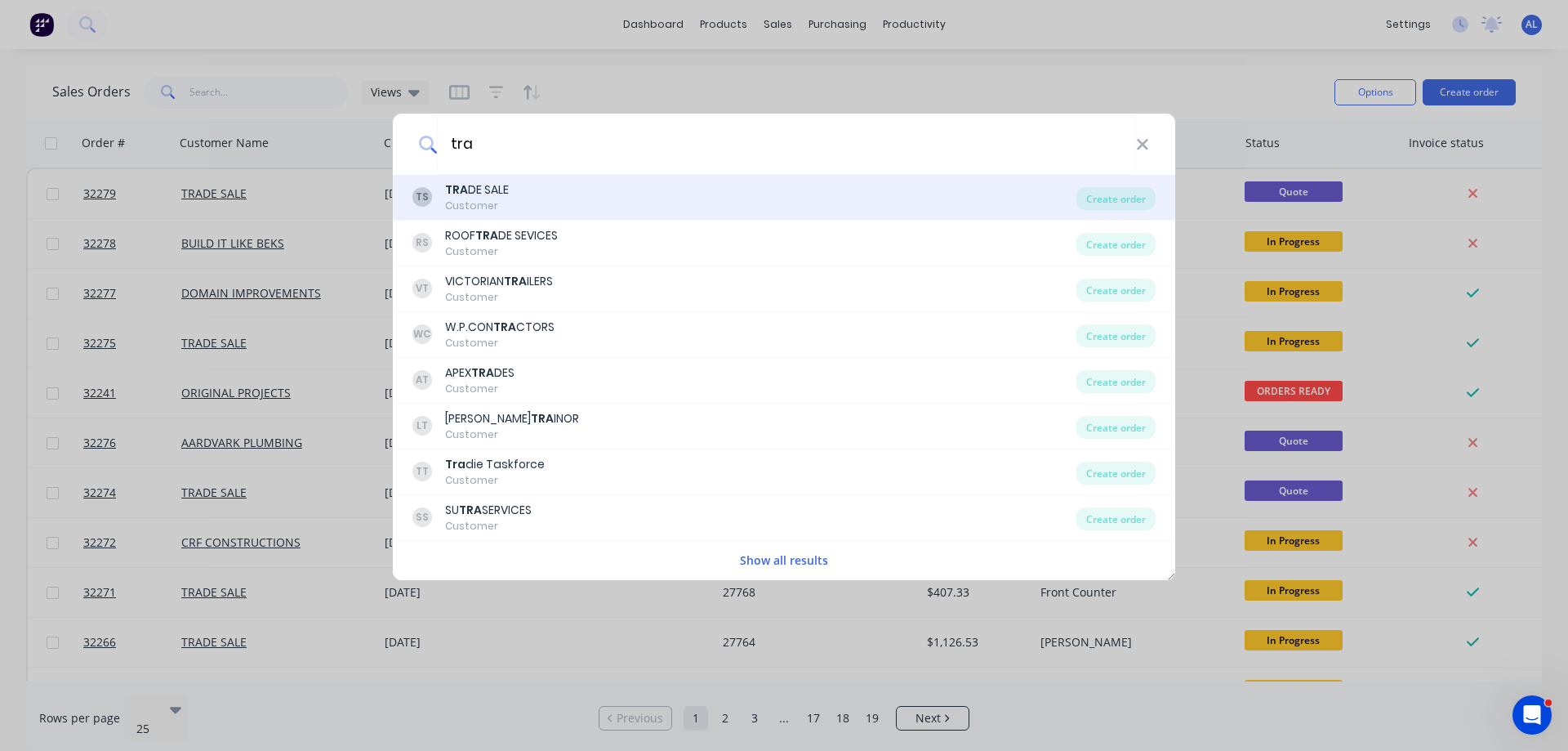
type input "tra"
click at [564, 207] on div "TS TRA DE SALE Customer" at bounding box center [744, 197] width 664 height 32
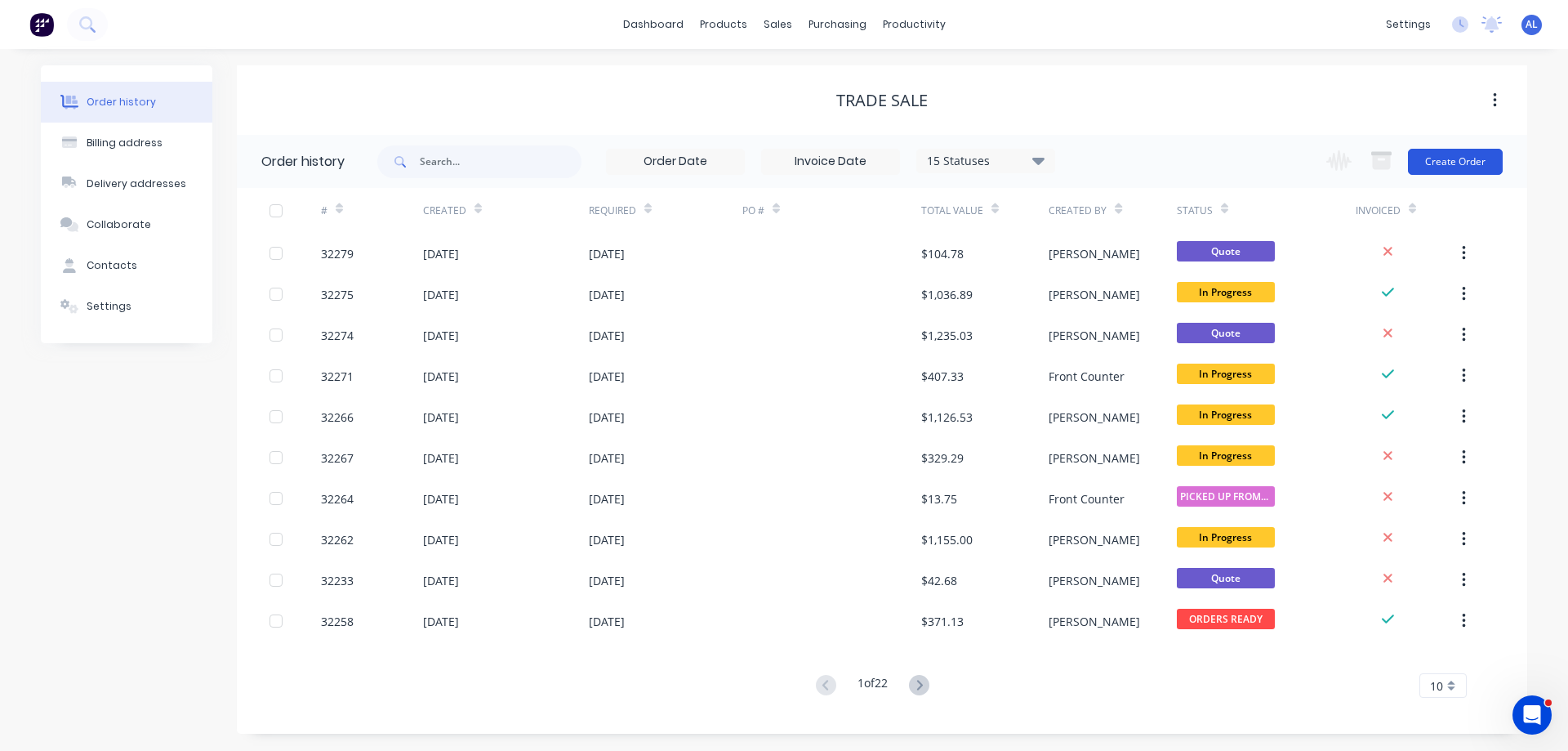
click at [1457, 161] on button "Create Order" at bounding box center [1455, 161] width 95 height 26
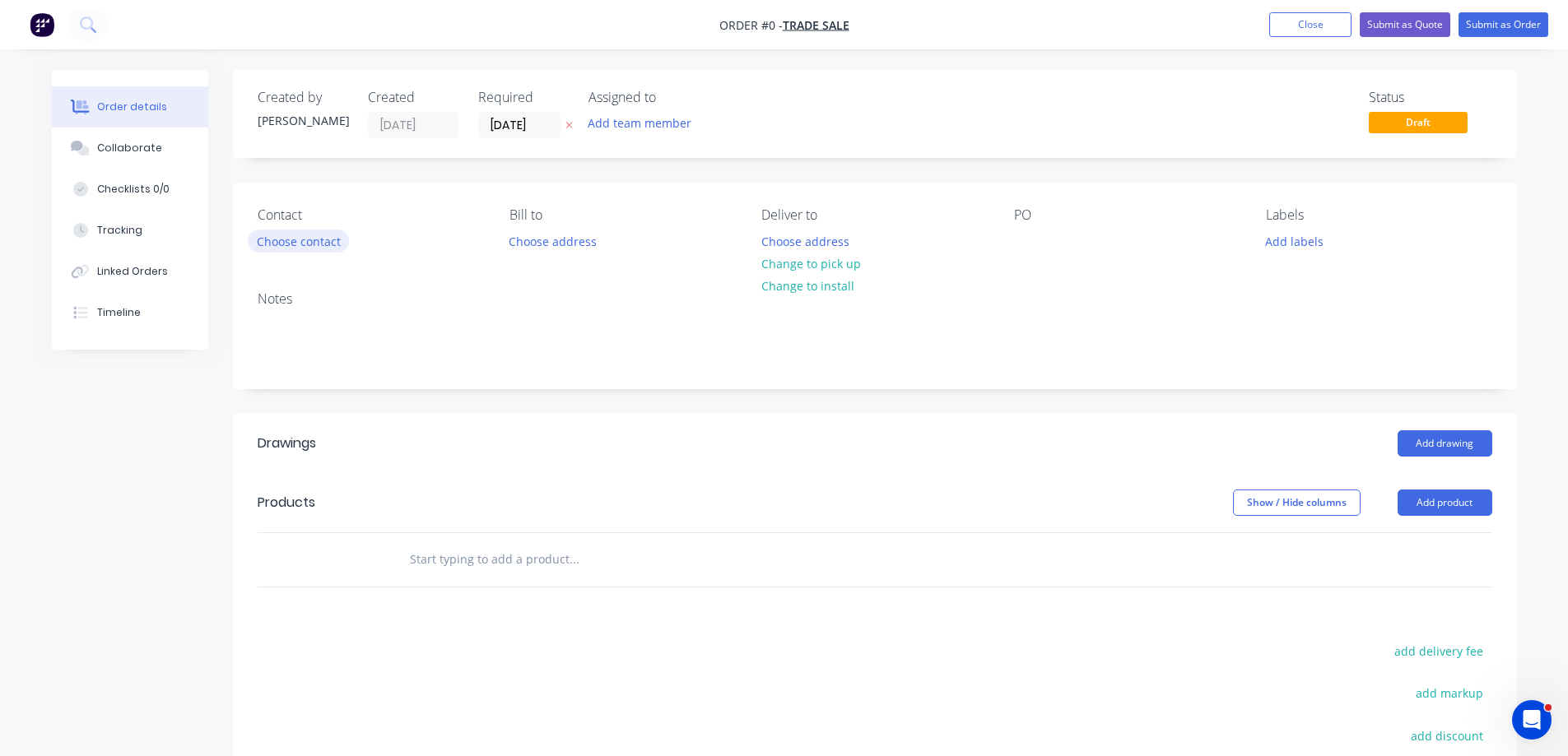
click at [317, 244] on button "Choose contact" at bounding box center [298, 241] width 101 height 22
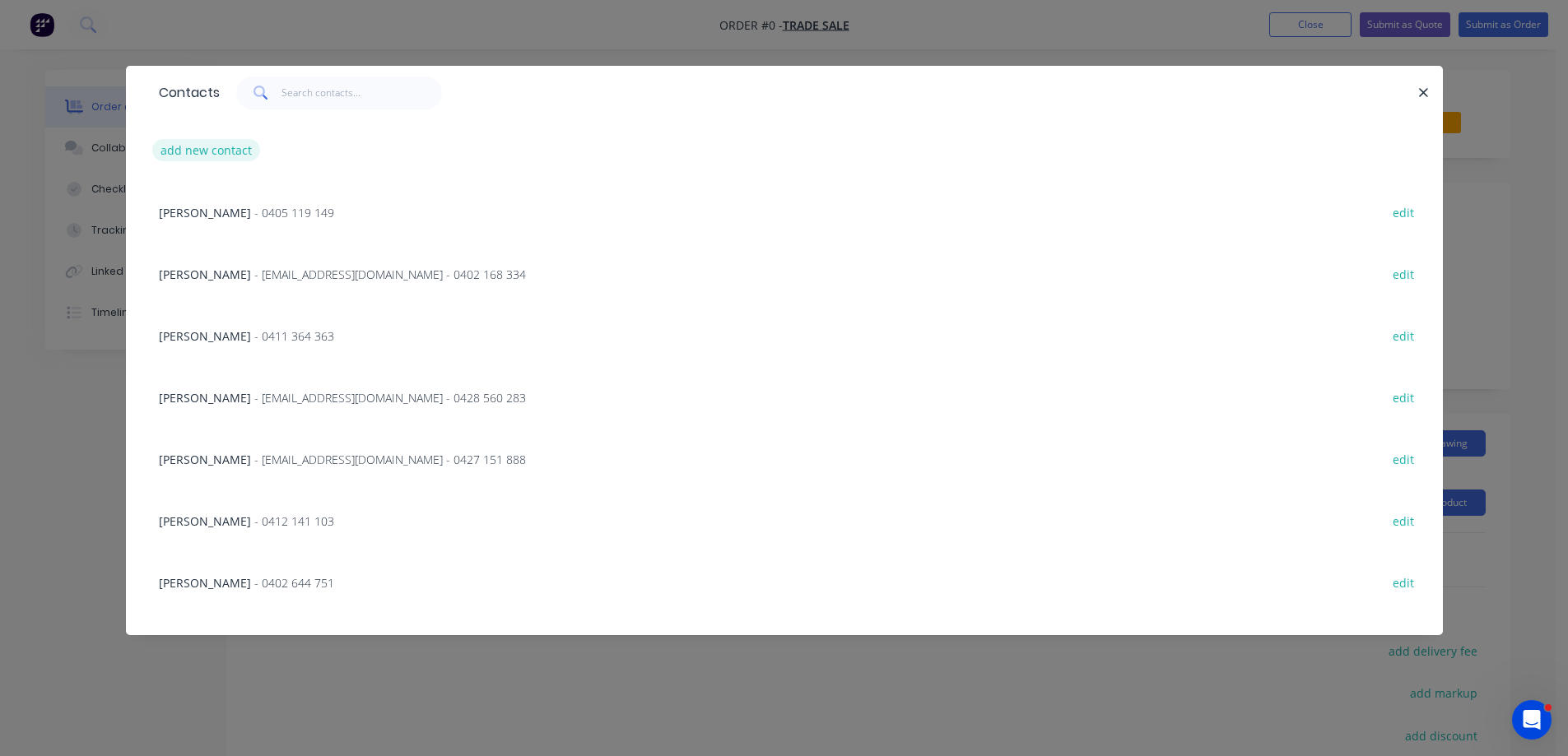
click at [204, 156] on button "add new contact" at bounding box center [206, 149] width 108 height 22
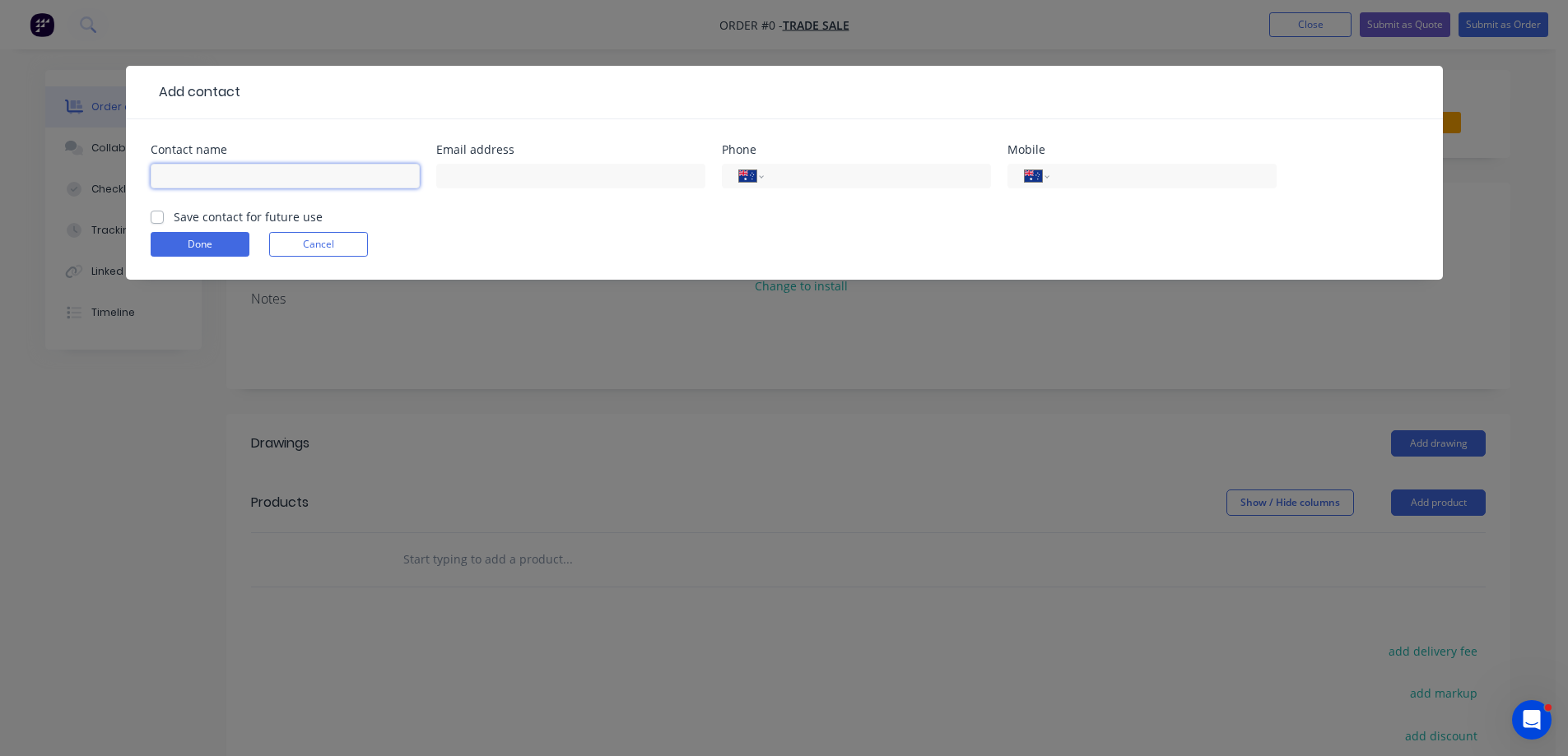
click at [235, 172] on input "text" at bounding box center [285, 176] width 269 height 25
type input "indigo jewel"
drag, startPoint x: 584, startPoint y: 180, endPoint x: 740, endPoint y: 183, distance: 156.0
click at [584, 179] on input "text" at bounding box center [570, 176] width 269 height 25
paste input "[PERSON_NAME] <[EMAIL_ADDRESS][DOMAIN_NAME]>"
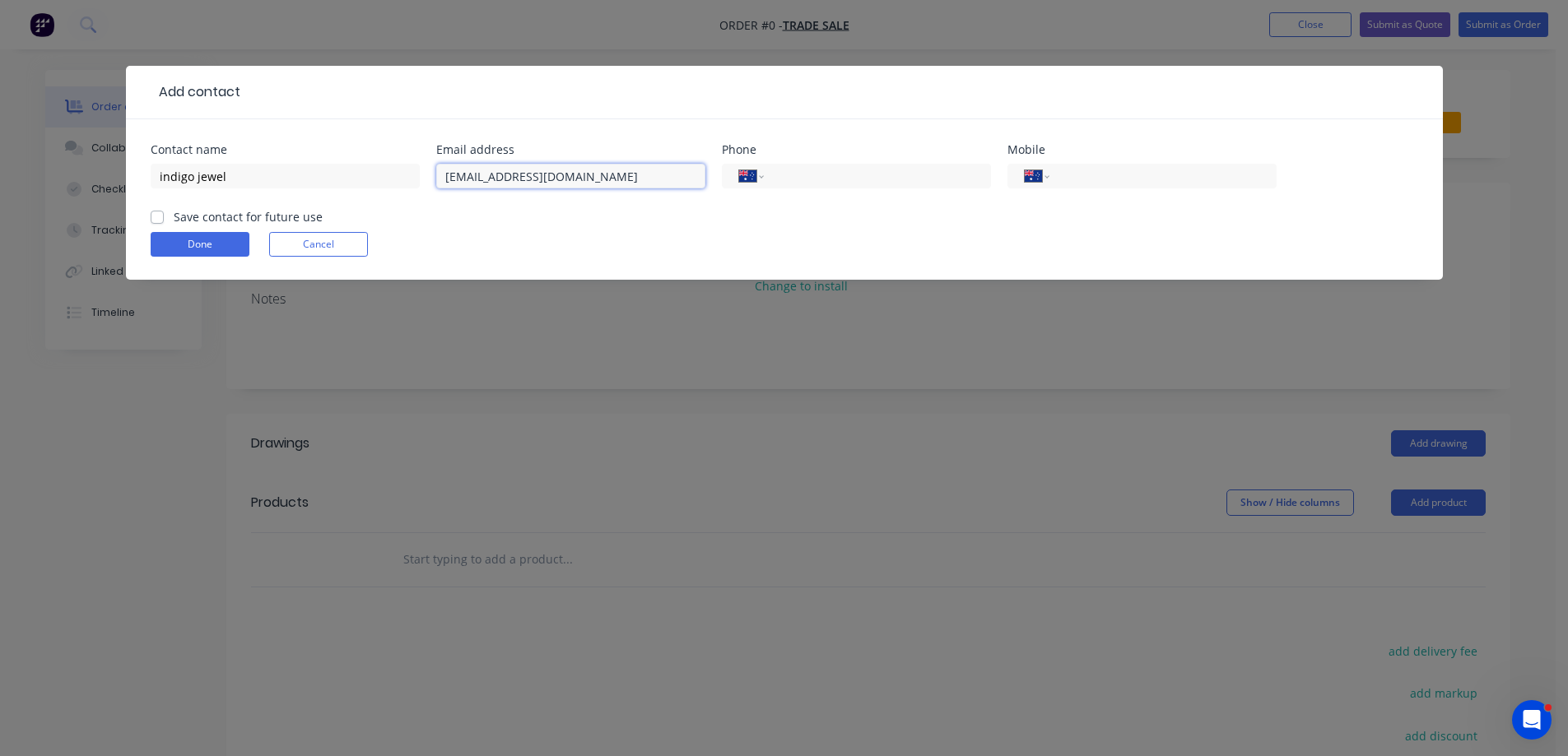
type input "[EMAIL_ADDRESS][DOMAIN_NAME]"
click at [174, 220] on label "Save contact for future use" at bounding box center [248, 217] width 149 height 17
click at [155, 220] on input "Save contact for future use" at bounding box center [157, 216] width 13 height 15
checkbox input "true"
click at [188, 242] on button "Done" at bounding box center [200, 244] width 98 height 25
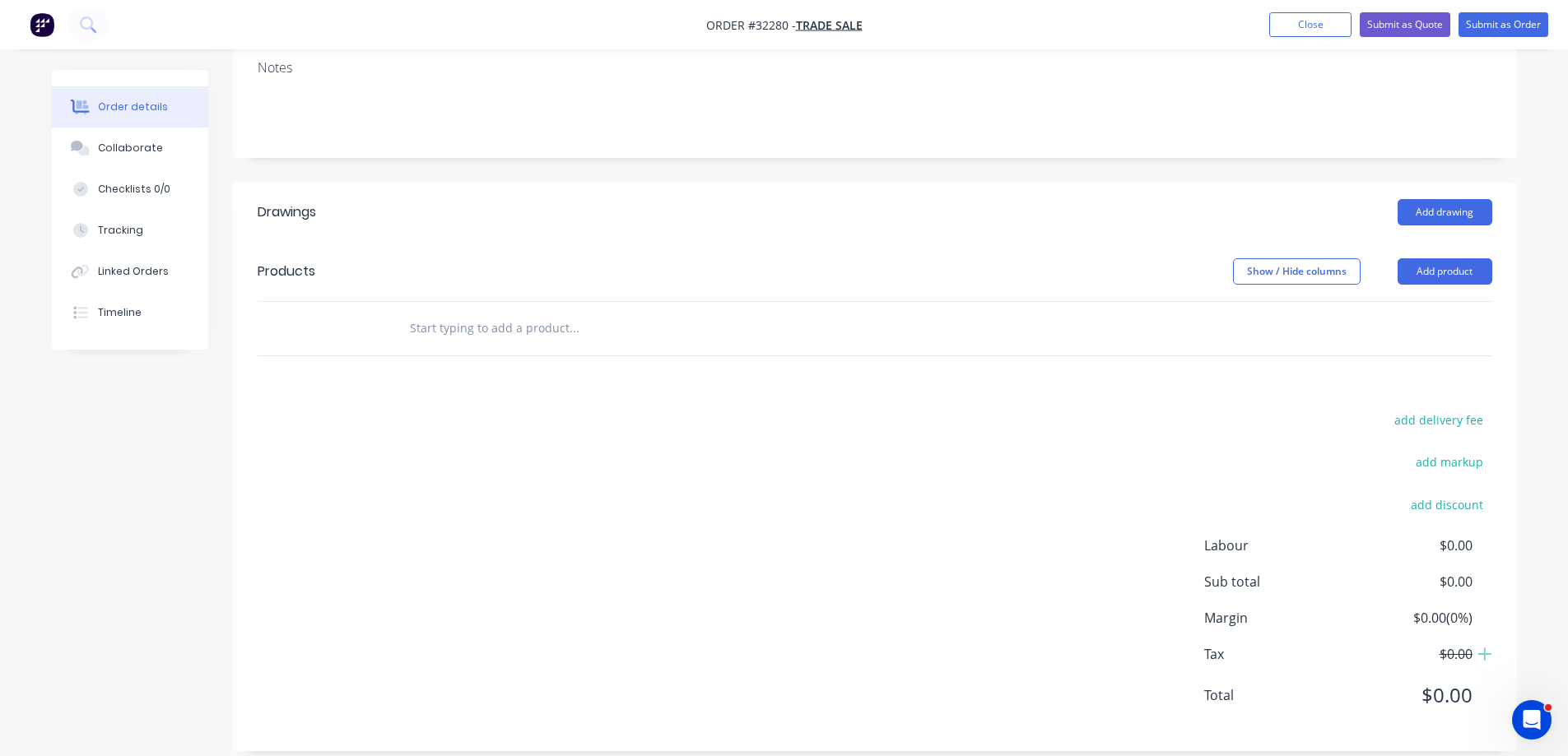
scroll to position [280, 0]
click at [497, 322] on input "text" at bounding box center [574, 327] width 329 height 33
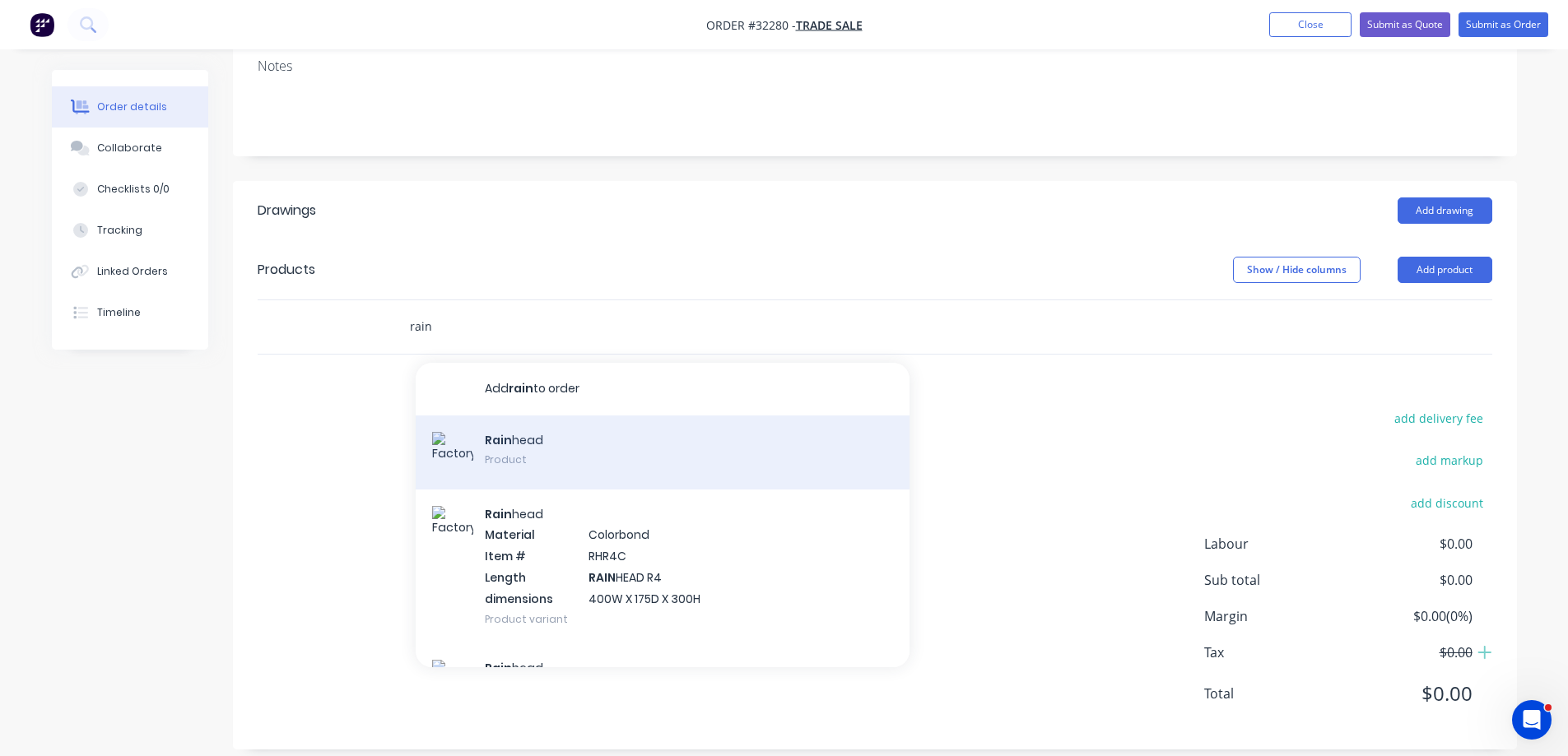
type input "rain"
click at [606, 450] on div "Rain head Product" at bounding box center [662, 452] width 494 height 74
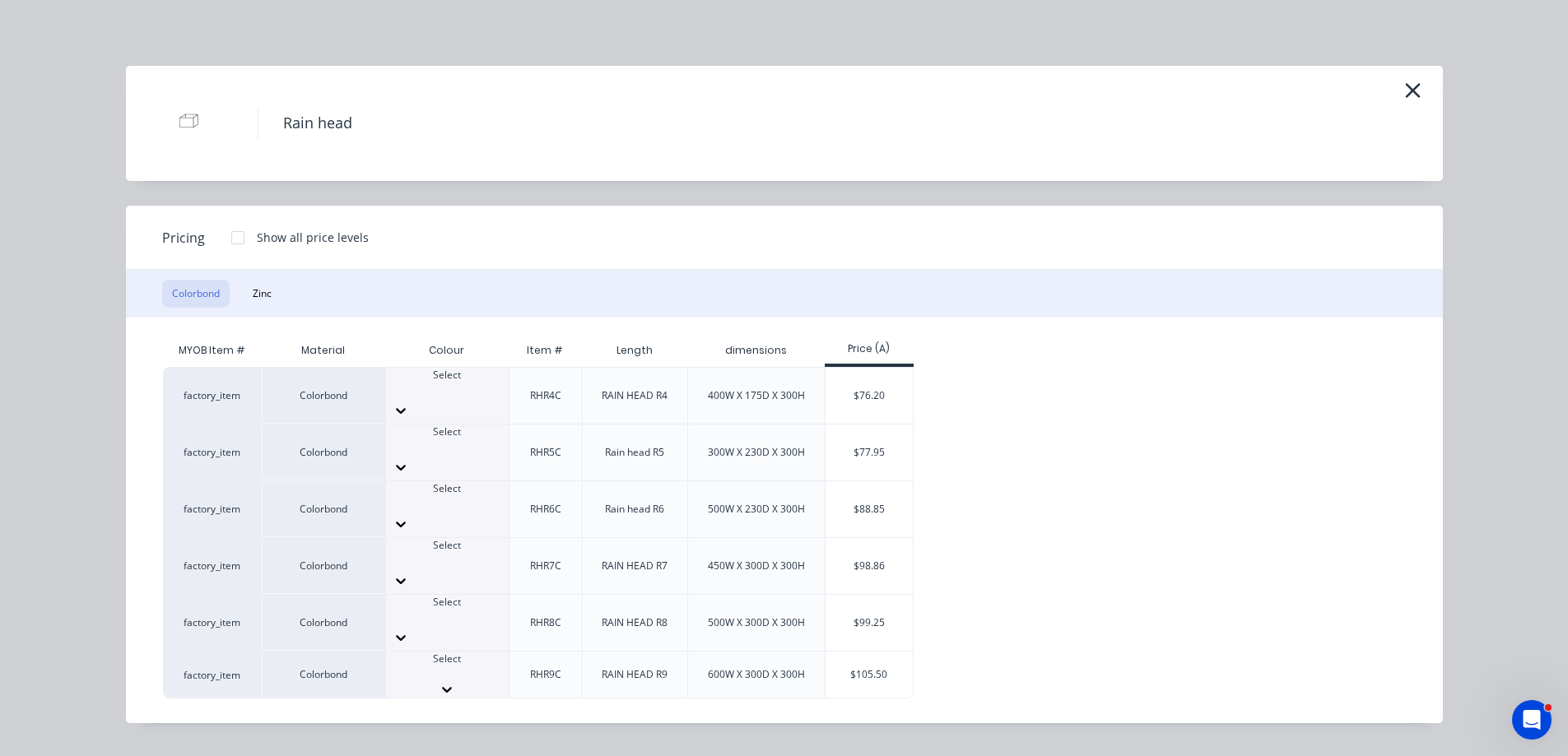
click at [455, 681] on icon at bounding box center [447, 689] width 16 height 16
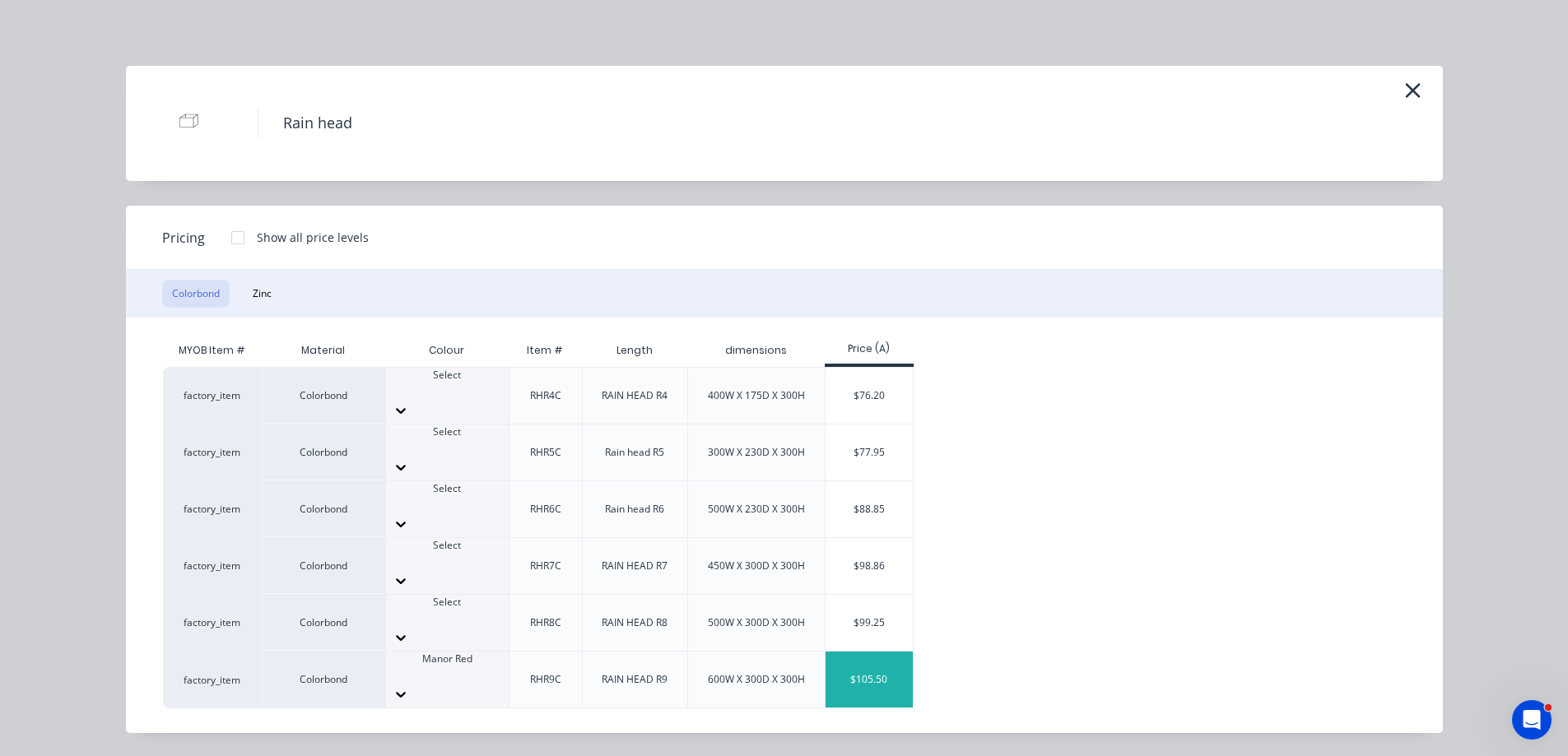
click at [862, 651] on div "$105.50" at bounding box center [869, 679] width 88 height 56
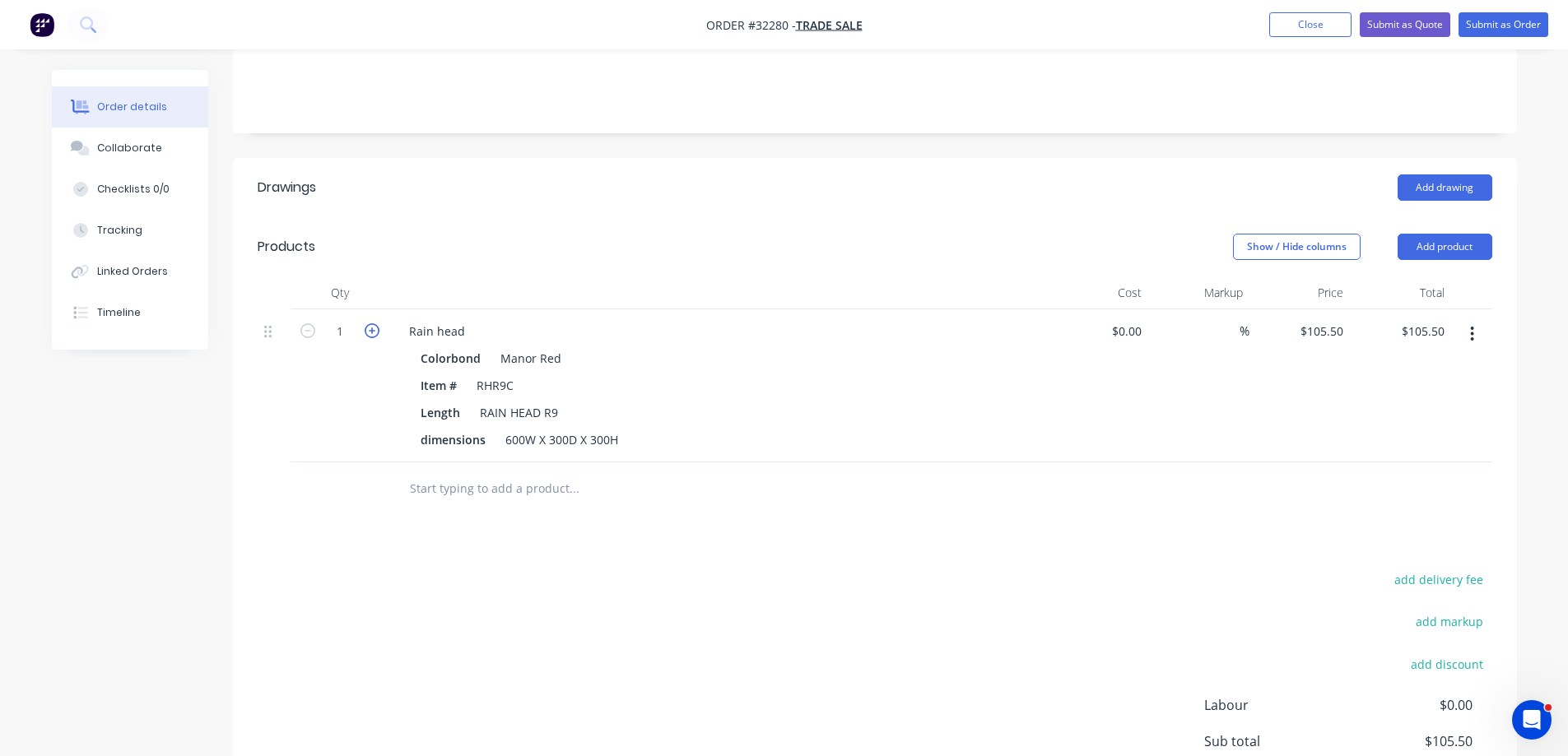
click at [375, 323] on icon "button" at bounding box center [371, 330] width 15 height 15
type input "2"
type input "$211.00"
click at [558, 401] on div "RAIN HEAD R9" at bounding box center [519, 412] width 91 height 24
click at [523, 428] on div "600W X 300D X 300H" at bounding box center [561, 439] width 126 height 24
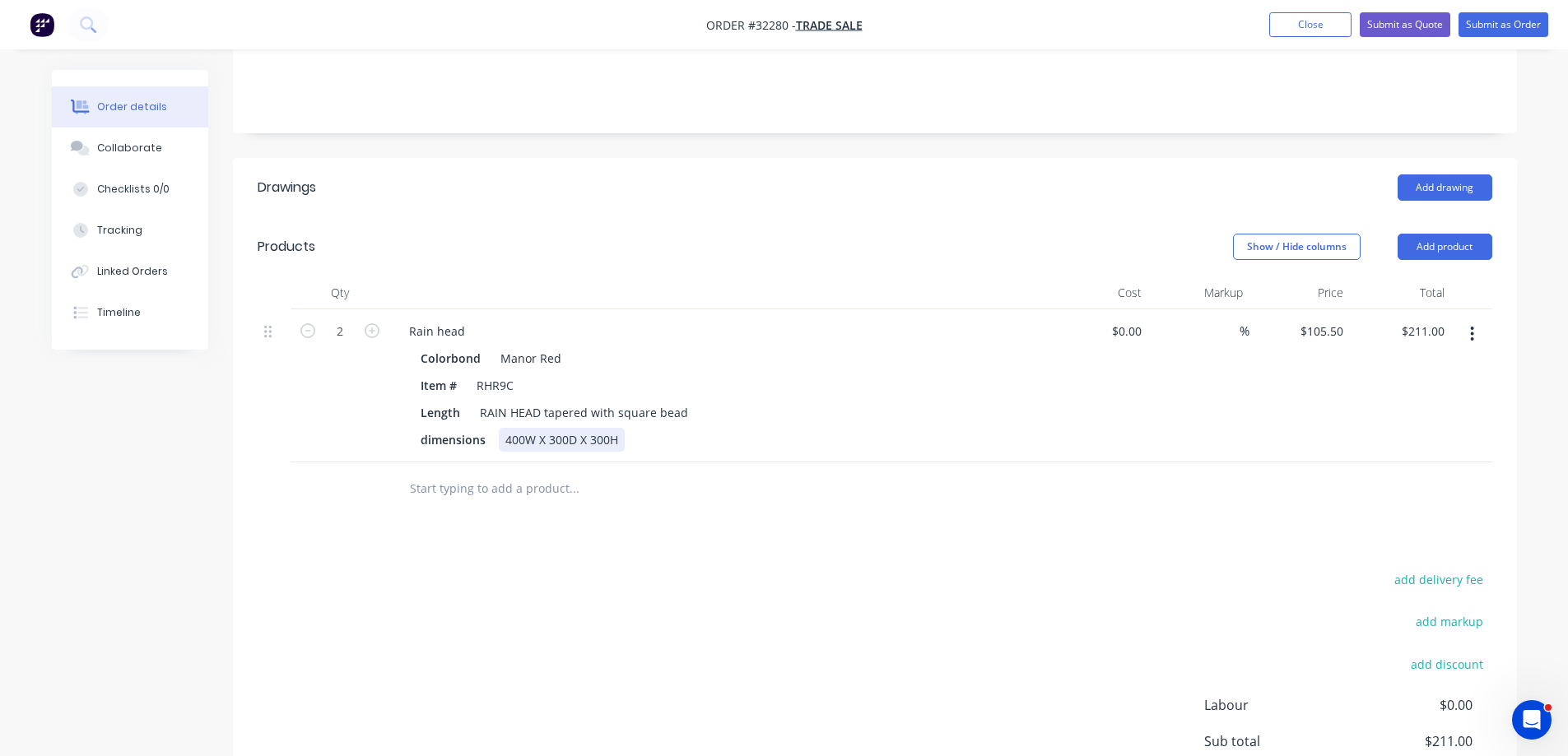
click at [534, 428] on div "400W X 300D X 300H" at bounding box center [561, 439] width 126 height 24
click at [586, 428] on div "400W top X 300D X 300H" at bounding box center [572, 439] width 148 height 24
drag, startPoint x: 595, startPoint y: 422, endPoint x: 624, endPoint y: 472, distance: 57.8
click at [594, 428] on div "400W top X 250D X 300H" at bounding box center [572, 439] width 148 height 24
click at [647, 428] on div "400W top X 250D top X 300H" at bounding box center [583, 439] width 168 height 24
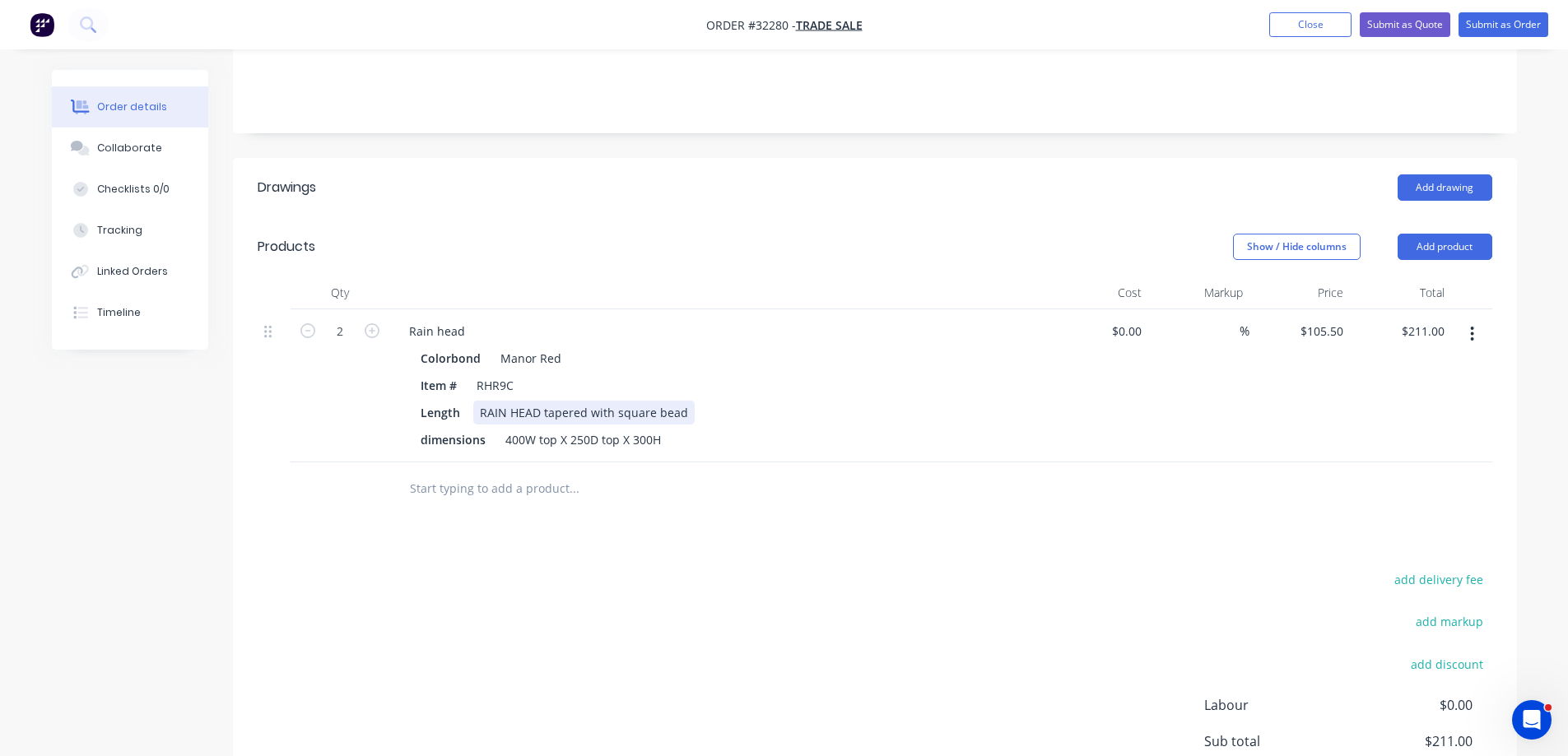
click at [649, 401] on div "RAIN HEAD tapered with square bead" at bounding box center [584, 412] width 221 height 24
click at [678, 401] on div "RAIN HEAD tapered with square bead" at bounding box center [584, 412] width 221 height 24
drag, startPoint x: 659, startPoint y: 424, endPoint x: 703, endPoint y: 514, distance: 100.2
click at [660, 428] on div "400W top X 250D top X 300H" at bounding box center [583, 439] width 168 height 24
click at [703, 428] on div "400W top X 250D top X 300H x 250 w bottom" at bounding box center [626, 439] width 256 height 24
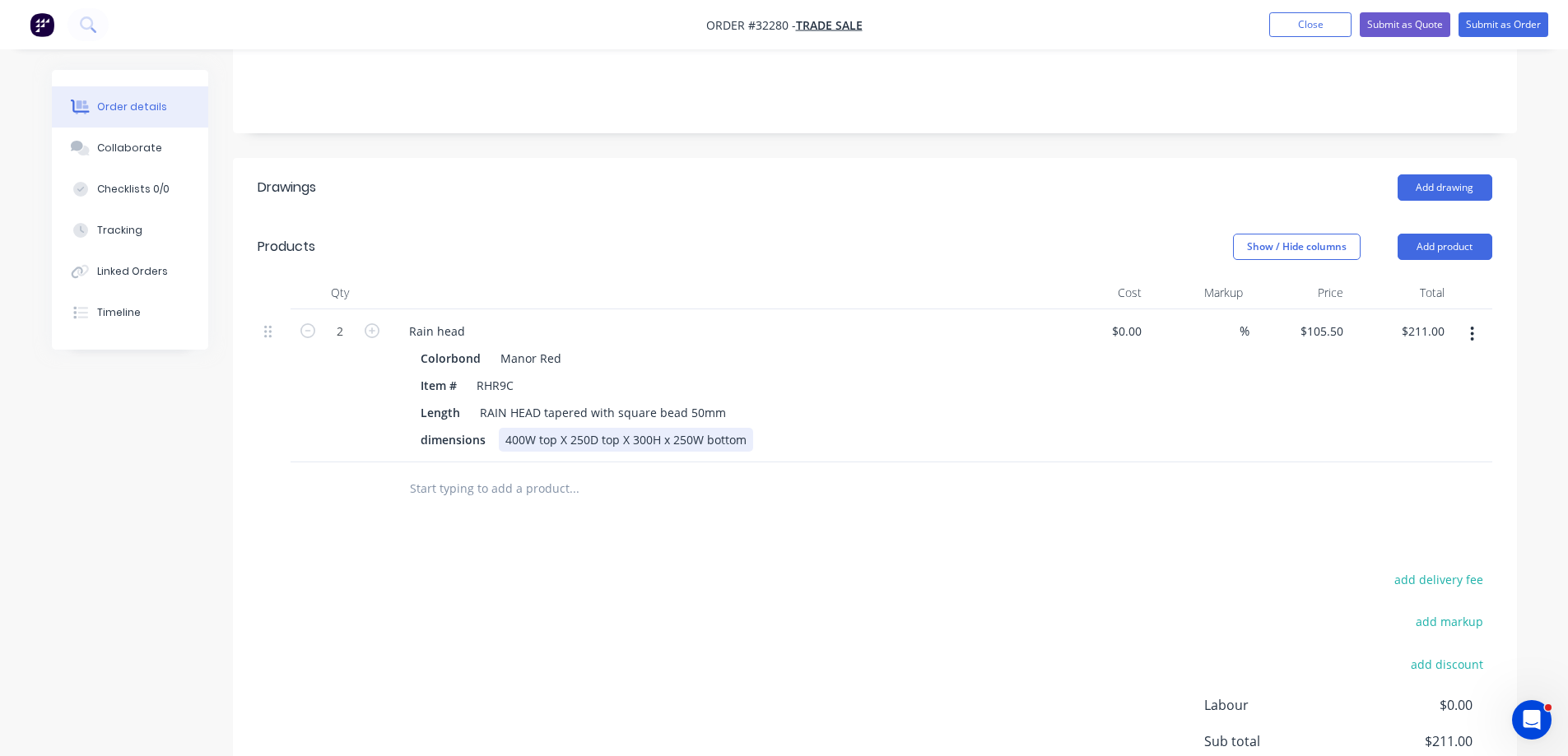
drag, startPoint x: 746, startPoint y: 420, endPoint x: 782, endPoint y: 487, distance: 76.1
click at [746, 428] on div "400W top X 250D top X 300H x 250W bottom" at bounding box center [626, 439] width 254 height 24
click at [1325, 319] on input "105.5" at bounding box center [1331, 331] width 38 height 24
type input "."
type input "$186.50"
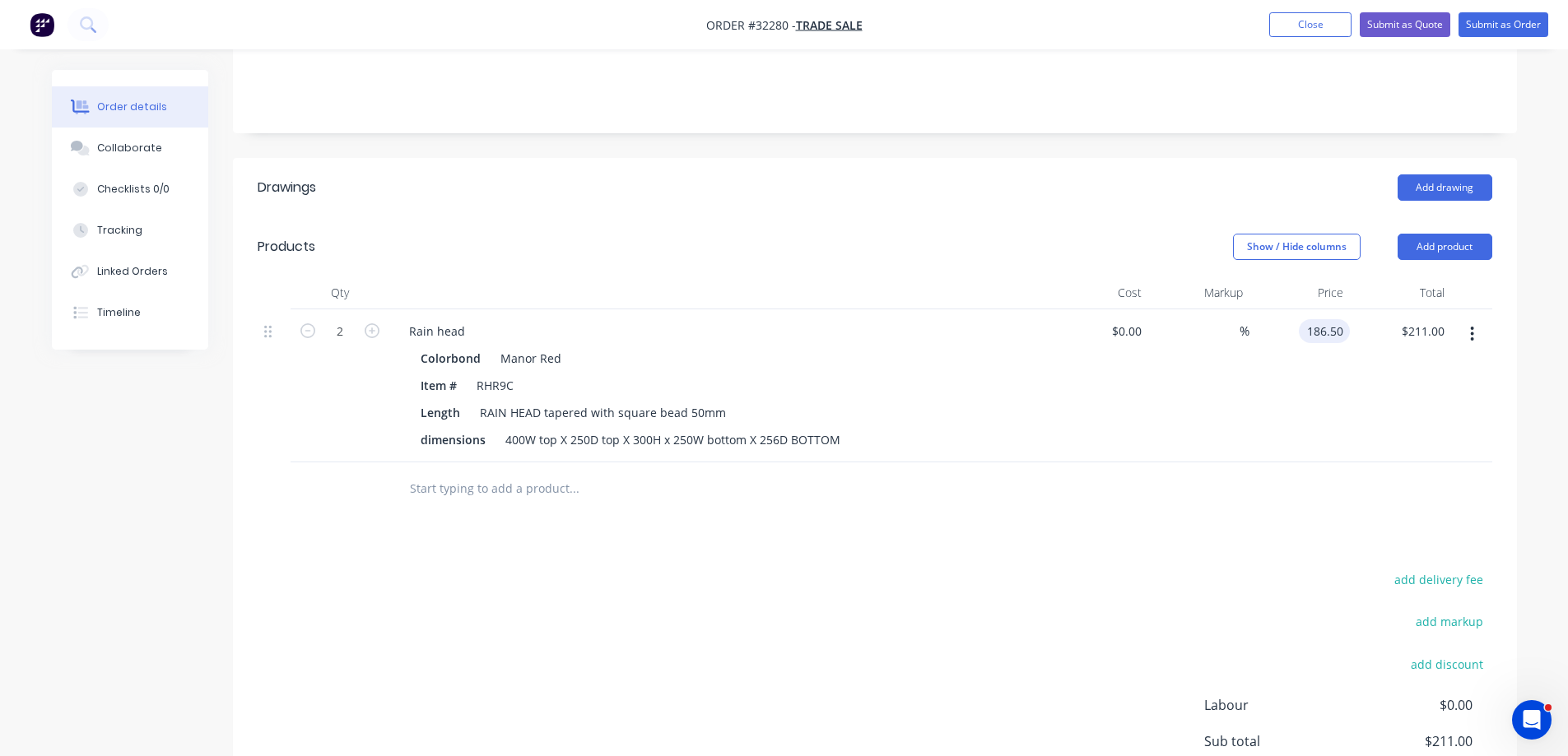
type input "$373.00"
click at [1307, 428] on div "$186.50 186.50" at bounding box center [1300, 386] width 101 height 153
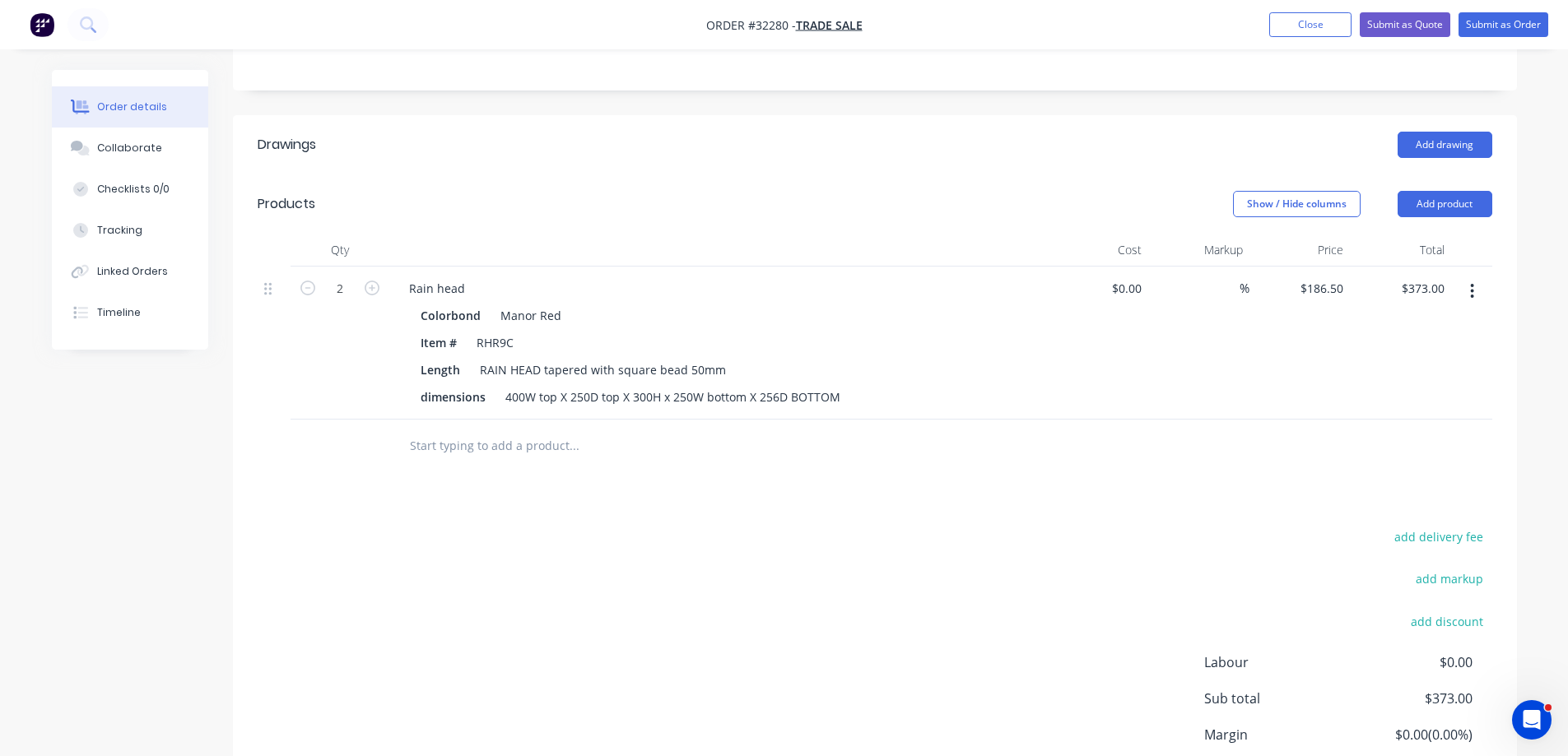
scroll to position [135, 0]
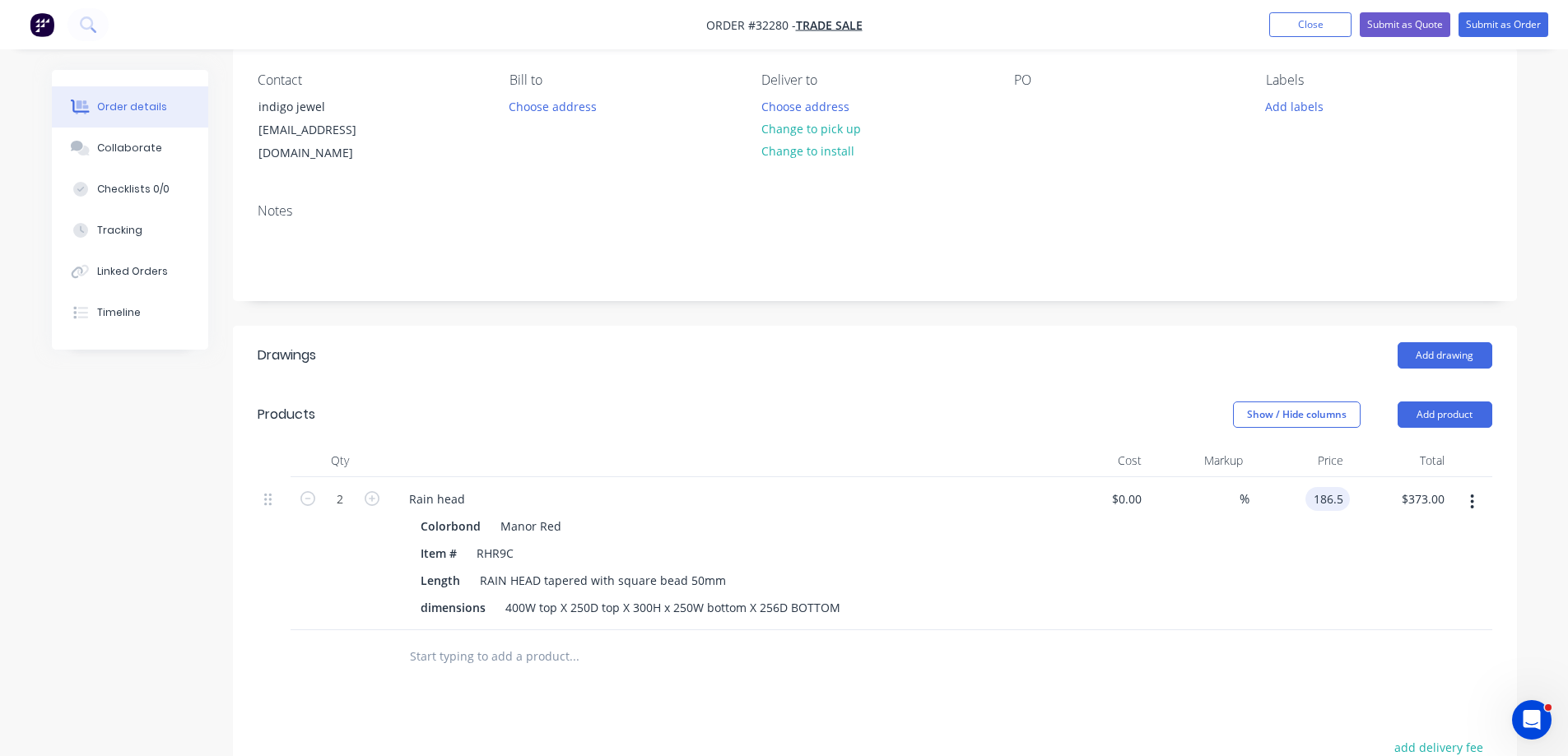
click at [1341, 487] on input "186.5" at bounding box center [1331, 498] width 38 height 24
type input "196.210"
type input "."
type input "$196.20"
type input "$392.40"
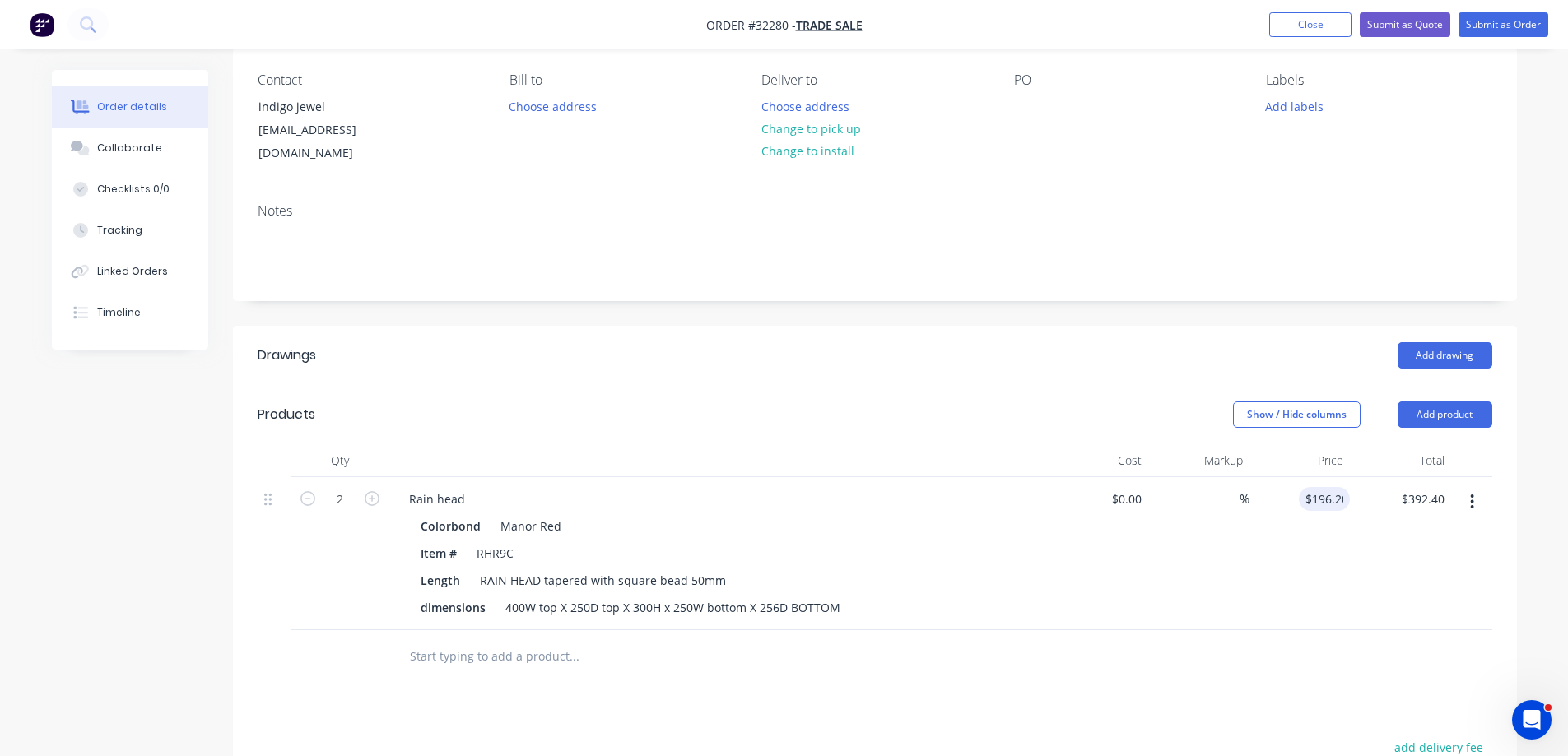
click at [1284, 548] on div "$196.20 196.20" at bounding box center [1300, 553] width 101 height 153
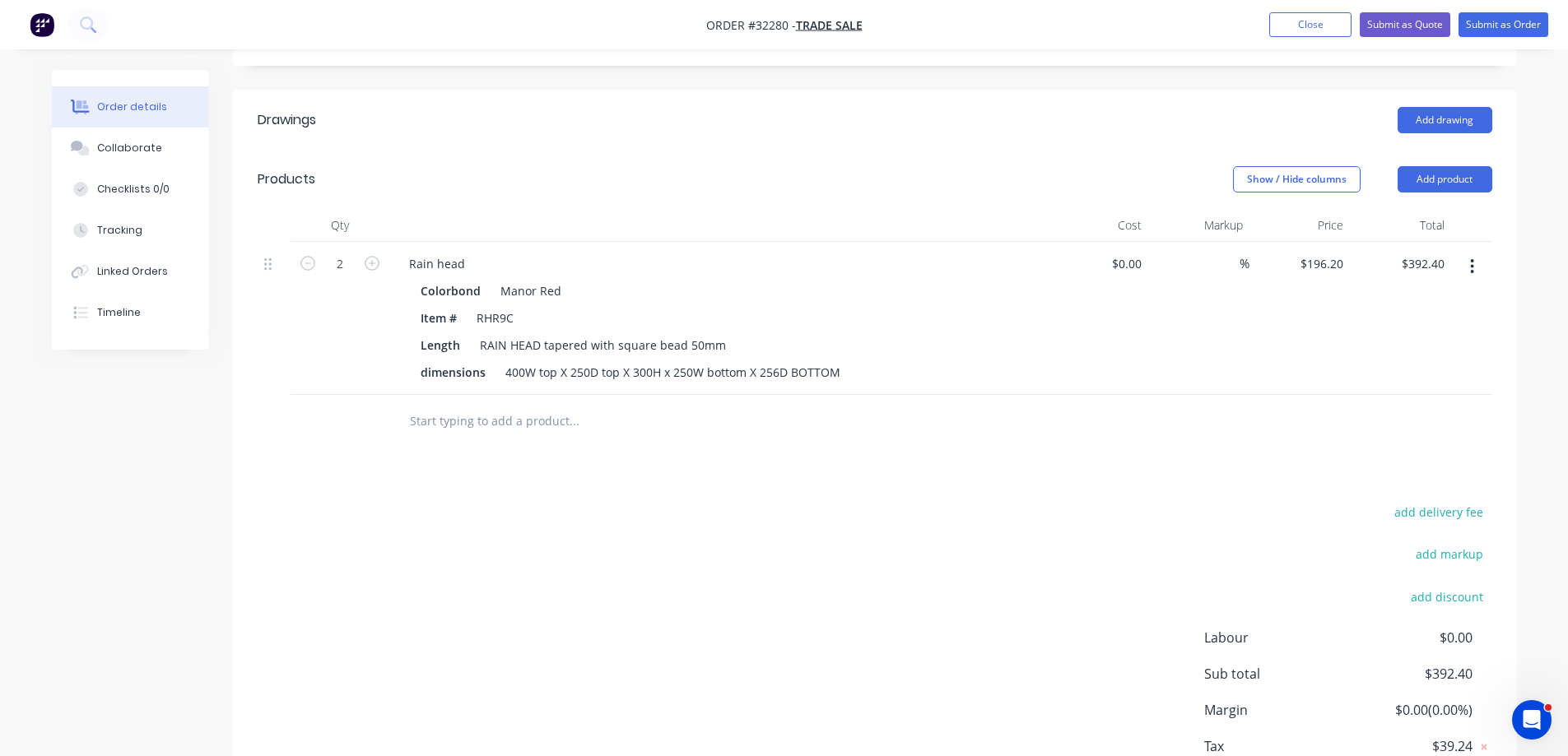
scroll to position [464, 0]
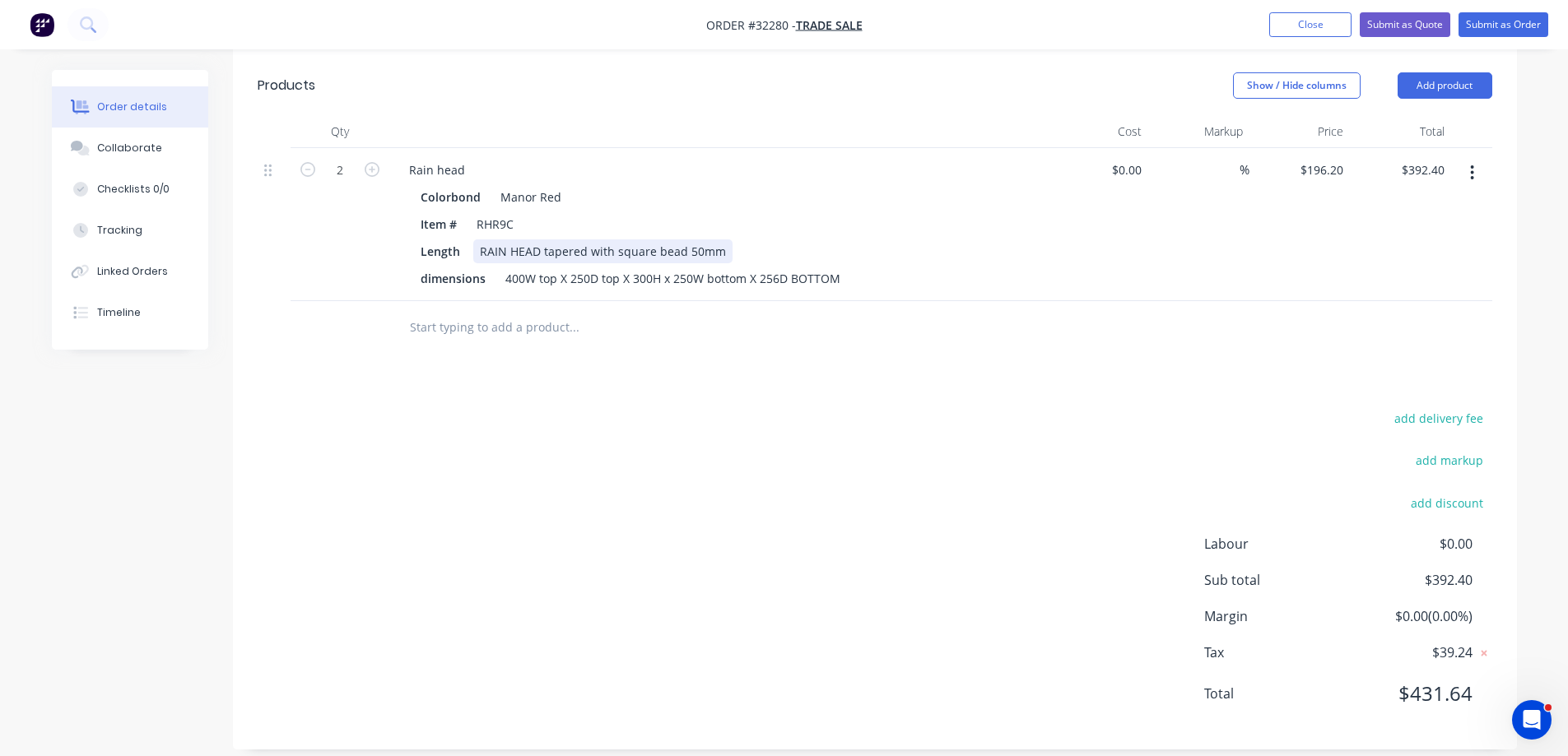
click at [719, 240] on div "RAIN HEAD tapered with square bead 50mm" at bounding box center [603, 251] width 260 height 24
click at [1328, 158] on input "196.2" at bounding box center [1331, 170] width 38 height 24
type input "$220.00"
type input "$440.00"
click at [1334, 339] on div "Drawings Add drawing Products Show / Hide columns Add product Qty Cost Markup P…" at bounding box center [874, 372] width 1283 height 752
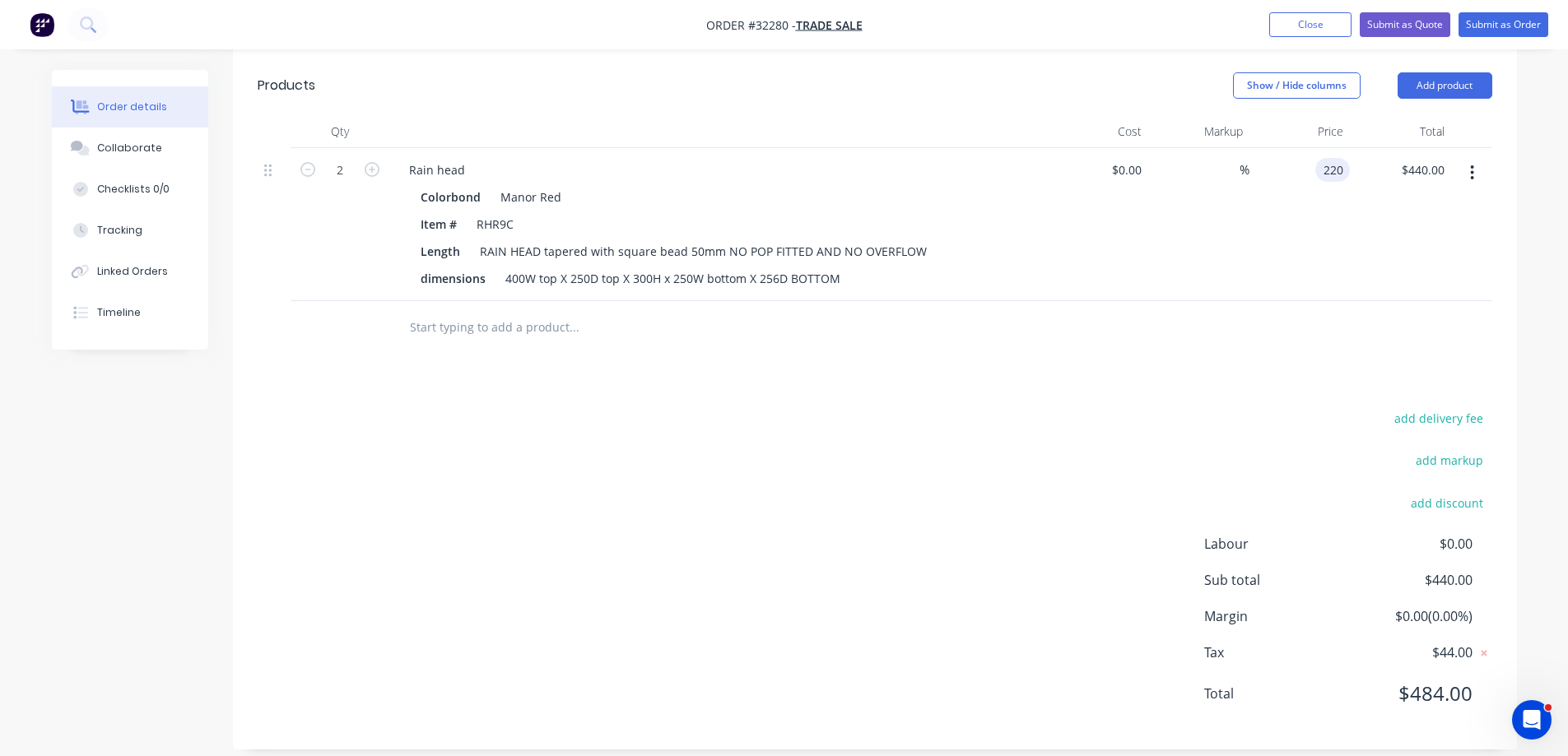
click at [1323, 158] on input "220" at bounding box center [1335, 170] width 28 height 24
type input "$225.60"
type input "$451.20"
click at [1292, 274] on div "$225.60 $225.60" at bounding box center [1300, 224] width 101 height 153
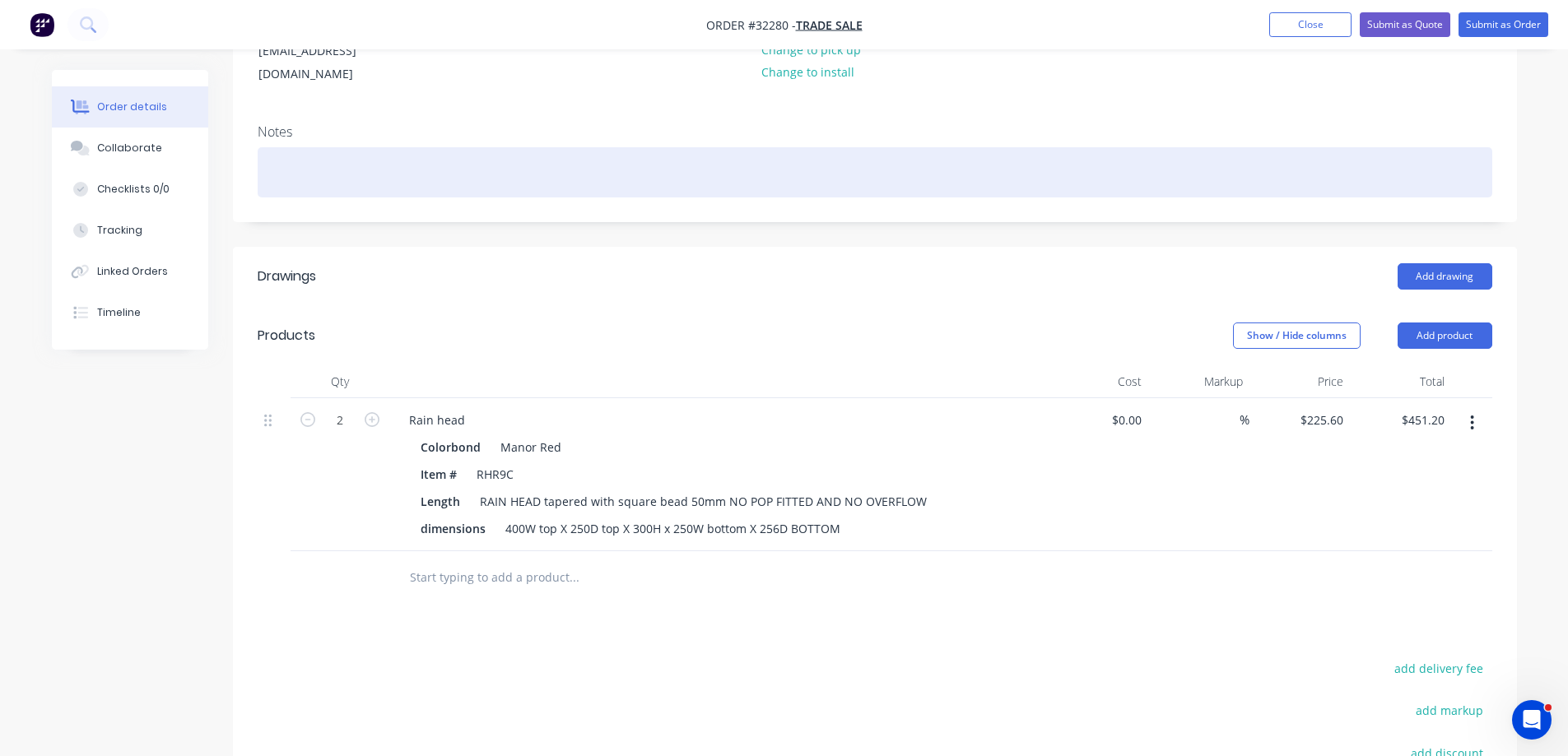
scroll to position [0, 0]
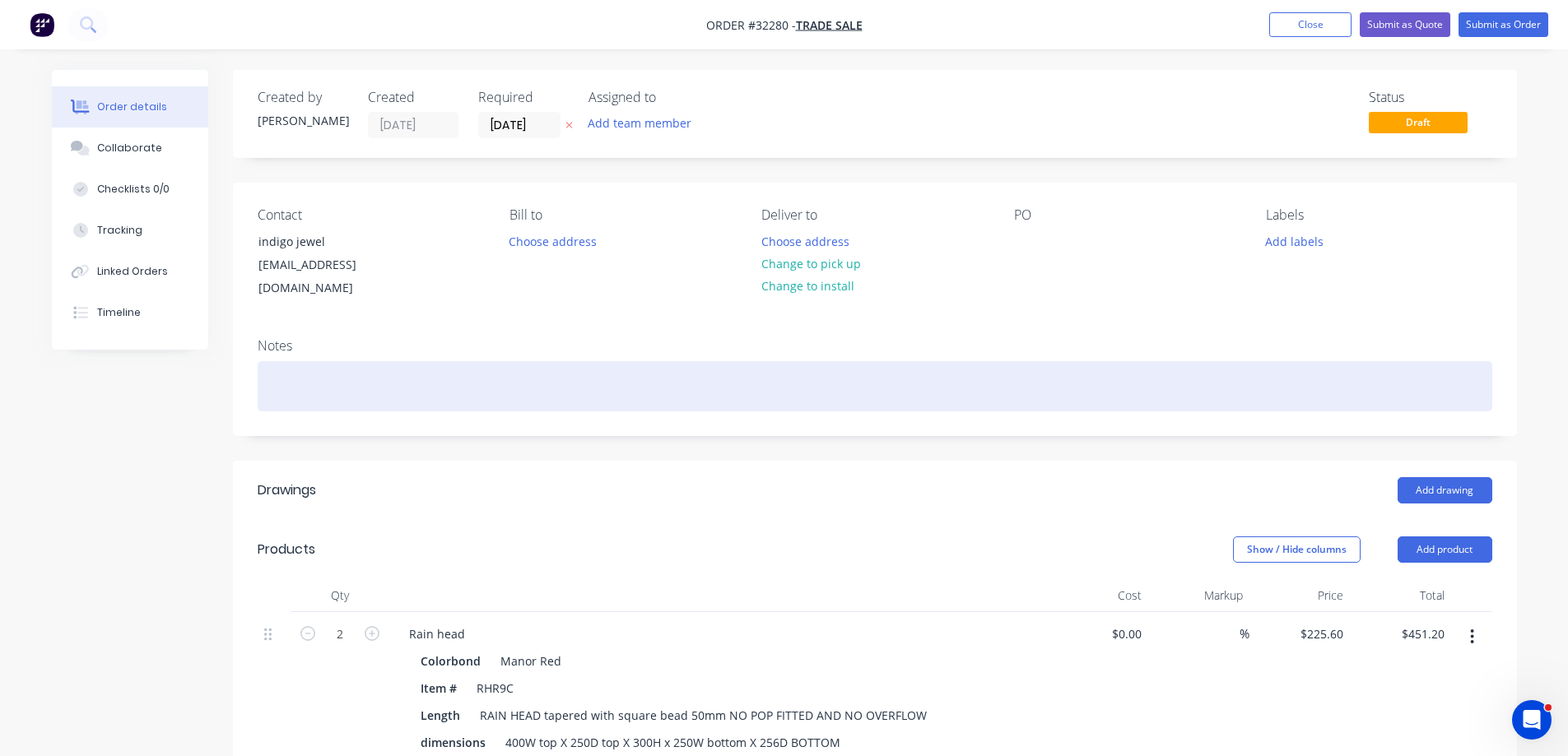
click at [321, 379] on div at bounding box center [874, 386] width 1234 height 50
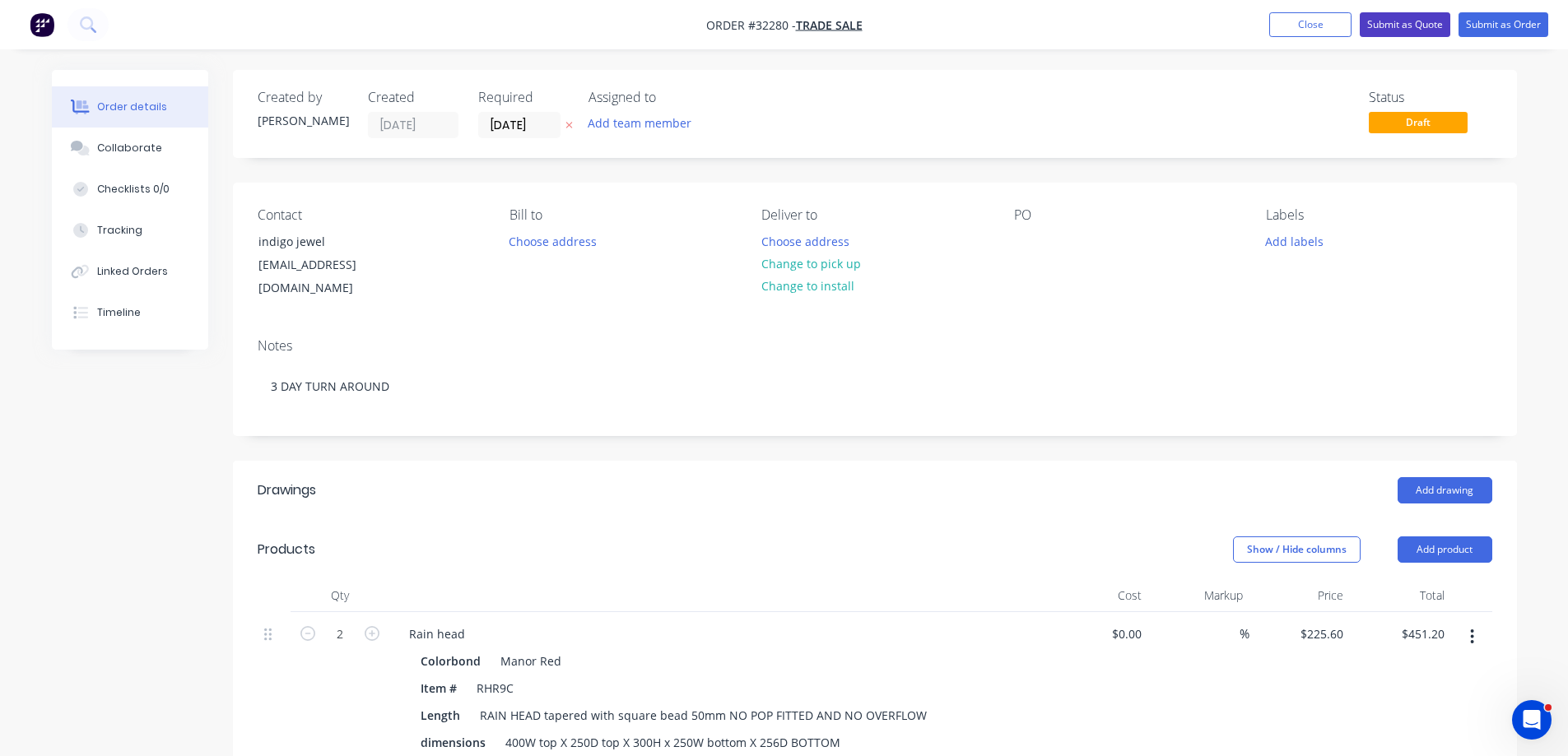
click at [1406, 25] on button "Submit as Quote" at bounding box center [1404, 25] width 90 height 25
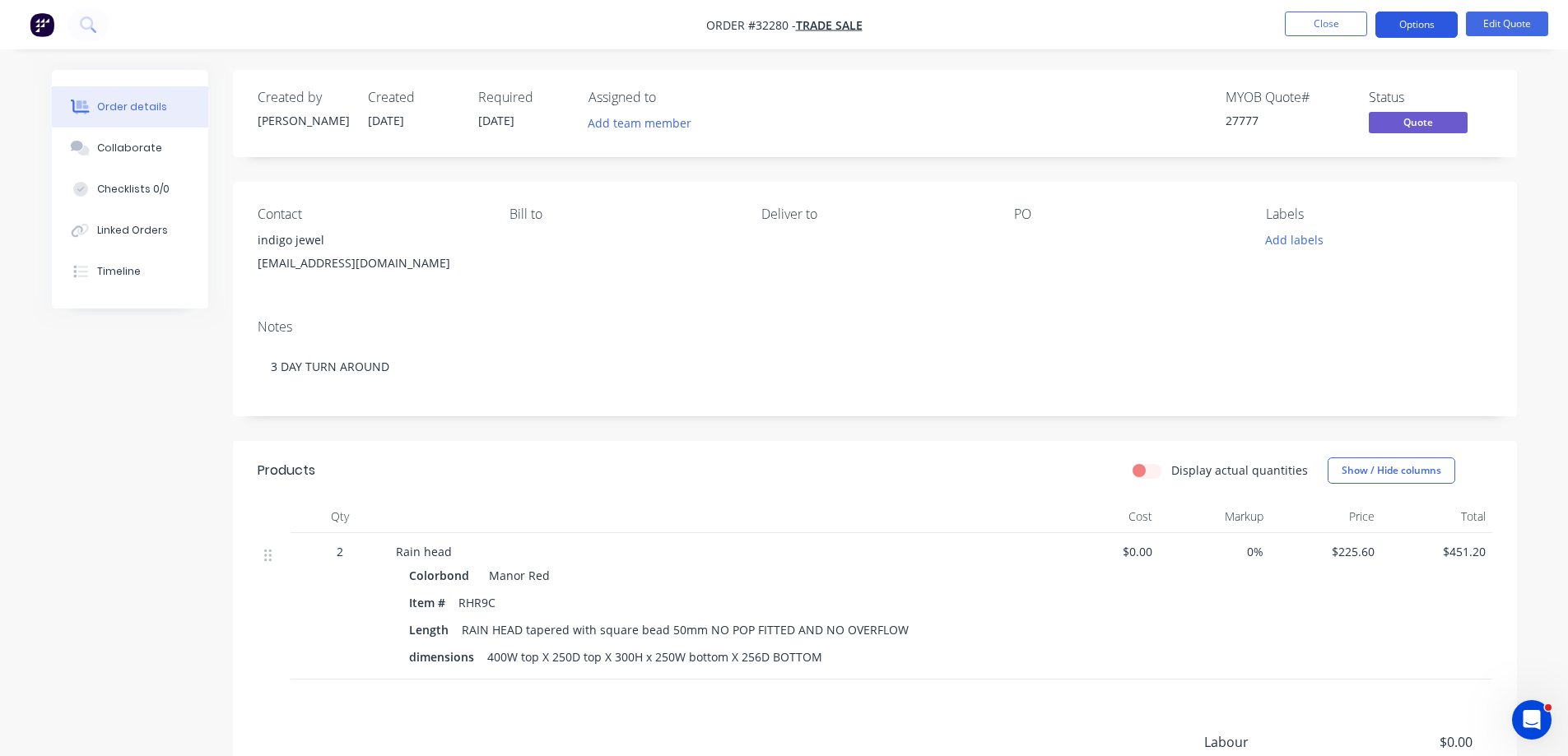
click at [1408, 27] on button "Options" at bounding box center [1416, 24] width 82 height 26
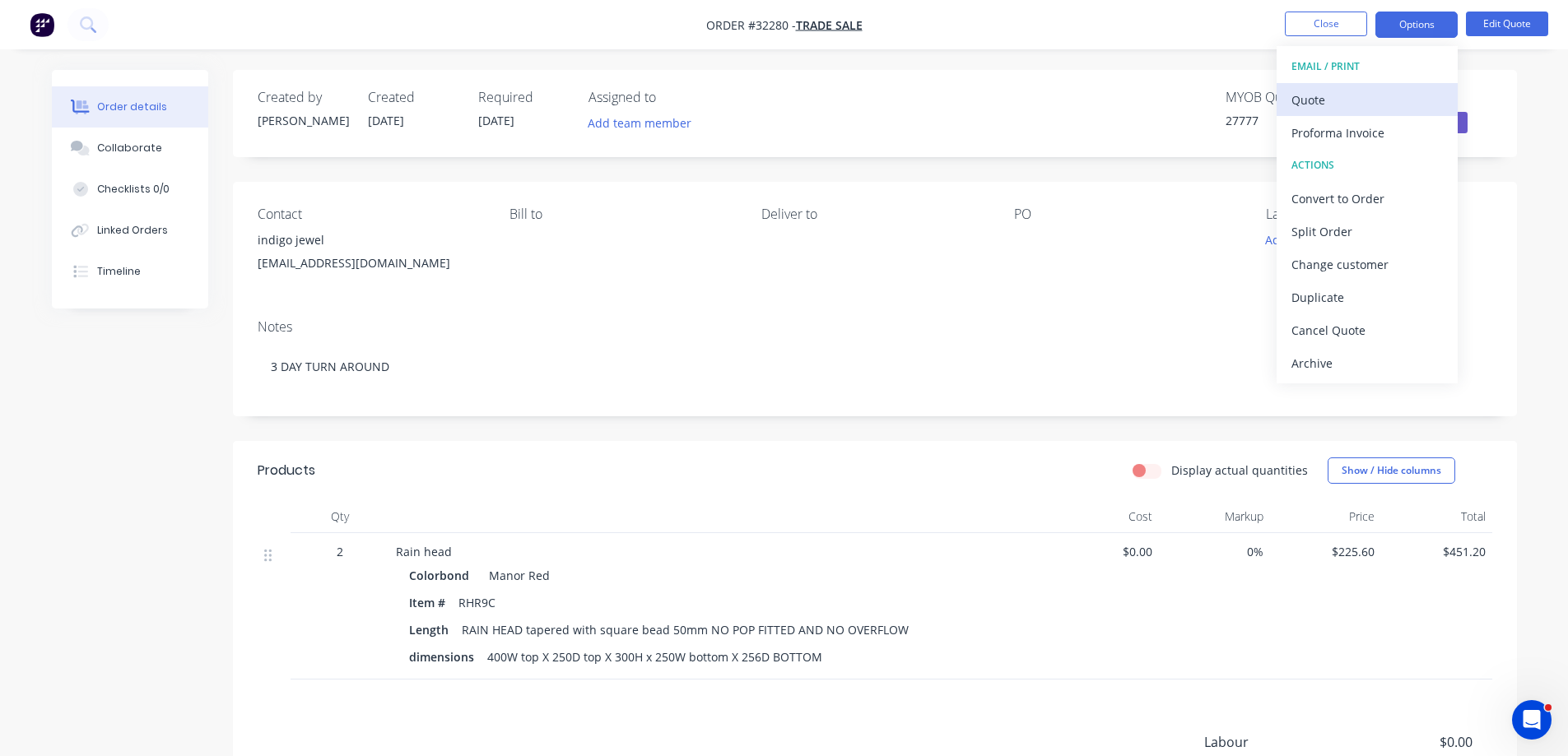
click at [1342, 101] on div "Quote" at bounding box center [1367, 99] width 151 height 24
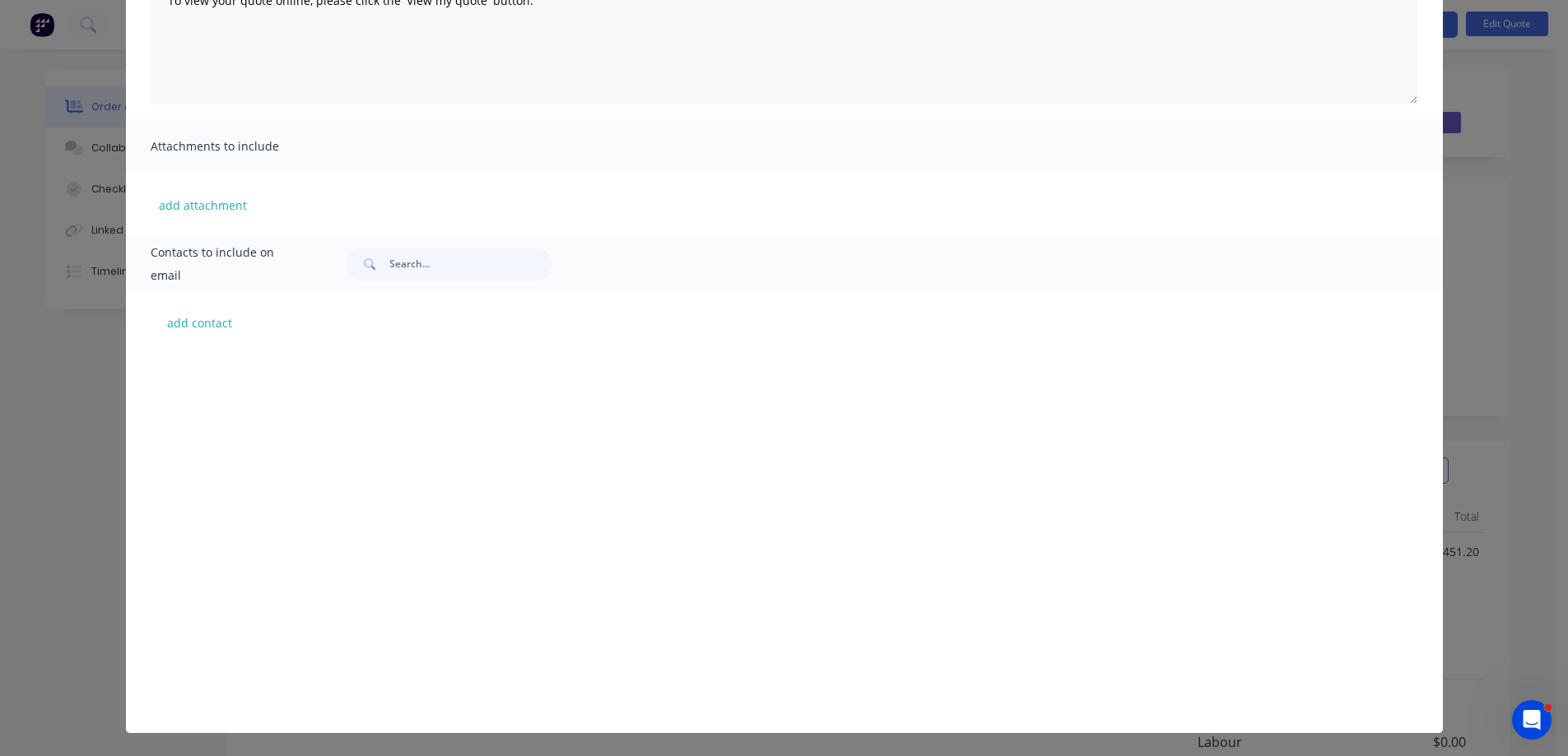
scroll to position [43240, 0]
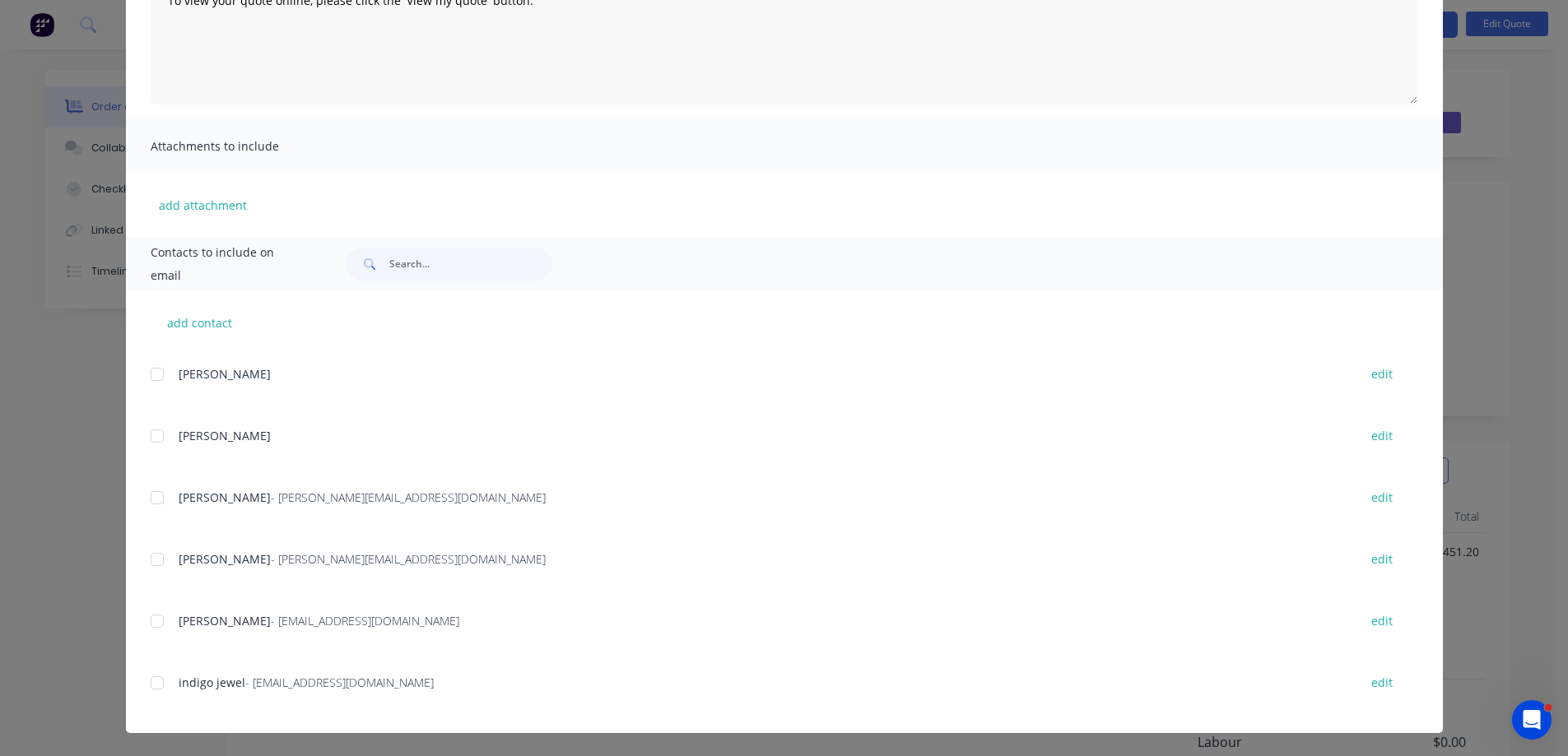
drag, startPoint x: 153, startPoint y: 679, endPoint x: 413, endPoint y: 582, distance: 277.5
click at [154, 679] on div at bounding box center [157, 683] width 33 height 33
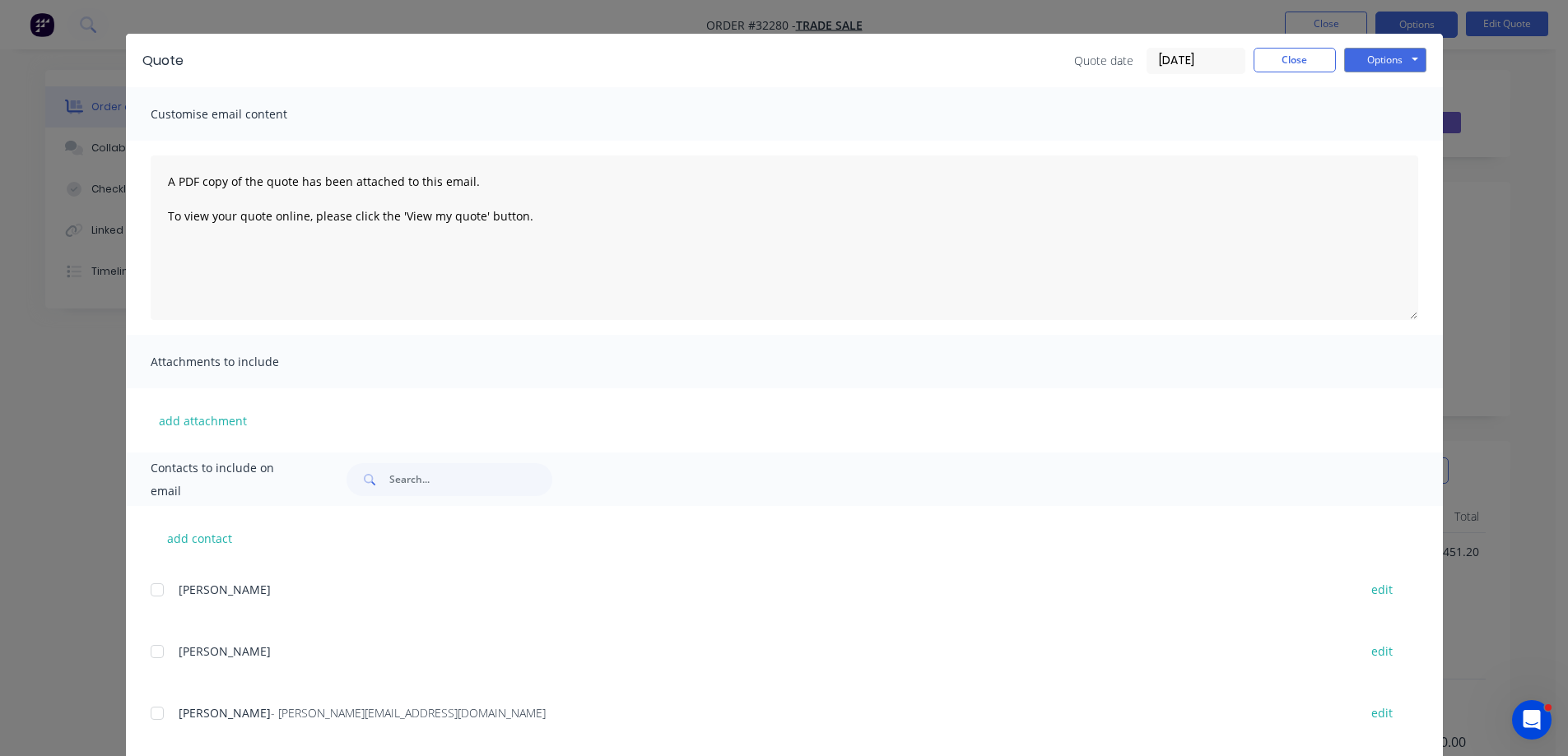
scroll to position [0, 0]
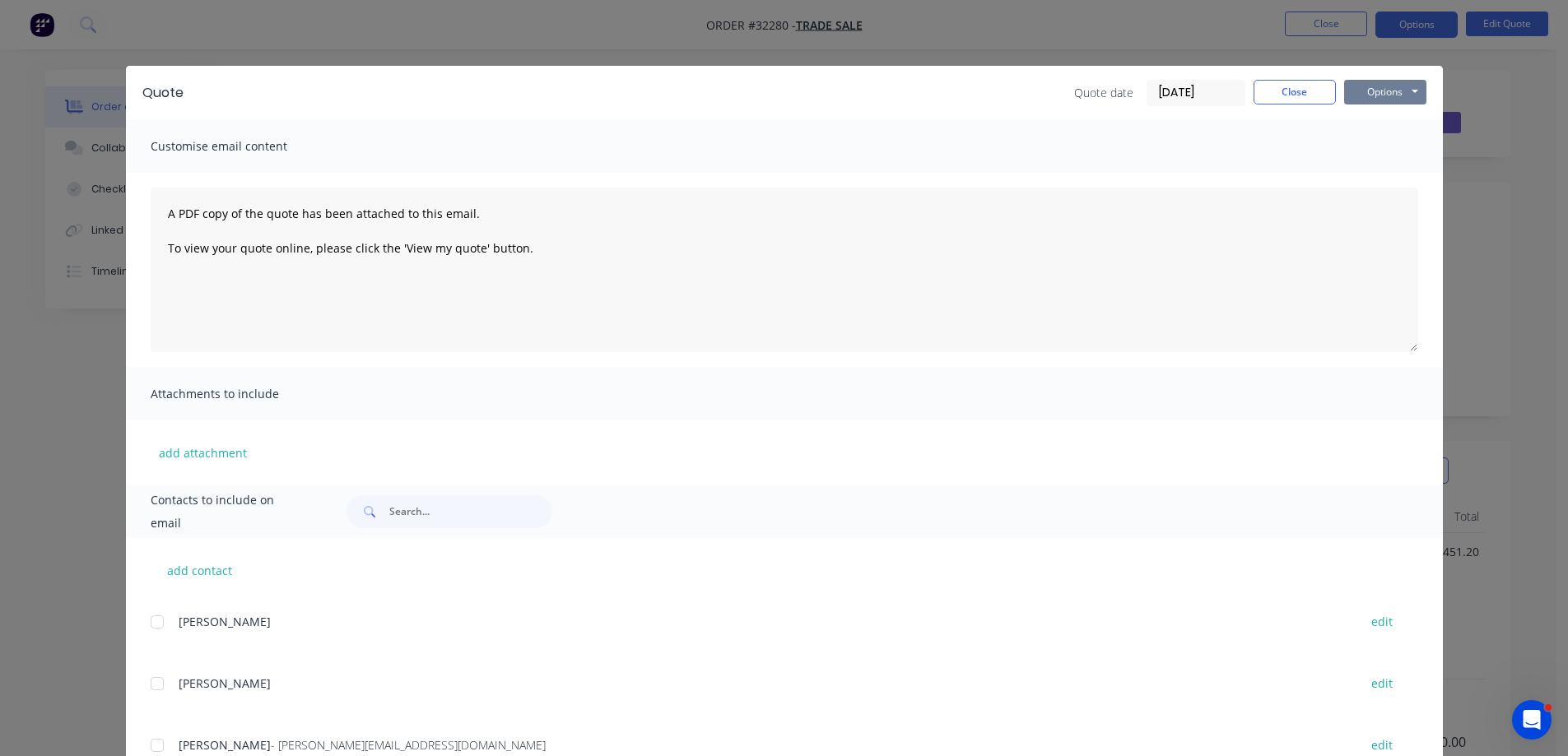
click at [1374, 87] on button "Options" at bounding box center [1385, 92] width 82 height 25
click at [1377, 177] on button "Email" at bounding box center [1396, 175] width 106 height 27
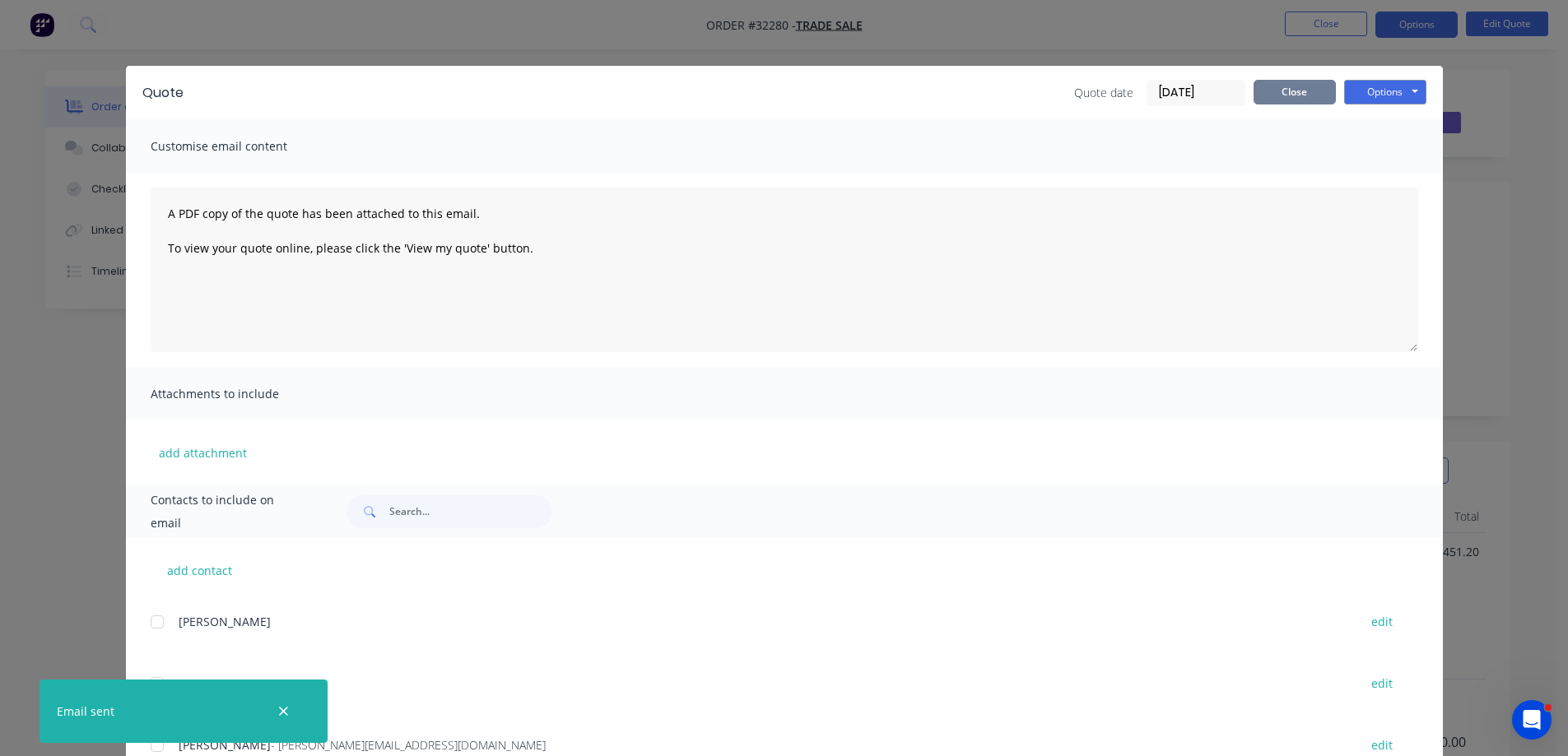
click at [1282, 89] on button "Close" at bounding box center [1294, 92] width 82 height 25
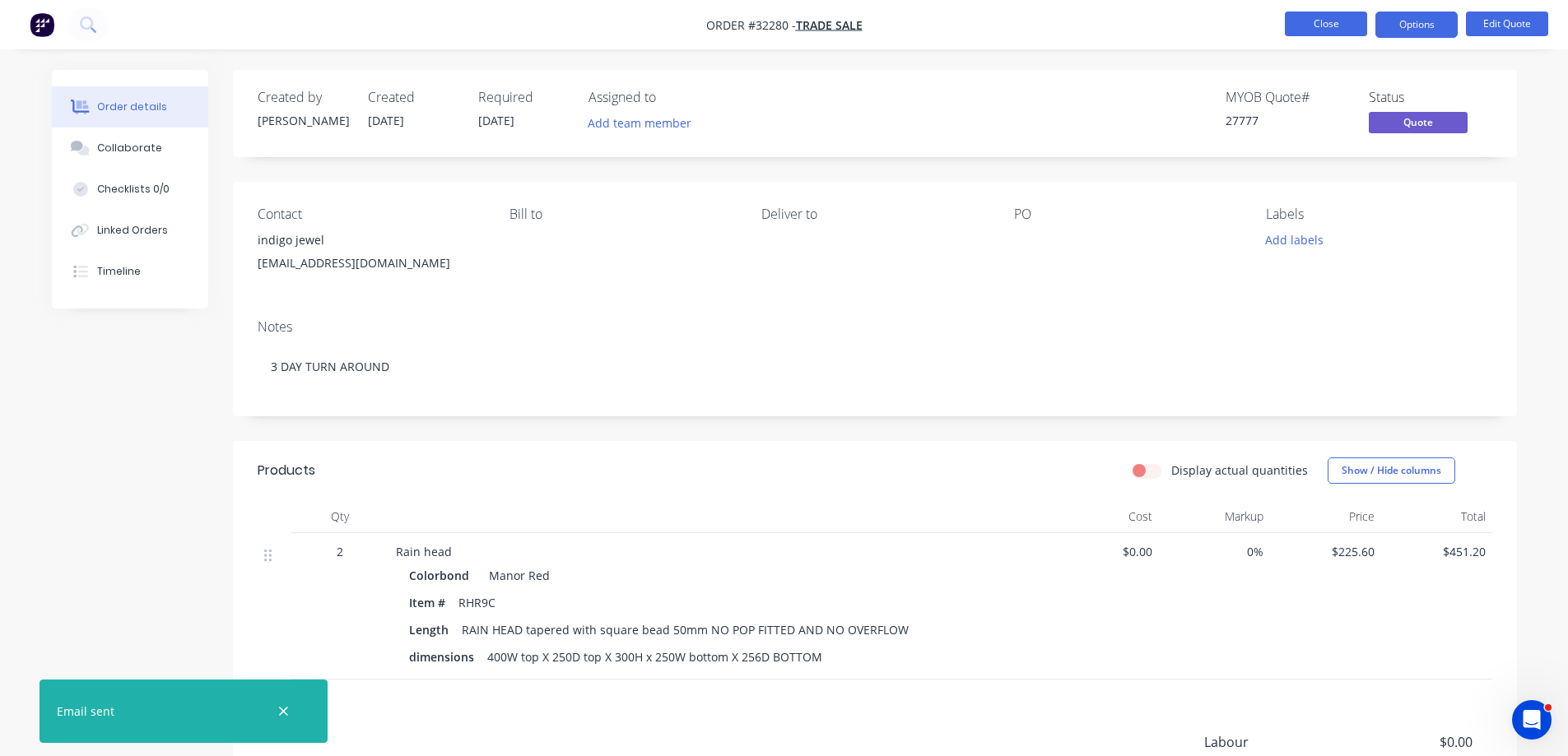
click at [1326, 21] on button "Close" at bounding box center [1325, 24] width 82 height 25
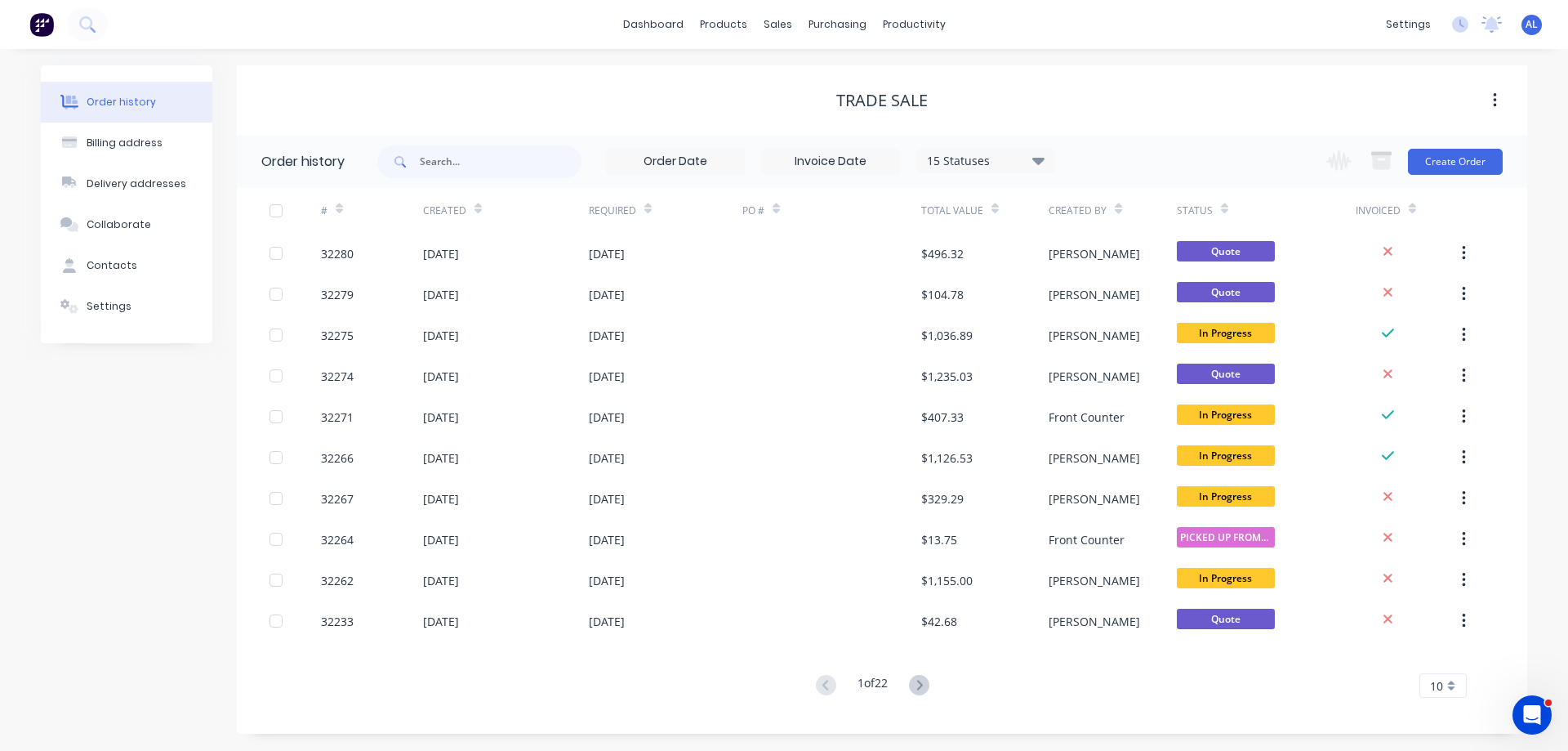
click at [36, 27] on img at bounding box center [42, 25] width 25 height 25
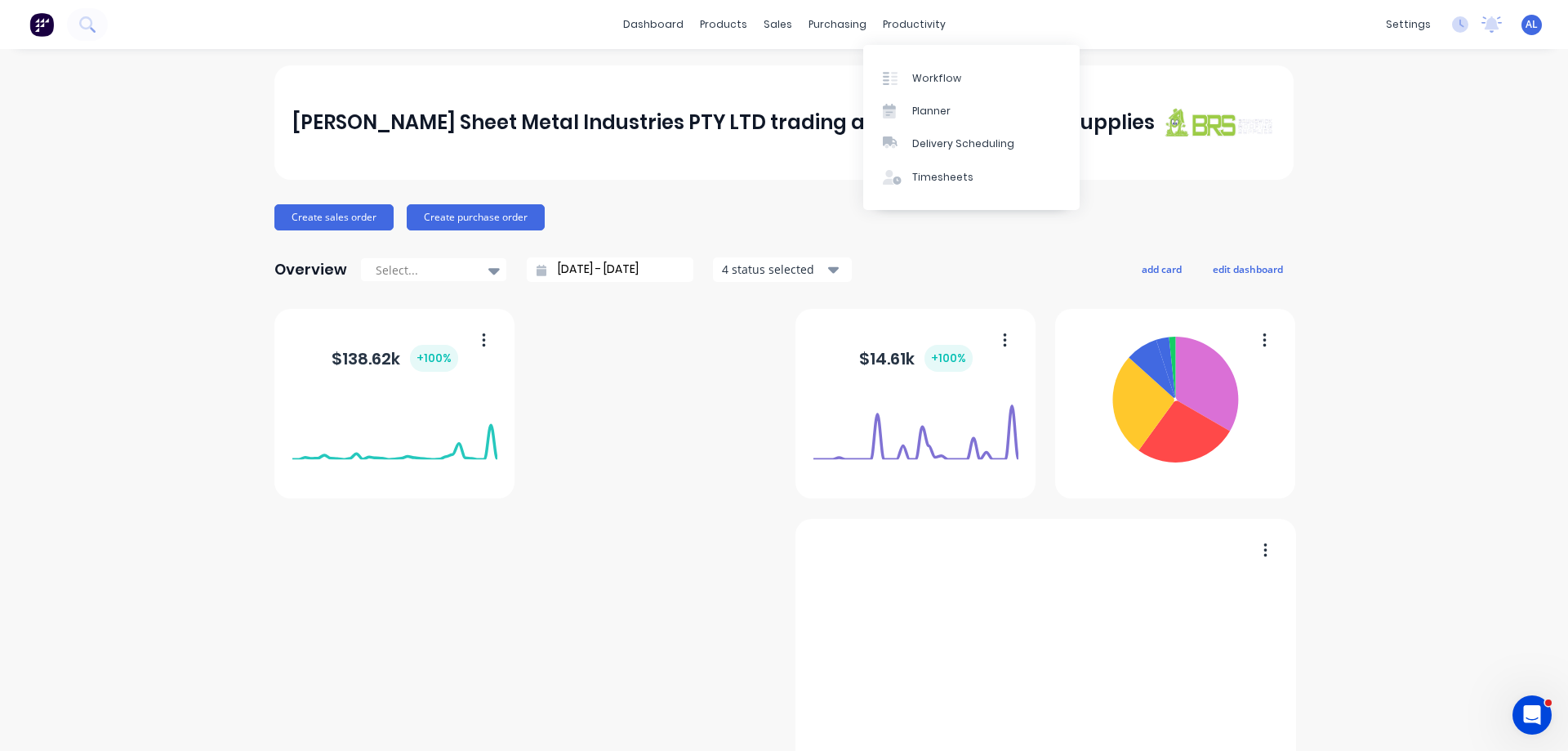
click at [828, 75] on div "[PERSON_NAME] Sheet Metal Industries PTY LTD trading as Brunswick Roofing Suppl…" at bounding box center [784, 123] width 1019 height 115
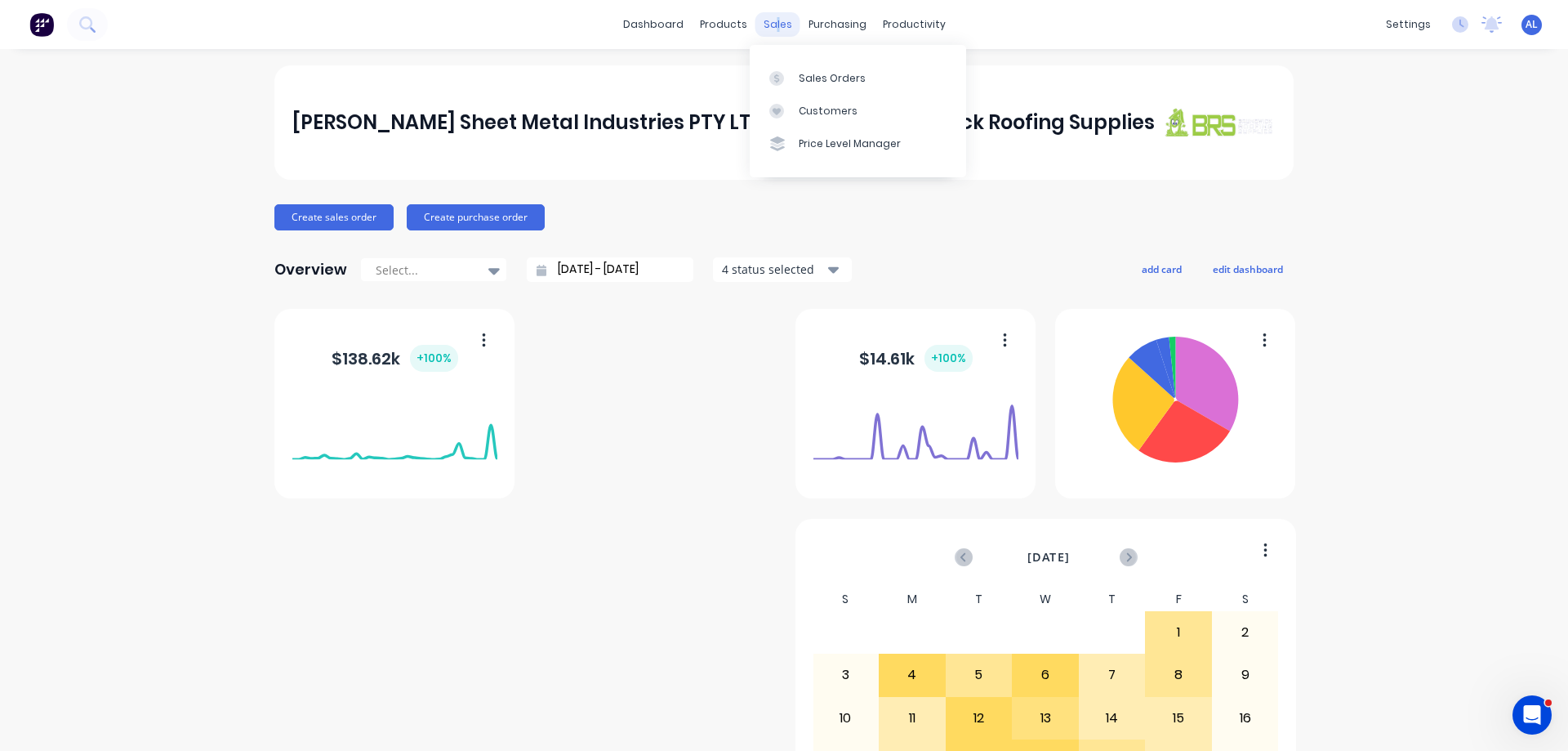
click at [772, 27] on div "sales" at bounding box center [777, 25] width 45 height 25
click at [824, 76] on div "Sales Orders" at bounding box center [832, 78] width 67 height 15
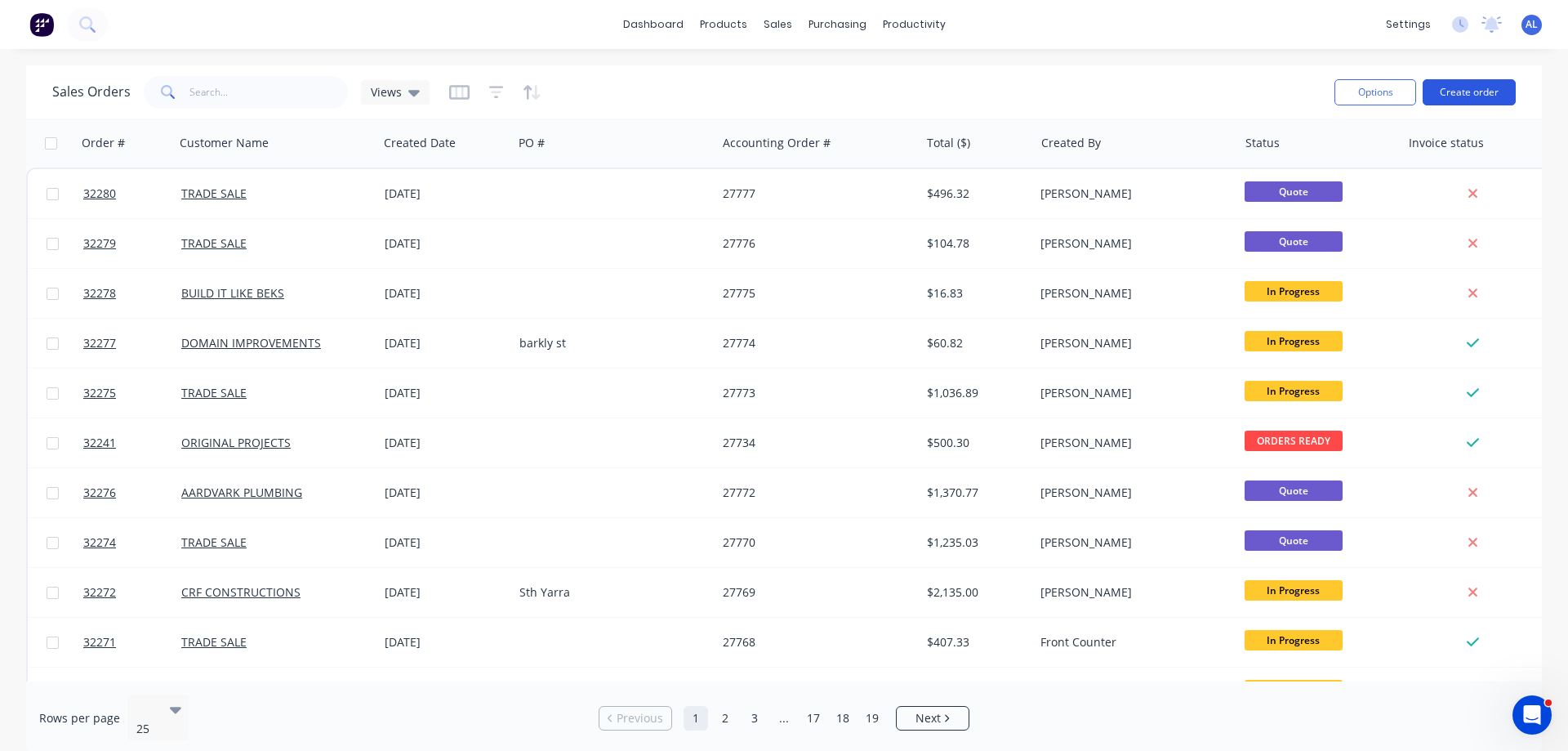
click at [1469, 87] on button "Create order" at bounding box center [1469, 92] width 93 height 26
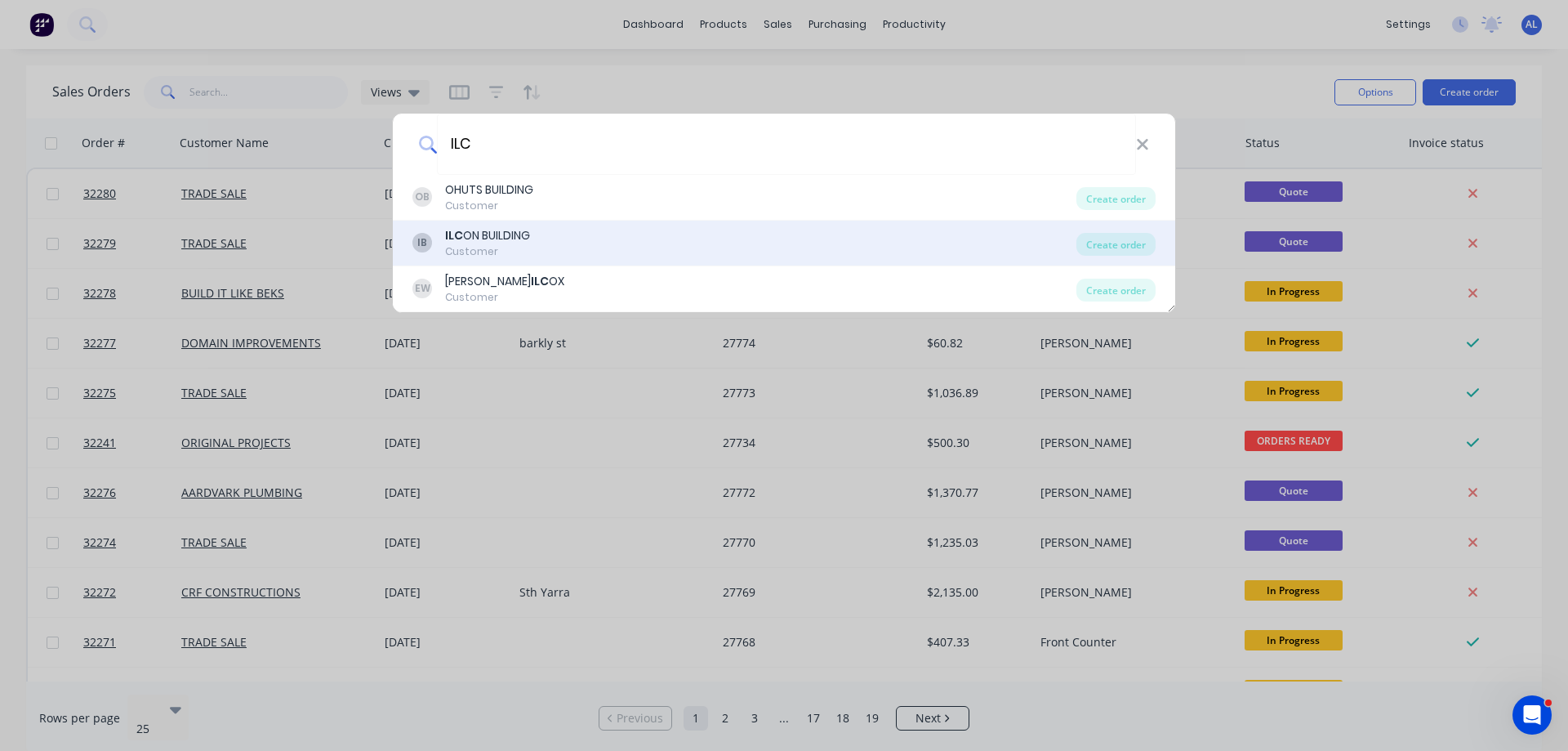
type input "ILC"
click at [526, 250] on div "Customer" at bounding box center [488, 252] width 85 height 15
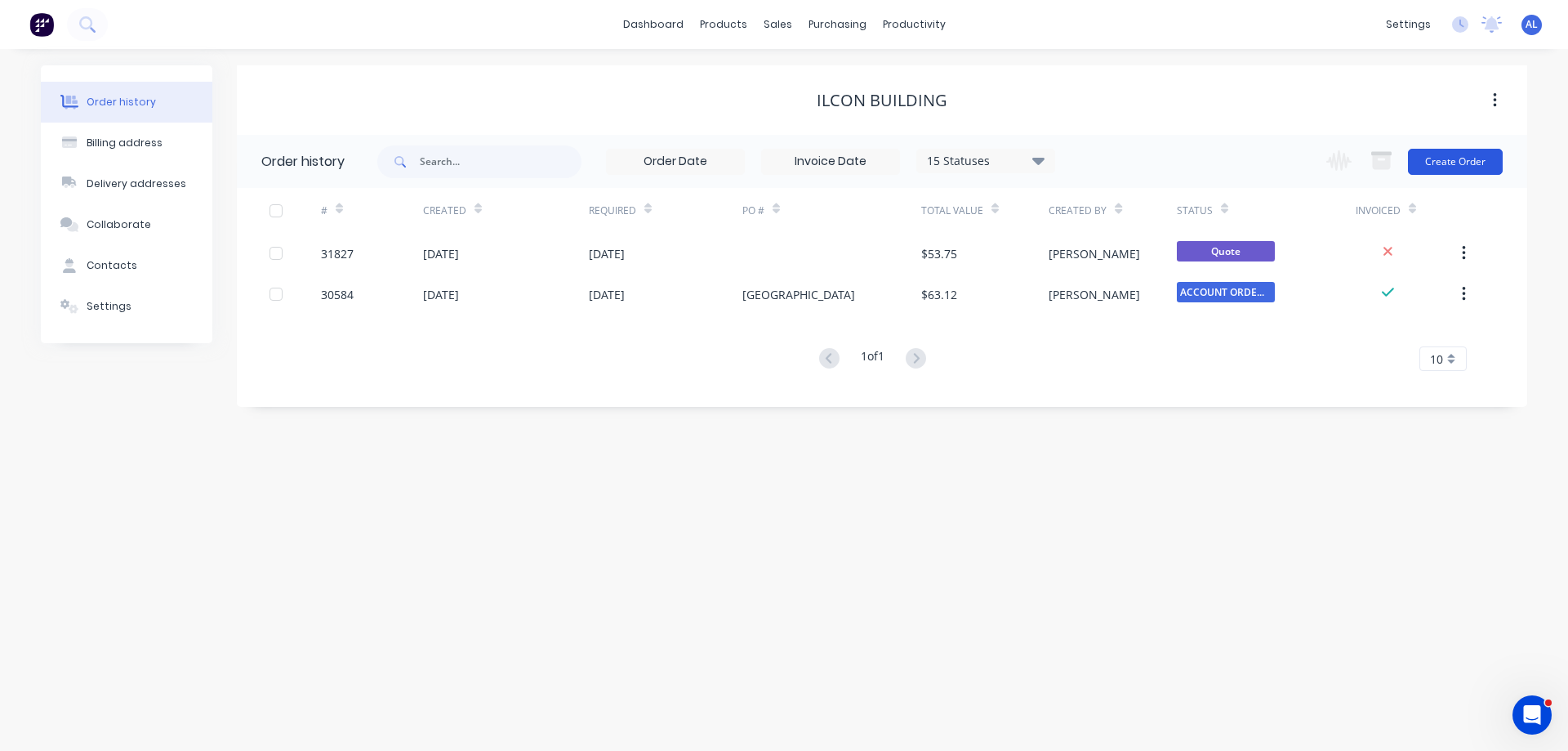
click at [1446, 167] on button "Create Order" at bounding box center [1455, 161] width 95 height 26
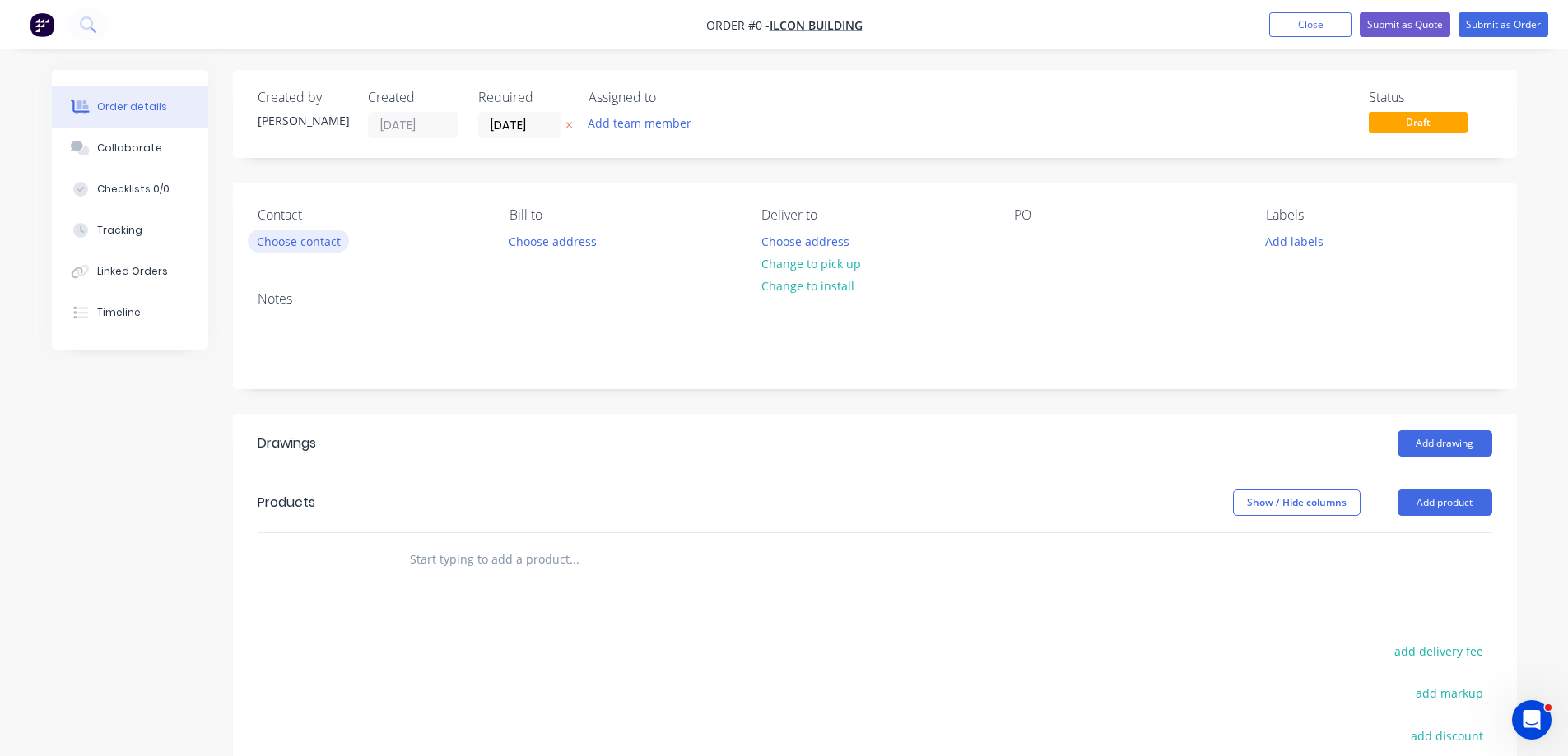
click at [322, 243] on button "Choose contact" at bounding box center [298, 241] width 101 height 22
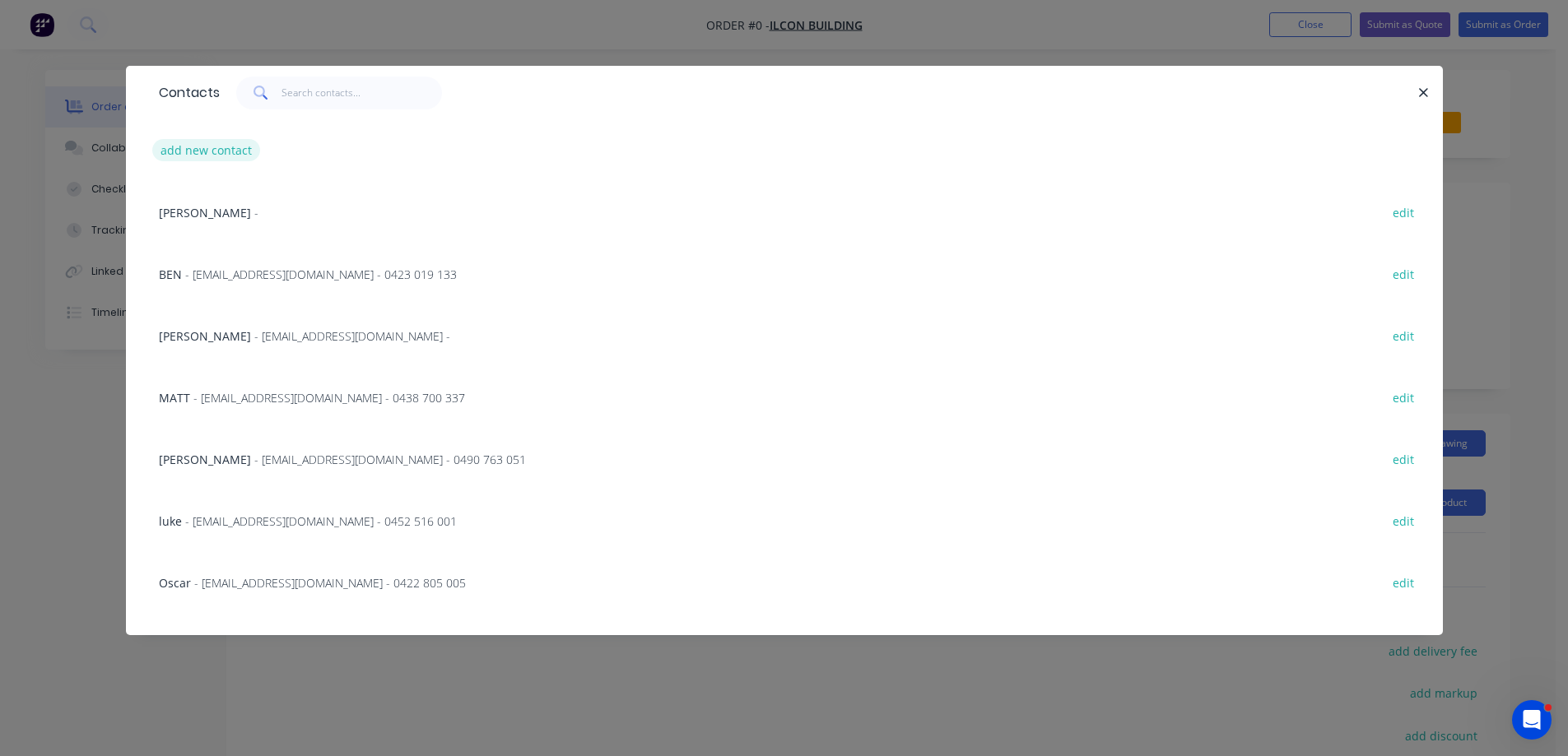
click at [196, 150] on button "add new contact" at bounding box center [206, 149] width 108 height 22
select select "AU"
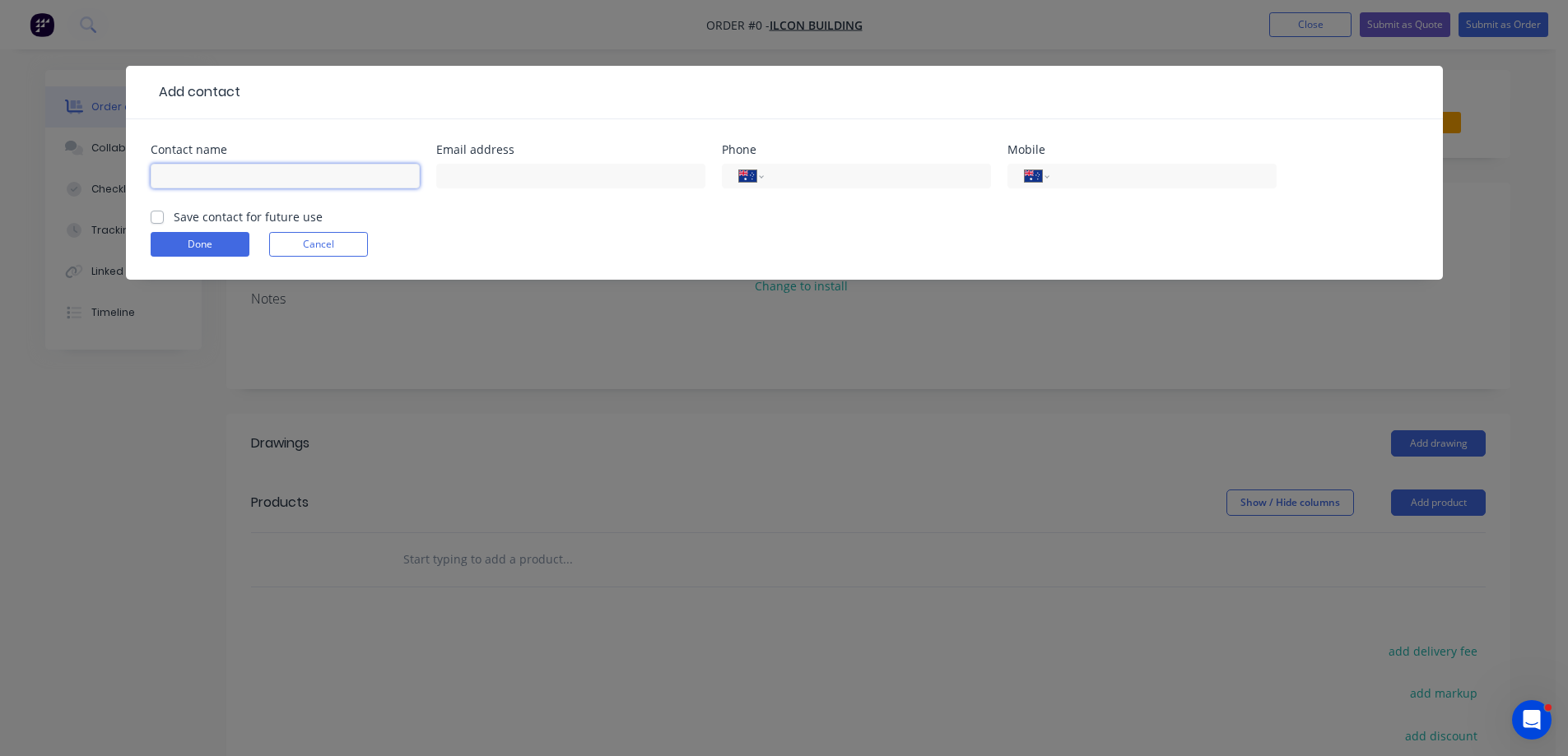
click at [270, 173] on input "text" at bounding box center [285, 176] width 269 height 25
type input "[PERSON_NAME]"
drag, startPoint x: 1214, startPoint y: 170, endPoint x: 1206, endPoint y: 186, distance: 17.9
click at [1214, 170] on input "tel" at bounding box center [1159, 176] width 198 height 19
type input "0431 596 694"
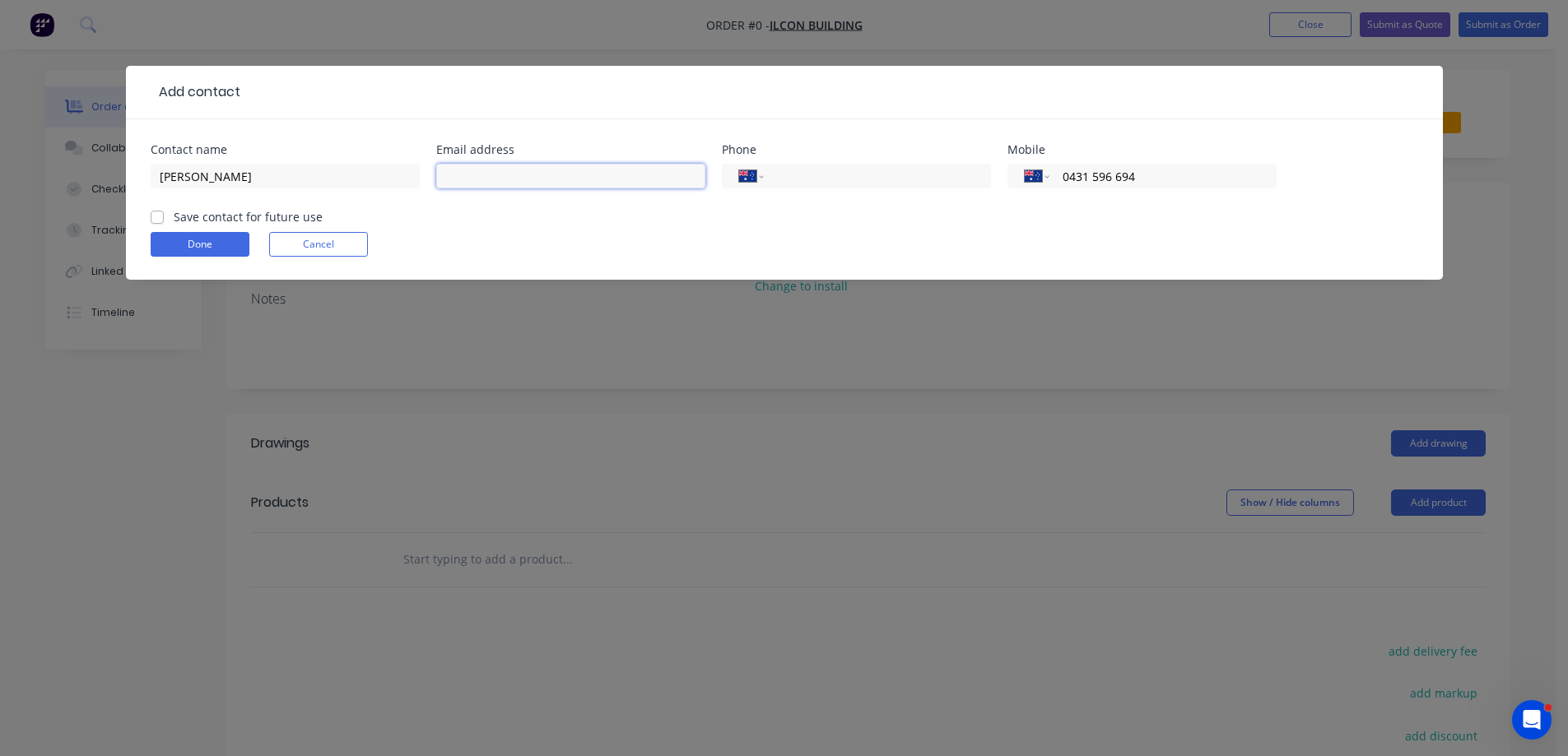
drag, startPoint x: 626, startPoint y: 183, endPoint x: 721, endPoint y: 240, distance: 110.8
click at [626, 183] on input "text" at bounding box center [570, 176] width 269 height 25
paste input "[PERSON_NAME] <[EMAIL_ADDRESS][DOMAIN_NAME]>"
type input "[EMAIL_ADDRESS][DOMAIN_NAME]"
click at [174, 217] on label "Save contact for future use" at bounding box center [248, 217] width 149 height 17
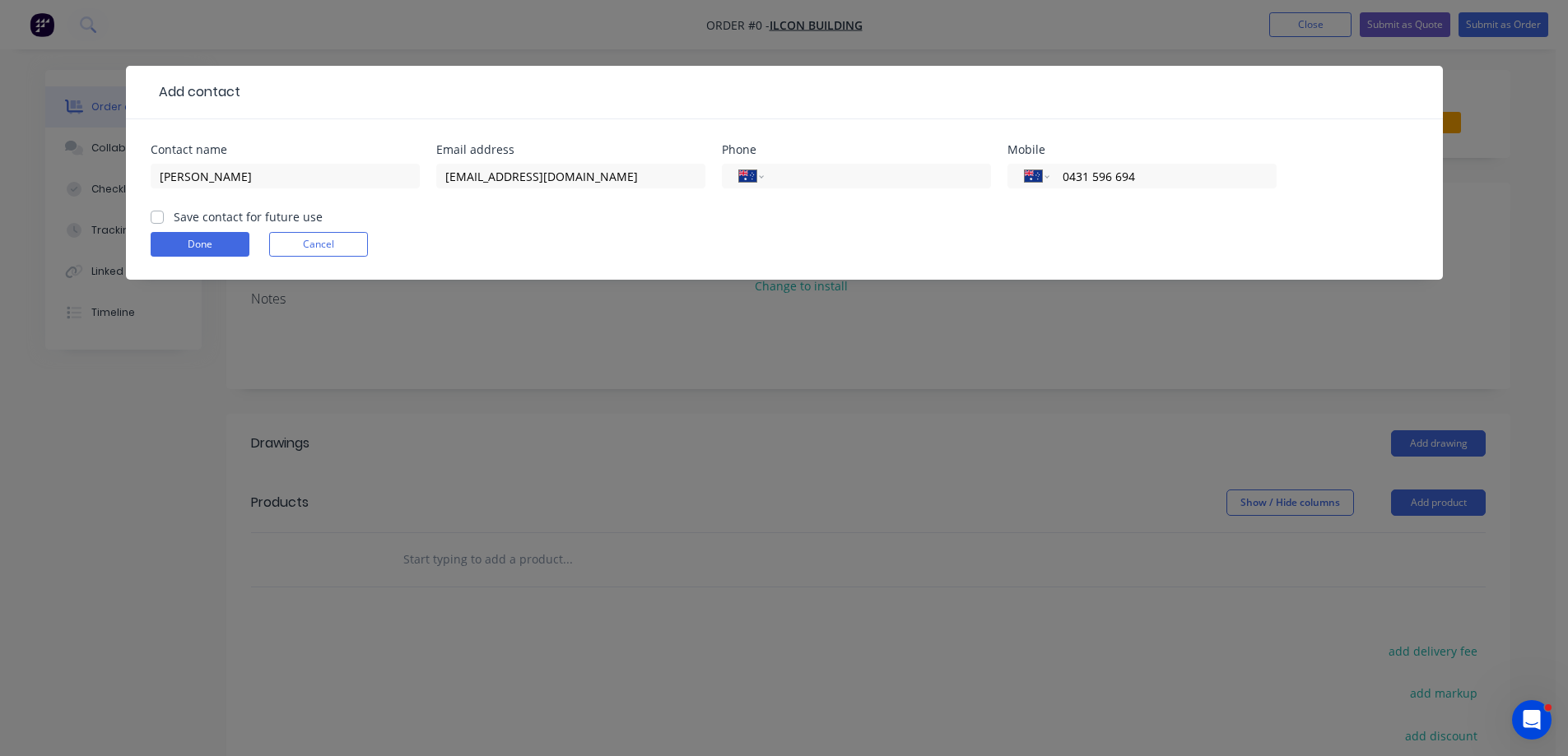
click at [154, 217] on input "Save contact for future use" at bounding box center [157, 216] width 13 height 15
checkbox input "true"
click at [192, 249] on button "Done" at bounding box center [200, 244] width 98 height 25
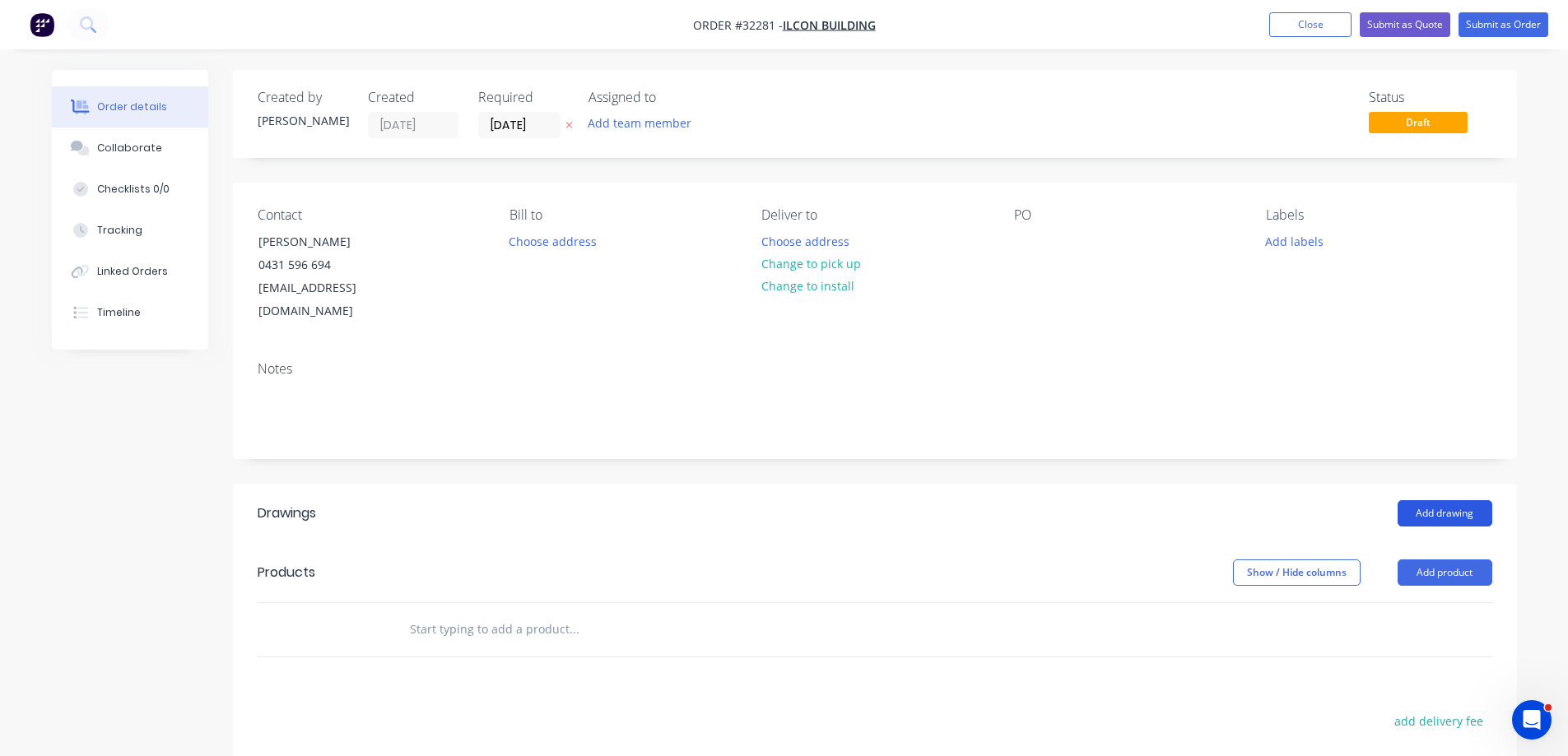
click at [1435, 500] on button "Add drawing" at bounding box center [1444, 513] width 95 height 26
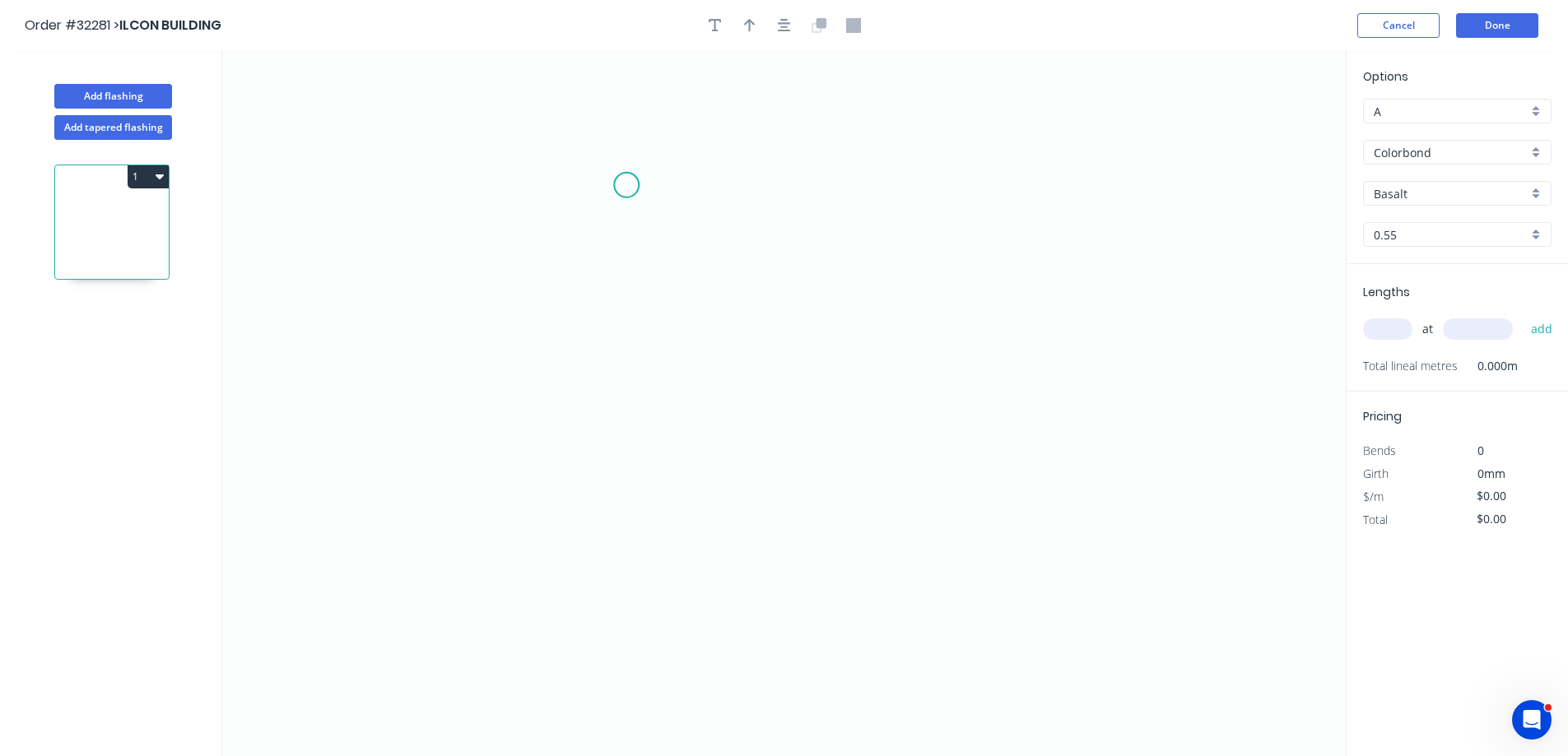
click at [626, 189] on icon "0" at bounding box center [783, 403] width 1123 height 705
click at [626, 285] on icon "0" at bounding box center [783, 403] width 1123 height 705
click at [930, 302] on icon "0 ?" at bounding box center [783, 403] width 1123 height 705
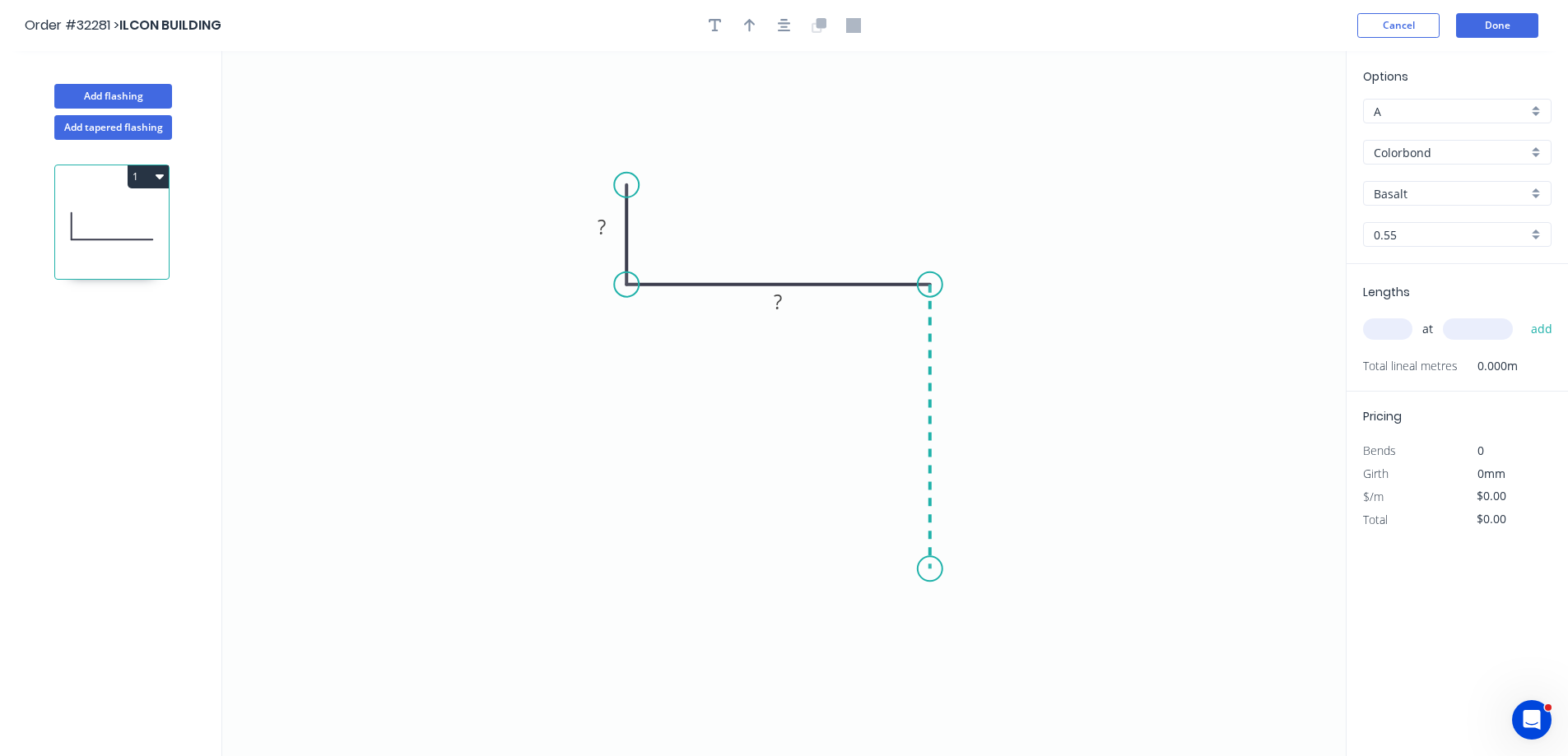
click at [934, 569] on icon "0 ? ?" at bounding box center [783, 403] width 1123 height 705
drag, startPoint x: 603, startPoint y: 234, endPoint x: 611, endPoint y: 225, distance: 12.0
click at [608, 228] on g "?" at bounding box center [601, 226] width 33 height 27
type input "$7.85"
drag, startPoint x: 1538, startPoint y: 154, endPoint x: 1531, endPoint y: 161, distance: 9.9
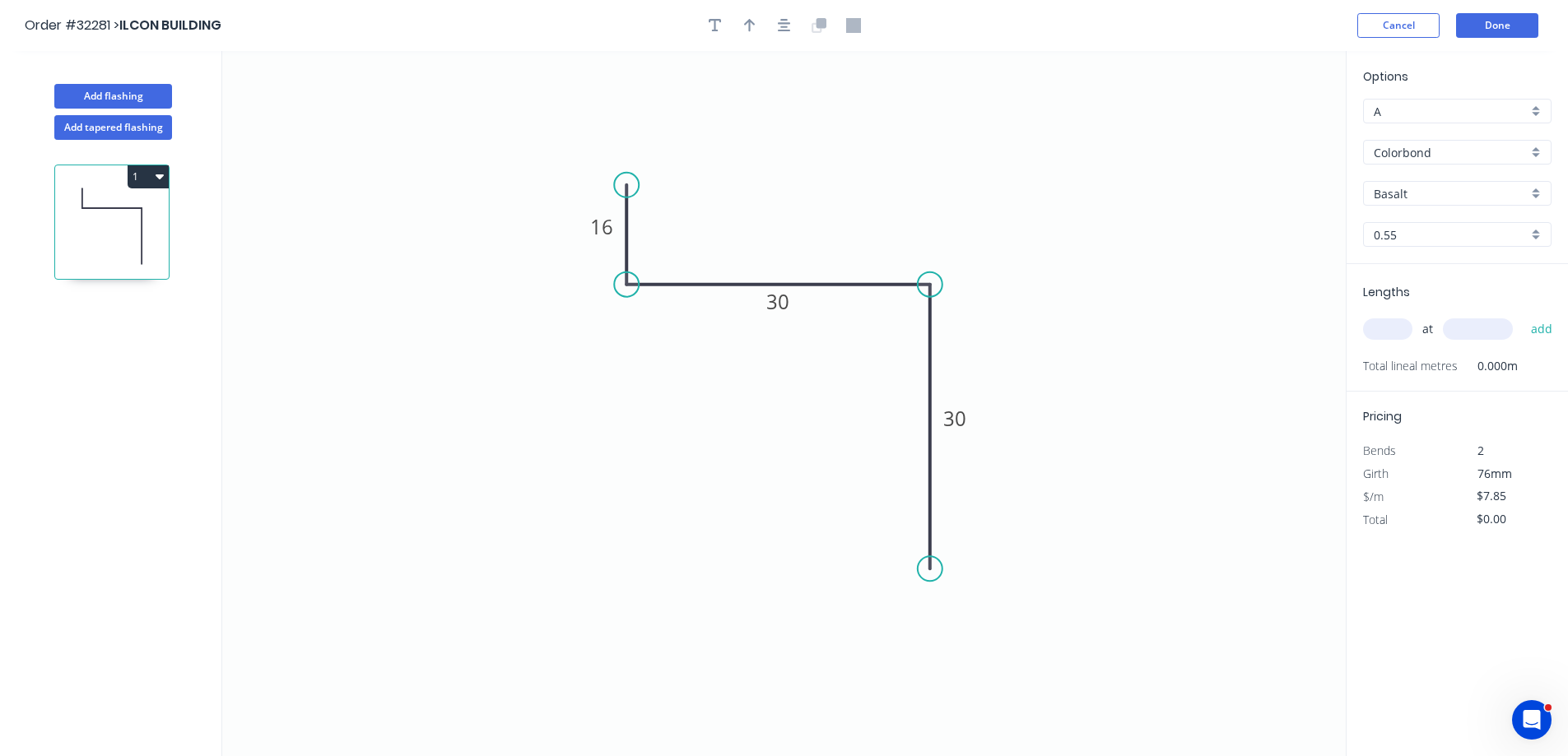
click at [1538, 154] on div "Colorbond" at bounding box center [1457, 152] width 189 height 25
click at [1444, 270] on div "Zinc" at bounding box center [1457, 270] width 187 height 29
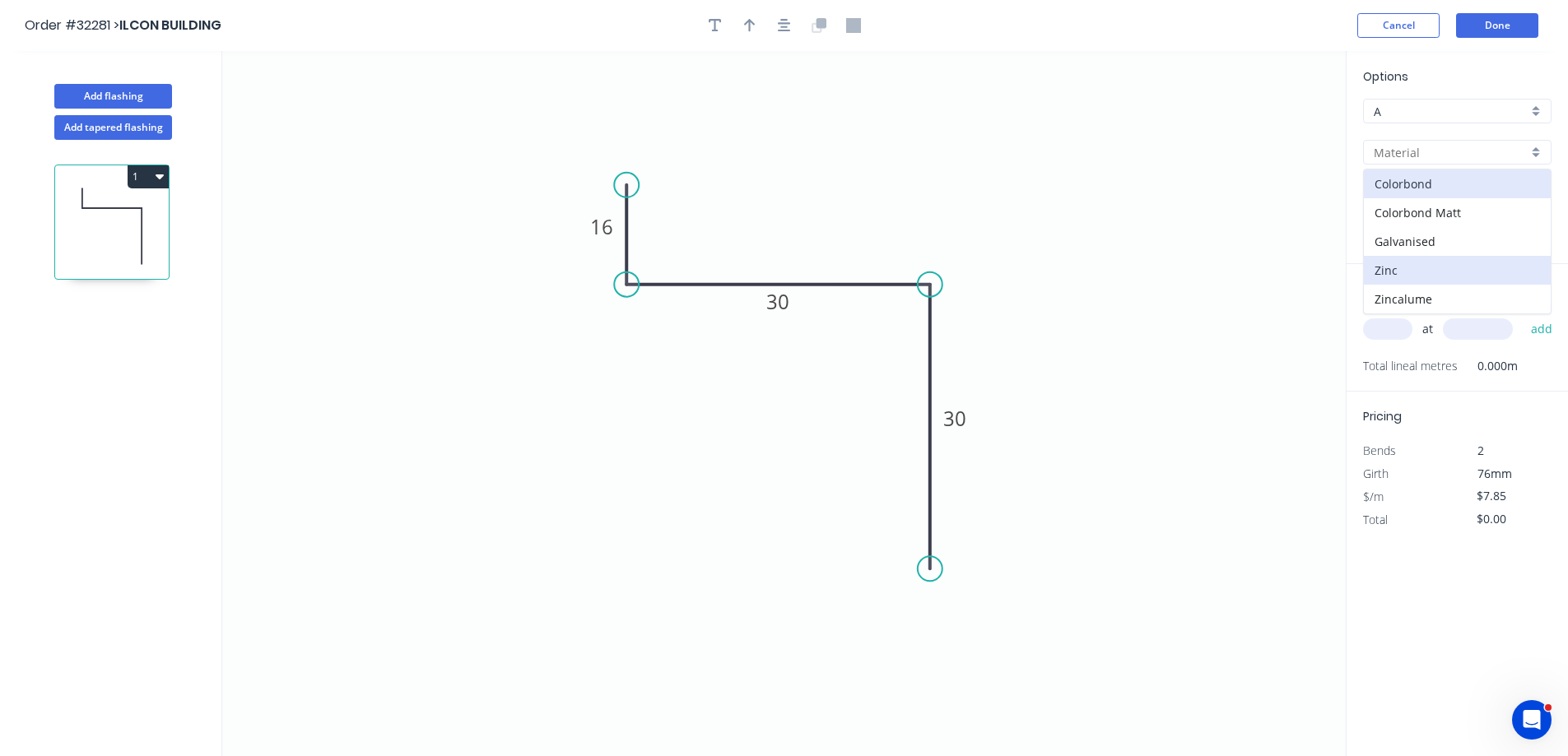
type input "Zinc"
type input "$7.28"
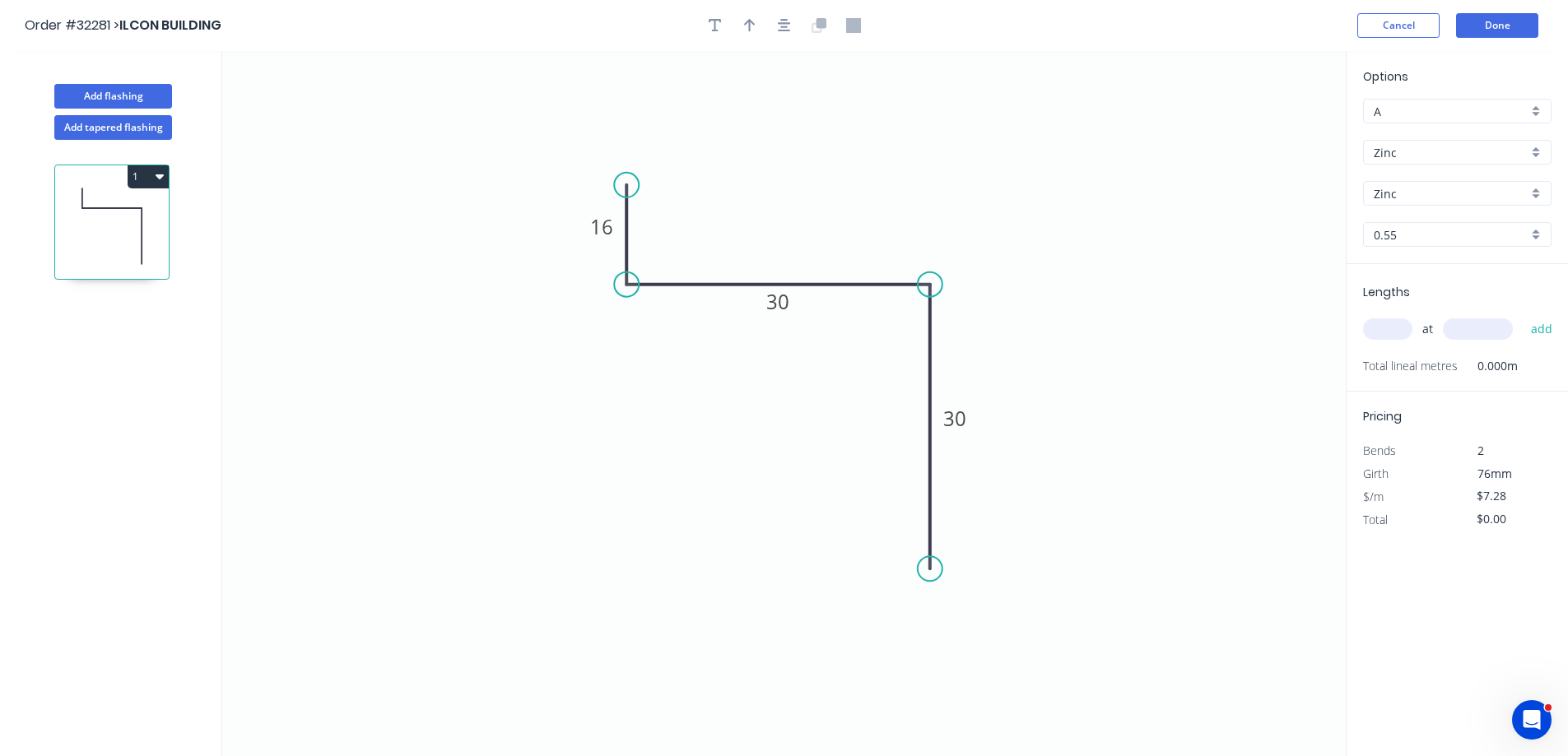
click at [1391, 326] on input "text" at bounding box center [1387, 329] width 49 height 21
type input "2"
type input "3000"
click at [1522, 315] on button "add" at bounding box center [1541, 328] width 38 height 28
type input "$43.68"
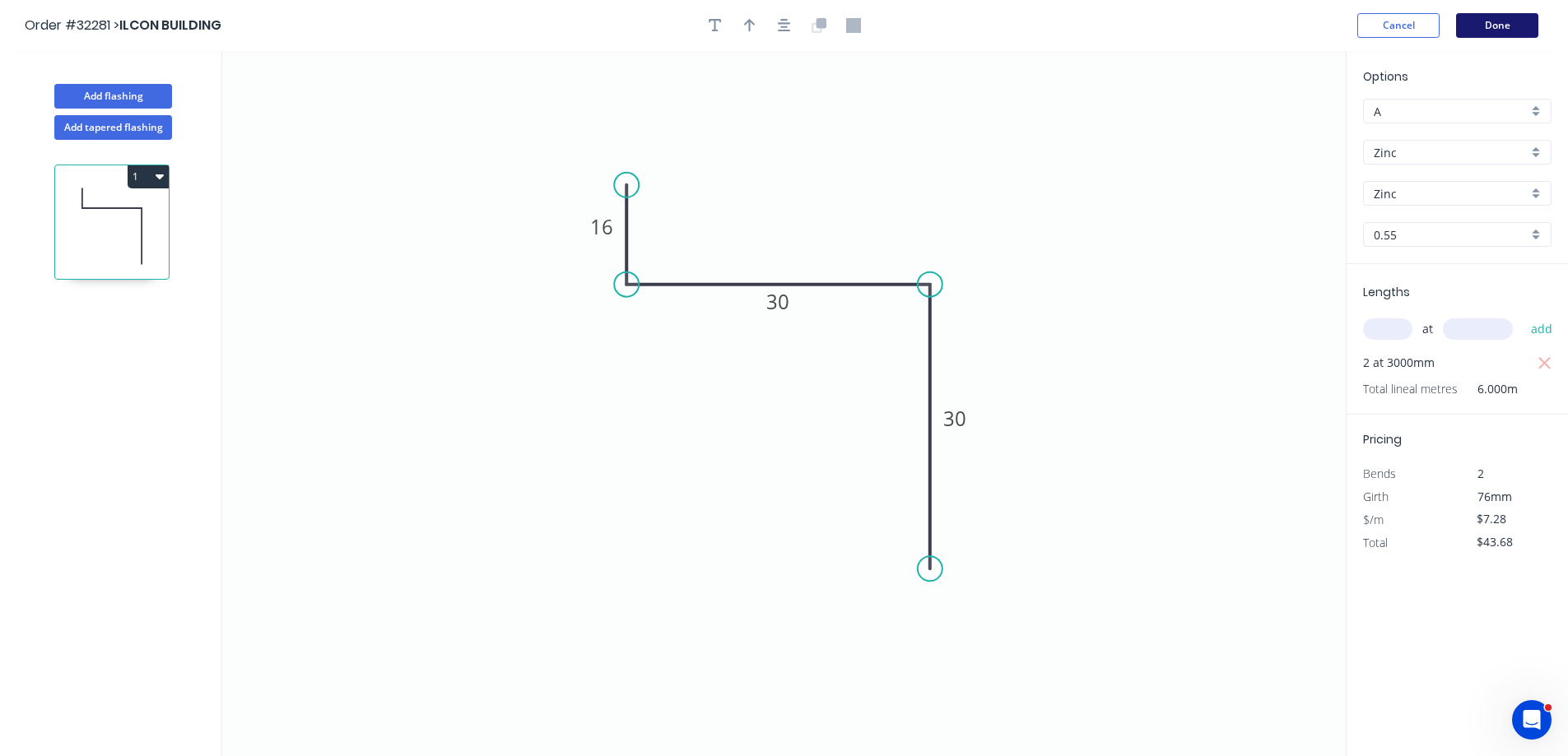
click at [1521, 25] on button "Done" at bounding box center [1496, 26] width 82 height 25
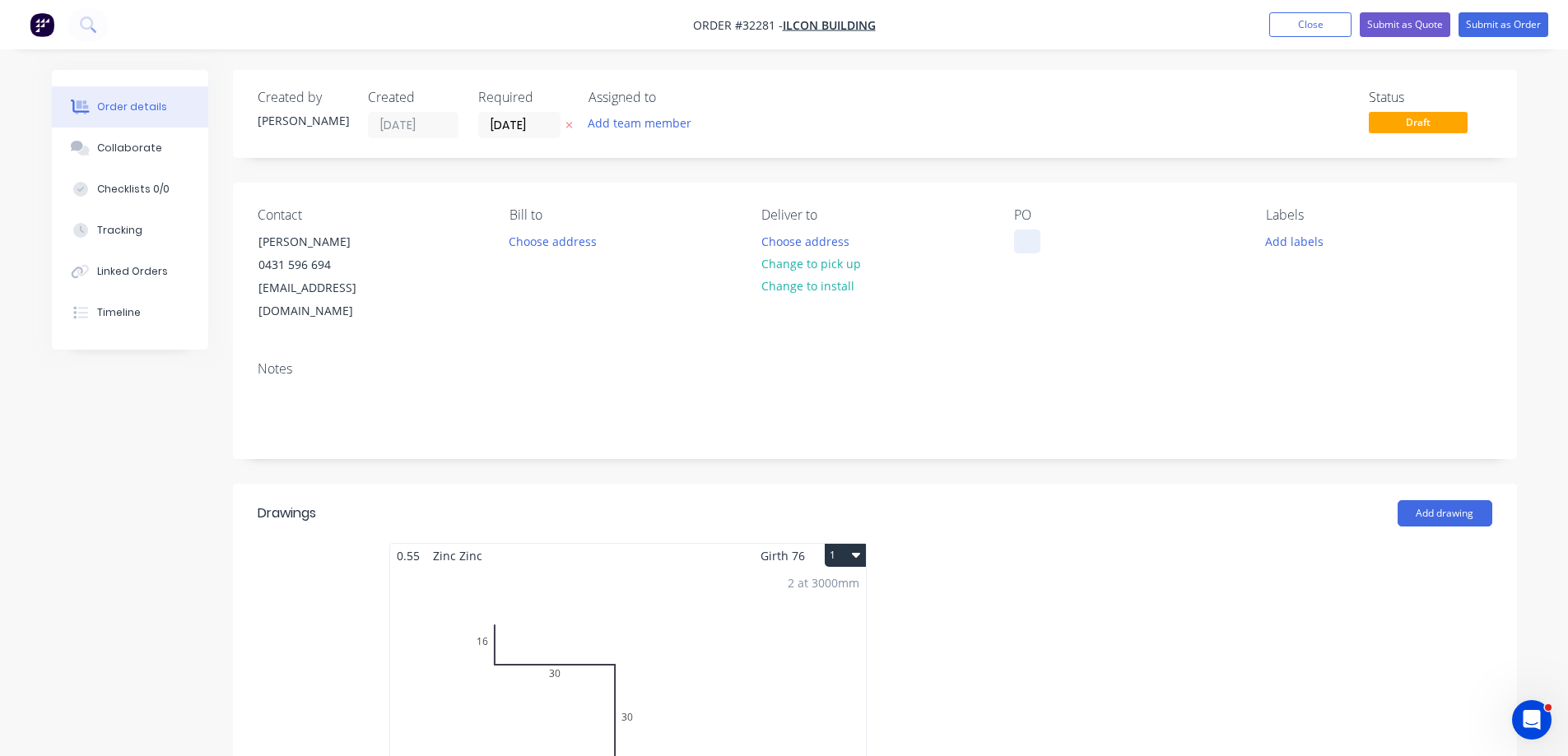
click at [1035, 250] on div at bounding box center [1027, 242] width 26 height 24
click at [1496, 28] on button "Submit as Order" at bounding box center [1503, 25] width 89 height 25
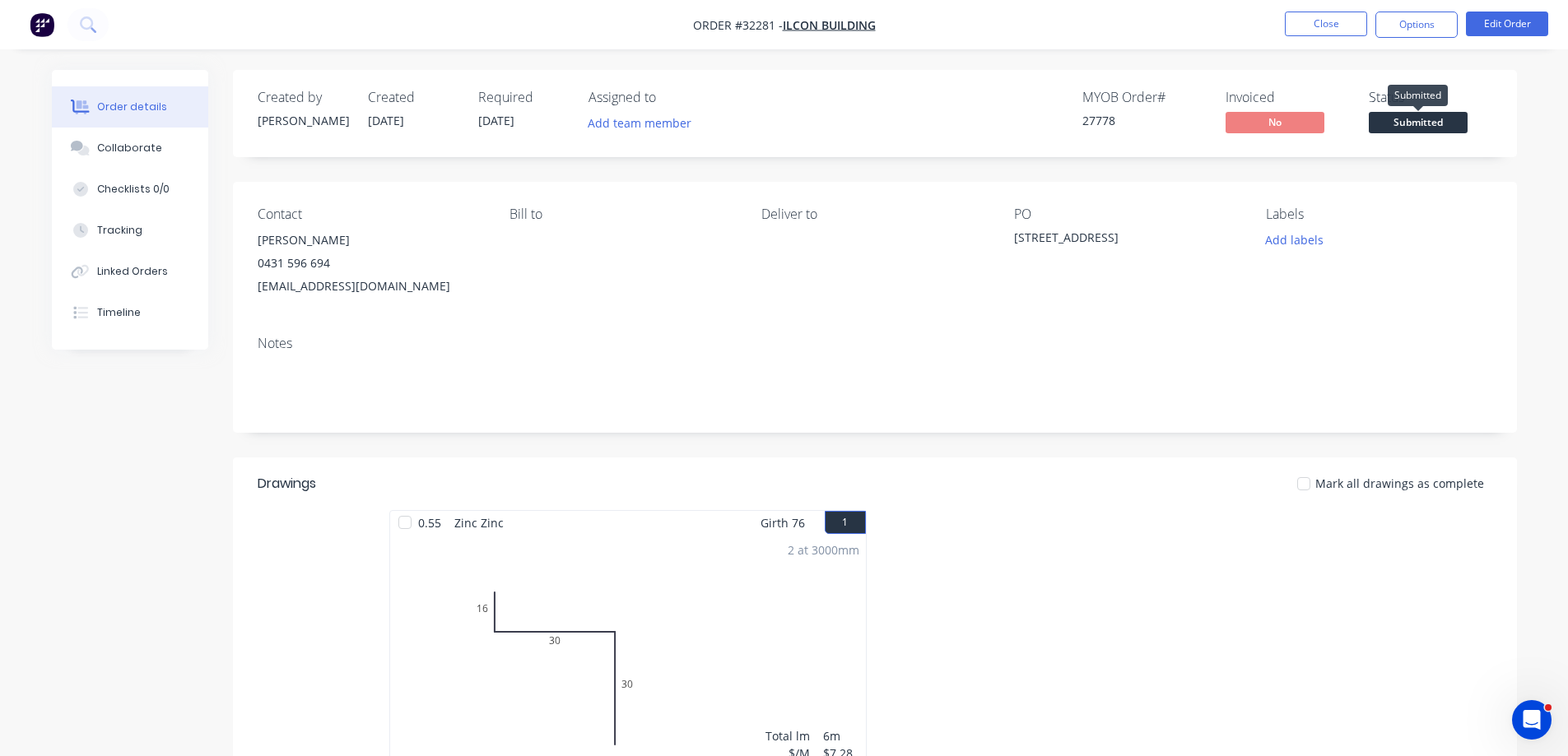
click at [1404, 128] on span "Submitted" at bounding box center [1418, 122] width 98 height 21
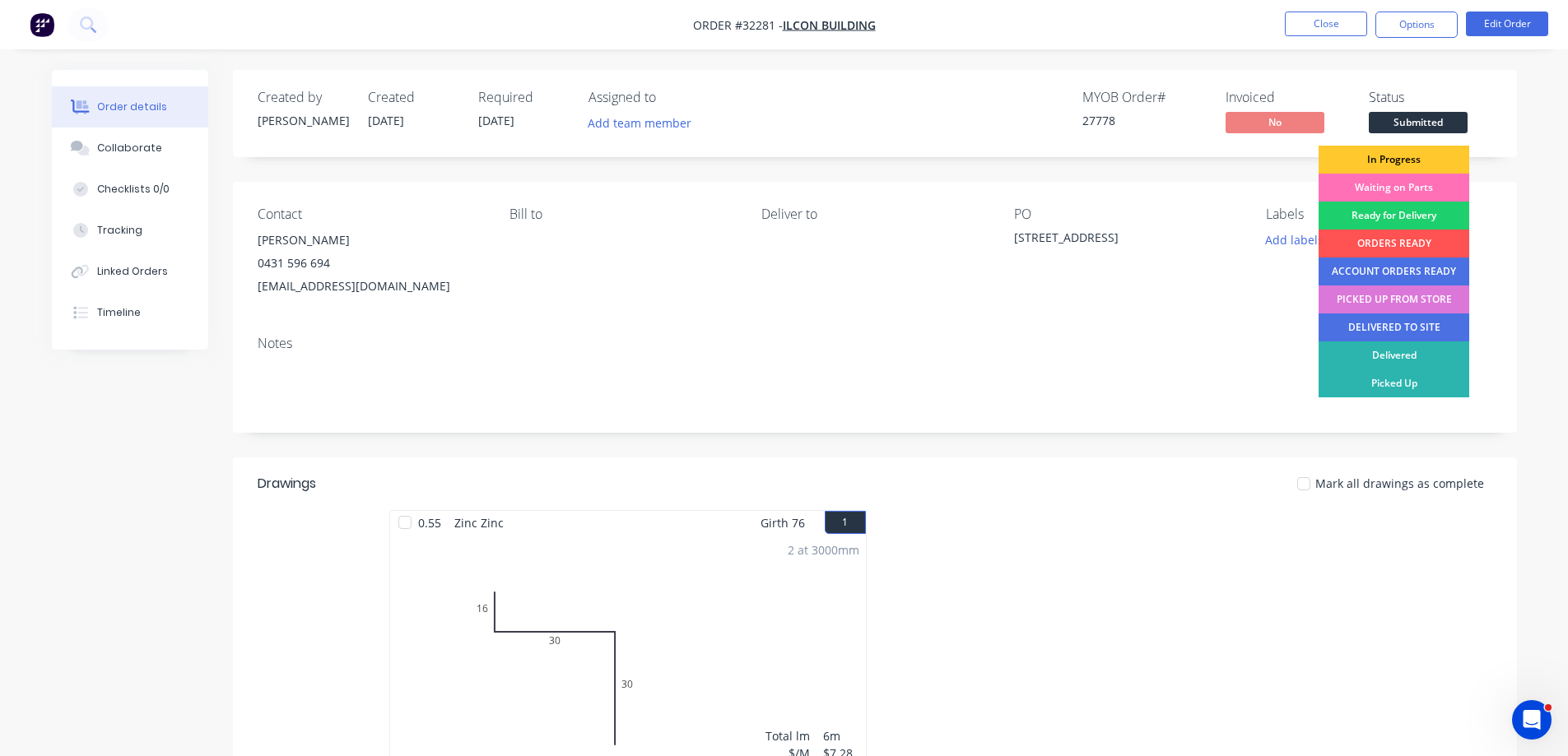
click at [1398, 155] on div "In Progress" at bounding box center [1393, 159] width 150 height 28
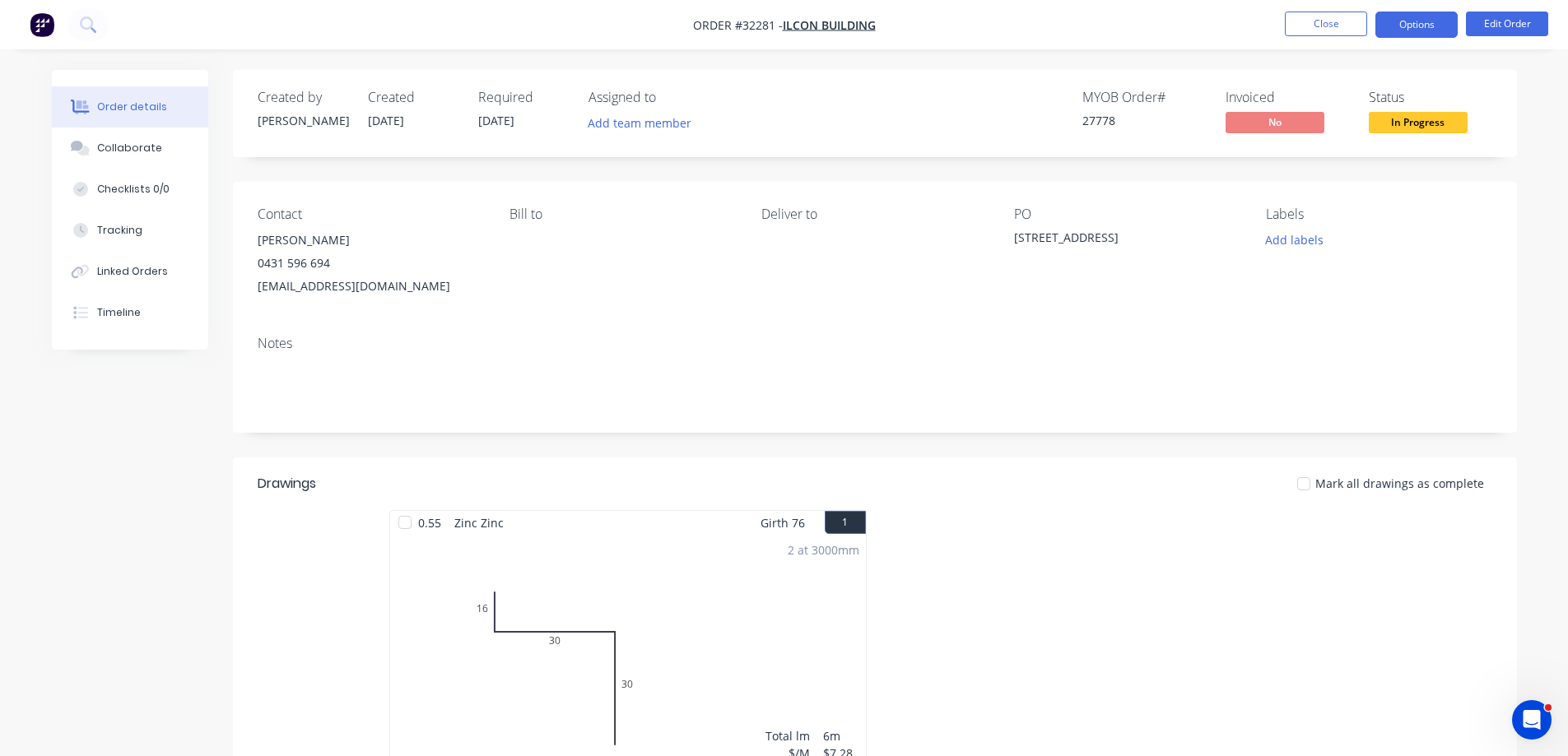
click at [1399, 23] on button "Options" at bounding box center [1416, 24] width 82 height 26
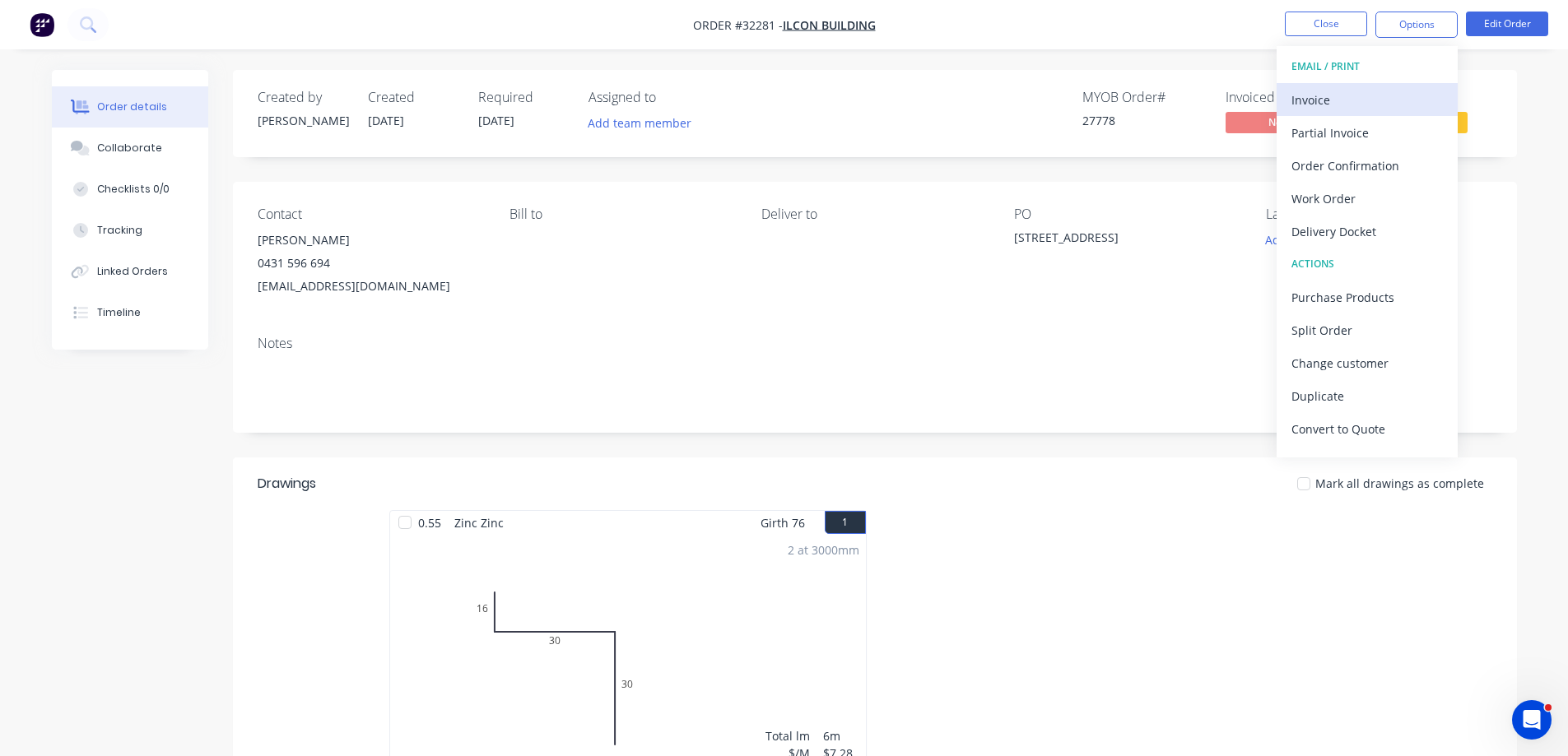
click at [1349, 92] on div "Invoice" at bounding box center [1367, 99] width 151 height 24
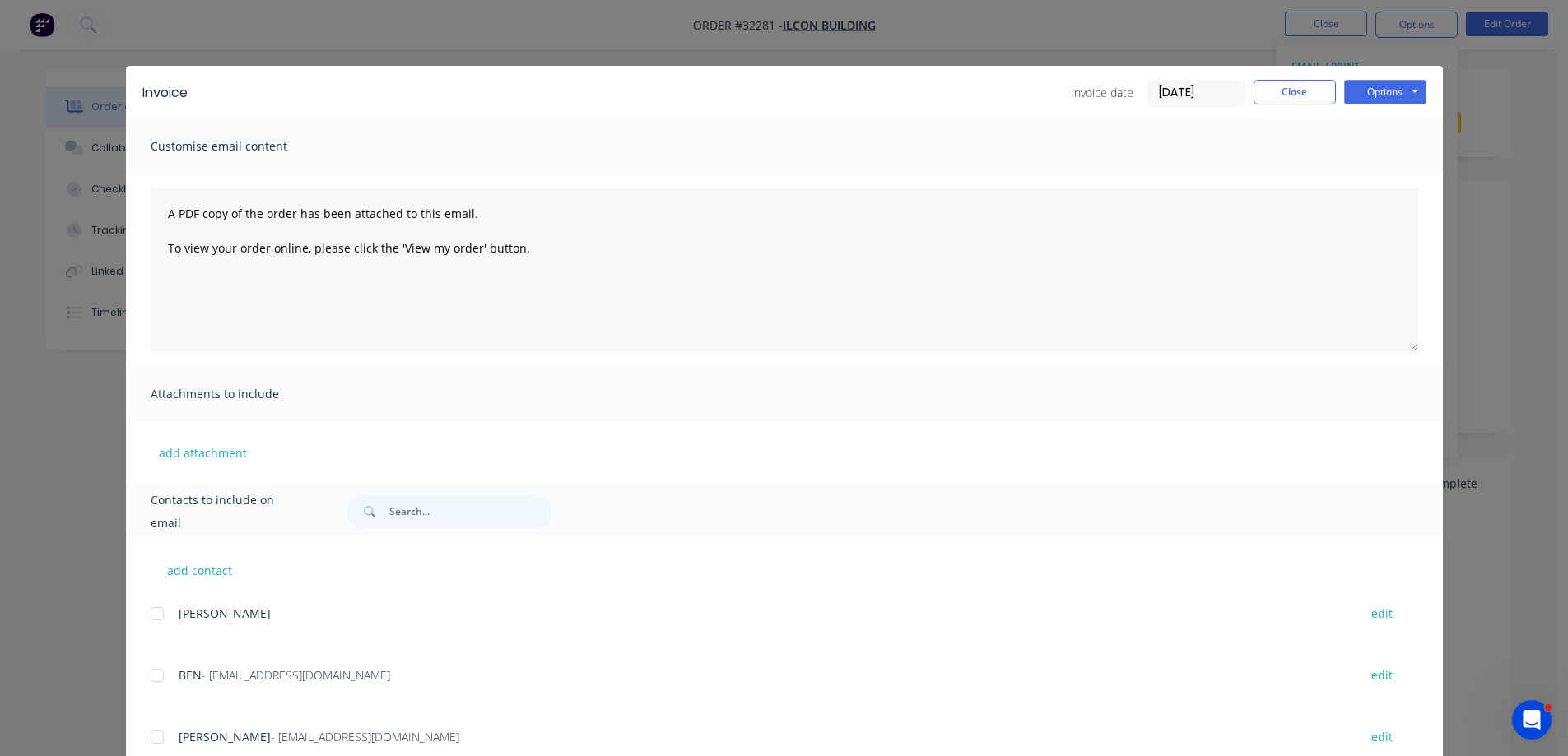
click at [151, 735] on div at bounding box center [157, 736] width 33 height 33
click at [1395, 93] on button "Options" at bounding box center [1385, 92] width 82 height 25
click at [1382, 175] on button "Email" at bounding box center [1396, 175] width 106 height 27
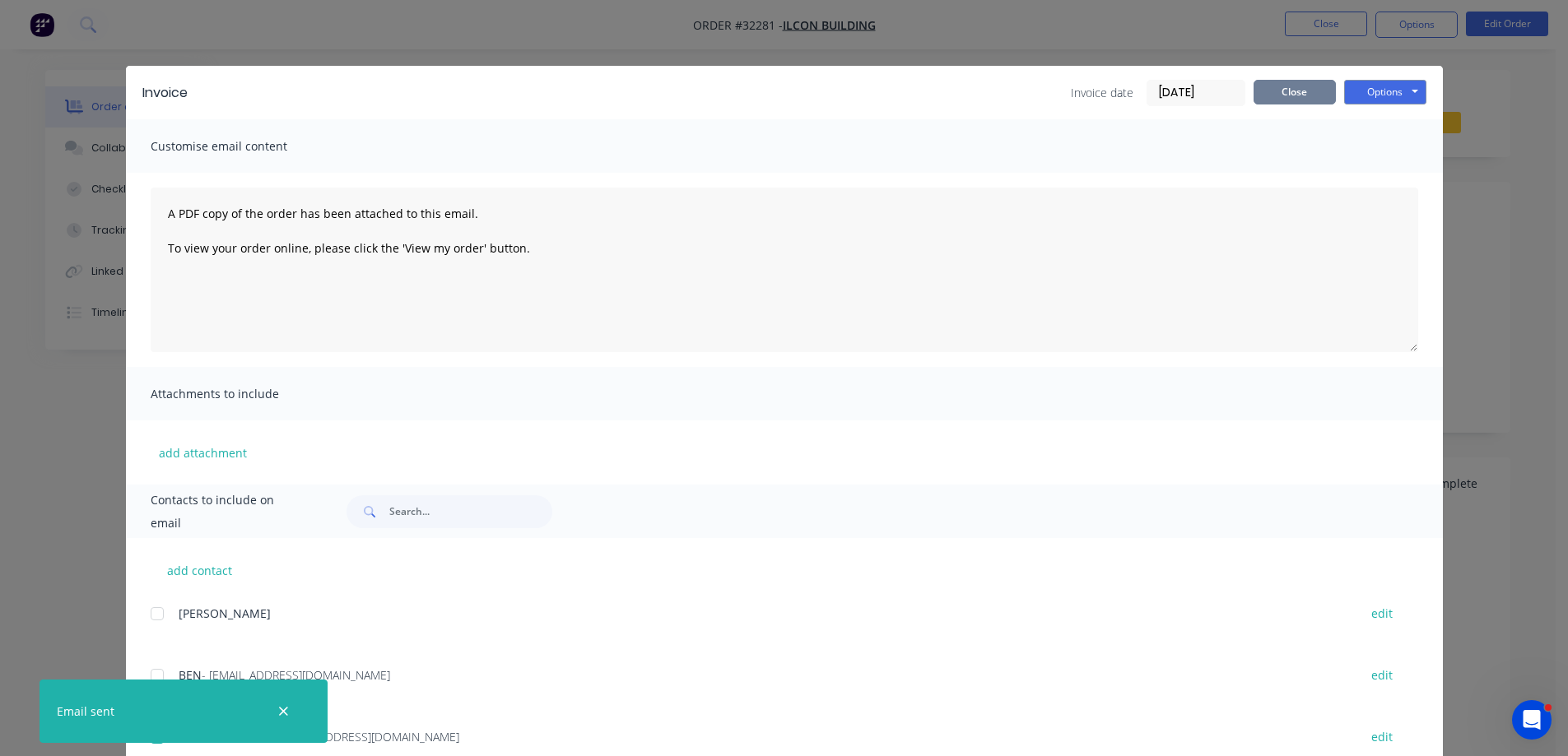
click at [1282, 88] on button "Close" at bounding box center [1294, 92] width 82 height 25
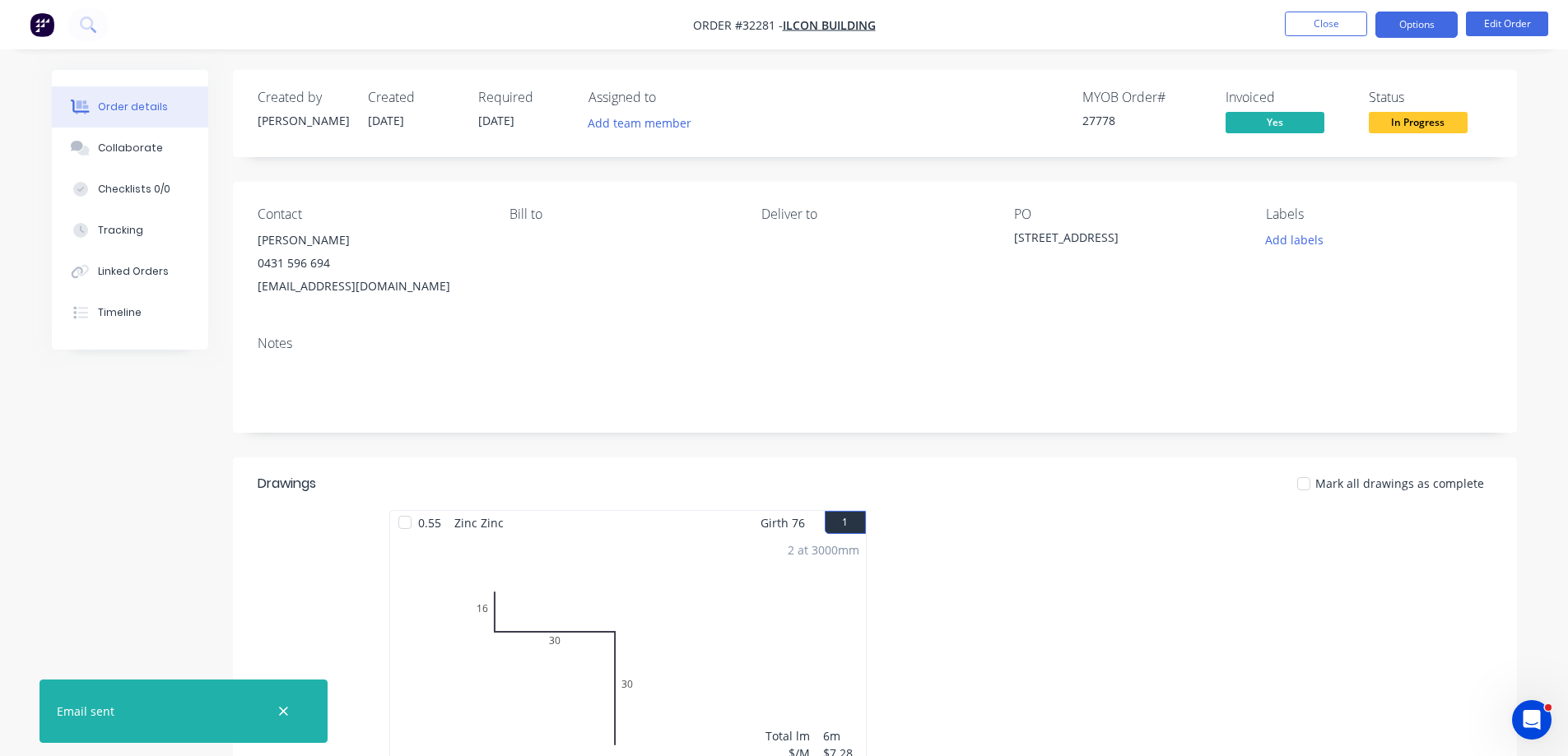
click at [1389, 26] on button "Options" at bounding box center [1416, 24] width 82 height 26
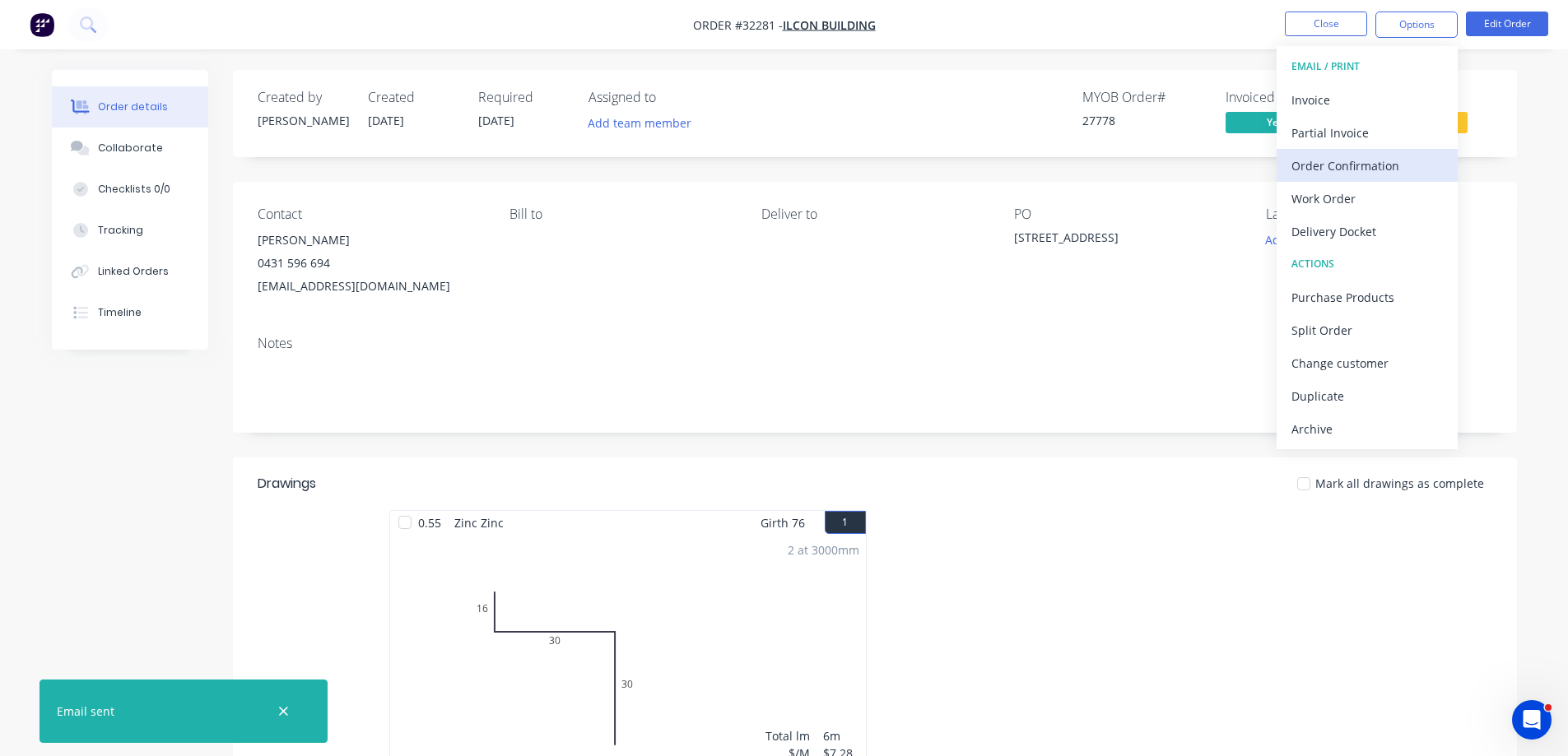
click at [1364, 157] on div "Order Confirmation" at bounding box center [1367, 166] width 151 height 24
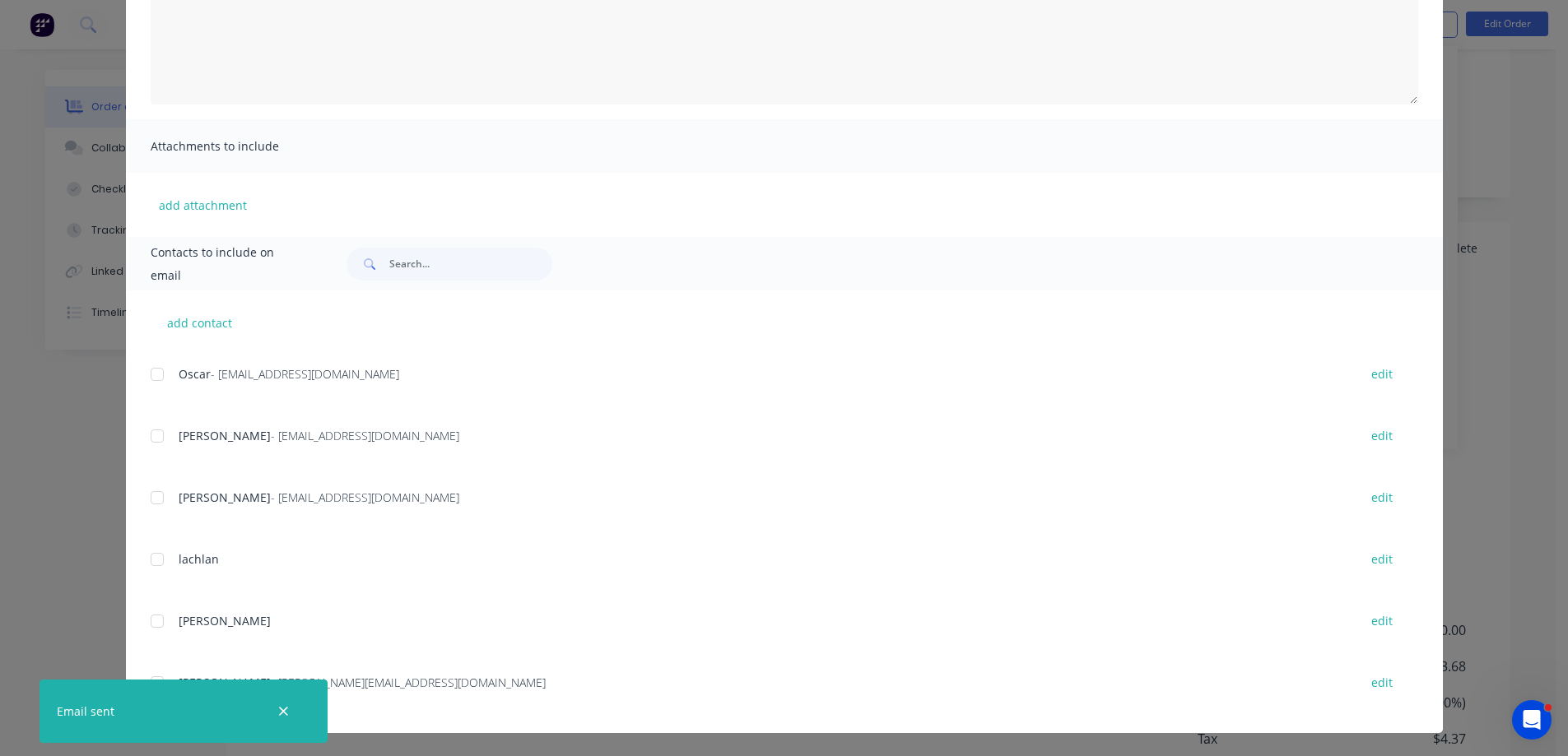
scroll to position [340, 0]
click at [151, 438] on div at bounding box center [157, 436] width 33 height 33
click at [147, 435] on div at bounding box center [157, 436] width 33 height 33
click at [281, 709] on icon "button" at bounding box center [284, 711] width 9 height 9
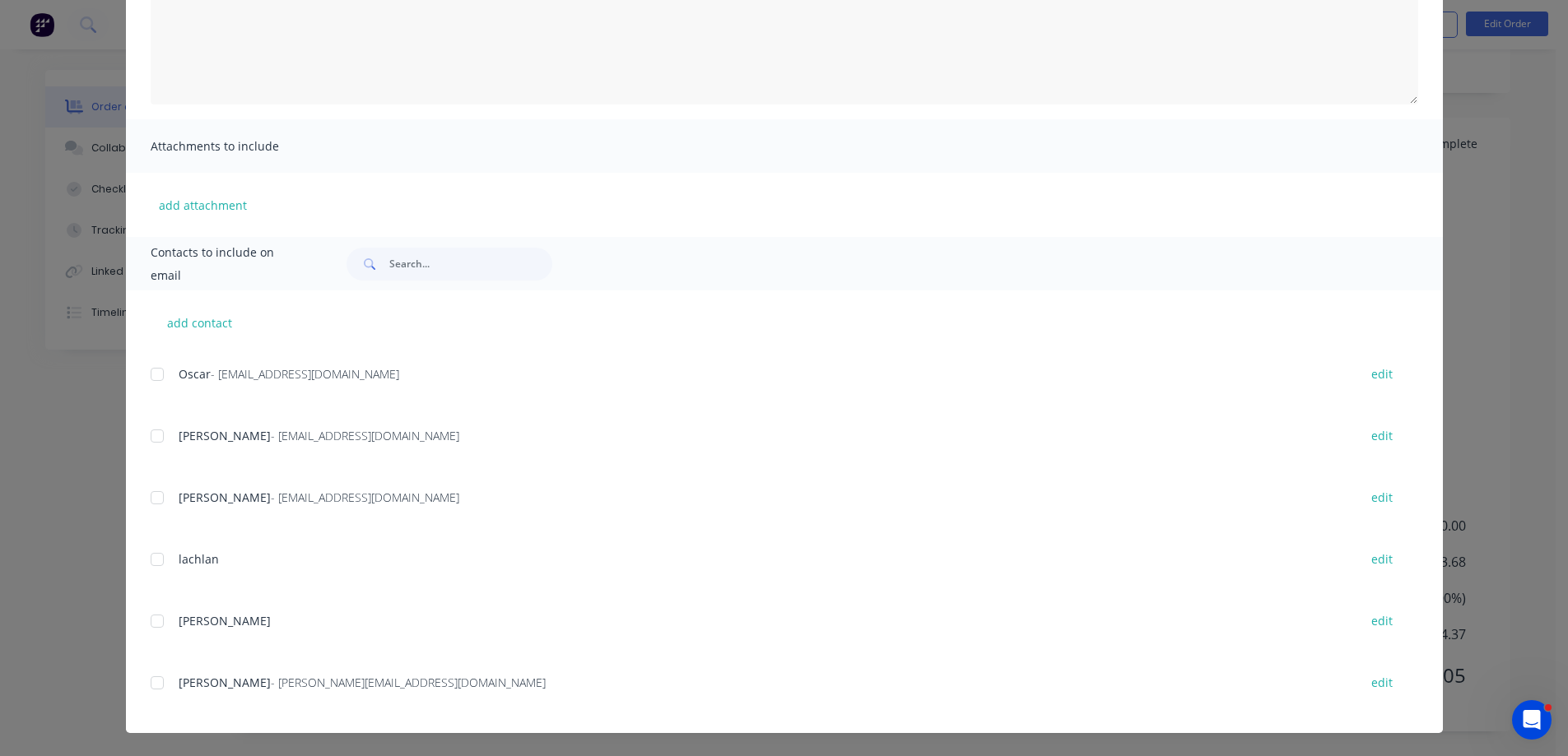
click at [149, 687] on div at bounding box center [157, 683] width 33 height 33
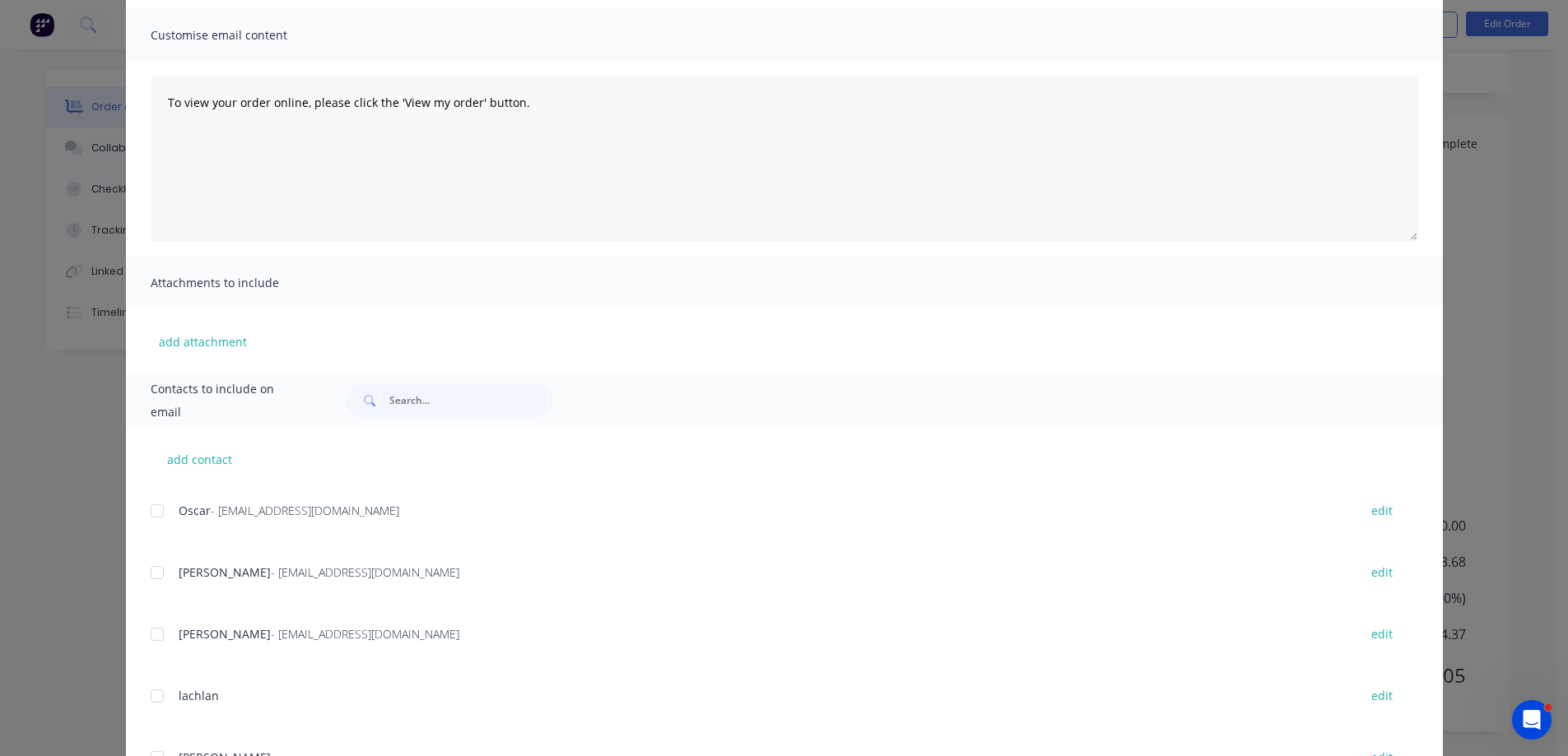
scroll to position [0, 0]
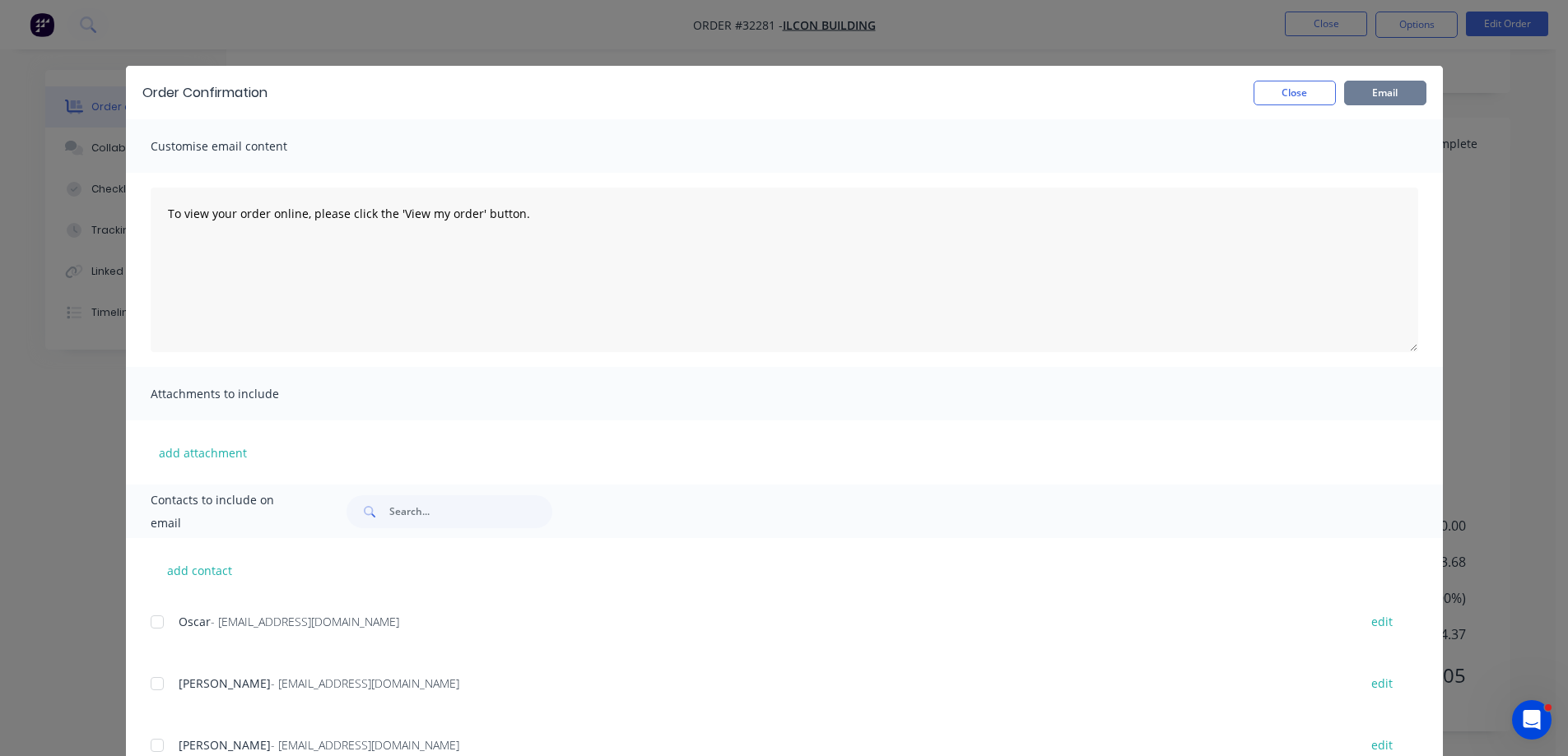
click at [1386, 97] on button "Email" at bounding box center [1385, 93] width 82 height 25
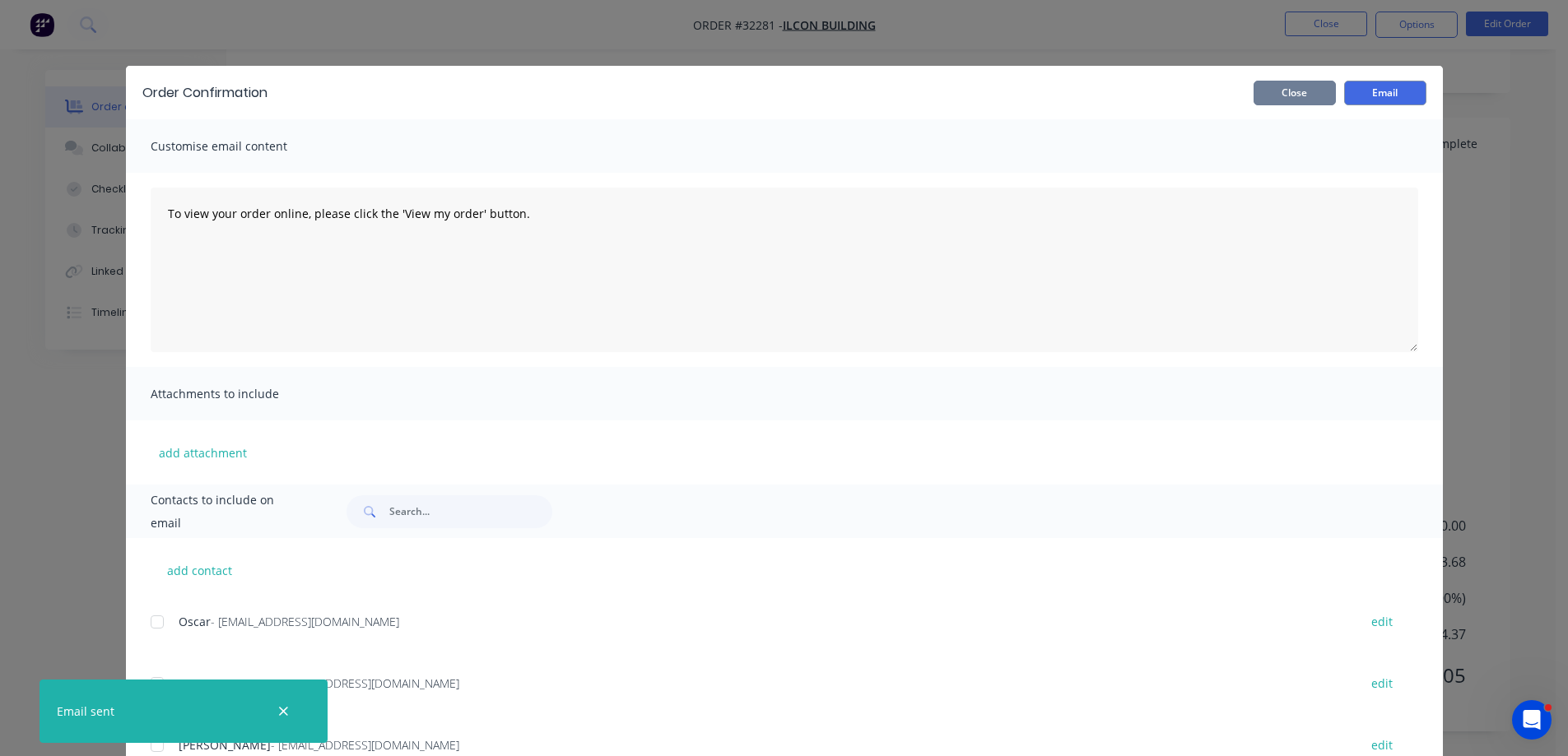
click at [1302, 84] on button "Close" at bounding box center [1294, 93] width 82 height 25
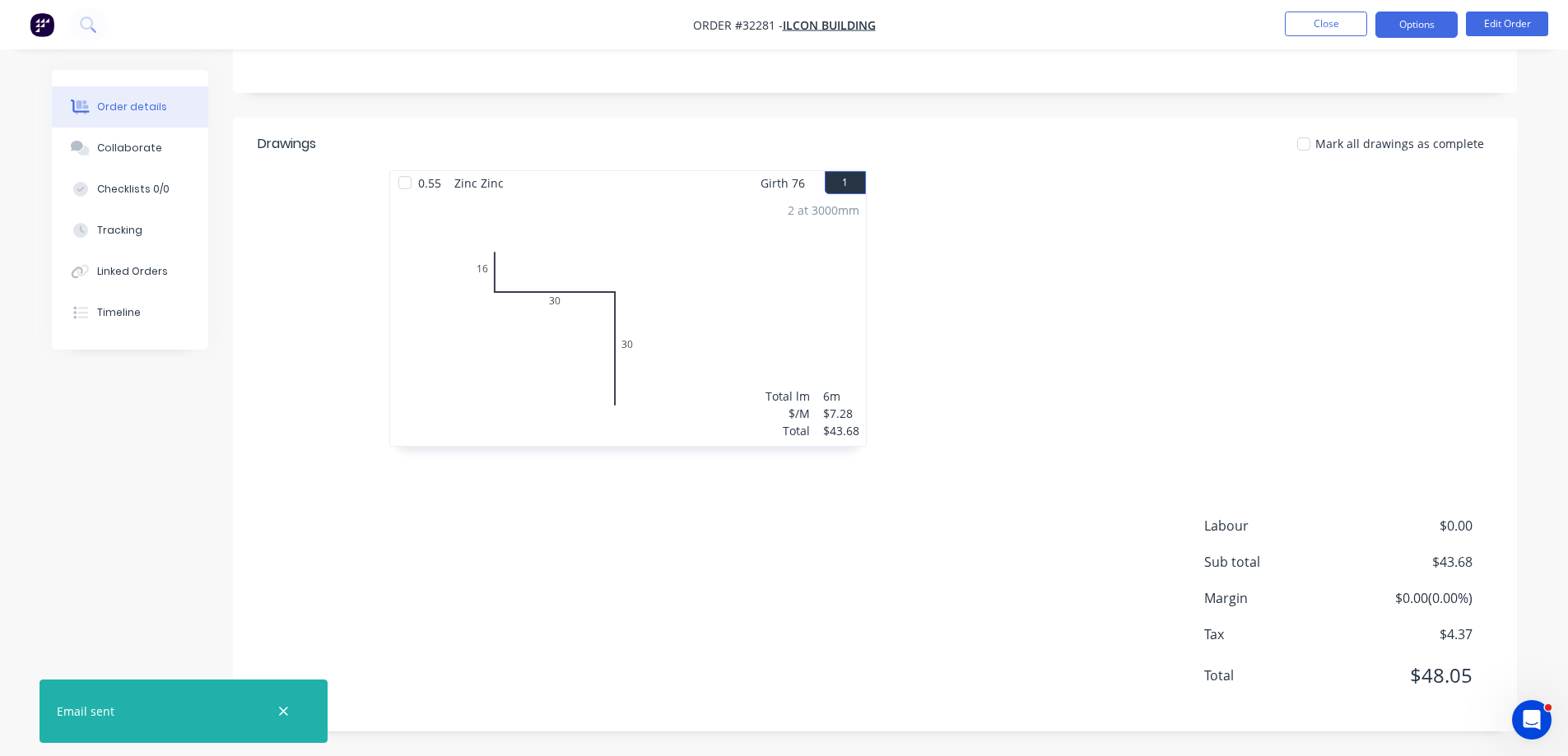
click at [1418, 26] on button "Options" at bounding box center [1416, 24] width 82 height 26
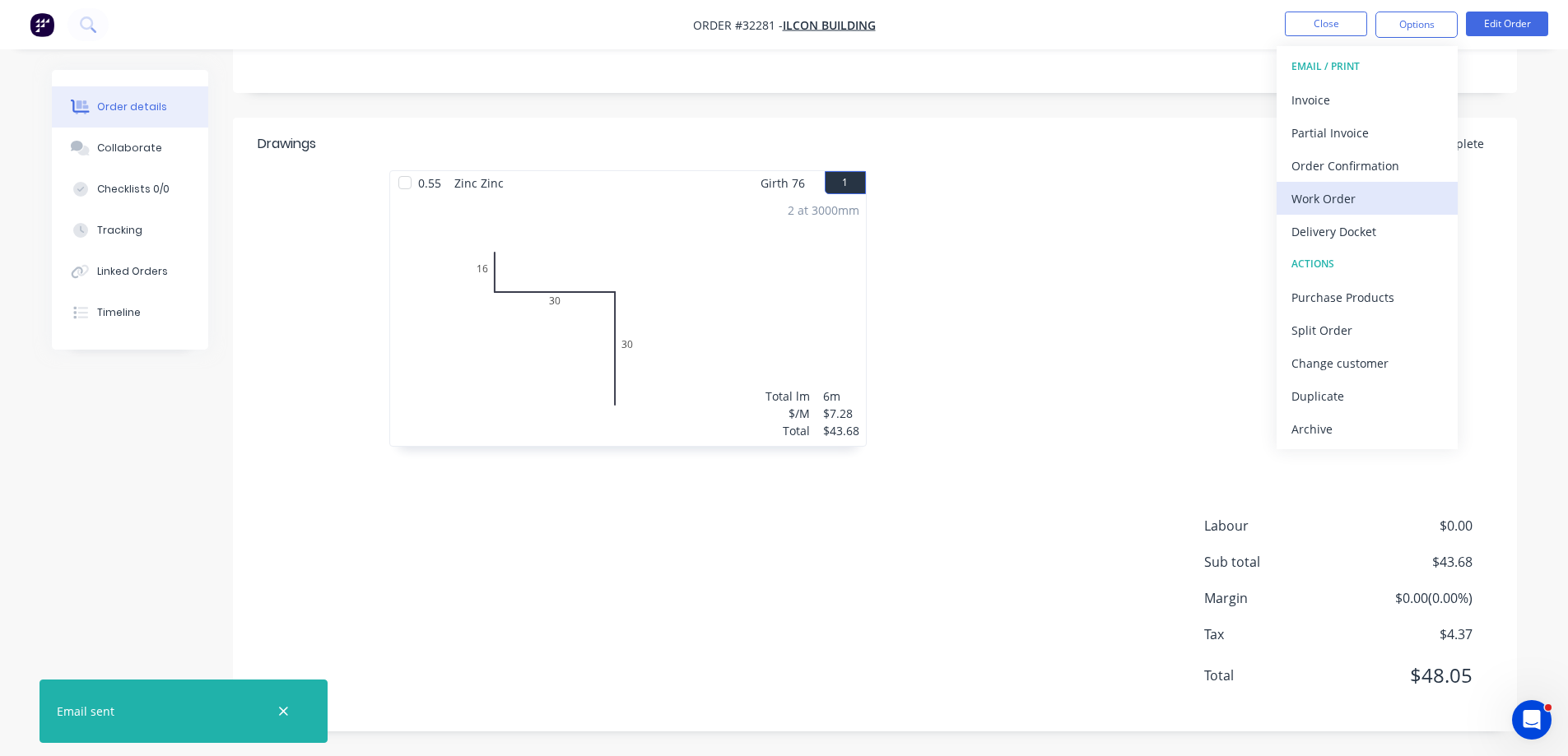
click at [1344, 205] on div "Work Order" at bounding box center [1367, 199] width 151 height 24
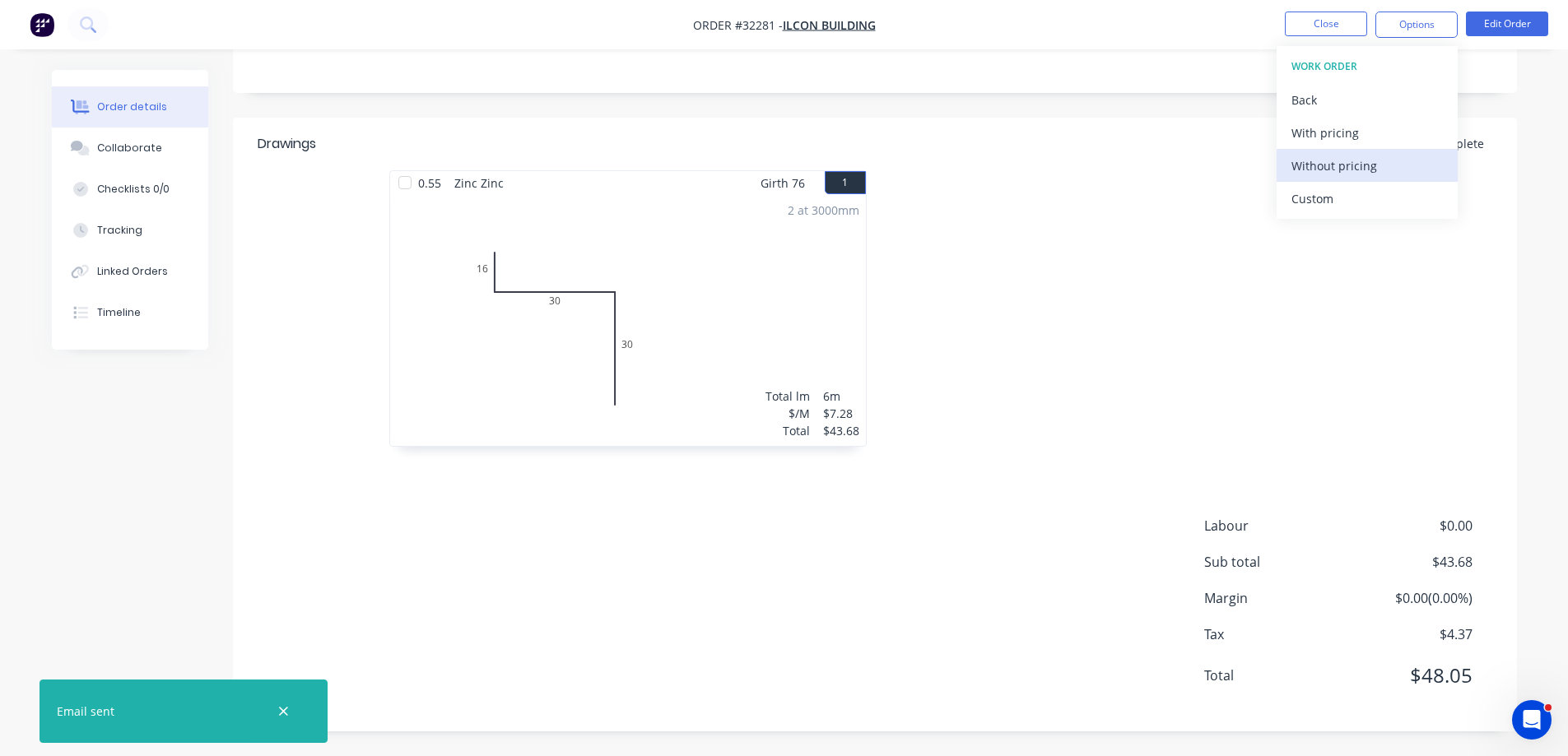
click at [1365, 161] on div "Without pricing" at bounding box center [1367, 166] width 151 height 24
click at [1309, 33] on button "Close" at bounding box center [1325, 24] width 82 height 25
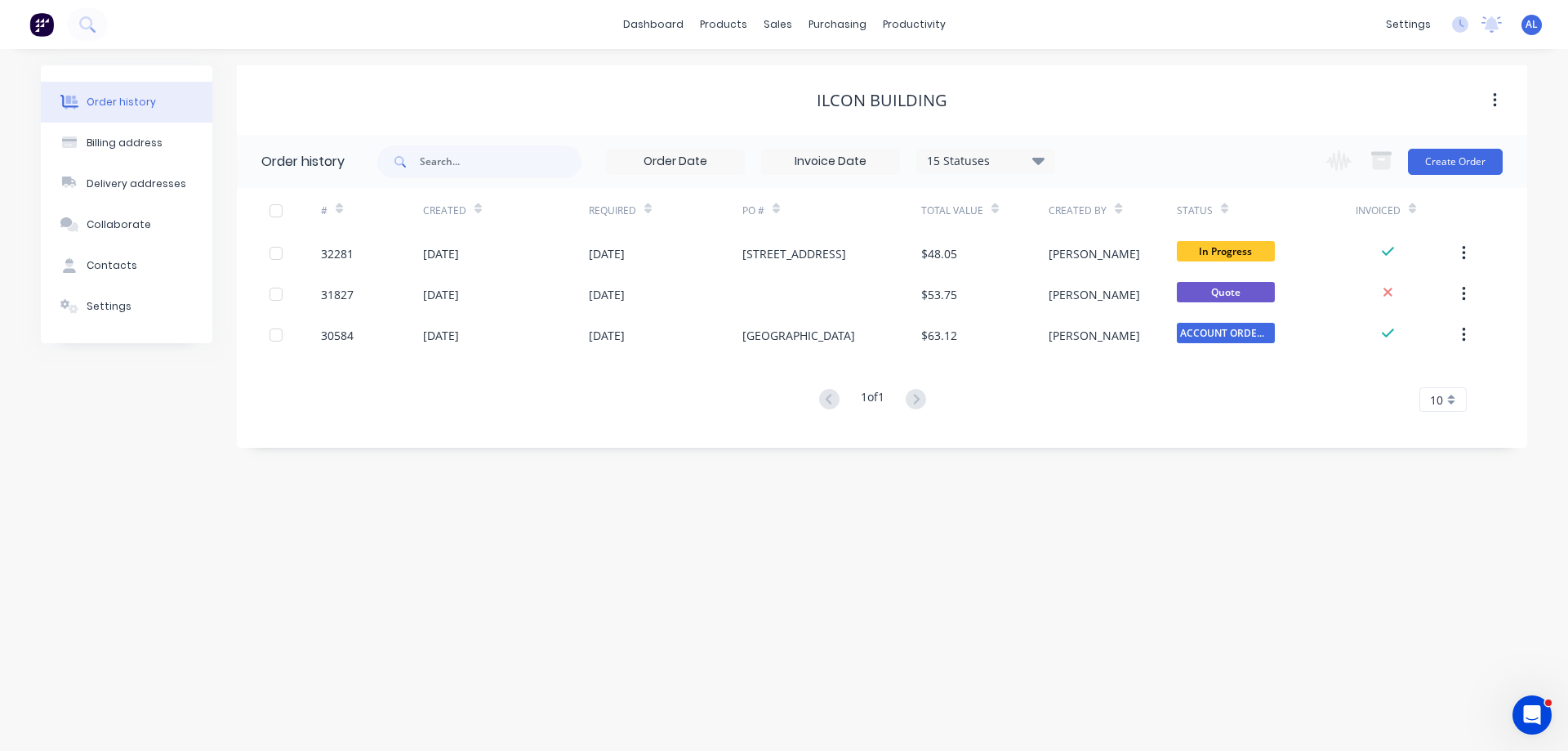
click at [38, 23] on img at bounding box center [42, 25] width 25 height 25
